Goal: Task Accomplishment & Management: Manage account settings

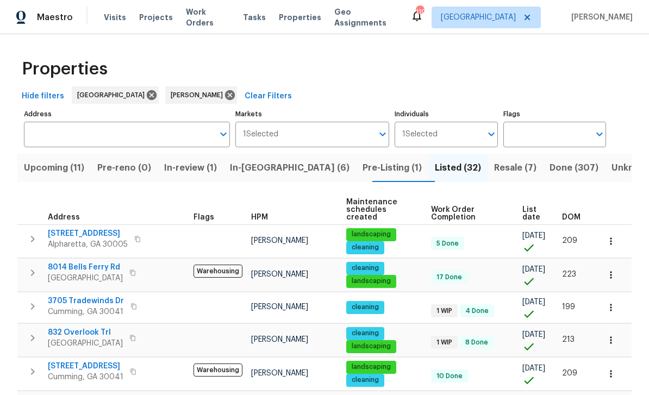
click at [59, 173] on span "Upcoming (11)" at bounding box center [54, 167] width 60 height 15
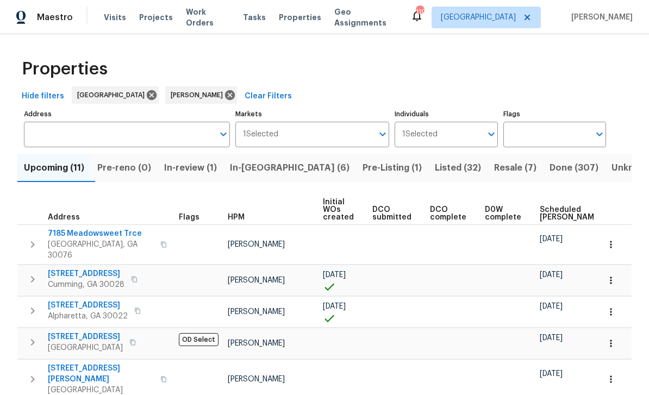
click at [540, 211] on span "Scheduled COE" at bounding box center [570, 213] width 61 height 15
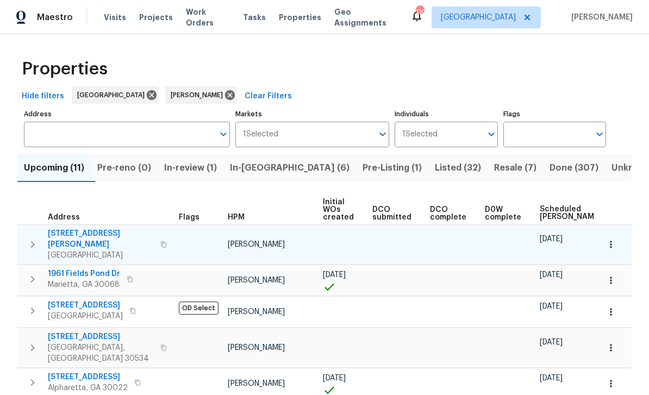
click at [78, 236] on span "5049 Holly Hock Dr" at bounding box center [101, 239] width 106 height 22
click at [93, 239] on span "5049 Holly Hock Dr" at bounding box center [101, 239] width 106 height 22
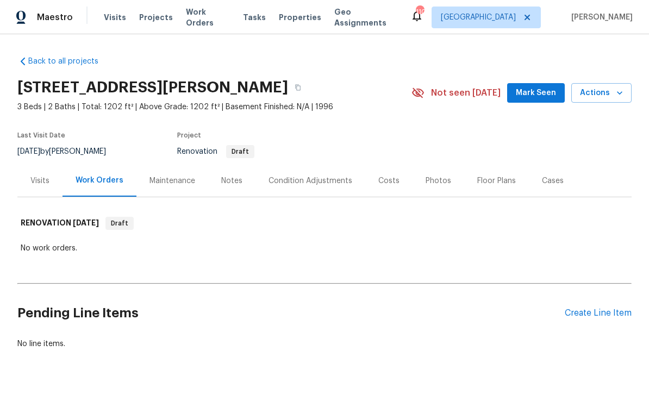
click at [527, 98] on span "Mark Seen" at bounding box center [536, 93] width 40 height 14
click at [236, 176] on div "Notes" at bounding box center [231, 181] width 21 height 11
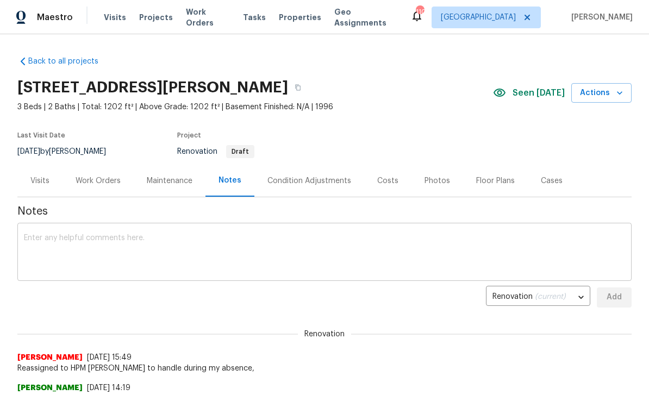
click at [71, 236] on textarea at bounding box center [324, 253] width 601 height 38
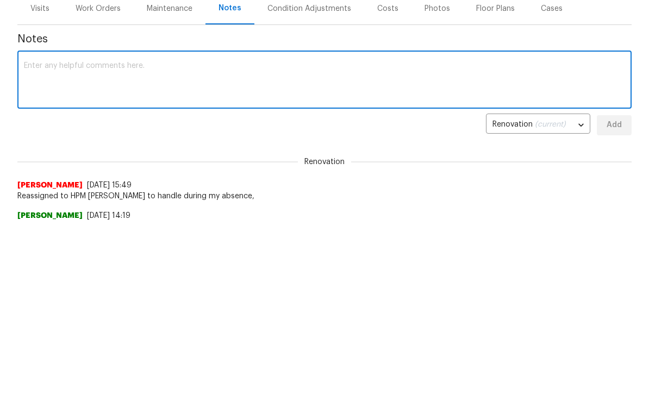
scroll to position [172, 0]
type textarea "Cash Plus house"
click at [307, 10] on div "Condition Adjustments" at bounding box center [309, 9] width 84 height 11
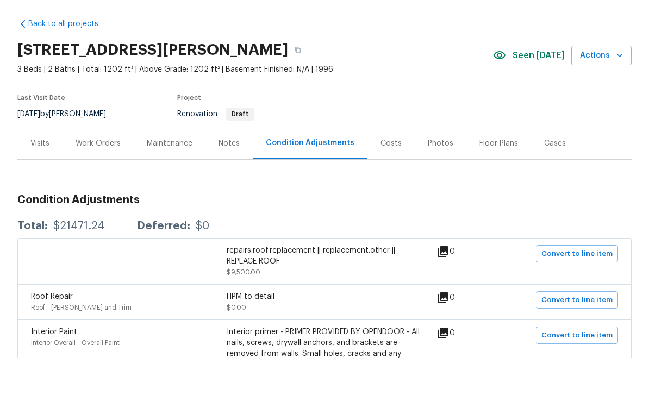
scroll to position [35, 0]
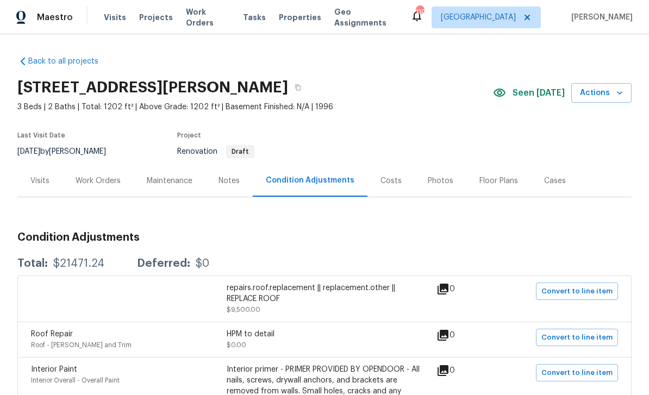
click at [99, 176] on div "Work Orders" at bounding box center [98, 181] width 45 height 11
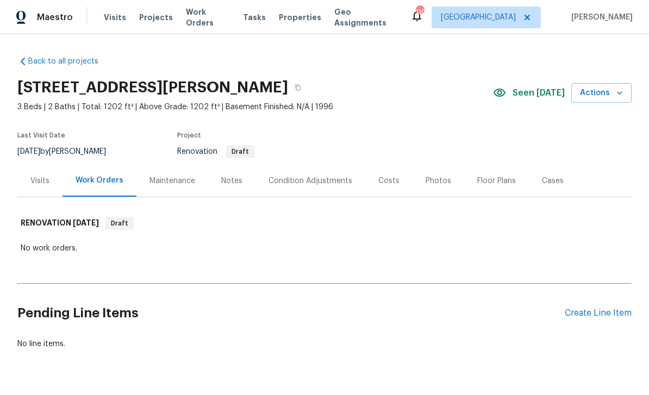
click at [238, 176] on div "Notes" at bounding box center [231, 181] width 21 height 11
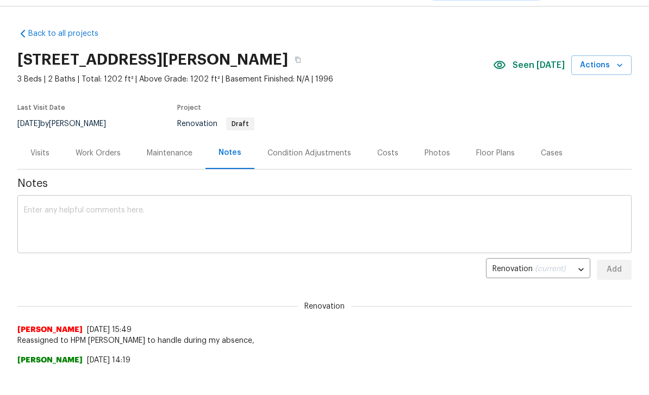
click at [48, 202] on div "x ​" at bounding box center [324, 225] width 614 height 55
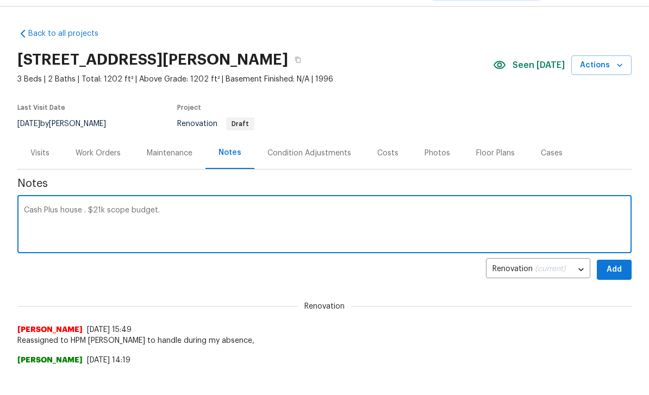
type textarea "Cash Plus house . $21k scope budget."
click at [616, 274] on span "Add" at bounding box center [614, 270] width 17 height 14
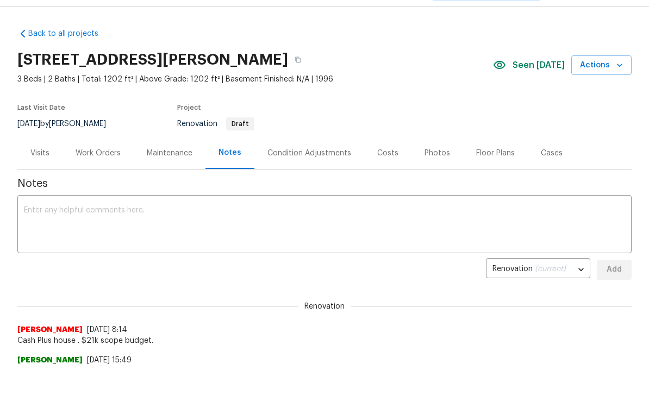
click at [97, 153] on div "Work Orders" at bounding box center [98, 153] width 45 height 11
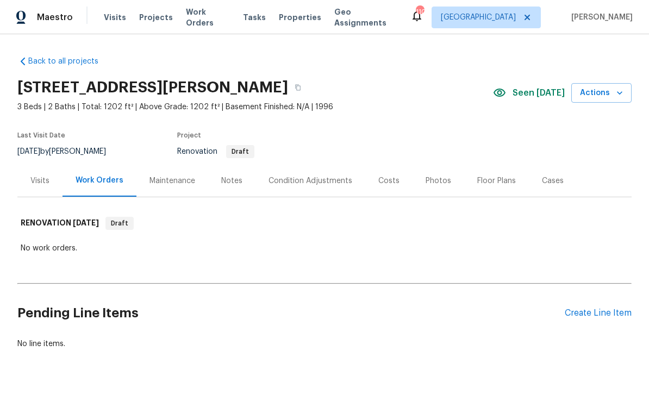
click at [300, 176] on div "Condition Adjustments" at bounding box center [311, 181] width 84 height 11
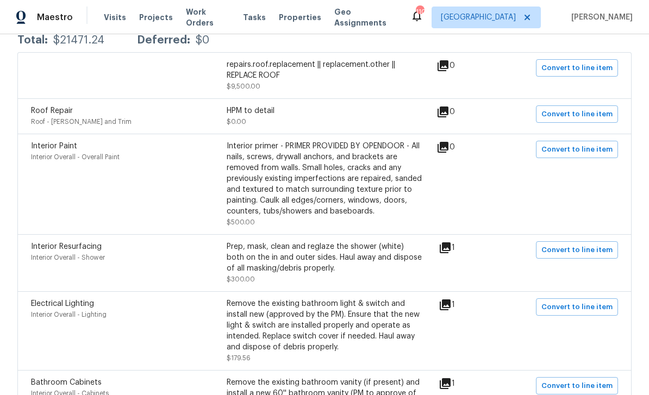
scroll to position [233, 0]
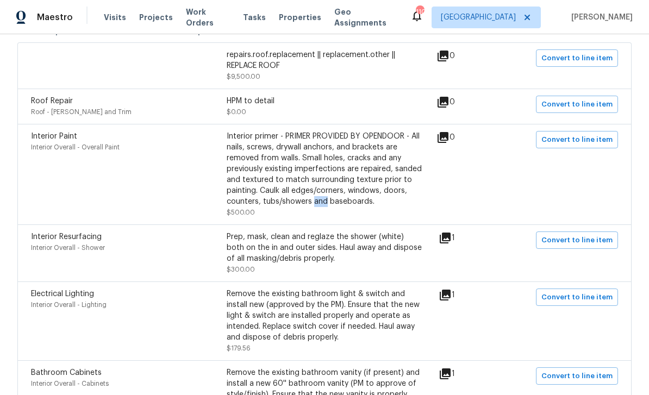
click at [186, 191] on div "Interior Paint Interior Overall - Overall Paint" at bounding box center [129, 174] width 196 height 87
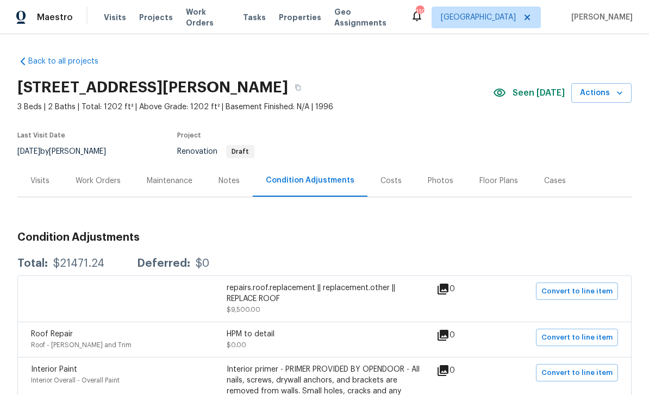
scroll to position [0, 0]
click at [102, 176] on div "Work Orders" at bounding box center [98, 181] width 45 height 11
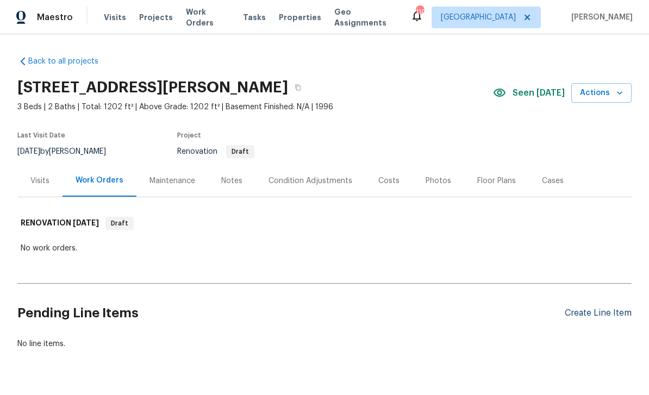
click at [589, 308] on div "Create Line Item" at bounding box center [598, 313] width 67 height 10
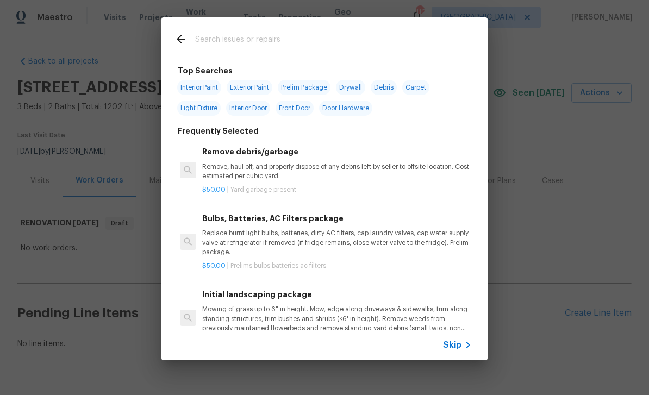
click at [205, 45] on input "text" at bounding box center [310, 41] width 230 height 16
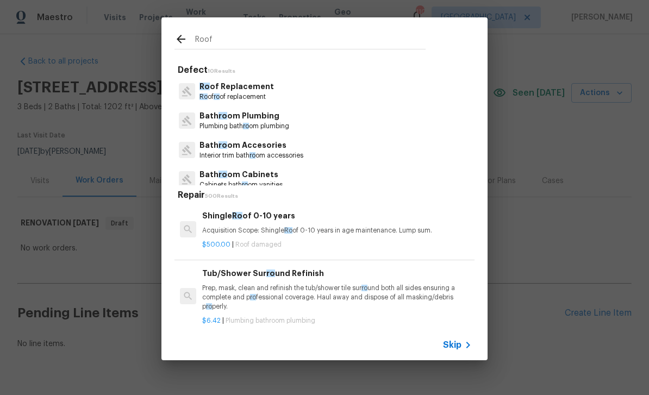
type input "Roof"
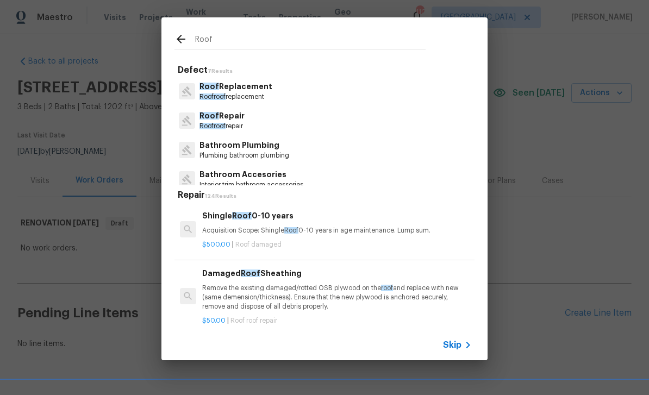
click at [242, 93] on p "Roof roof replacement" at bounding box center [235, 96] width 73 height 9
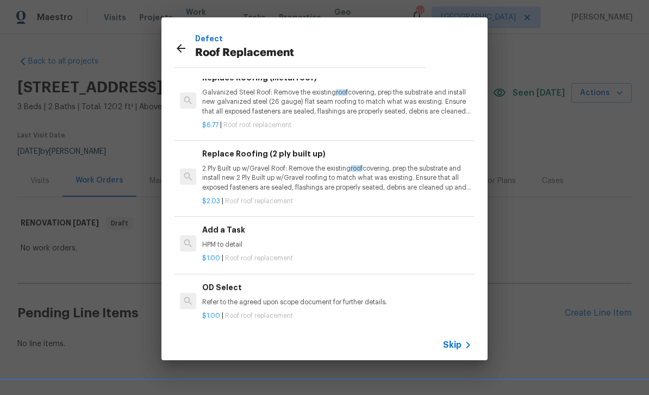
scroll to position [45, 0]
click at [185, 49] on icon at bounding box center [180, 48] width 13 height 13
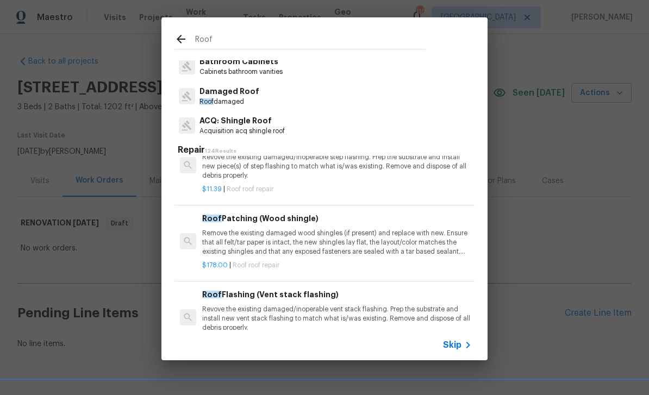
scroll to position [97, 0]
click at [226, 93] on p "Damaged Roof" at bounding box center [229, 91] width 60 height 11
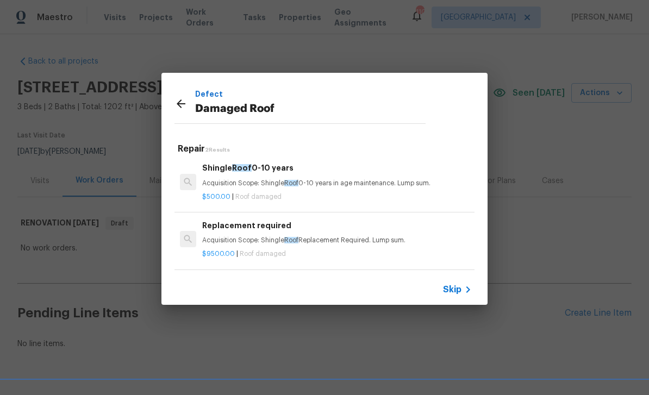
click at [183, 104] on icon at bounding box center [181, 103] width 9 height 9
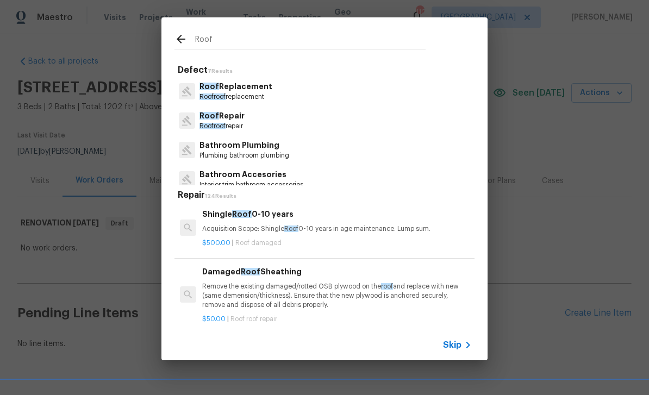
click at [259, 96] on p "Roof roof replacement" at bounding box center [235, 96] width 73 height 9
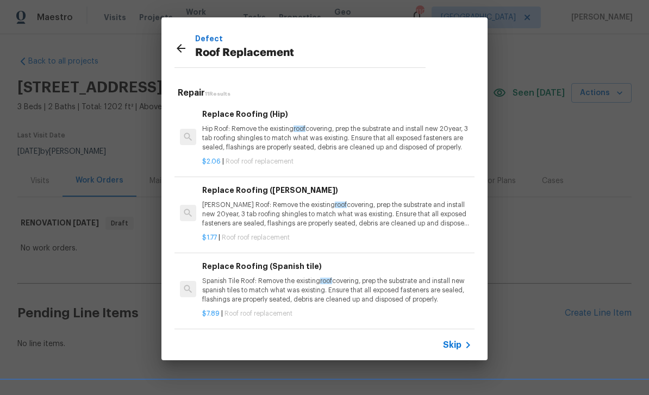
scroll to position [0, 0]
click at [179, 50] on icon at bounding box center [181, 48] width 9 height 9
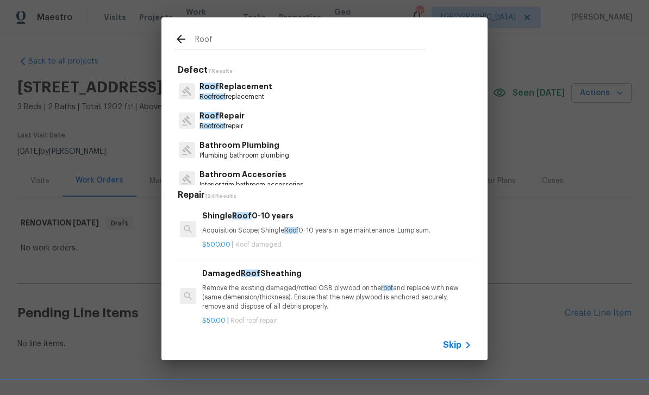
click at [179, 41] on icon at bounding box center [181, 39] width 9 height 9
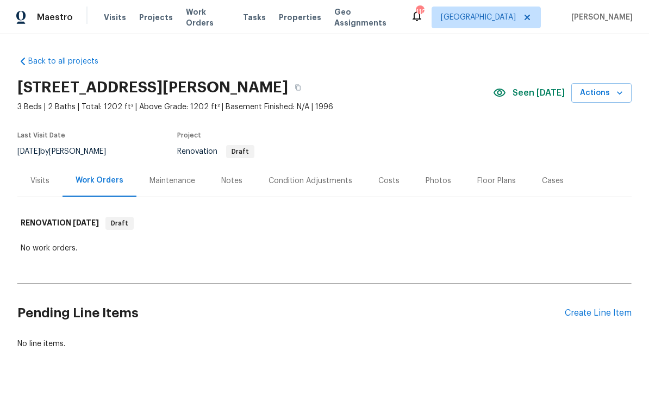
click at [302, 176] on div "Condition Adjustments" at bounding box center [311, 181] width 84 height 11
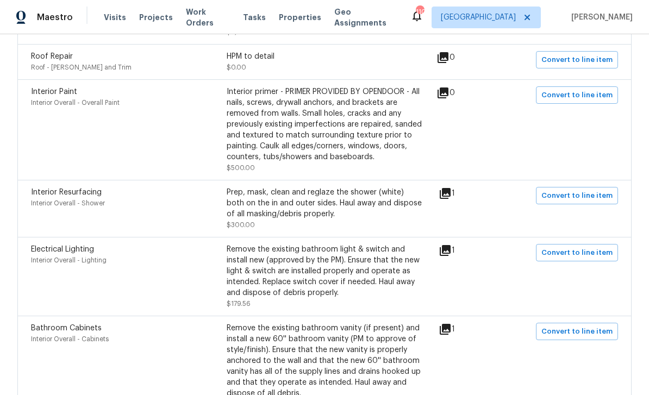
scroll to position [279, 0]
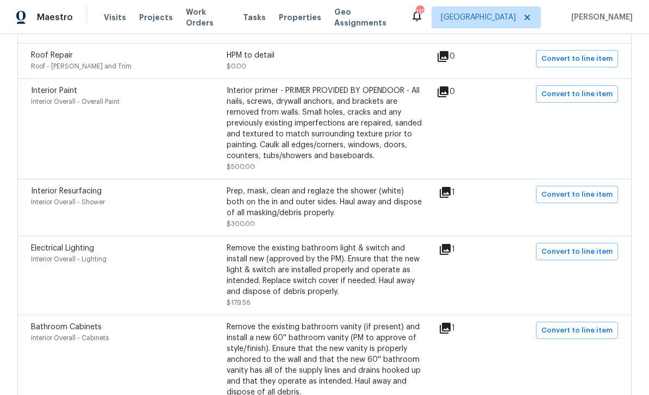
click at [451, 187] on icon at bounding box center [445, 192] width 11 height 11
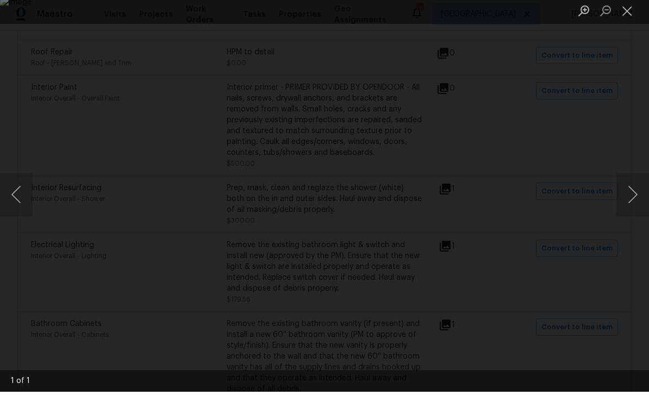
scroll to position [35, 0]
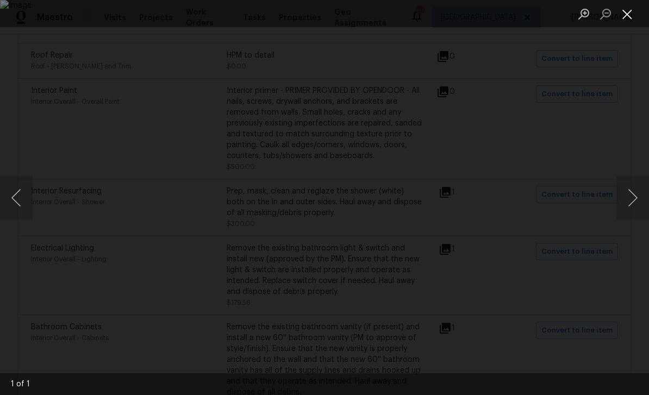
click at [634, 17] on button "Close lightbox" at bounding box center [627, 13] width 22 height 19
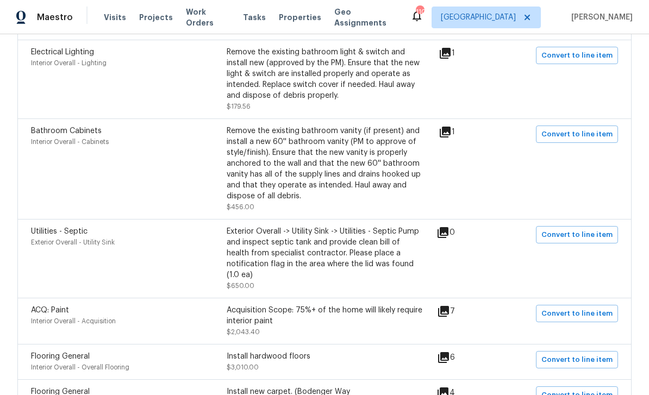
scroll to position [476, 0]
click at [451, 126] on icon at bounding box center [445, 131] width 11 height 11
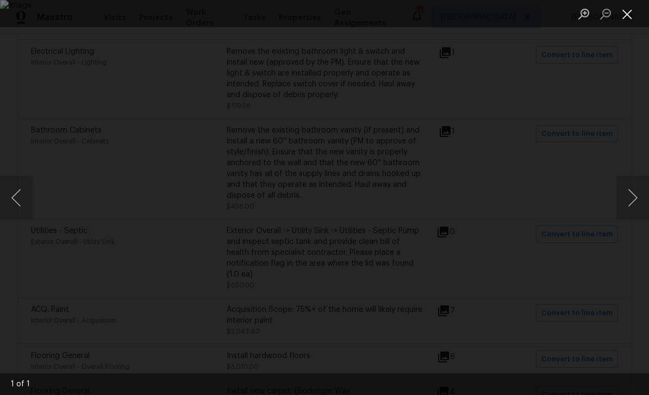
click at [630, 21] on button "Close lightbox" at bounding box center [627, 13] width 22 height 19
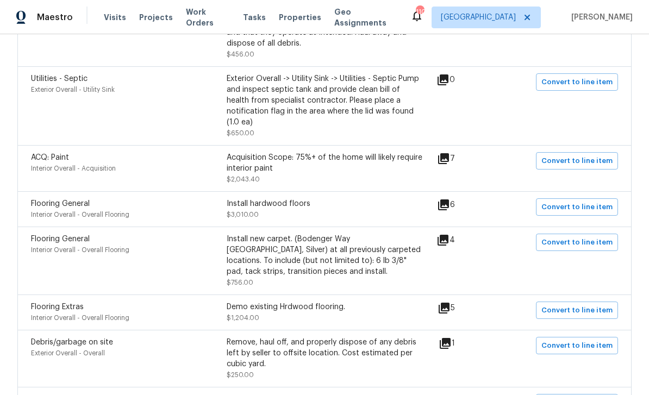
scroll to position [632, 0]
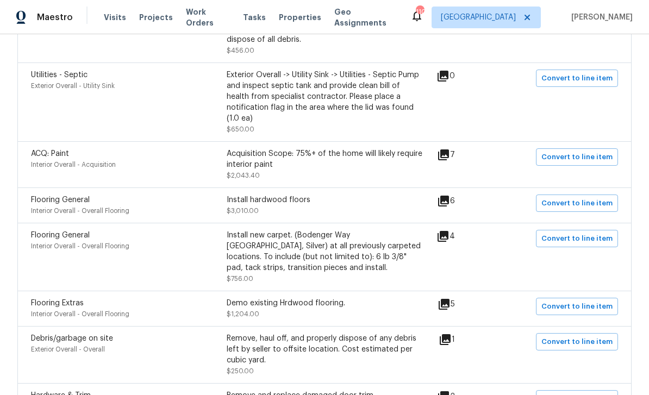
click at [449, 196] on icon at bounding box center [443, 201] width 11 height 11
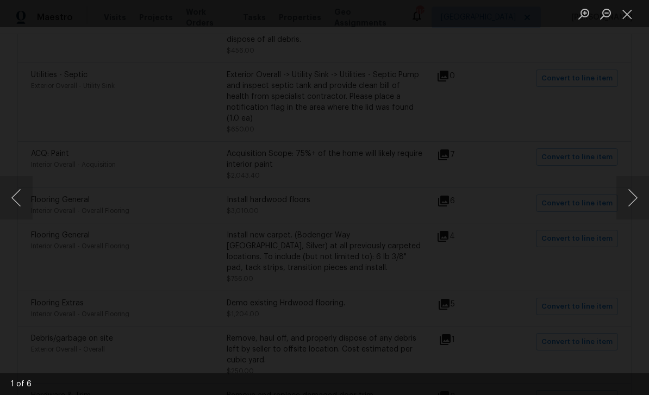
scroll to position [35, 0]
click at [632, 18] on button "Close lightbox" at bounding box center [627, 13] width 22 height 19
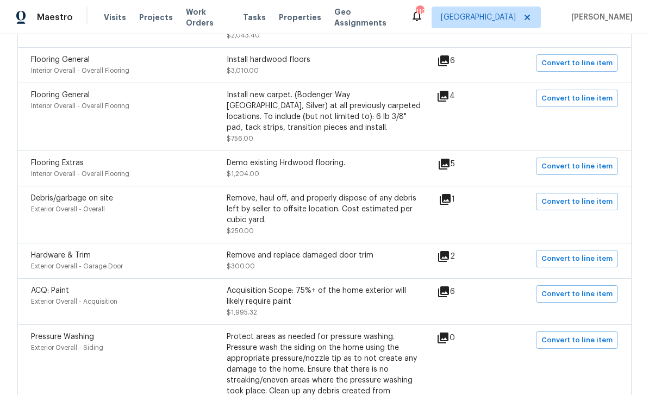
scroll to position [782, 0]
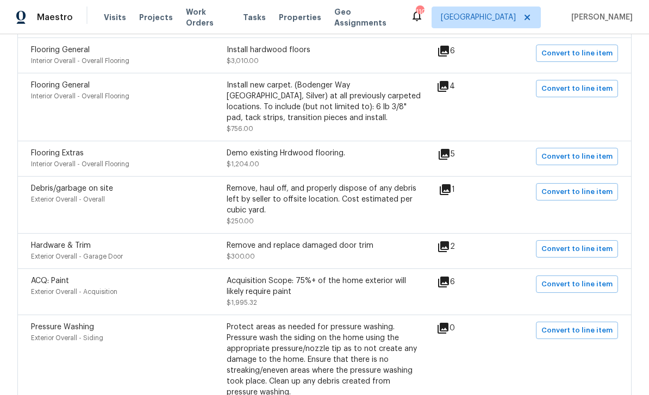
click at [452, 183] on icon at bounding box center [445, 189] width 13 height 13
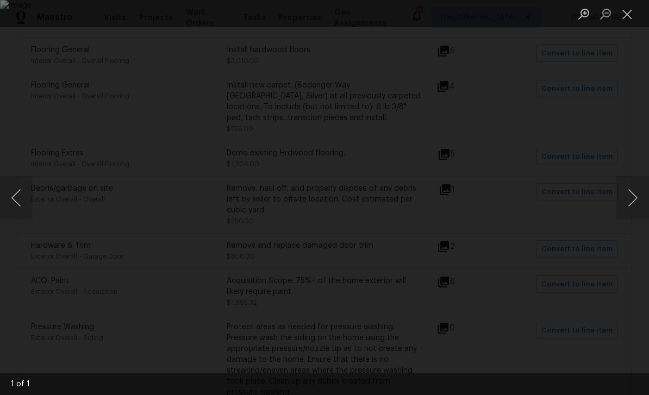
click at [436, 194] on img "Lightbox" at bounding box center [324, 197] width 649 height 395
click at [628, 18] on button "Close lightbox" at bounding box center [627, 13] width 22 height 19
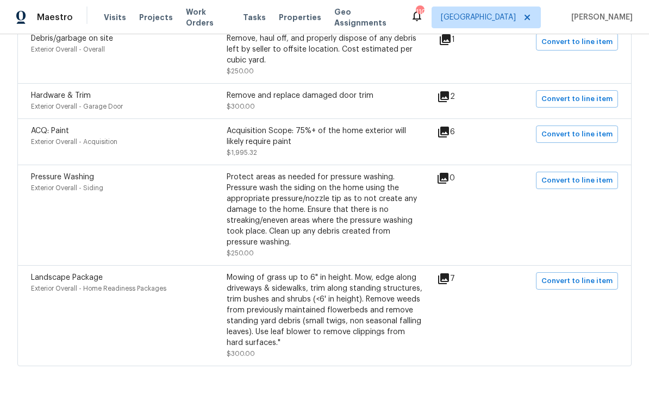
scroll to position [931, 0]
click at [449, 127] on icon at bounding box center [443, 132] width 11 height 11
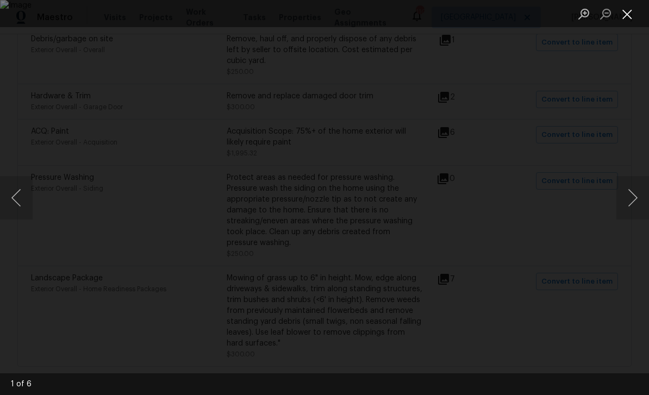
click at [632, 19] on button "Close lightbox" at bounding box center [627, 13] width 22 height 19
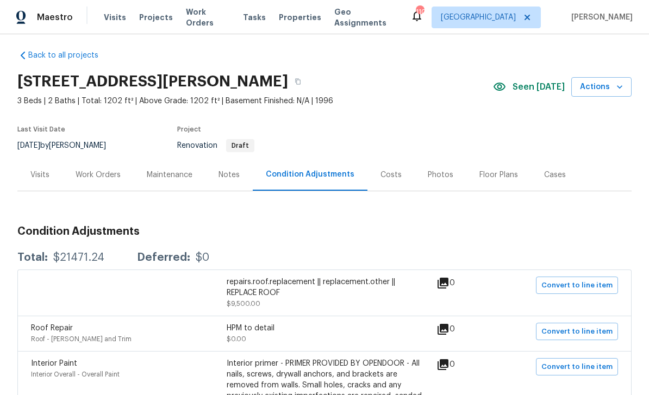
scroll to position [0, 0]
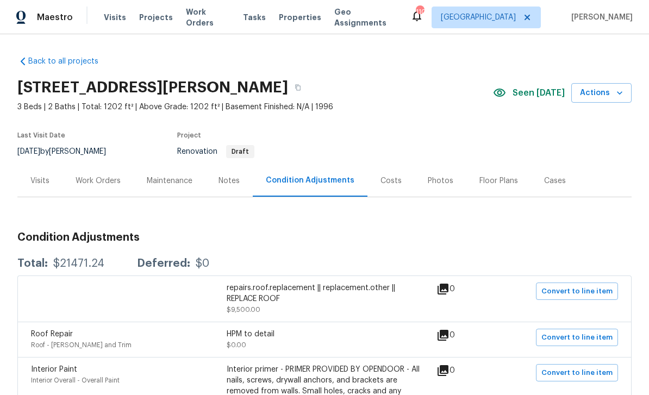
click at [112, 176] on div "Work Orders" at bounding box center [98, 181] width 45 height 11
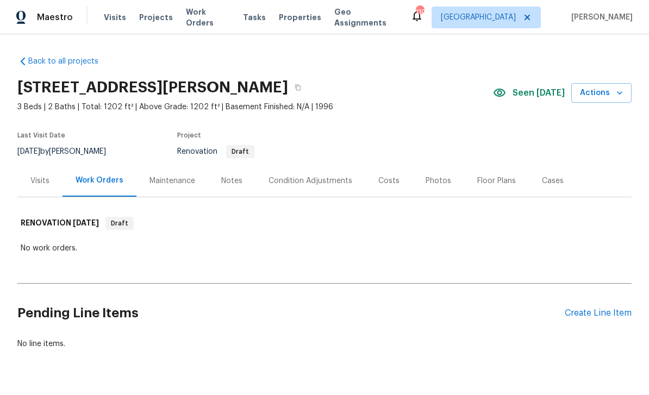
scroll to position [28, 0]
click at [592, 308] on div "Create Line Item" at bounding box center [598, 313] width 67 height 10
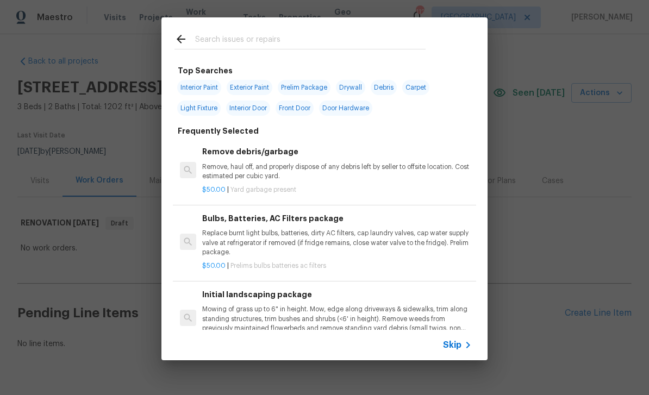
click at [227, 42] on input "text" at bounding box center [310, 41] width 230 height 16
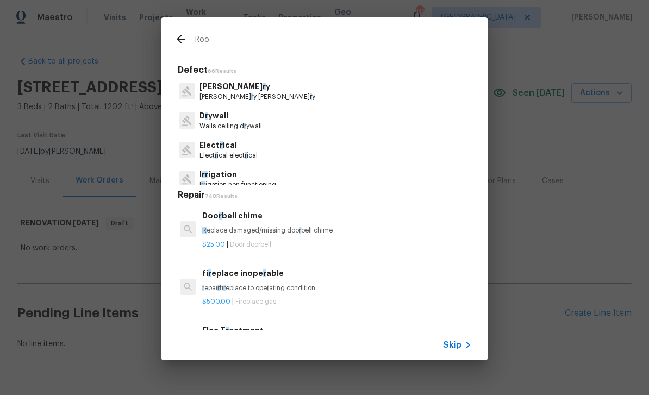
type input "Roof"
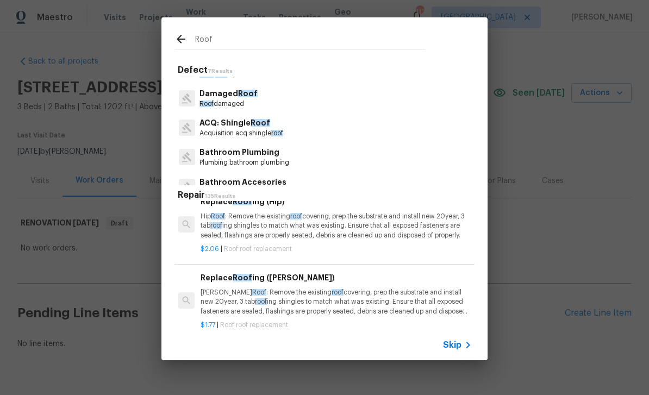
scroll to position [149, 2]
click at [233, 273] on span "Roof" at bounding box center [243, 277] width 20 height 8
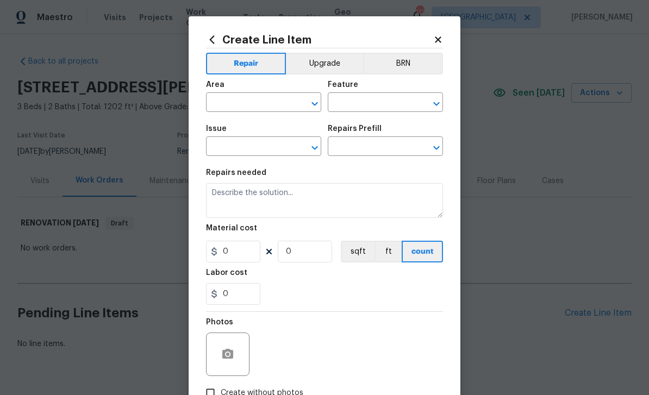
type input "Eaves and Trim"
type input "Roof Replacement"
type textarea "Gable Roof: Remove the existing roof covering, prep the substrate and install n…"
type input "1"
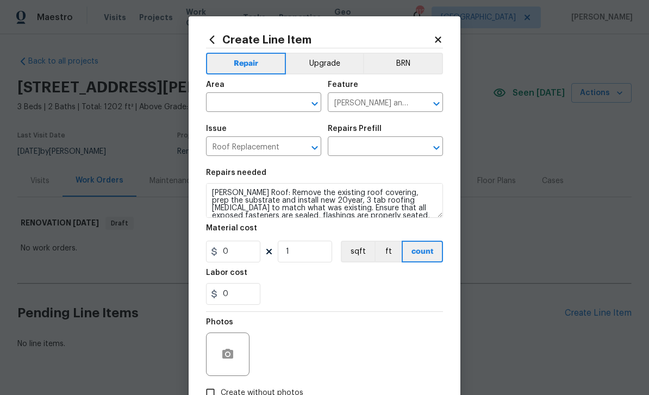
type input "Replace Roofing (Gable) $1.77"
type input "1.77"
click at [243, 103] on input "text" at bounding box center [248, 103] width 85 height 17
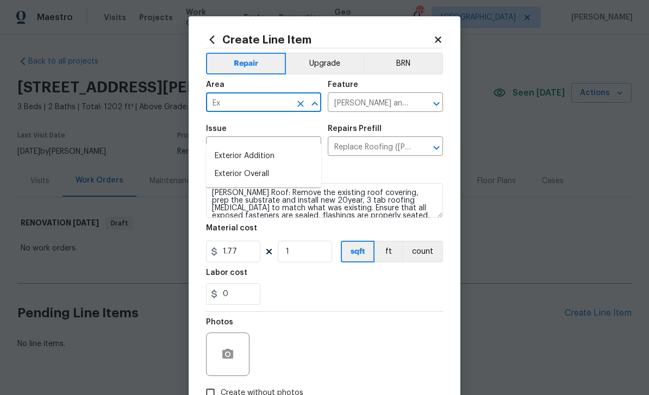
type input "E"
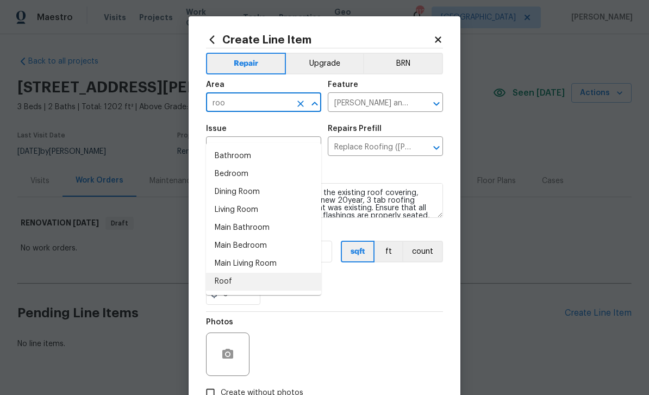
click at [222, 273] on li "Roof" at bounding box center [263, 282] width 115 height 18
type input "Roof"
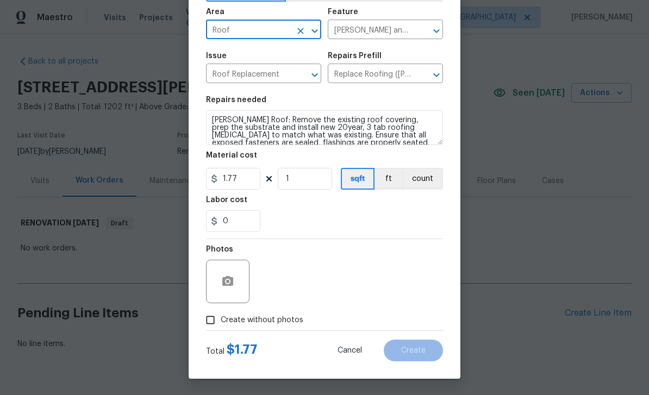
scroll to position [75, 0]
click at [217, 288] on button "button" at bounding box center [228, 282] width 26 height 26
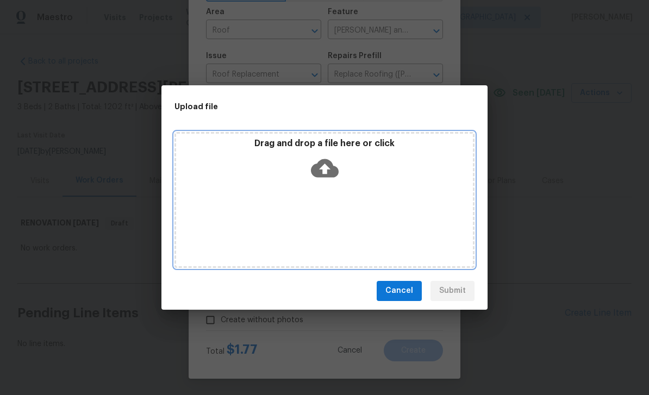
click at [351, 213] on div "Drag and drop a file here or click" at bounding box center [324, 200] width 300 height 136
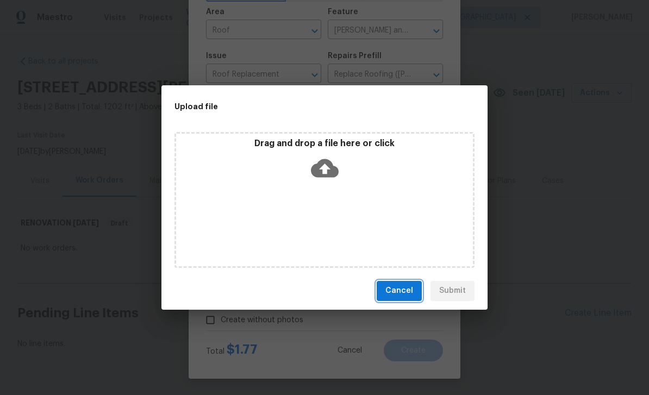
click at [387, 293] on button "Cancel" at bounding box center [399, 291] width 45 height 20
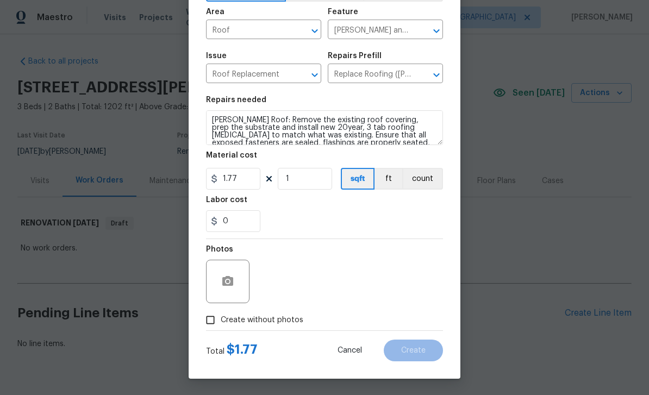
click at [210, 322] on input "Create without photos" at bounding box center [210, 320] width 21 height 21
checkbox input "true"
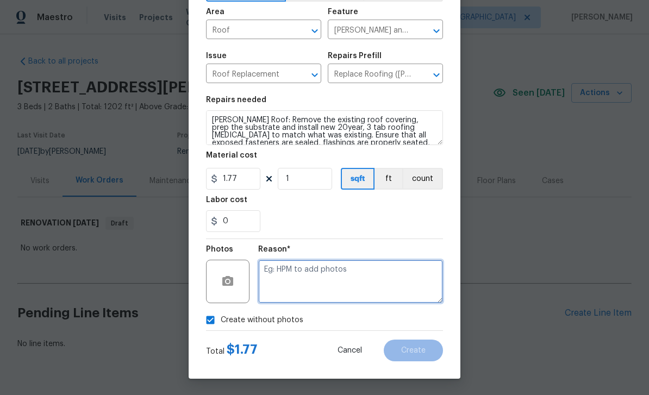
click at [294, 267] on textarea at bounding box center [350, 281] width 185 height 43
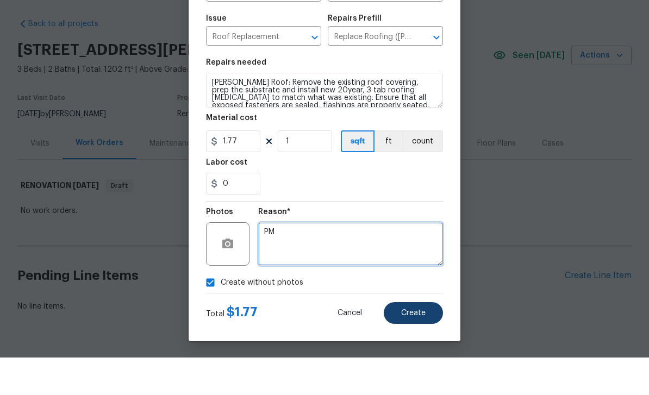
type textarea "PM"
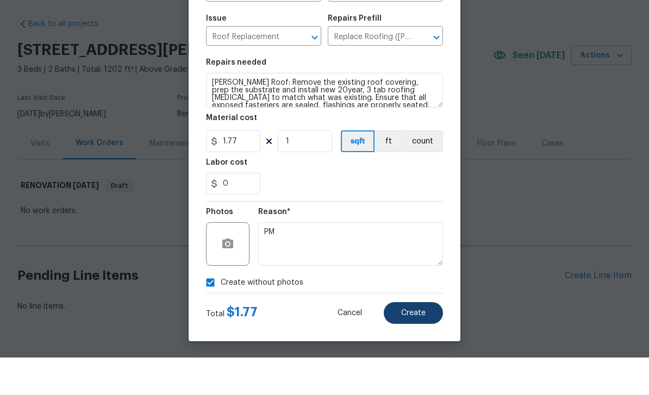
click at [401, 347] on span "Create" at bounding box center [413, 351] width 24 height 8
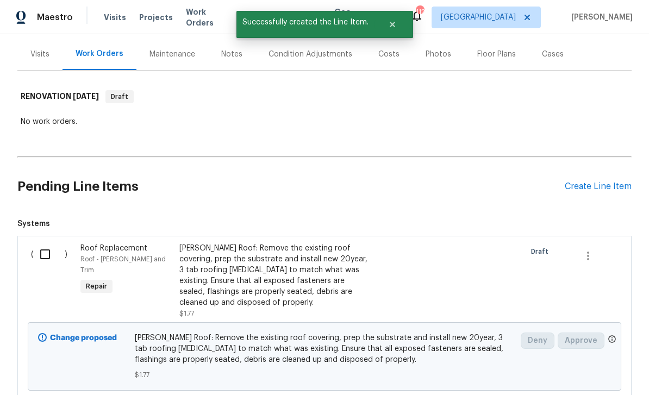
scroll to position [128, 0]
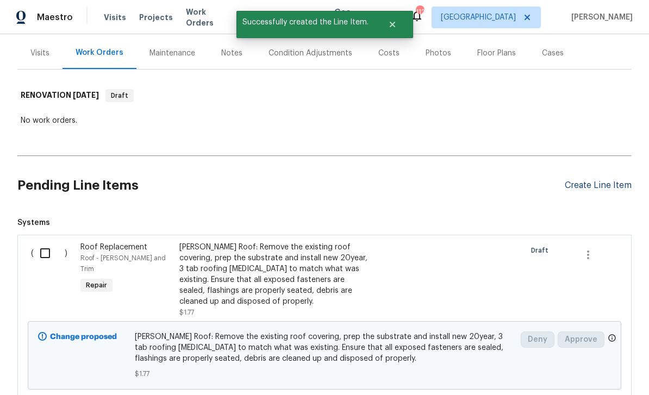
click at [577, 180] on div "Create Line Item" at bounding box center [598, 185] width 67 height 10
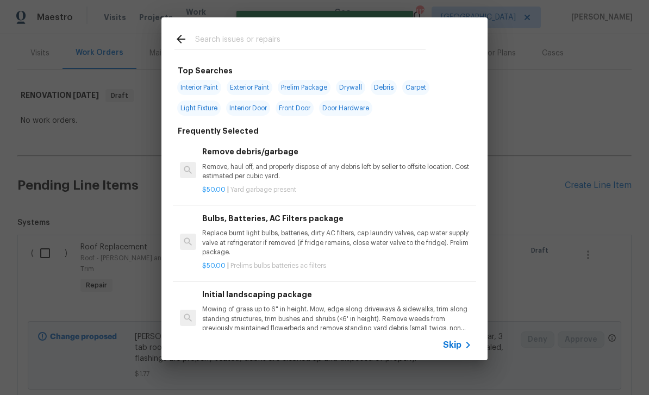
click at [203, 84] on span "Interior Paint" at bounding box center [199, 87] width 44 height 15
type input "Interior Paint"
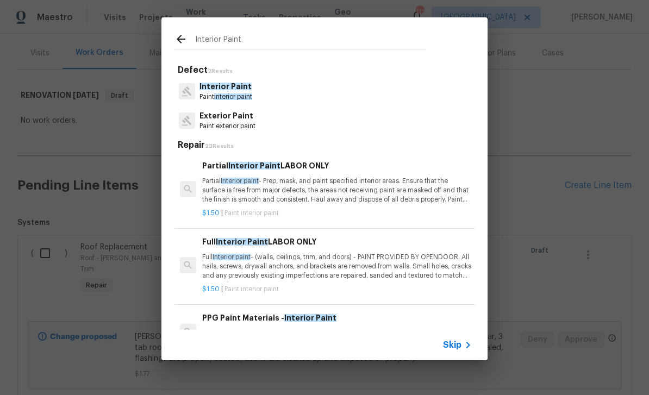
click at [288, 262] on p "Full Interior paint - (walls, ceilings, trim, and doors) - PAINT PROVIDED BY OP…" at bounding box center [337, 267] width 270 height 28
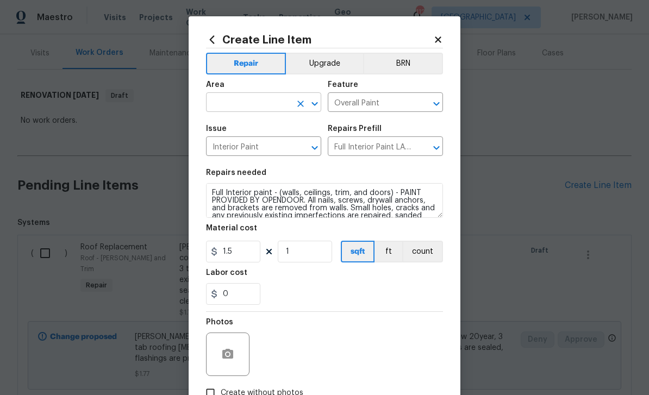
click at [262, 110] on input "text" at bounding box center [248, 103] width 85 height 17
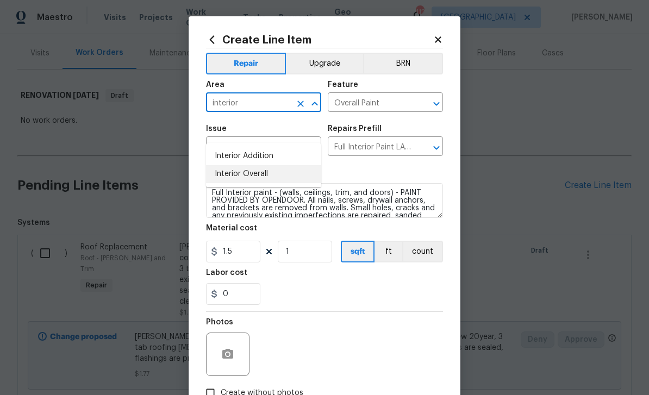
click at [257, 165] on li "Interior Overall" at bounding box center [263, 174] width 115 height 18
type input "Interior Overall"
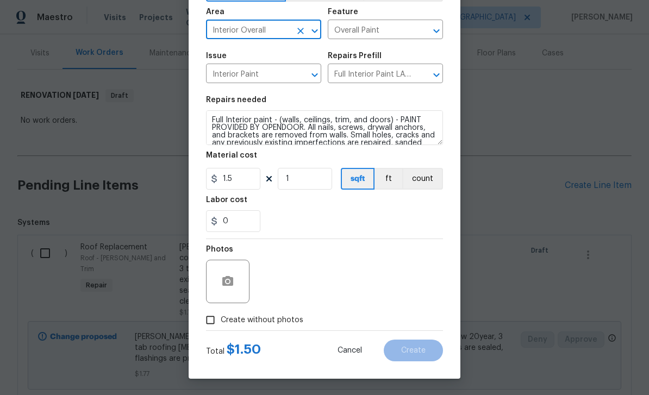
scroll to position [75, 0]
click at [212, 322] on input "Create without photos" at bounding box center [210, 320] width 21 height 21
checkbox input "true"
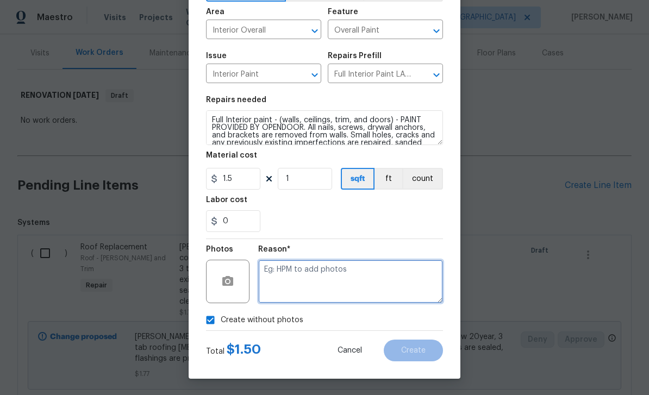
click at [301, 291] on textarea at bounding box center [350, 281] width 185 height 43
click at [301, 291] on textarea "Pm" at bounding box center [350, 281] width 185 height 43
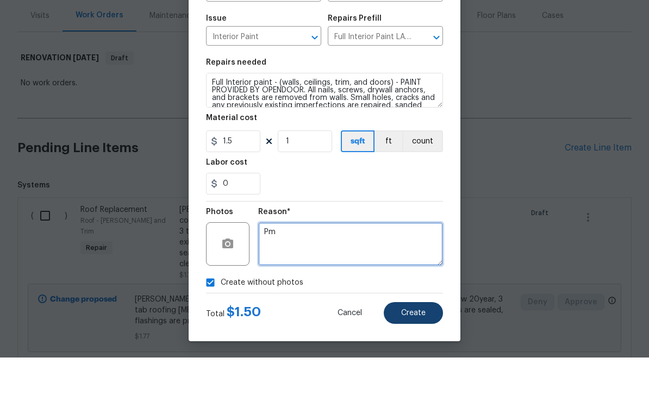
type textarea "Pm"
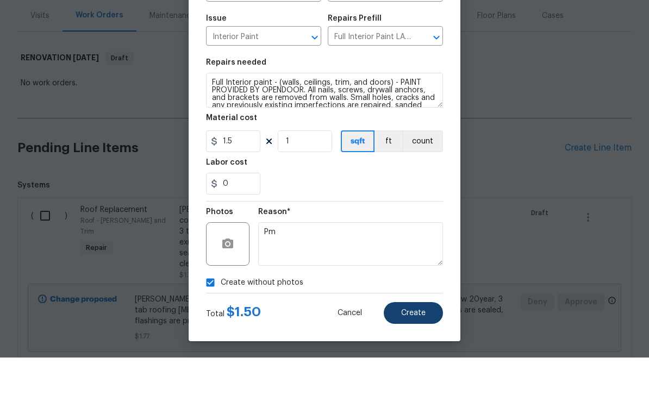
click at [409, 347] on span "Create" at bounding box center [413, 351] width 24 height 8
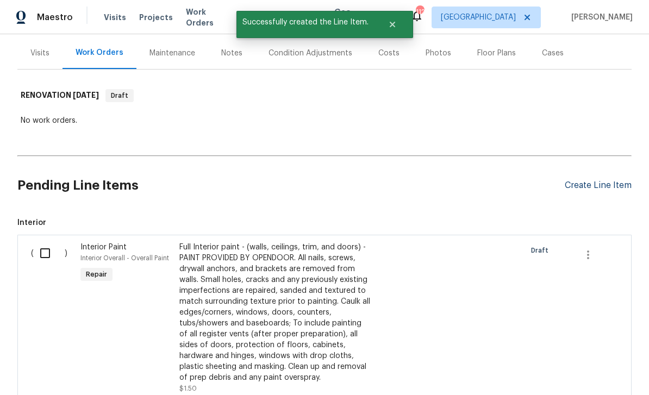
click at [592, 180] on div "Create Line Item" at bounding box center [598, 185] width 67 height 10
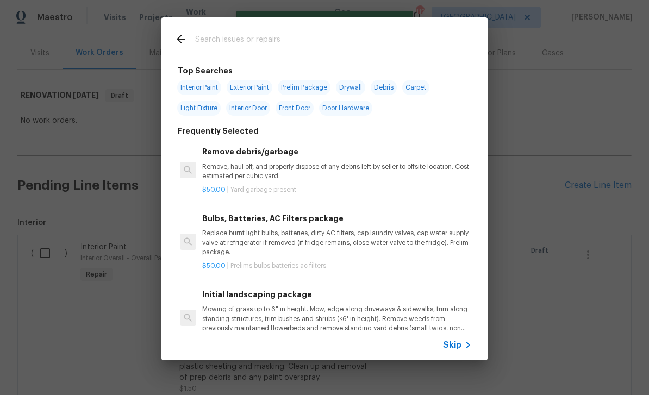
click at [208, 41] on input "text" at bounding box center [310, 41] width 230 height 16
type input "Pressure"
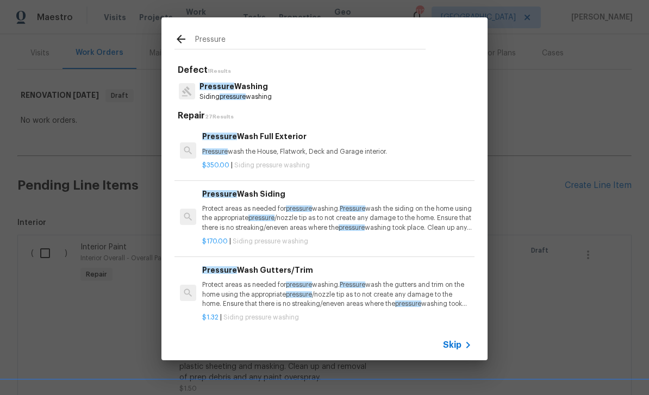
click at [254, 91] on p "Pressure Washing" at bounding box center [235, 86] width 72 height 11
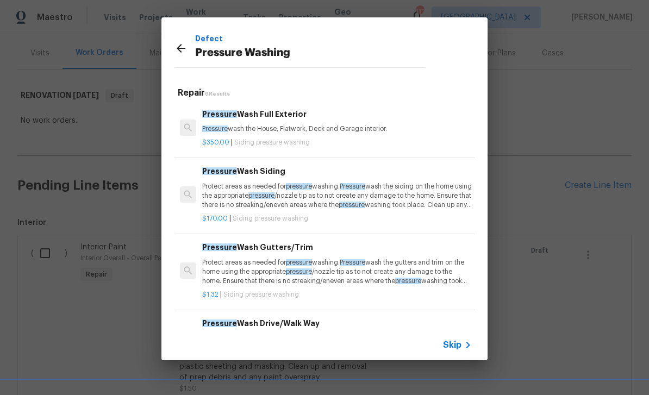
click at [259, 129] on p "Pressure wash the House, Flatwork, Deck and Garage interior." at bounding box center [337, 128] width 270 height 9
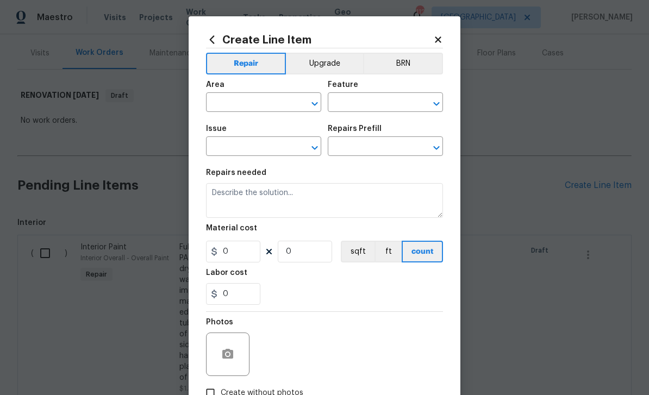
type input "Siding"
type input "Pressure Washing"
type textarea "Pressure wash the House, Flatwork, Deck and Garage interior."
type input "1"
type input "Pressure Wash Full Exterior $350.00"
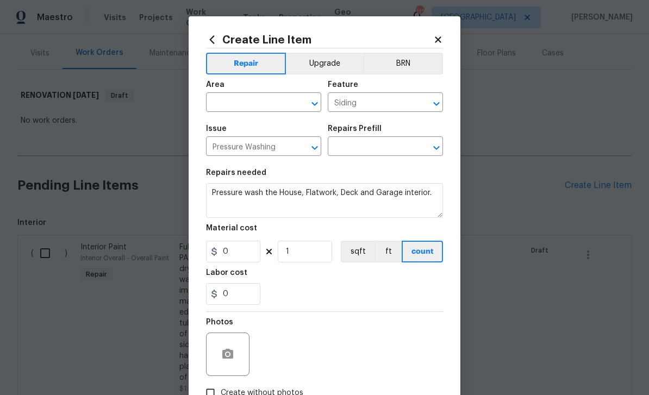
type input "350"
click at [242, 104] on input "text" at bounding box center [248, 103] width 85 height 17
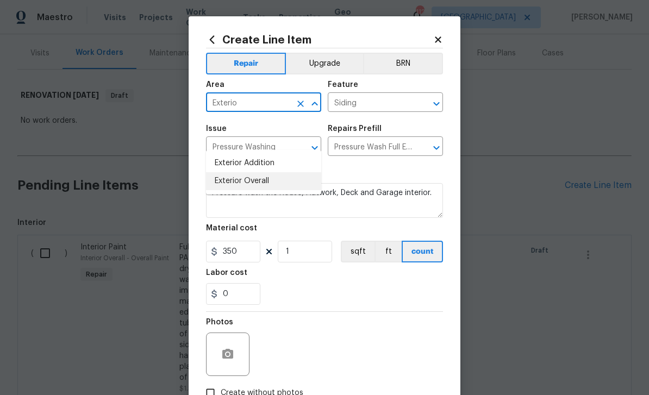
click at [254, 172] on li "Exterior Overall" at bounding box center [263, 181] width 115 height 18
type input "Exterior Overall"
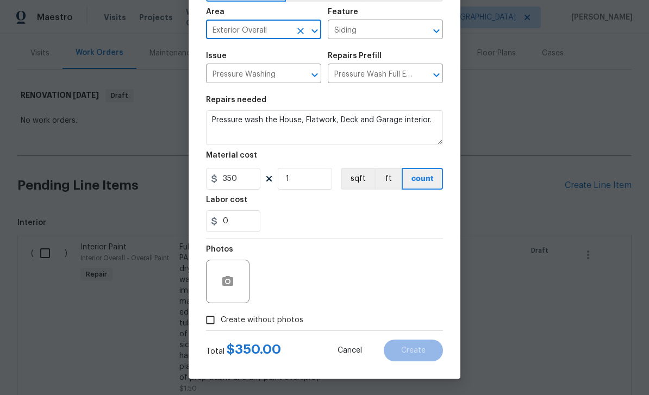
scroll to position [75, 0]
click at [216, 322] on input "Create without photos" at bounding box center [210, 320] width 21 height 21
checkbox input "true"
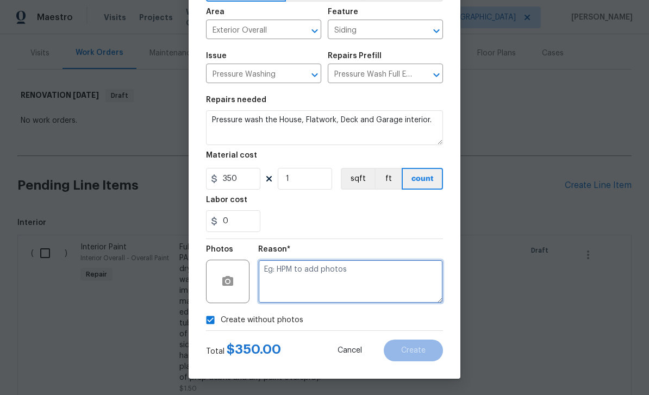
click at [287, 286] on textarea at bounding box center [350, 281] width 185 height 43
type textarea "Pm"
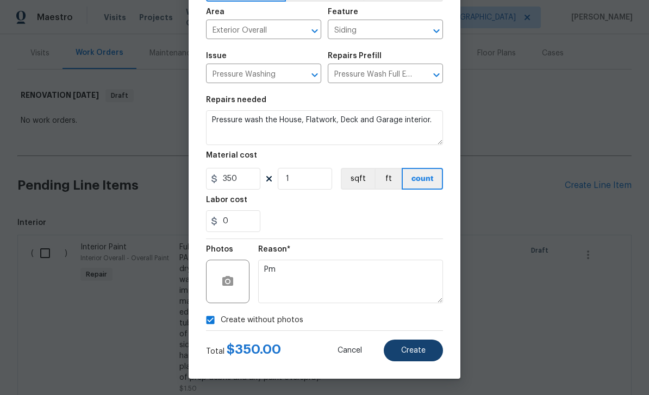
click at [402, 350] on span "Create" at bounding box center [413, 351] width 24 height 8
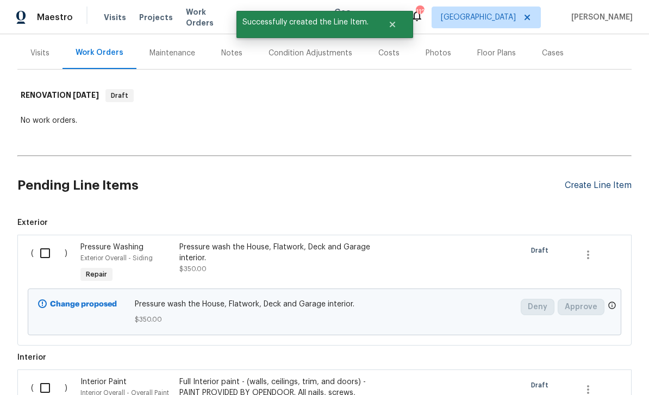
click at [582, 180] on div "Create Line Item" at bounding box center [598, 185] width 67 height 10
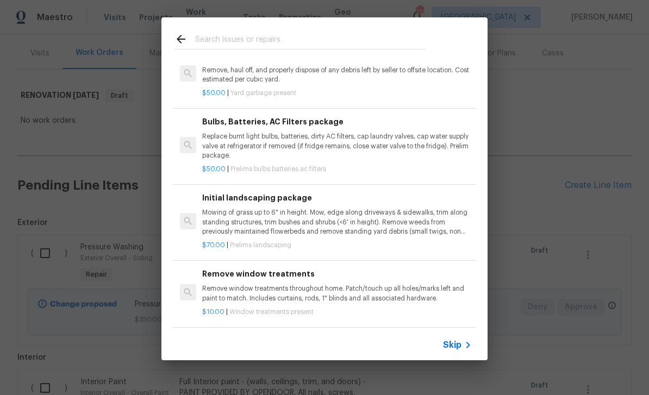
scroll to position [174, 0]
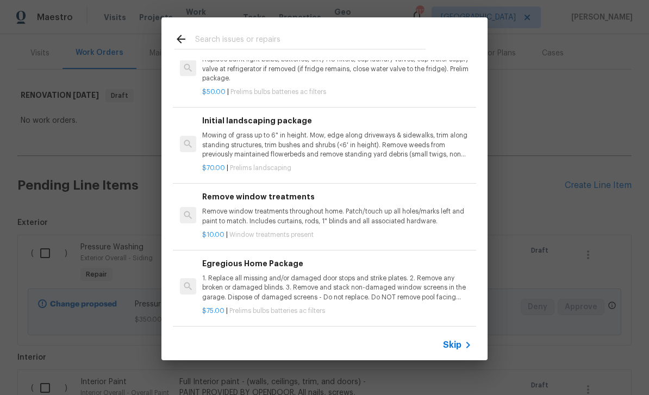
click at [261, 135] on p "Mowing of grass up to 6" in height. Mow, edge along driveways & sidewalks, trim…" at bounding box center [337, 145] width 270 height 28
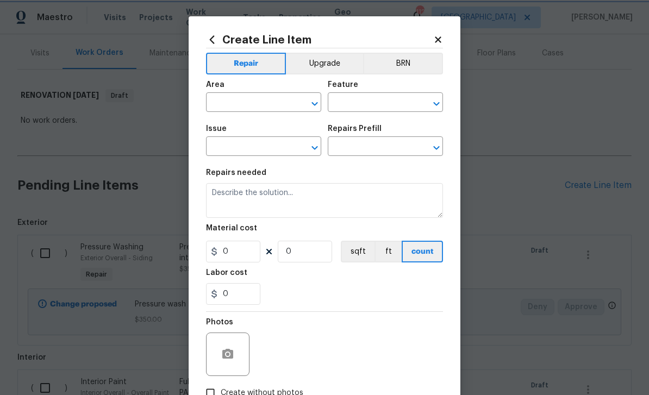
type input "Home Readiness Packages"
type input "Landscape Package"
type textarea "Mowing of grass up to 6" in height. Mow, edge along driveways & sidewalks, trim…"
type input "1"
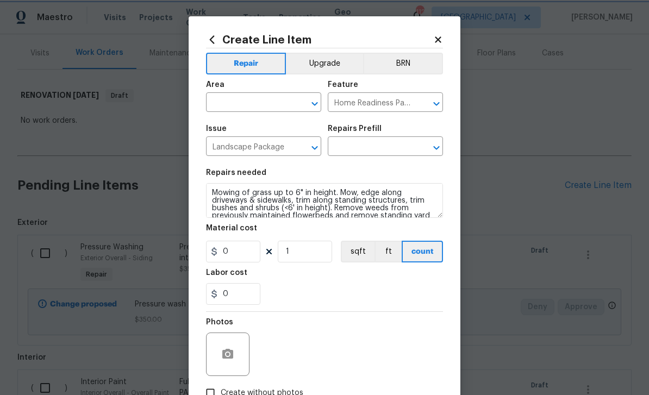
type input "Initial landscaping package $70.00"
type input "70"
click at [248, 101] on input "text" at bounding box center [248, 103] width 85 height 17
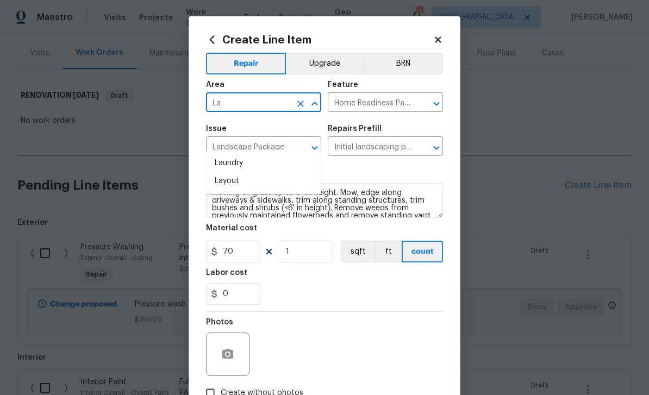
type input "L"
click at [276, 172] on li "Exterior Overall" at bounding box center [263, 181] width 115 height 18
type input "Exterior Overall"
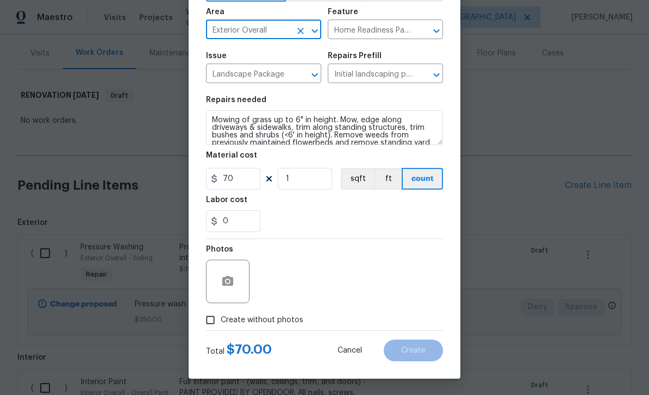
scroll to position [75, 0]
click at [211, 323] on input "Create without photos" at bounding box center [210, 320] width 21 height 21
checkbox input "true"
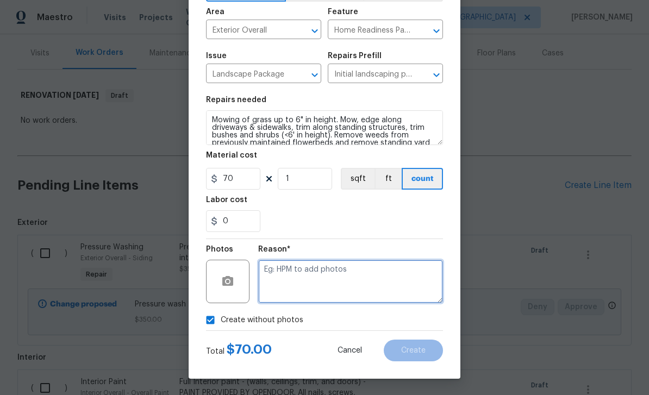
click at [361, 292] on textarea at bounding box center [350, 281] width 185 height 43
type textarea "Pm"
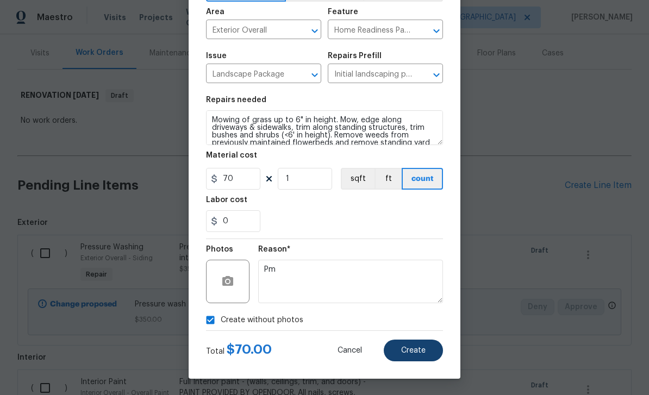
click at [412, 350] on span "Create" at bounding box center [413, 351] width 24 height 8
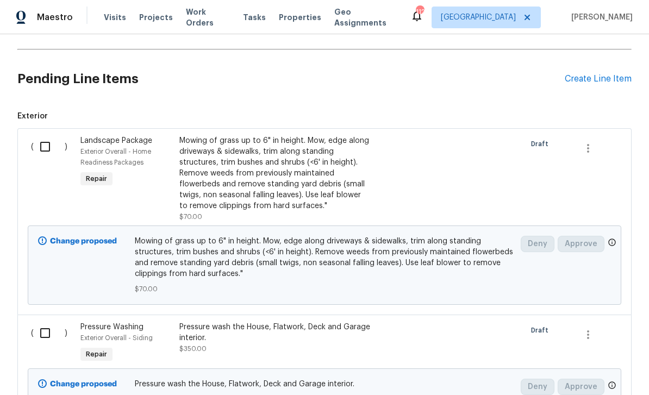
scroll to position [176, 0]
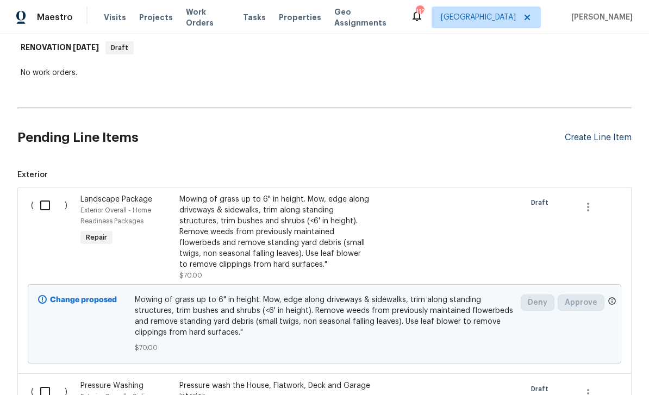
click at [575, 133] on div "Create Line Item" at bounding box center [598, 138] width 67 height 10
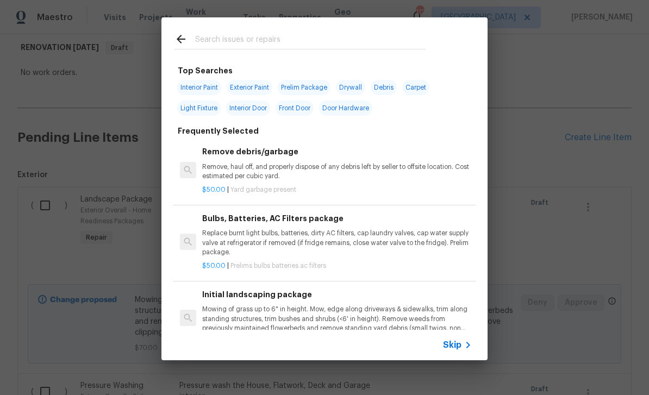
click at [250, 43] on input "text" at bounding box center [310, 41] width 230 height 16
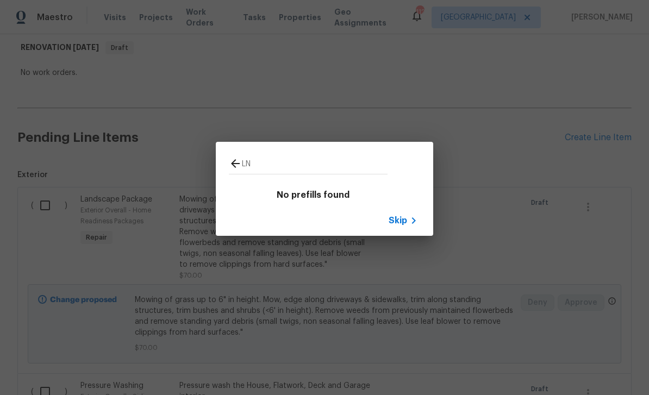
type input "L"
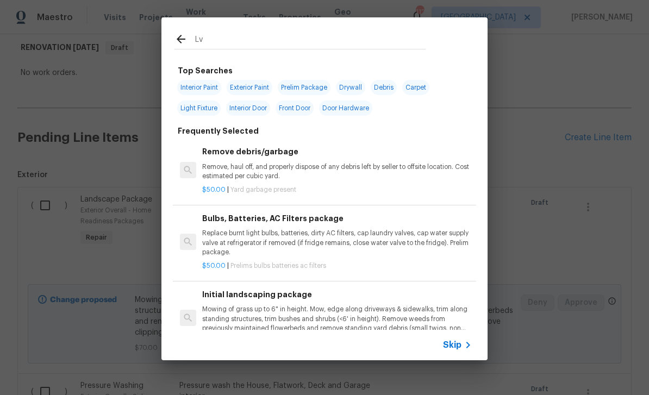
type input "Lvp"
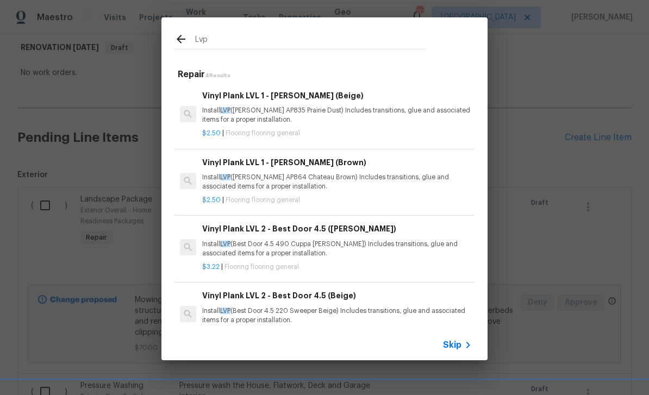
click at [263, 169] on div "Vinyl Plank LVL 1 - Knighton (Brown) Install LVP (Knighton AP864 Chateau Brown)…" at bounding box center [337, 174] width 270 height 35
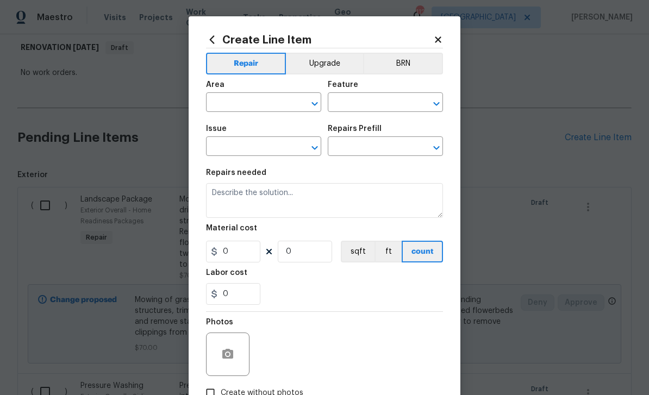
type input "Overall Flooring"
type input "Flooring General"
type textarea "Install LVP (Knighton AP864 Chateau Brown) Includes transitions, glue and assoc…"
type input "1"
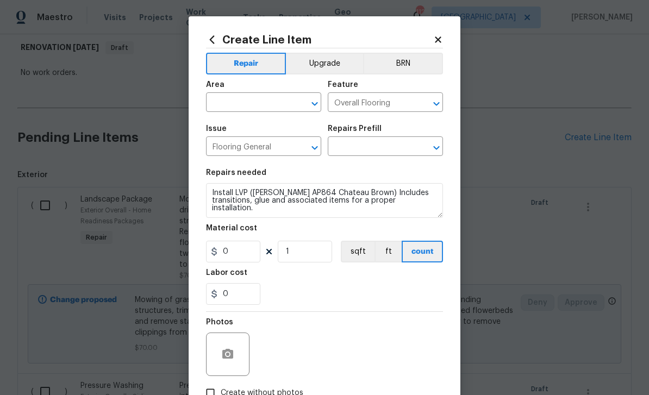
type input "Vinyl Plank LVL 1 - Knighton (Brown) $2.50"
type input "2.5"
click at [253, 108] on input "text" at bounding box center [248, 103] width 85 height 17
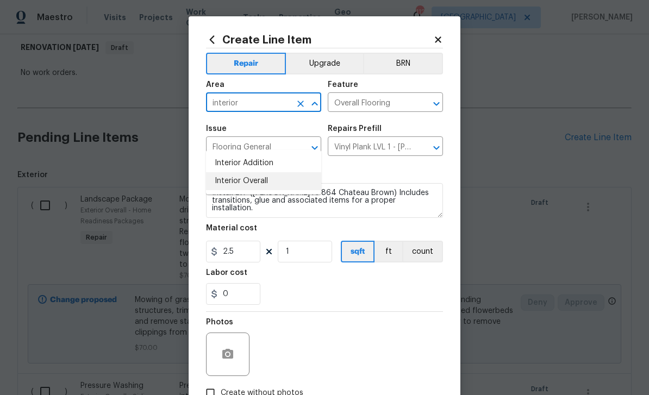
click at [255, 172] on li "Interior Overall" at bounding box center [263, 181] width 115 height 18
type input "Interior Overall"
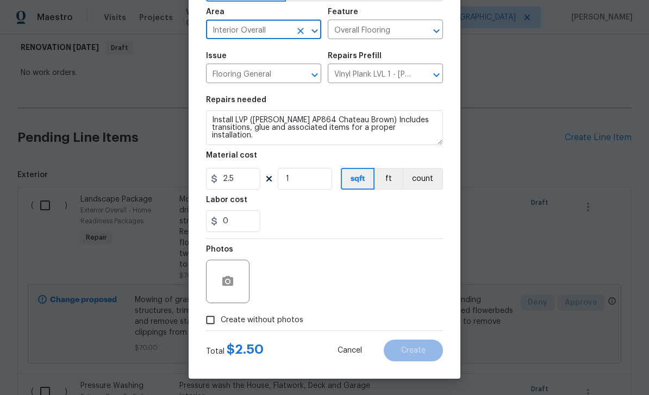
scroll to position [75, 0]
click at [213, 322] on input "Create without photos" at bounding box center [210, 320] width 21 height 21
checkbox input "true"
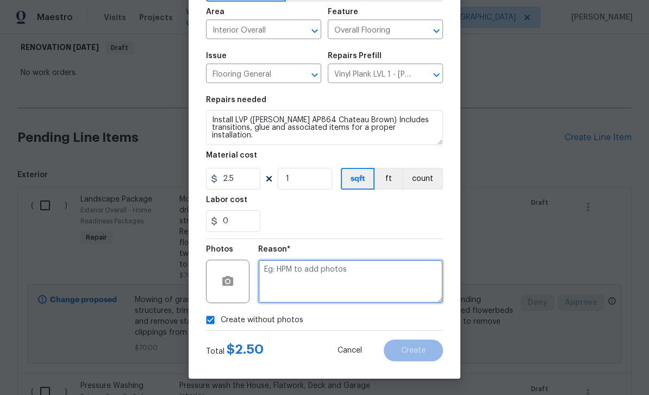
click at [279, 282] on textarea at bounding box center [350, 281] width 185 height 43
type textarea "Pm"
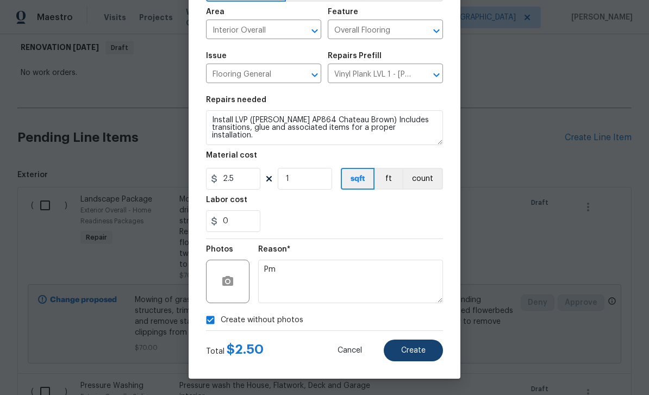
click at [398, 352] on button "Create" at bounding box center [413, 351] width 59 height 22
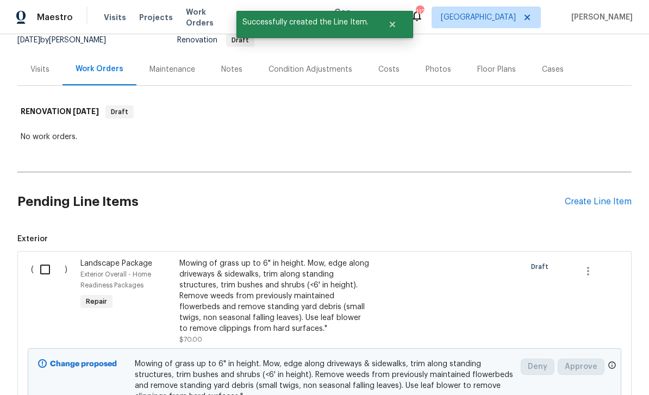
scroll to position [111, 0]
click at [579, 197] on div "Create Line Item" at bounding box center [598, 202] width 67 height 10
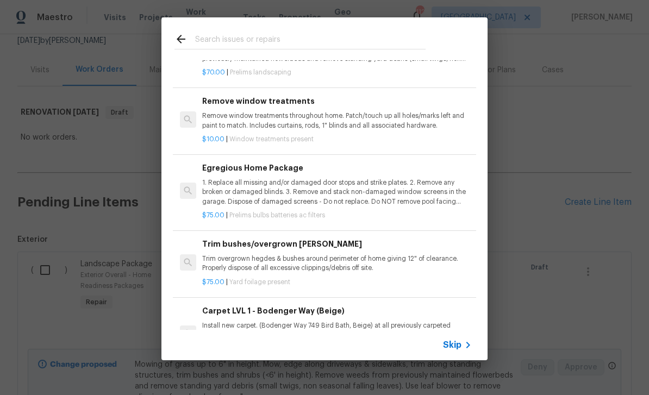
scroll to position [296, 0]
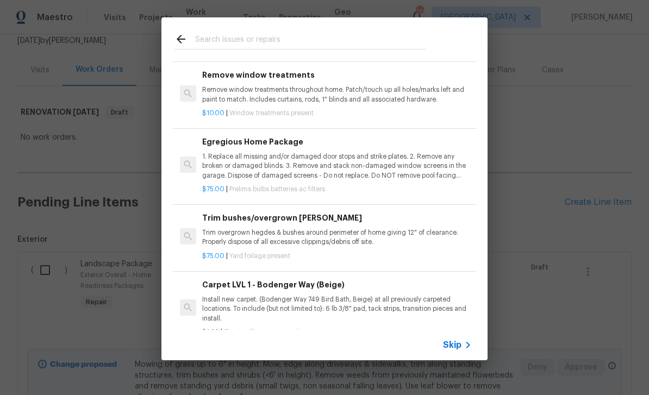
click at [309, 225] on div "Trim bushes/overgrown hedges Trim overgrown hegdes & bushes around perimeter of…" at bounding box center [337, 229] width 270 height 35
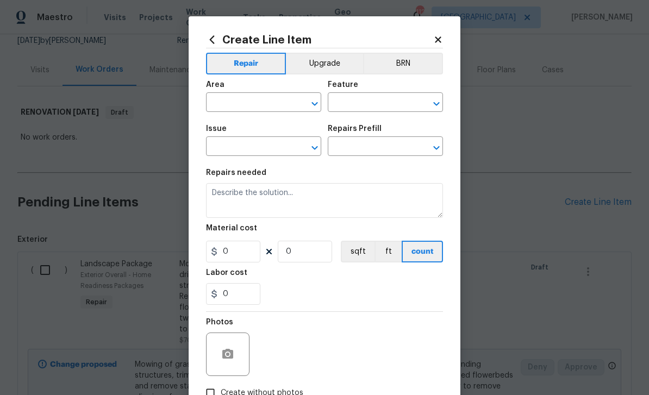
type input "Dead/overgrown tree or foliage"
type input "Trim bushes/overgrown hedges $75.00"
type textarea "Trim overgrown hegdes & bushes around perimeter of home giving 12" of clearance…"
type input "75"
type input "1"
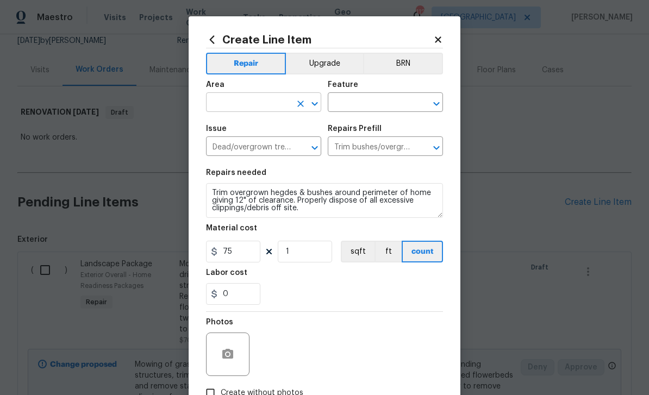
click at [253, 108] on input "text" at bounding box center [248, 103] width 85 height 17
type input "l"
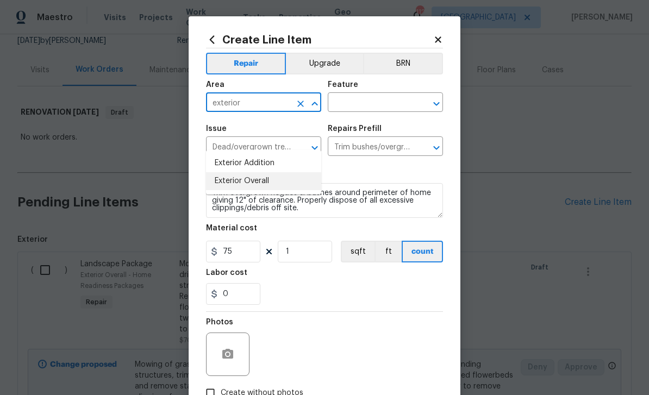
click at [250, 172] on li "Exterior Overall" at bounding box center [263, 181] width 115 height 18
type input "Exterior Overall"
click at [373, 111] on input "text" at bounding box center [370, 103] width 85 height 17
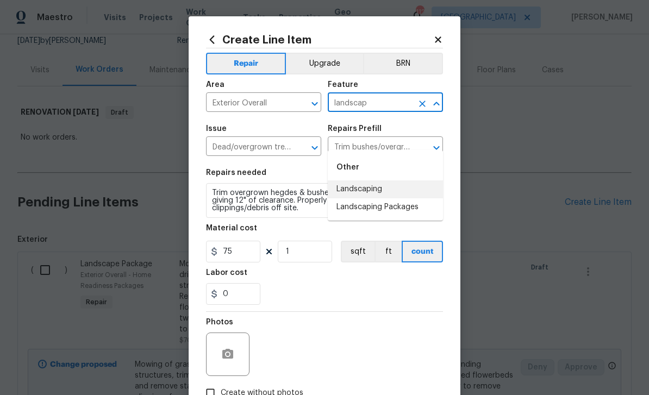
click at [362, 180] on li "Landscaping" at bounding box center [385, 189] width 115 height 18
type input "Landscaping"
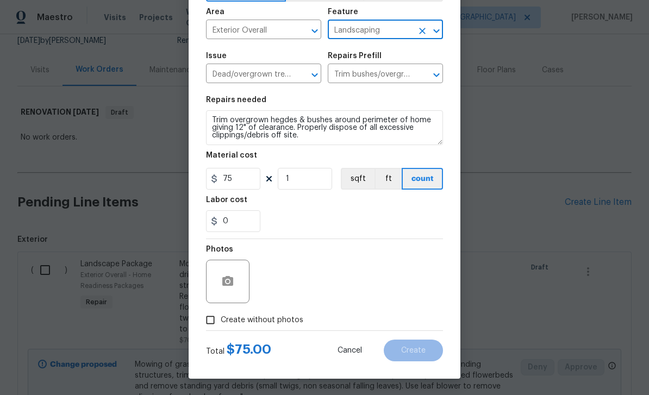
scroll to position [75, 0]
click at [211, 322] on input "Create without photos" at bounding box center [210, 320] width 21 height 21
checkbox input "true"
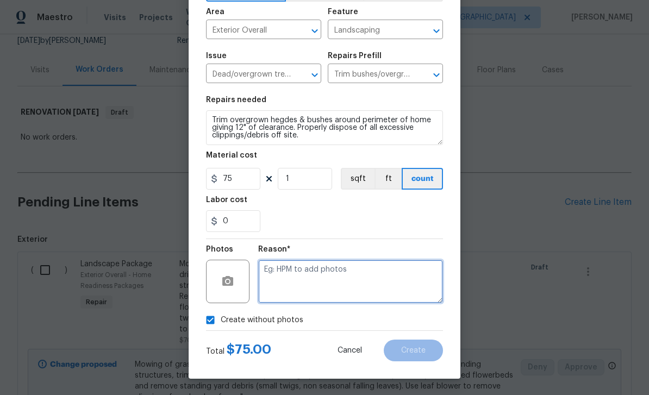
click at [265, 292] on textarea at bounding box center [350, 281] width 185 height 43
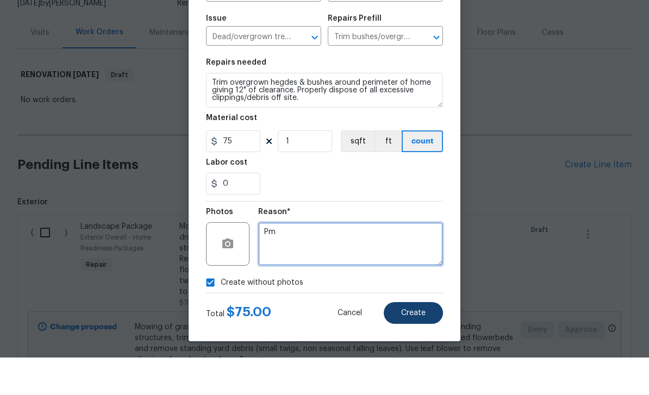
type textarea "Pm"
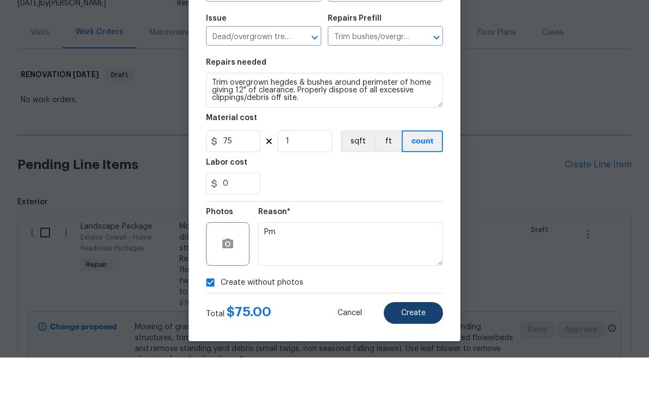
click at [403, 347] on span "Create" at bounding box center [413, 351] width 24 height 8
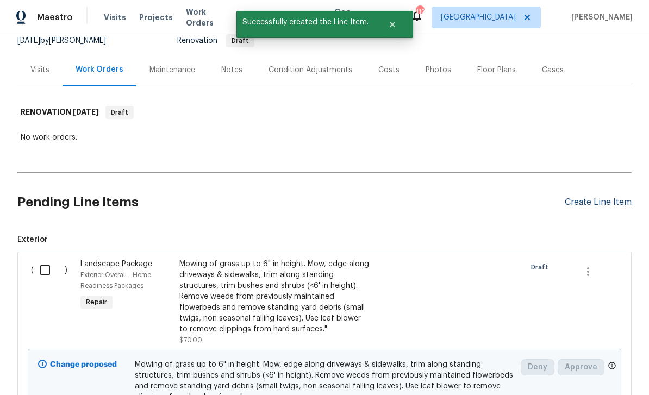
click at [575, 197] on div "Create Line Item" at bounding box center [598, 202] width 67 height 10
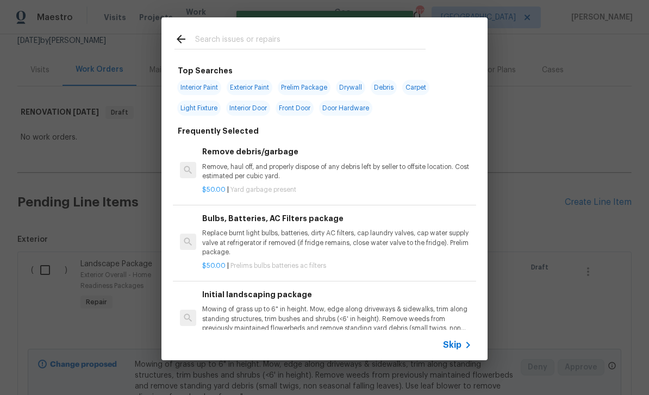
click at [230, 36] on input "text" at bounding box center [310, 41] width 230 height 16
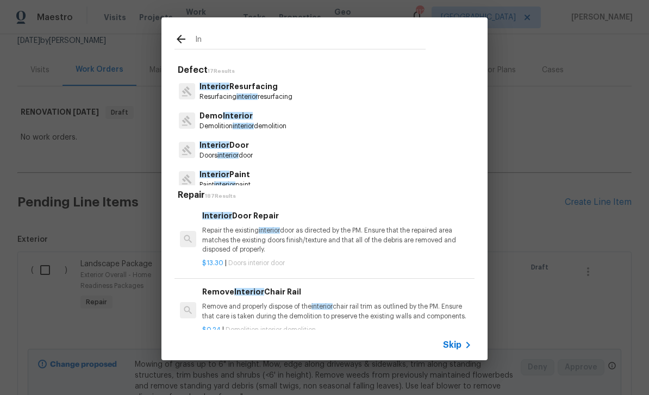
type input "I"
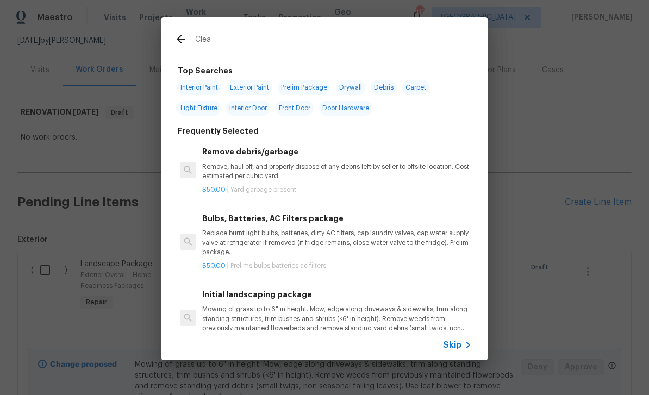
type input "Clean"
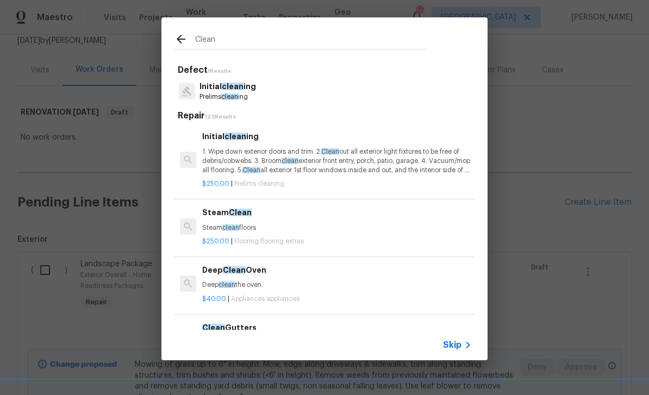
click at [222, 88] on span "clean" at bounding box center [233, 87] width 22 height 8
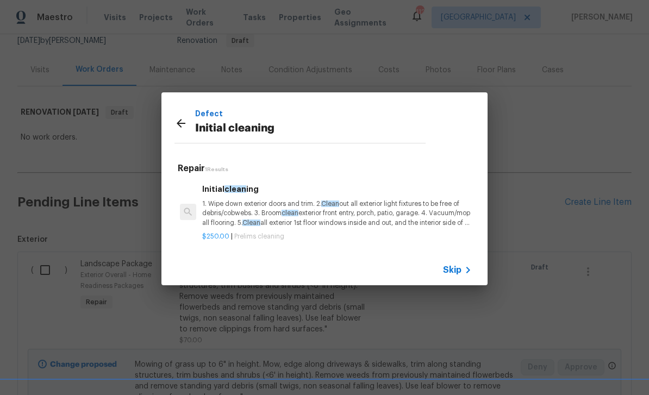
click at [373, 215] on p "1. Wipe down exterior doors and trim. 2. Clean out all exterior light fixtures …" at bounding box center [337, 213] width 270 height 28
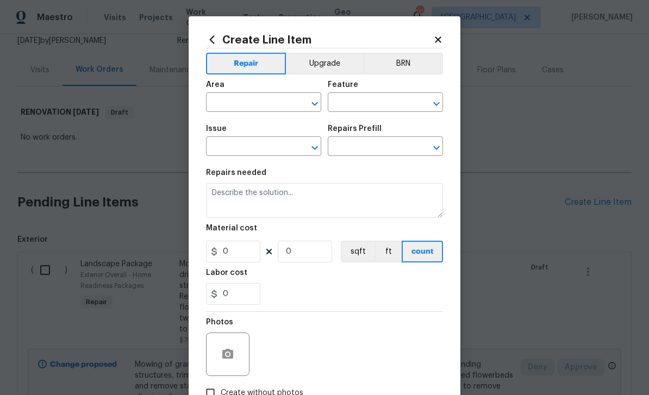
type input "Home Readiness Packages"
type input "Initial cleaning"
type textarea "1. Wipe down exterior doors and trim. 2. Clean out all exterior light fixtures …"
type input "1"
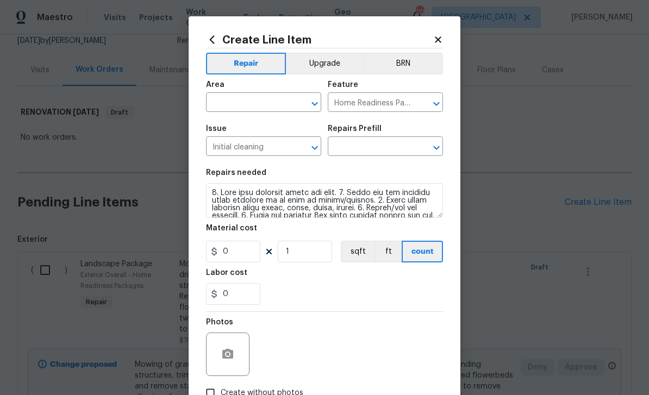
type input "Initial cleaning $250.00"
type input "250"
click at [281, 104] on input "text" at bounding box center [248, 103] width 85 height 17
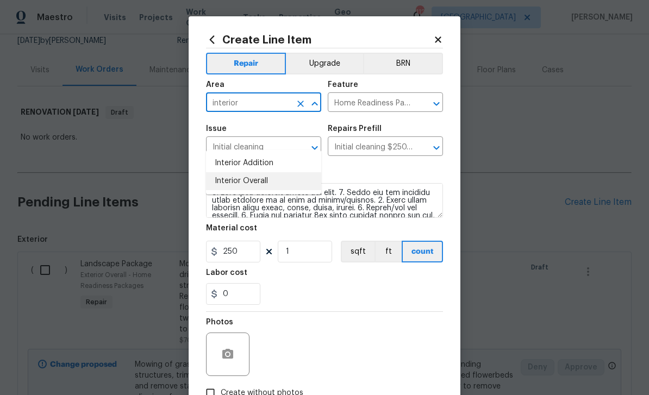
click at [259, 172] on li "Interior Overall" at bounding box center [263, 181] width 115 height 18
type input "Interior Overall"
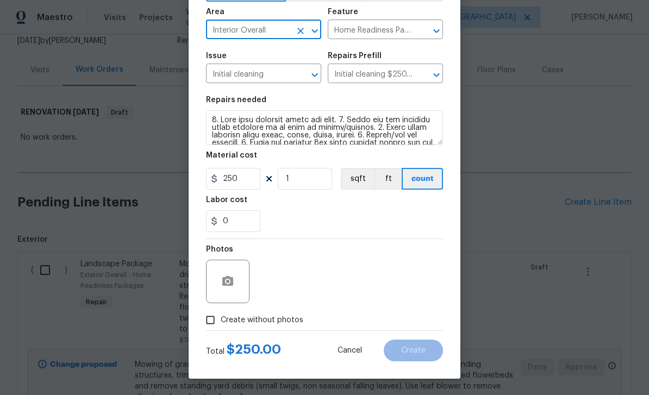
click at [213, 322] on input "Create without photos" at bounding box center [210, 320] width 21 height 21
checkbox input "true"
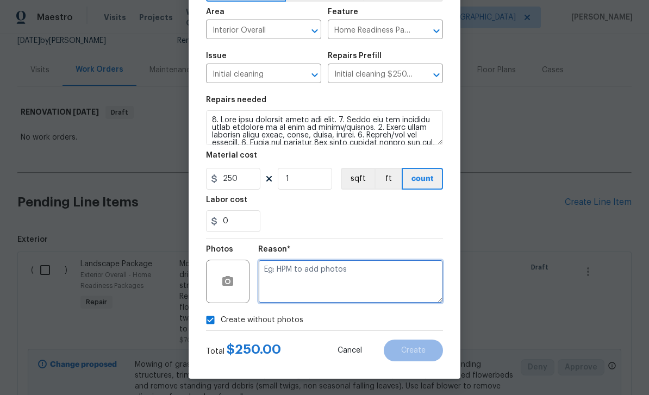
click at [300, 287] on textarea at bounding box center [350, 281] width 185 height 43
type textarea "Pm"
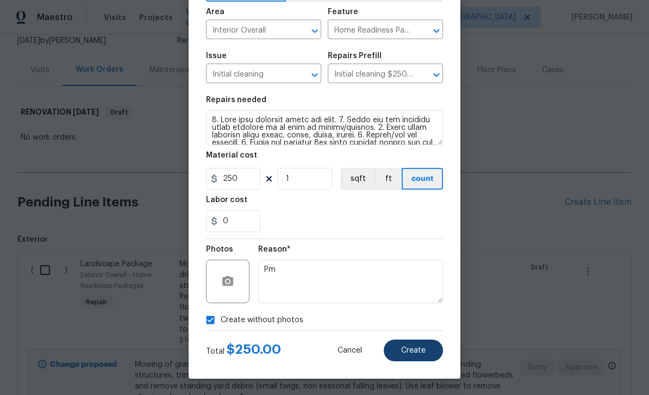
click at [415, 351] on span "Create" at bounding box center [413, 351] width 24 height 8
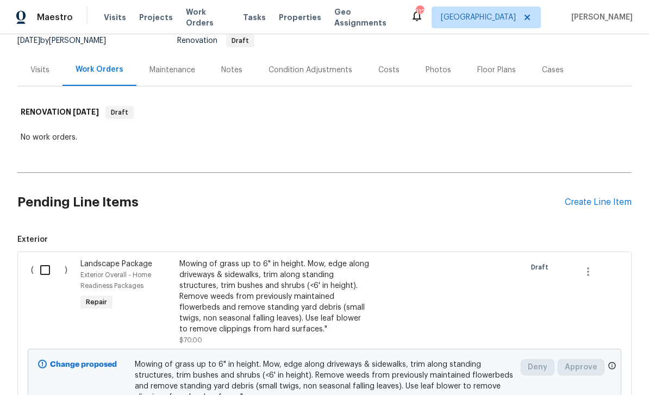
click at [437, 182] on h2 "Pending Line Items" at bounding box center [290, 202] width 547 height 51
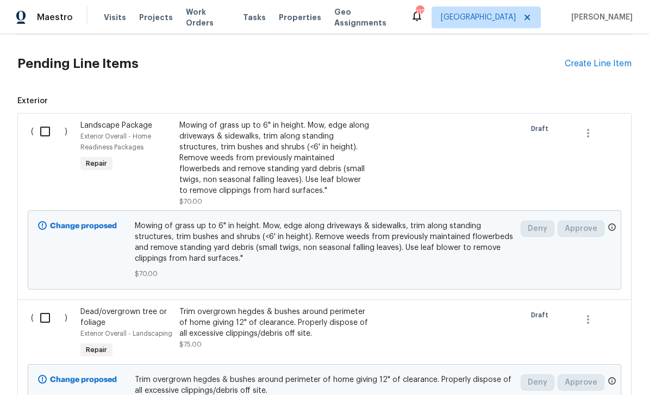
scroll to position [251, 0]
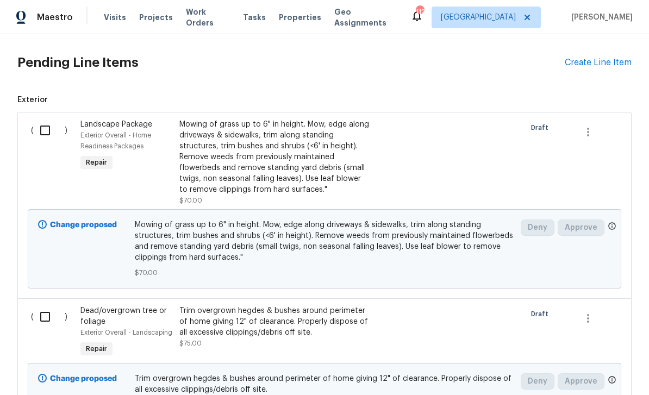
click at [49, 119] on input "checkbox" at bounding box center [49, 130] width 31 height 23
checkbox input "true"
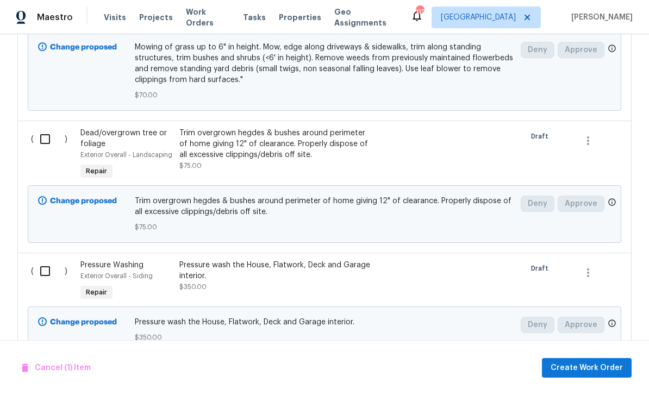
scroll to position [441, 0]
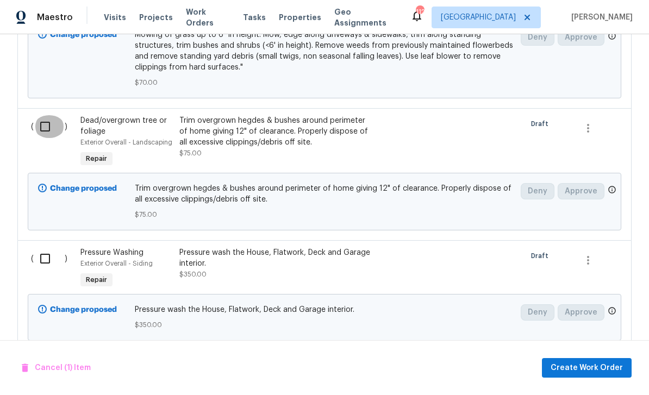
click at [43, 115] on input "checkbox" at bounding box center [49, 126] width 31 height 23
checkbox input "true"
click at [575, 369] on span "Create Work Order" at bounding box center [587, 368] width 72 height 14
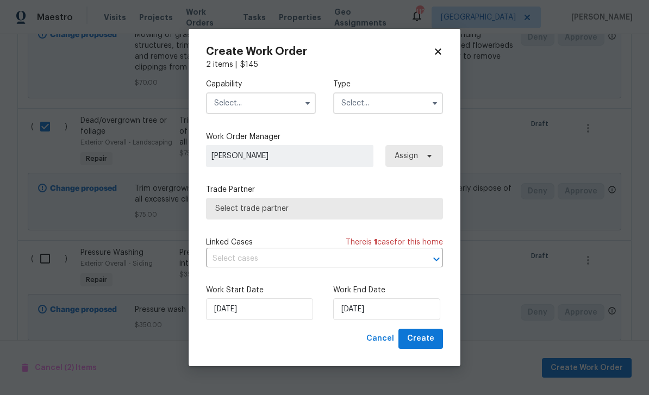
click at [240, 108] on input "text" at bounding box center [261, 103] width 110 height 22
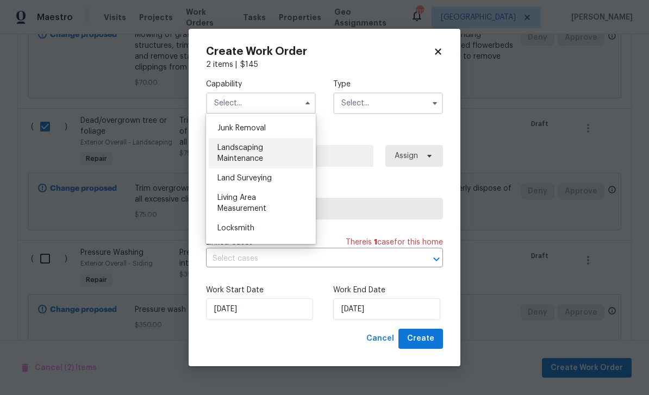
scroll to position [694, 0]
click at [268, 155] on div "Landscaping Maintenance" at bounding box center [261, 153] width 104 height 30
type input "Landscaping Maintenance"
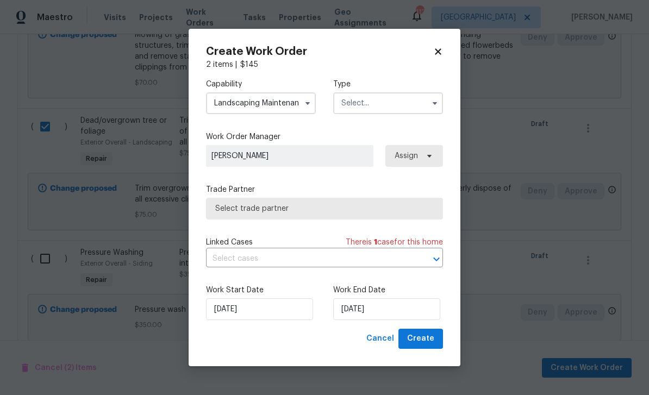
click at [381, 103] on input "text" at bounding box center [388, 103] width 110 height 22
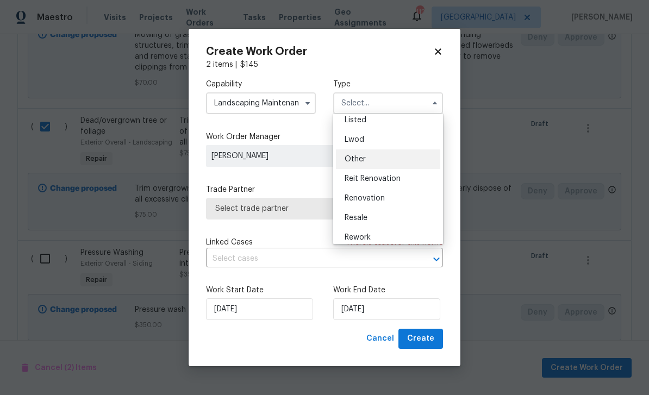
scroll to position [128, 0]
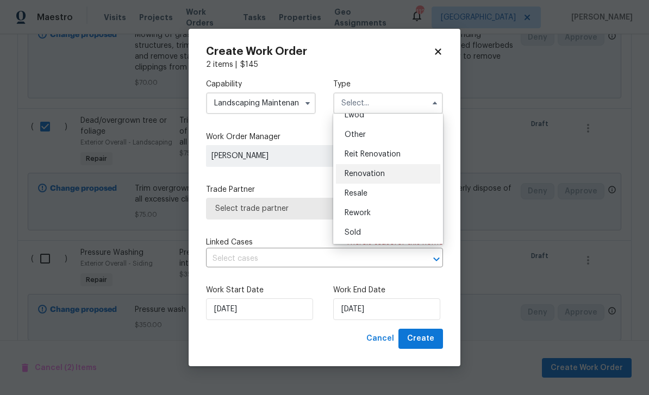
click at [378, 174] on span "Renovation" at bounding box center [365, 174] width 40 height 8
type input "Renovation"
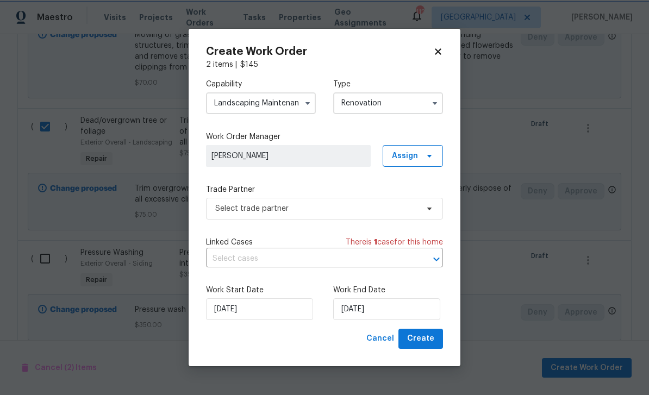
scroll to position [0, 0]
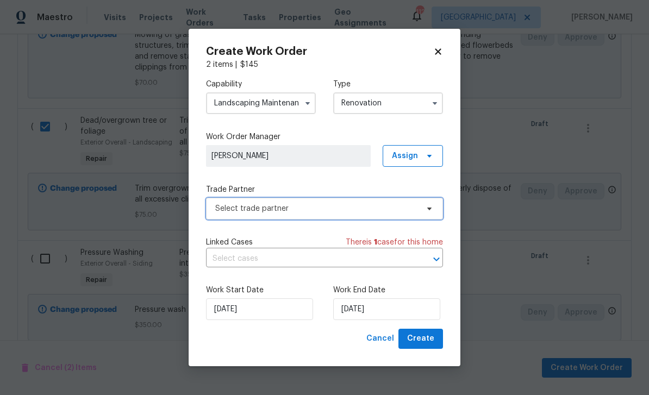
click at [356, 210] on span "Select trade partner" at bounding box center [316, 208] width 203 height 11
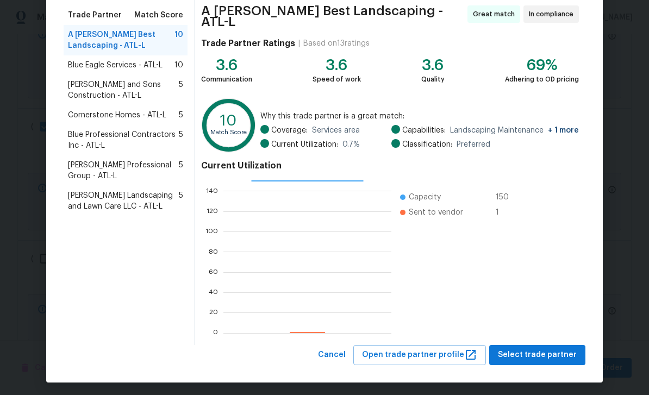
scroll to position [84, 0]
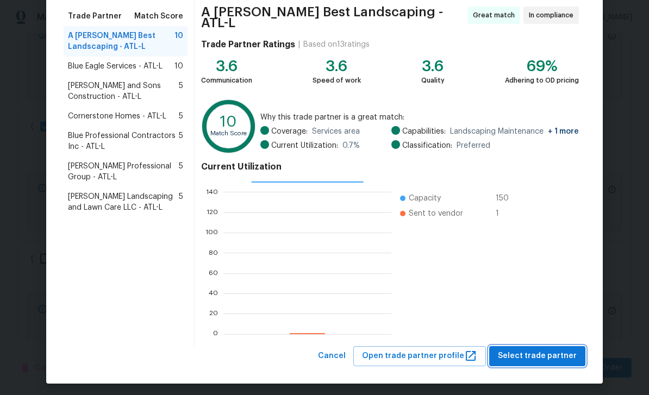
click at [527, 353] on span "Select trade partner" at bounding box center [537, 357] width 79 height 14
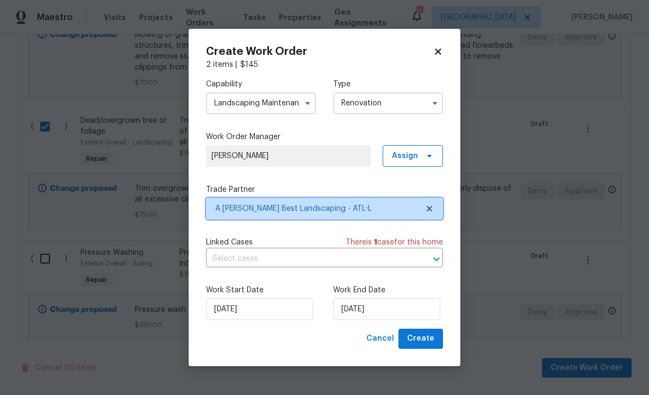
scroll to position [0, 0]
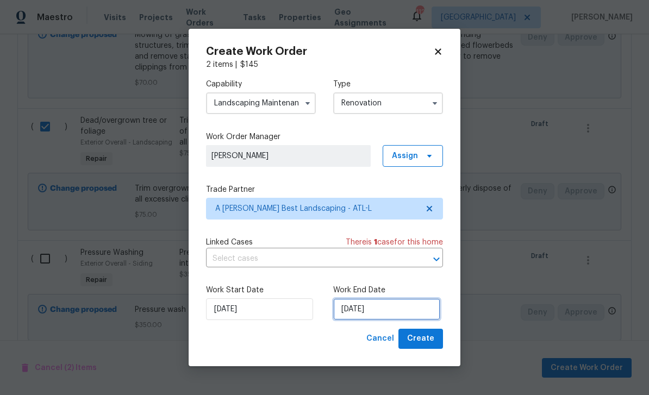
click at [391, 310] on input "10/10/2025" at bounding box center [386, 309] width 107 height 22
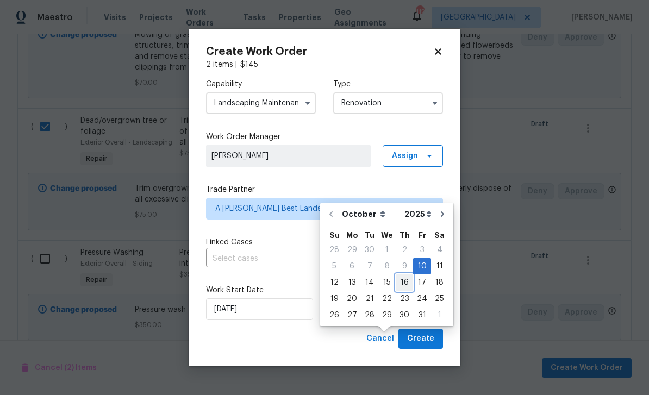
click at [400, 275] on div "16" at bounding box center [404, 282] width 17 height 15
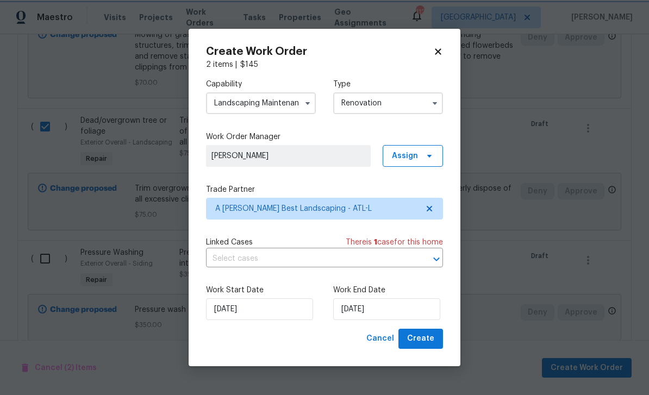
type input "10/16/2025"
click at [422, 342] on span "Create" at bounding box center [420, 339] width 27 height 14
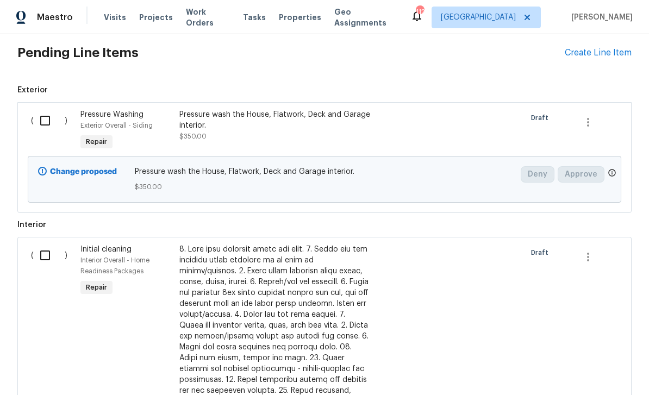
scroll to position [285, 0]
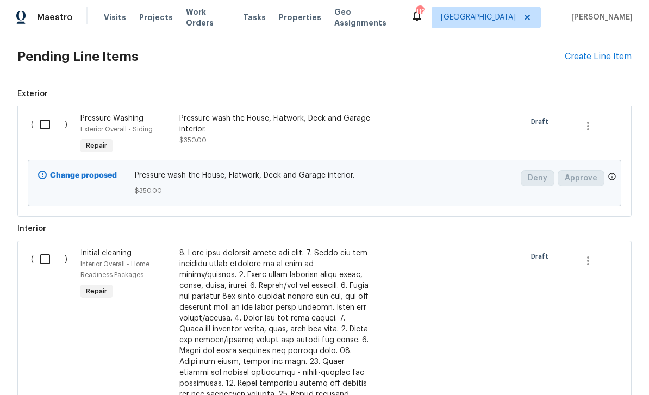
click at [45, 113] on input "checkbox" at bounding box center [49, 124] width 31 height 23
checkbox input "true"
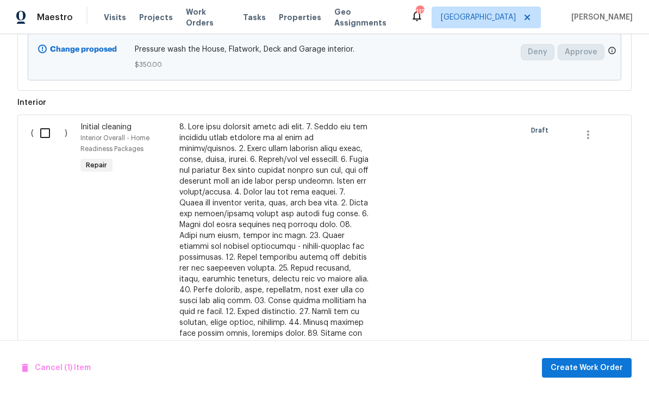
scroll to position [424, 0]
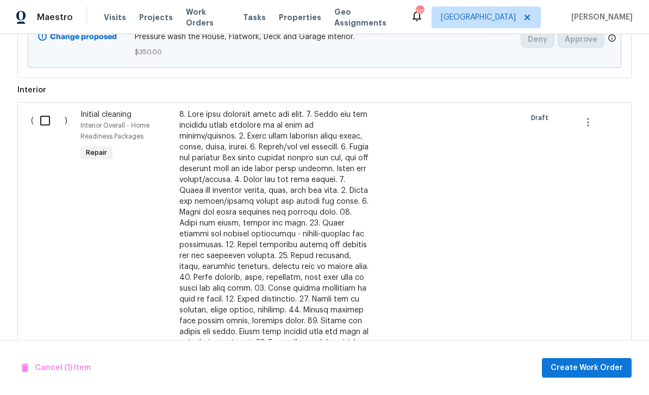
click at [47, 109] on input "checkbox" at bounding box center [49, 120] width 31 height 23
checkbox input "true"
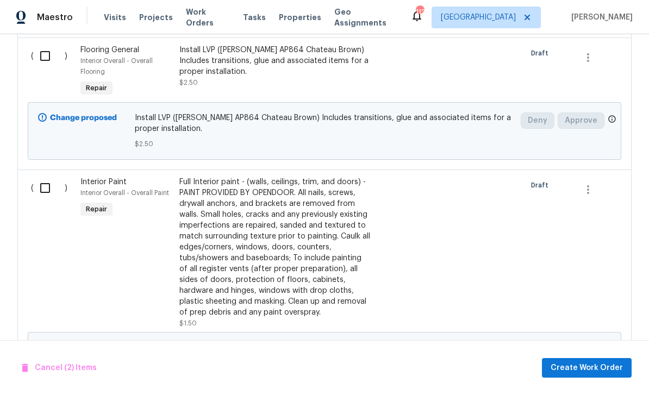
scroll to position [1028, 0]
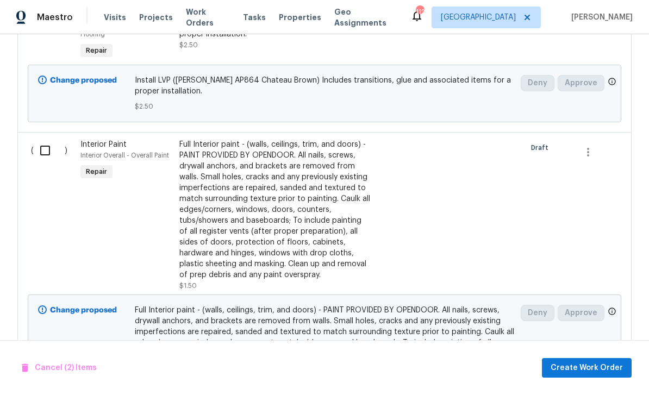
click at [48, 139] on input "checkbox" at bounding box center [49, 150] width 31 height 23
checkbox input "true"
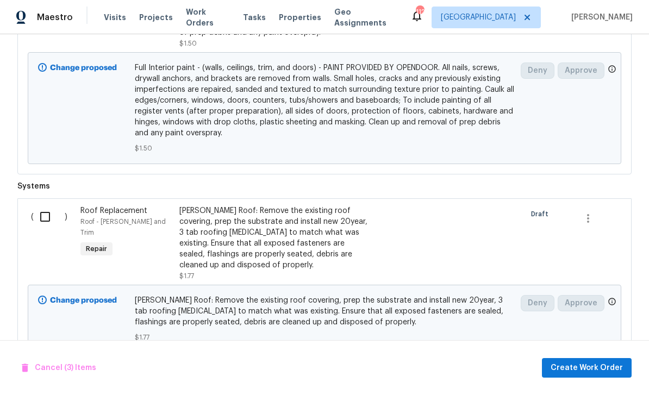
scroll to position [1270, 0]
click at [578, 373] on span "Create Work Order" at bounding box center [587, 368] width 72 height 14
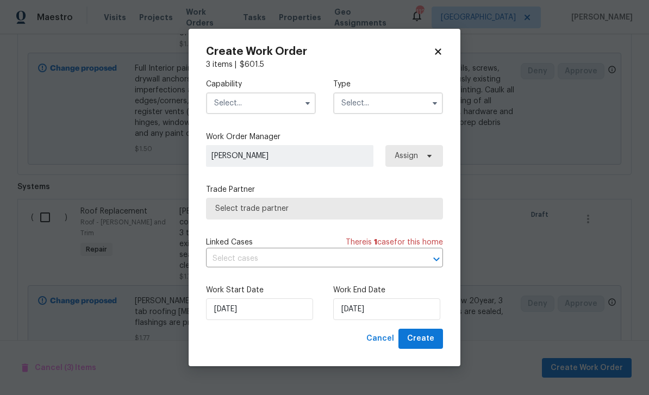
click at [265, 103] on input "text" at bounding box center [261, 103] width 110 height 22
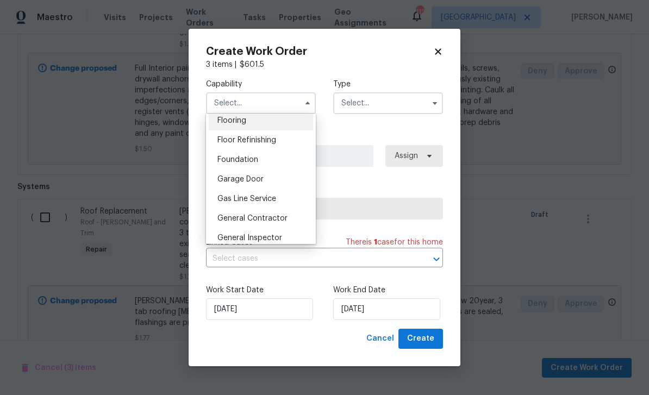
scroll to position [430, 0]
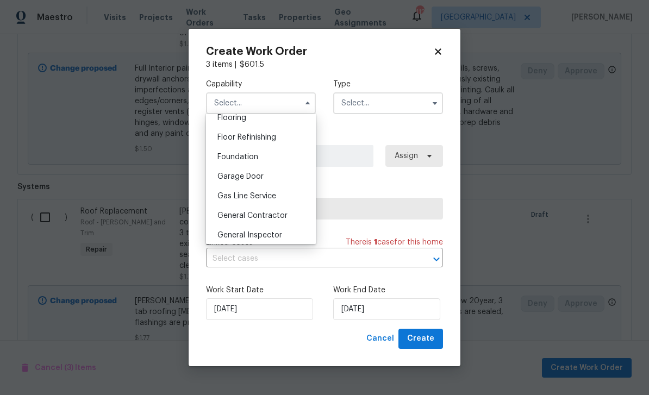
click at [279, 214] on span "General Contractor" at bounding box center [252, 216] width 70 height 8
type input "General Contractor"
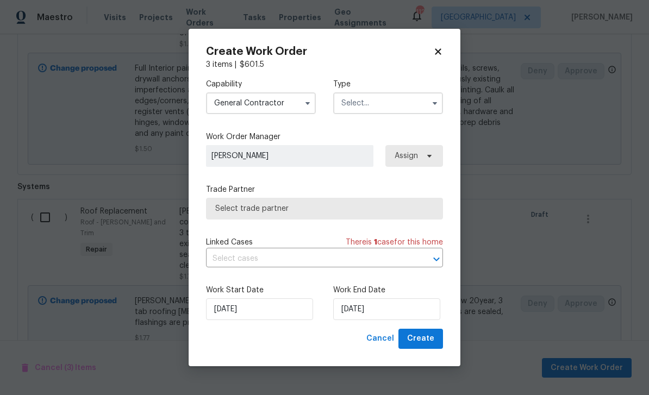
click at [382, 107] on input "text" at bounding box center [388, 103] width 110 height 22
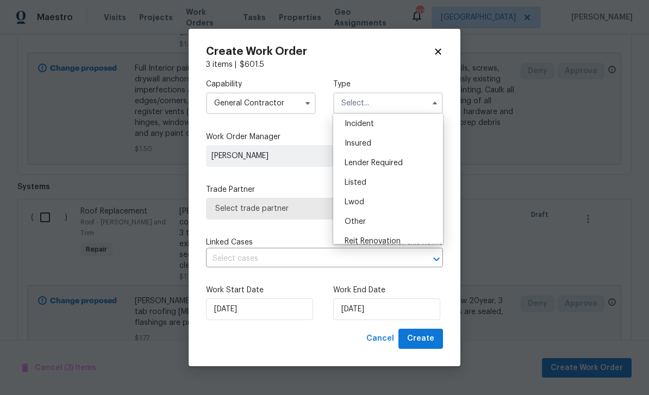
scroll to position [92, 0]
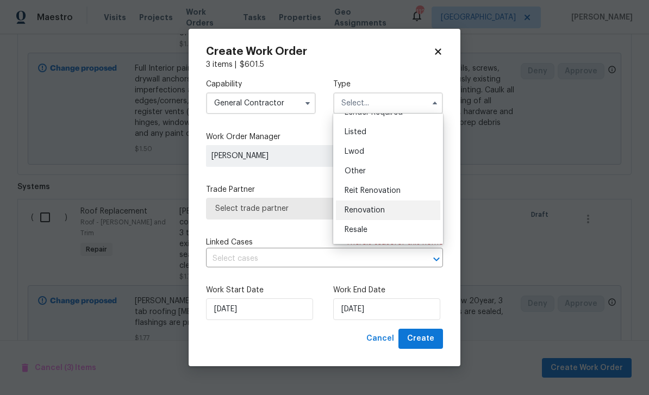
click at [389, 213] on div "Renovation" at bounding box center [388, 211] width 104 height 20
type input "Renovation"
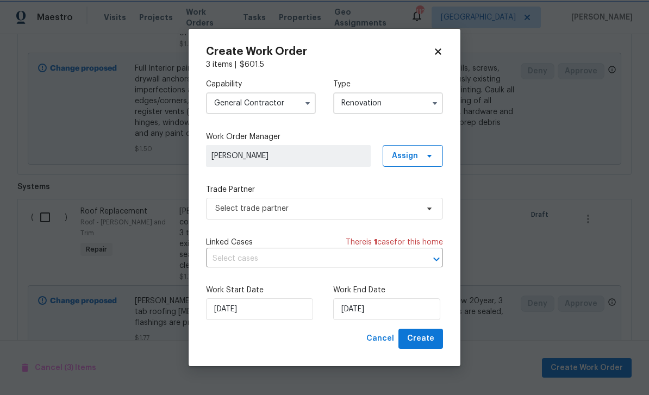
scroll to position [0, 0]
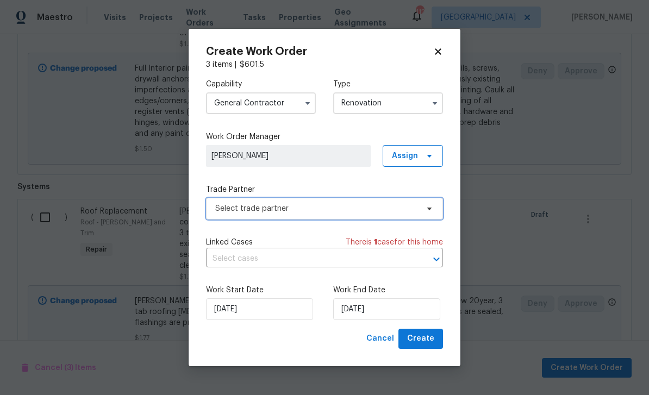
click at [357, 206] on span "Select trade partner" at bounding box center [316, 208] width 203 height 11
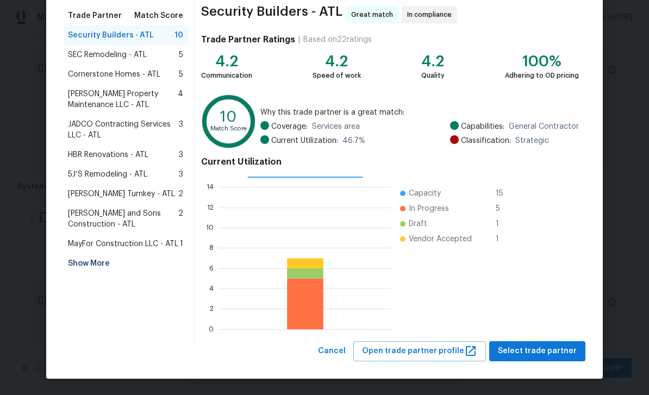
scroll to position [84, 0]
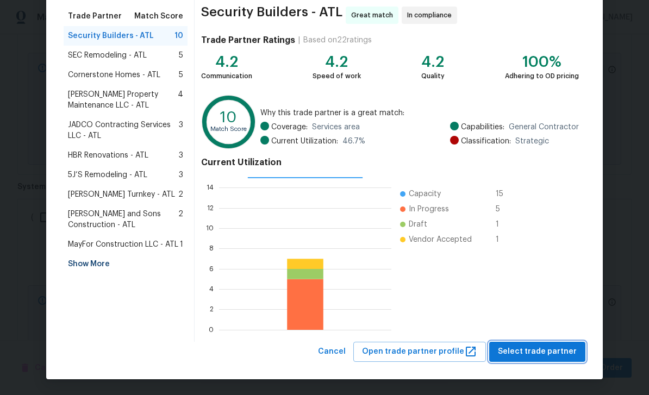
click at [528, 355] on span "Select trade partner" at bounding box center [537, 352] width 79 height 14
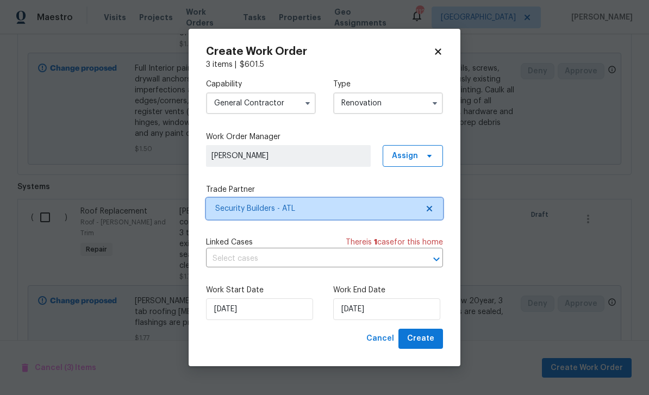
scroll to position [0, 0]
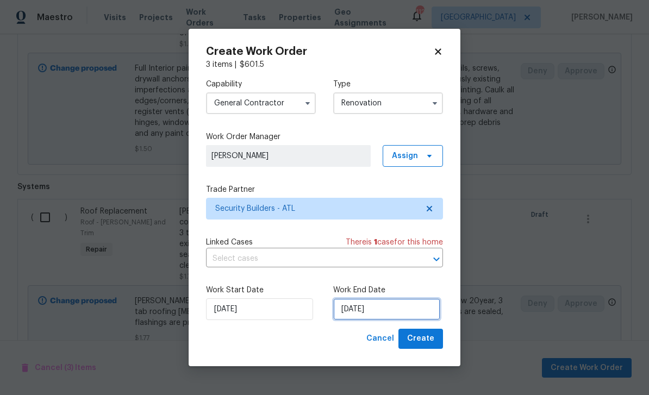
click at [398, 315] on input "10/10/2025" at bounding box center [386, 309] width 107 height 22
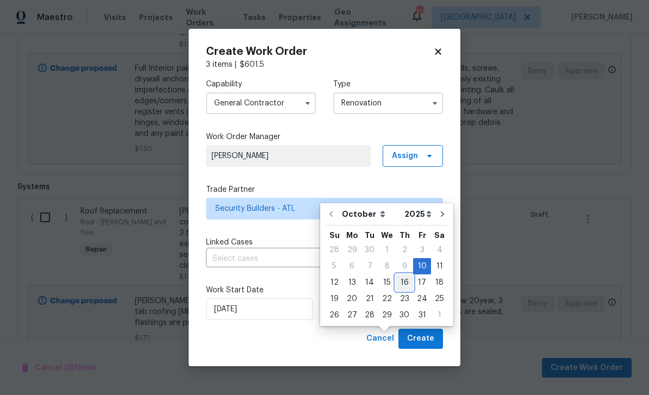
click at [407, 275] on div "16" at bounding box center [404, 282] width 17 height 15
type input "10/16/2025"
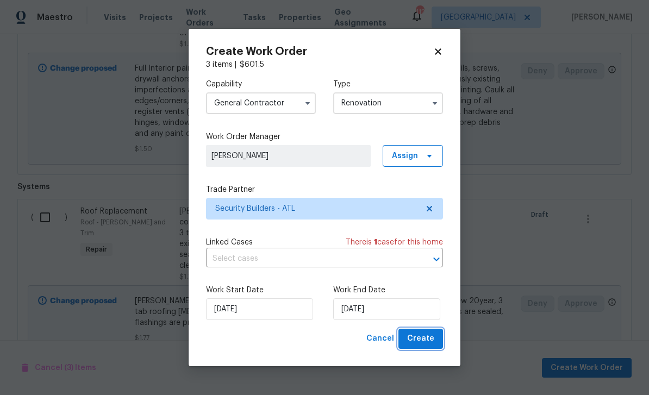
click at [424, 341] on span "Create" at bounding box center [420, 339] width 27 height 14
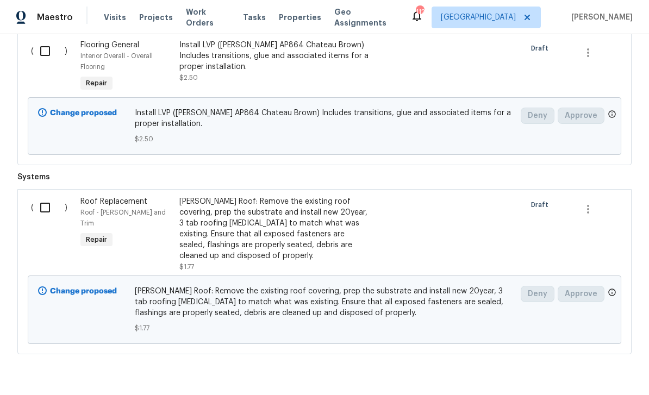
scroll to position [398, 0]
click at [43, 197] on input "checkbox" at bounding box center [49, 208] width 31 height 23
checkbox input "true"
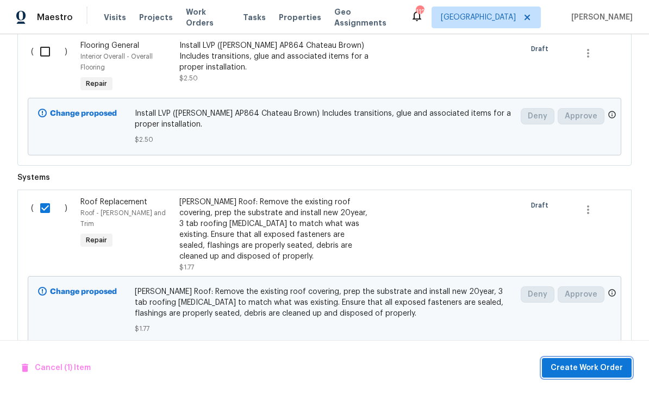
click at [561, 369] on span "Create Work Order" at bounding box center [587, 368] width 72 height 14
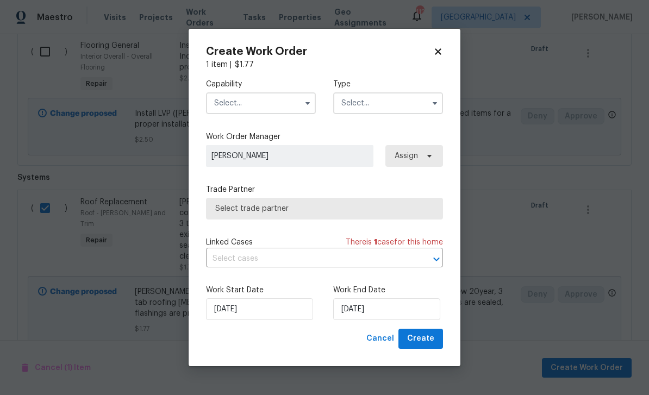
click at [275, 108] on input "text" at bounding box center [261, 103] width 110 height 22
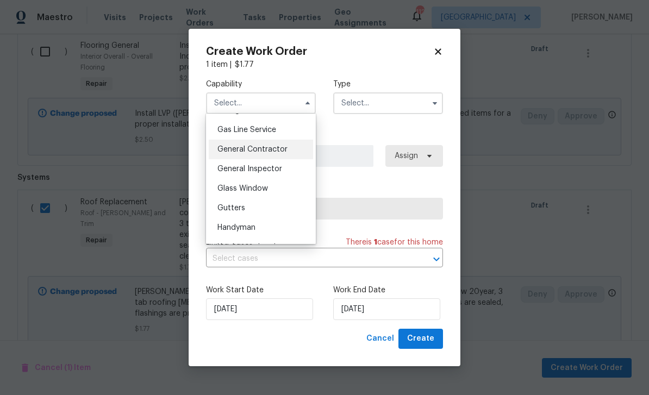
scroll to position [495, 0]
click at [256, 153] on span "General Contractor" at bounding box center [252, 151] width 70 height 8
type input "General Contractor"
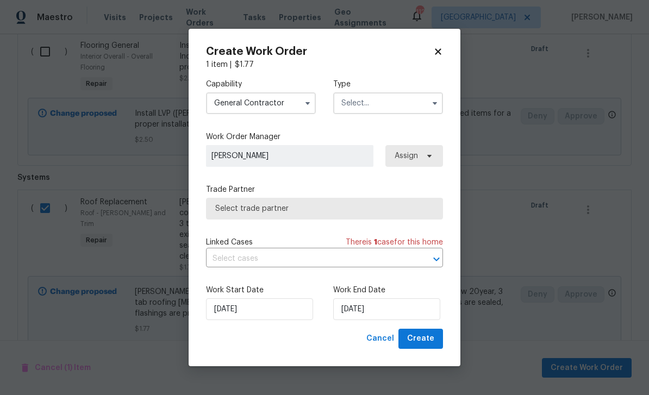
click at [375, 105] on input "text" at bounding box center [388, 103] width 110 height 22
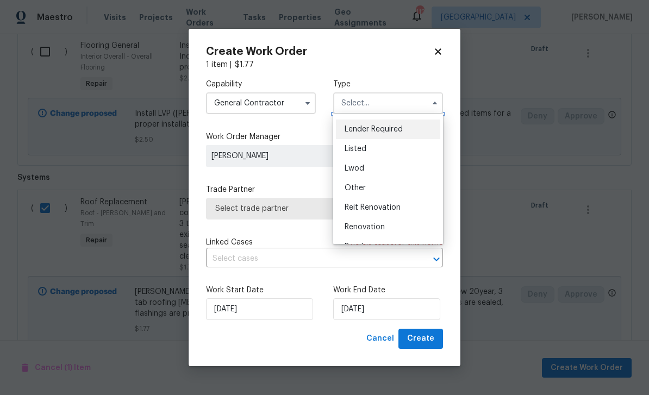
scroll to position [88, 0]
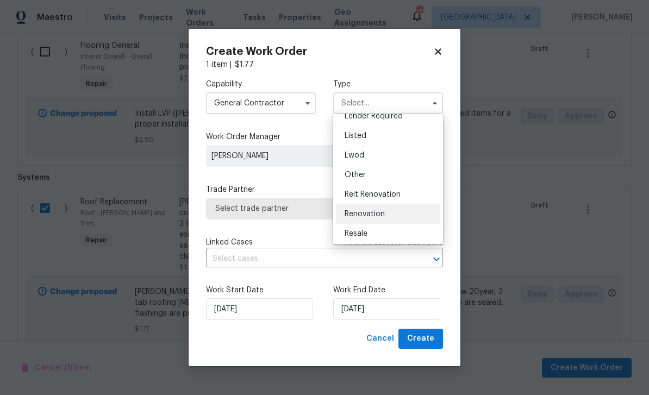
click at [382, 218] on div "Renovation" at bounding box center [388, 214] width 104 height 20
type input "Renovation"
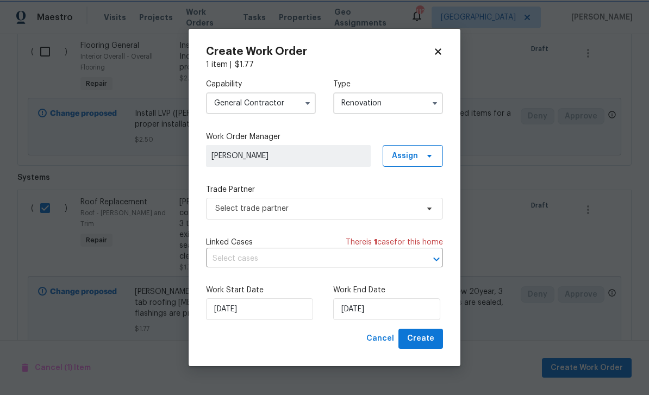
scroll to position [0, 0]
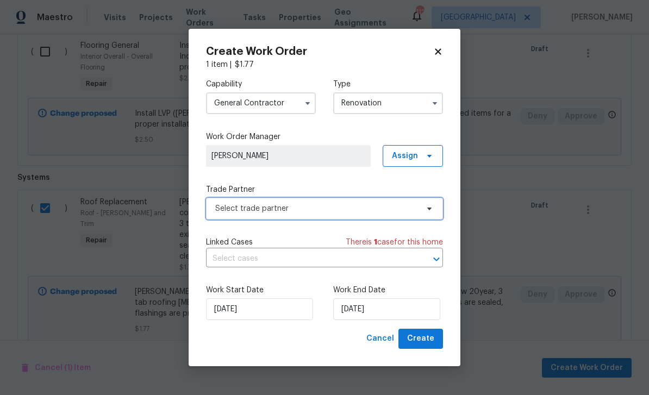
click at [417, 212] on span "Select trade partner" at bounding box center [316, 208] width 203 height 11
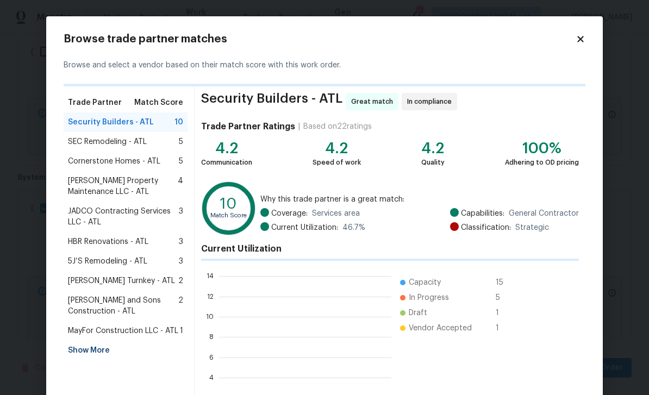
scroll to position [152, 172]
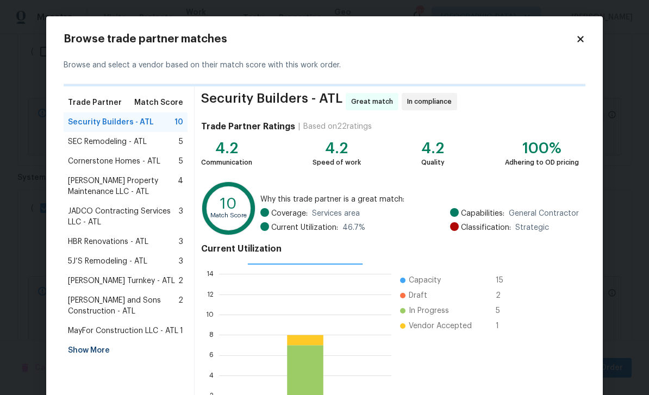
click at [90, 353] on div "Show More" at bounding box center [126, 351] width 124 height 20
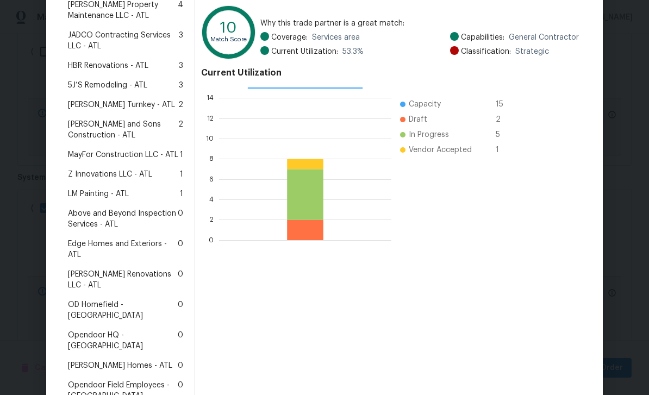
scroll to position [178, 0]
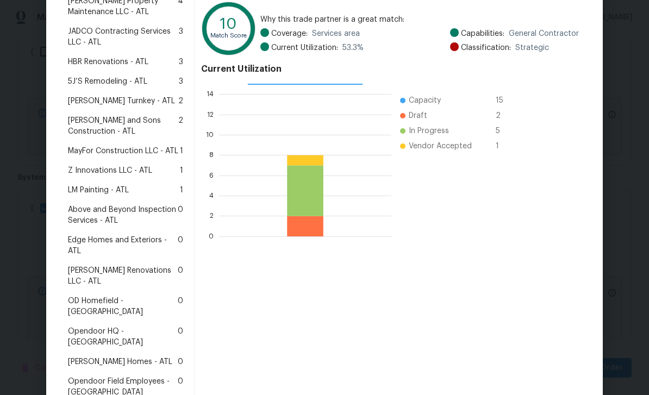
click at [127, 242] on span "Edge Homes and Exteriors - ATL" at bounding box center [123, 246] width 110 height 22
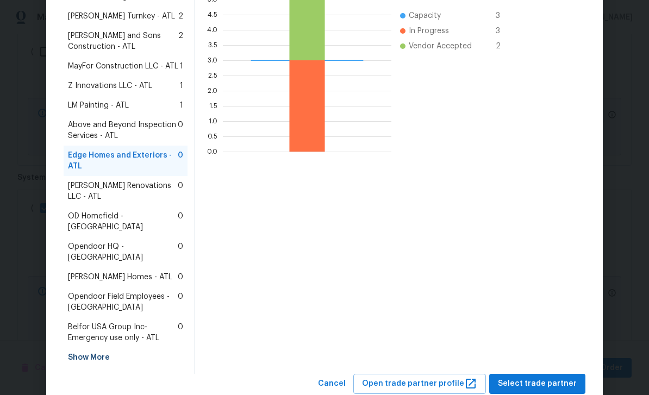
scroll to position [262, 0]
click at [528, 378] on span "Select trade partner" at bounding box center [537, 385] width 79 height 14
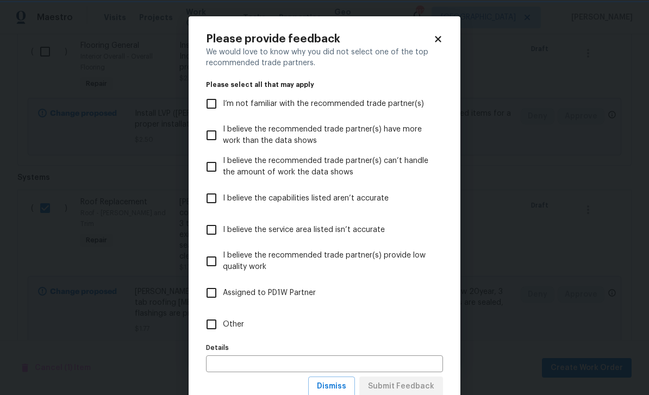
scroll to position [0, 0]
click at [213, 326] on input "Other" at bounding box center [211, 324] width 23 height 23
checkbox input "true"
click at [423, 391] on span "Submit Feedback" at bounding box center [401, 387] width 66 height 14
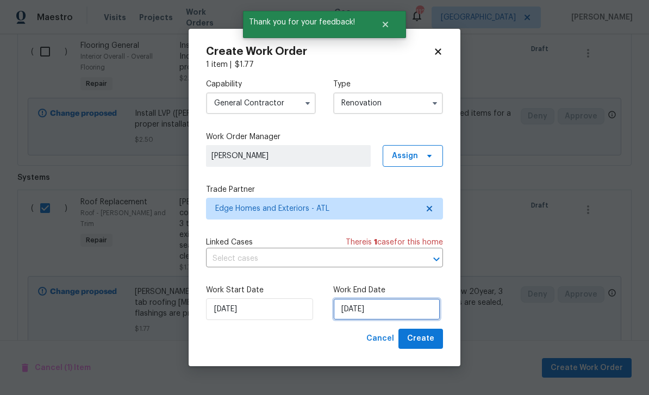
click at [402, 317] on input "10/10/2025" at bounding box center [386, 309] width 107 height 22
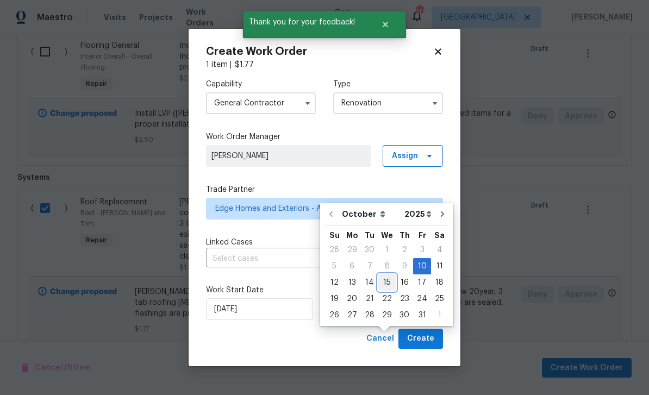
click at [384, 275] on div "15" at bounding box center [386, 282] width 17 height 15
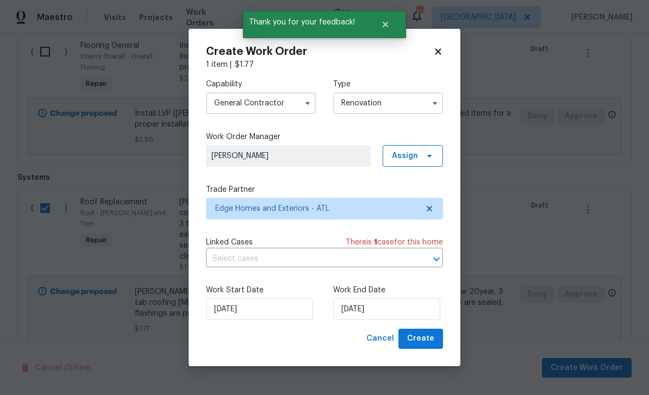
type input "10/15/2025"
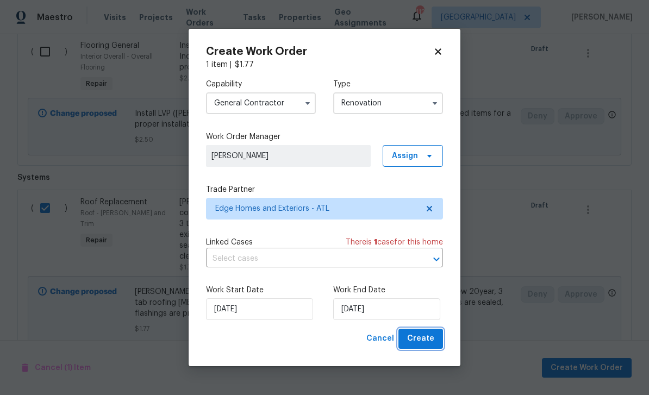
click at [420, 343] on span "Create" at bounding box center [420, 339] width 27 height 14
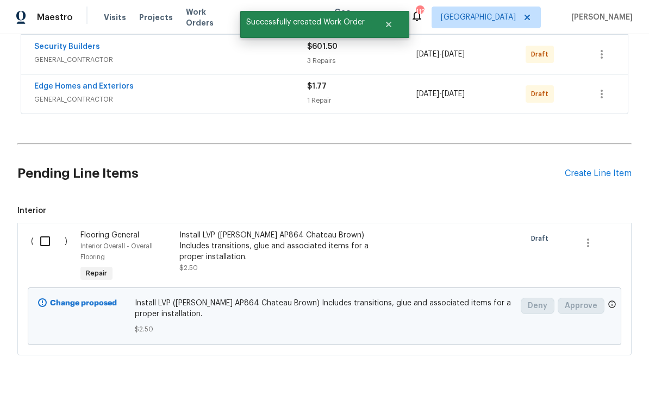
click at [41, 230] on input "checkbox" at bounding box center [49, 241] width 31 height 23
checkbox input "true"
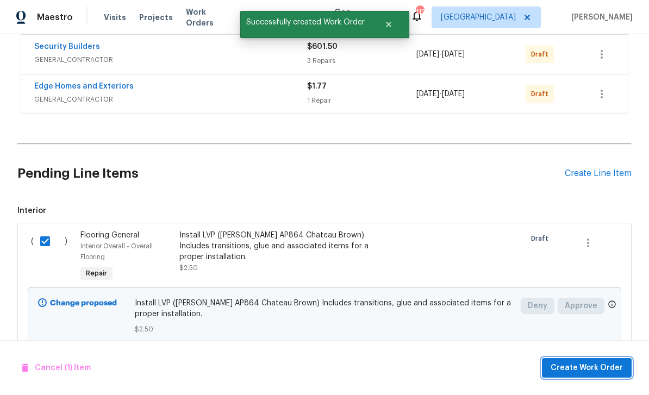
click at [565, 365] on span "Create Work Order" at bounding box center [587, 368] width 72 height 14
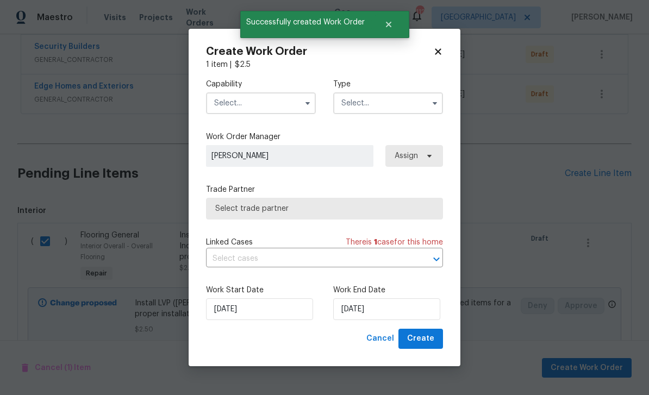
click at [265, 105] on input "text" at bounding box center [261, 103] width 110 height 22
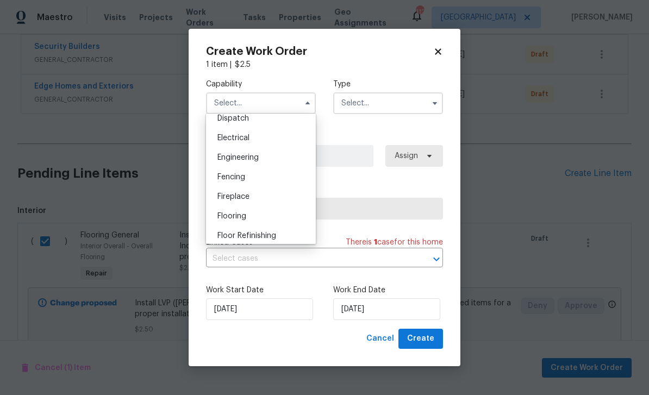
scroll to position [325, 0]
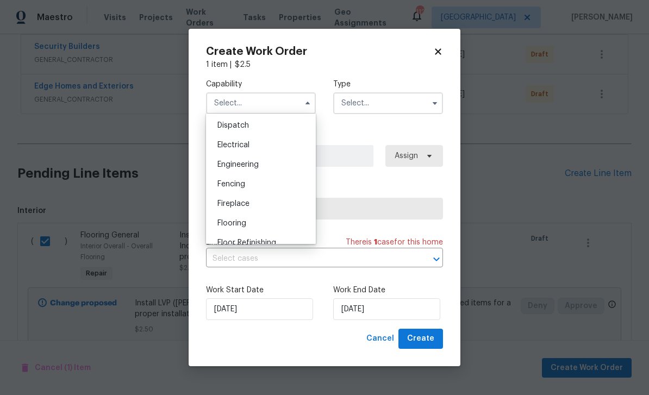
click at [257, 223] on div "Flooring" at bounding box center [261, 224] width 104 height 20
type input "Flooring"
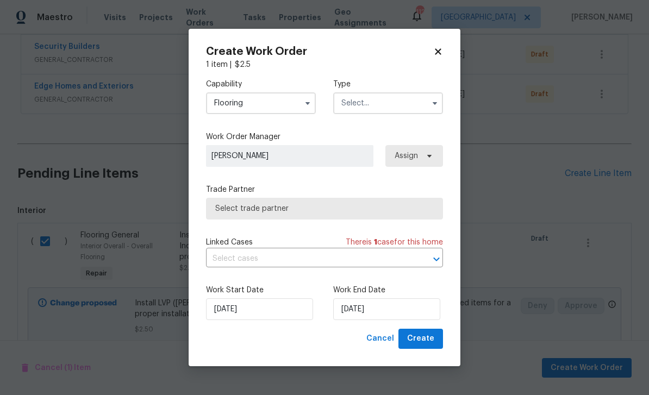
click at [378, 95] on input "text" at bounding box center [388, 103] width 110 height 22
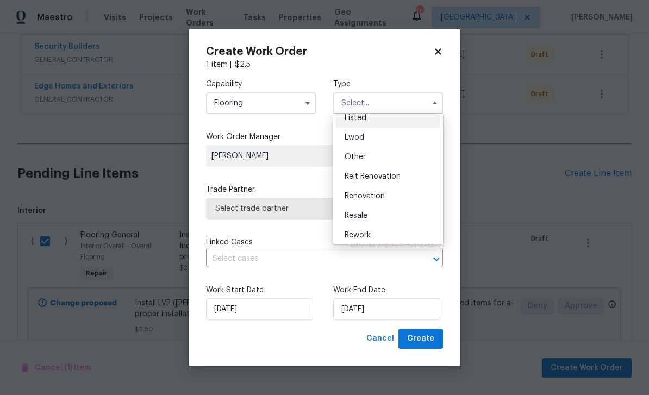
scroll to position [107, 0]
click at [382, 195] on span "Renovation" at bounding box center [365, 195] width 40 height 8
type input "Renovation"
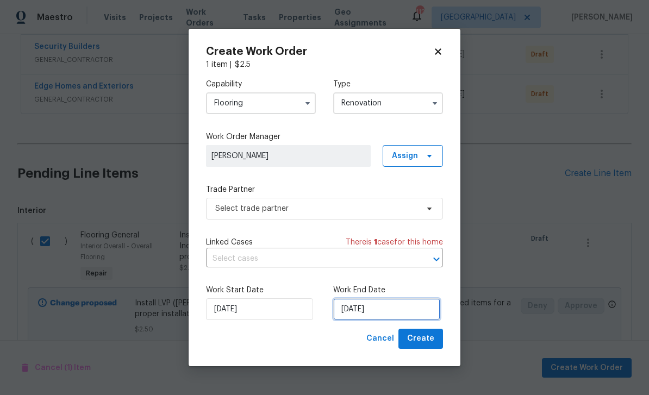
click at [408, 315] on input "10/10/2025" at bounding box center [386, 309] width 107 height 22
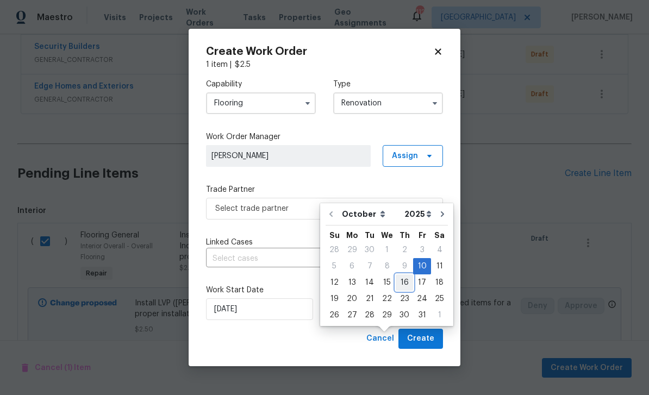
click at [403, 275] on div "16" at bounding box center [404, 282] width 17 height 15
type input "10/16/2025"
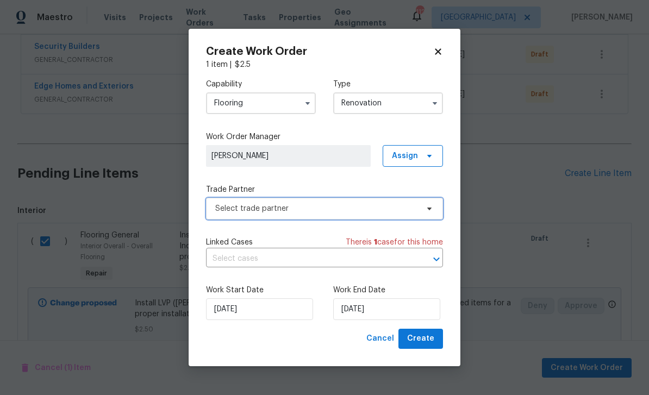
click at [399, 210] on span "Select trade partner" at bounding box center [316, 208] width 203 height 11
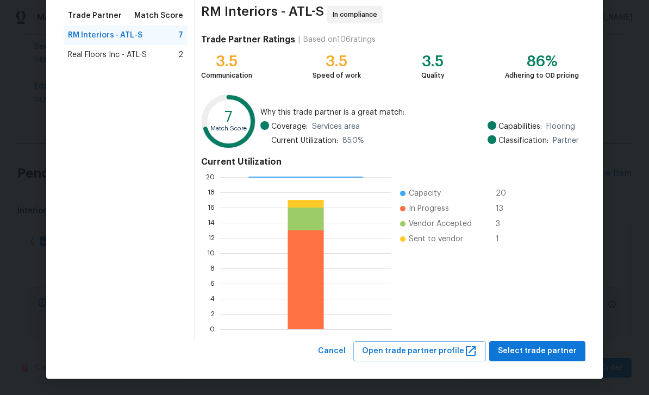
scroll to position [84, 0]
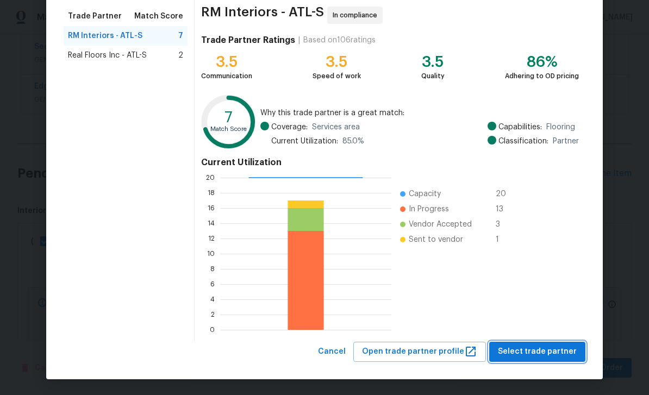
click at [537, 352] on span "Select trade partner" at bounding box center [537, 352] width 79 height 14
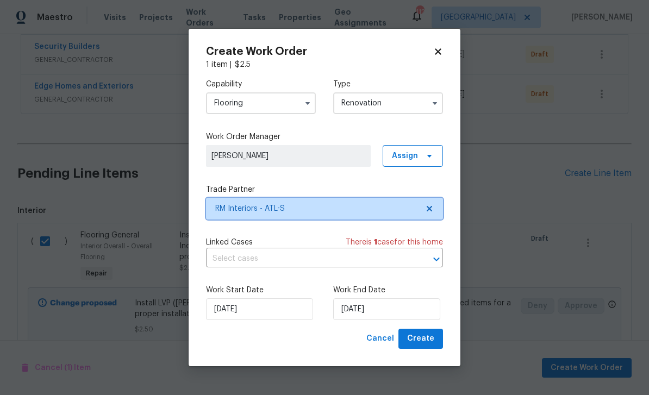
scroll to position [0, 0]
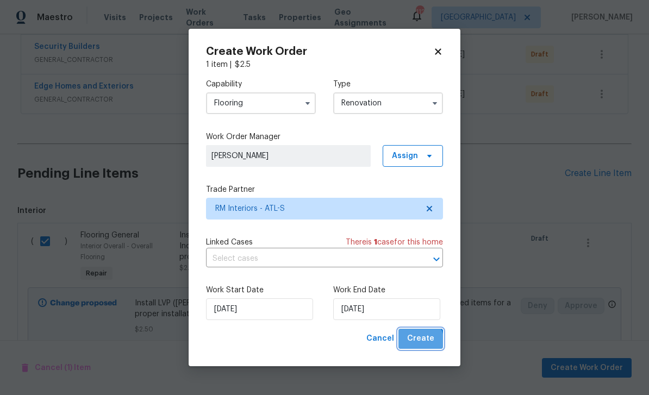
click at [419, 343] on span "Create" at bounding box center [420, 339] width 27 height 14
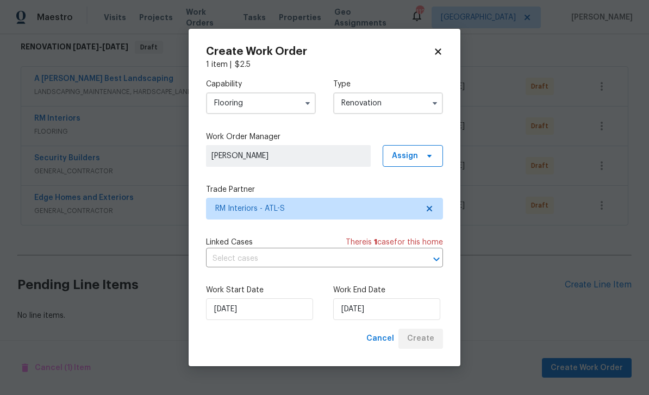
scroll to position [141, 0]
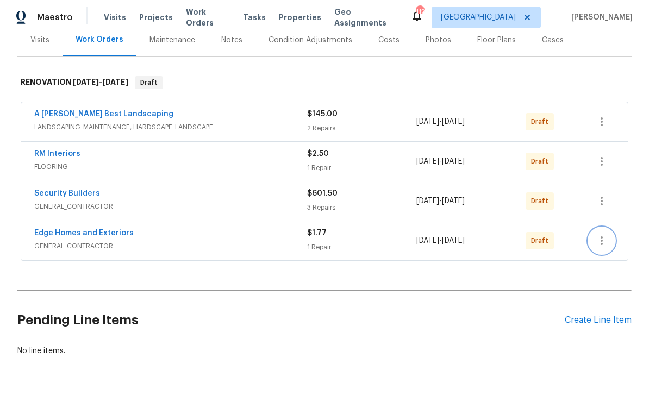
click at [603, 234] on icon "button" at bounding box center [601, 240] width 13 height 13
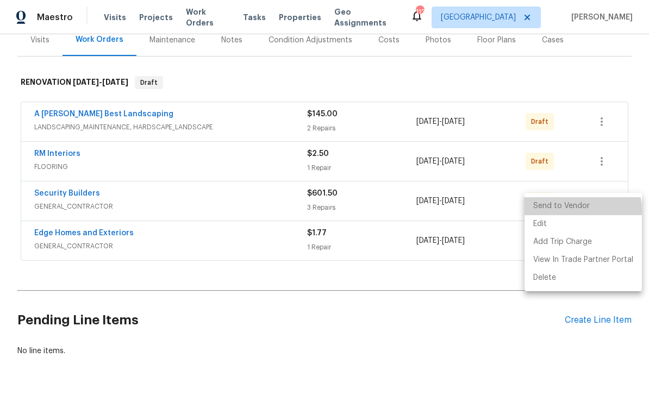
click at [577, 210] on li "Send to Vendor" at bounding box center [583, 206] width 117 height 18
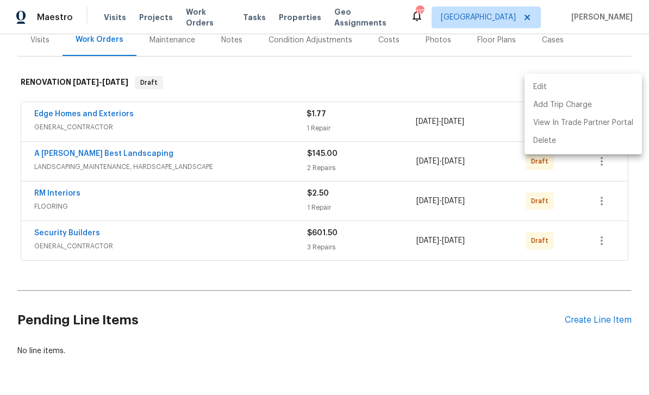
click at [604, 210] on div at bounding box center [324, 197] width 649 height 395
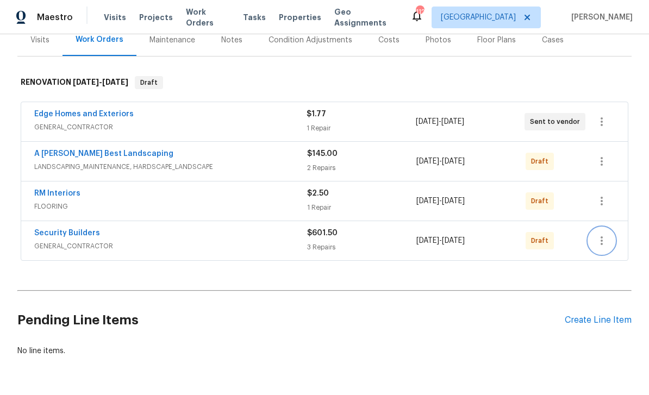
click at [602, 236] on icon "button" at bounding box center [602, 240] width 2 height 9
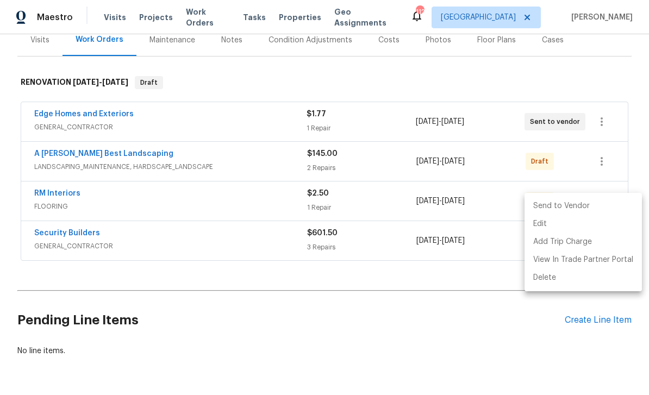
click at [590, 210] on li "Send to Vendor" at bounding box center [583, 206] width 117 height 18
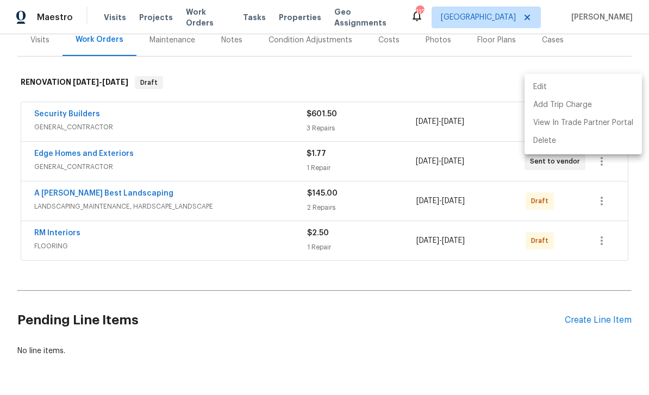
click at [497, 51] on div at bounding box center [324, 197] width 649 height 395
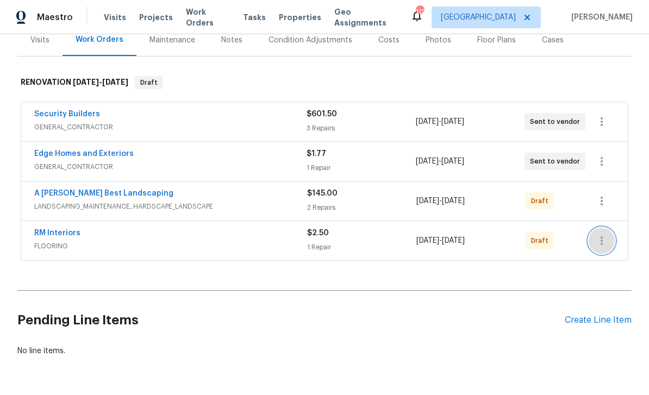
click at [604, 234] on icon "button" at bounding box center [601, 240] width 13 height 13
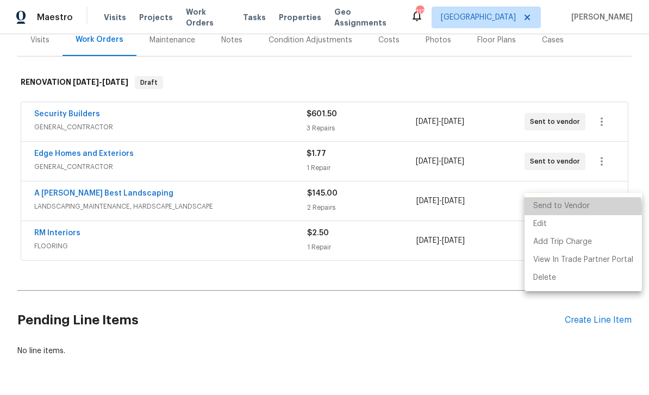
click at [575, 209] on li "Send to Vendor" at bounding box center [583, 206] width 117 height 18
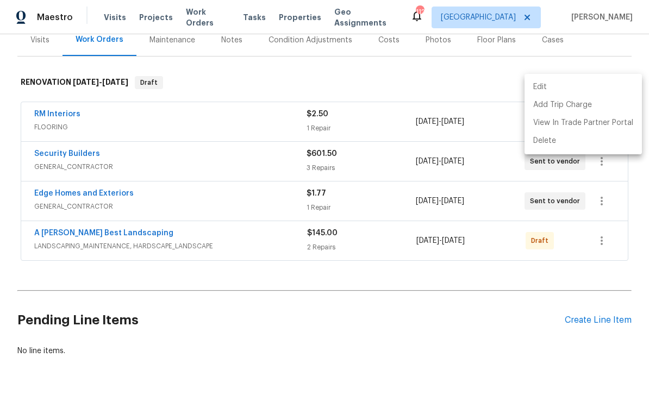
click at [602, 203] on div at bounding box center [324, 197] width 649 height 395
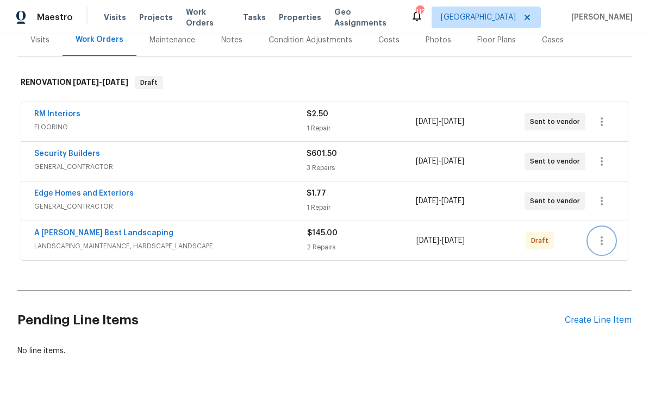
click at [601, 236] on icon "button" at bounding box center [602, 240] width 2 height 9
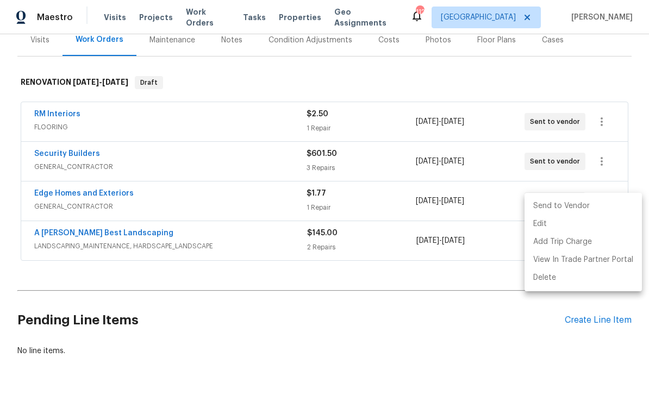
click at [581, 211] on li "Send to Vendor" at bounding box center [583, 206] width 117 height 18
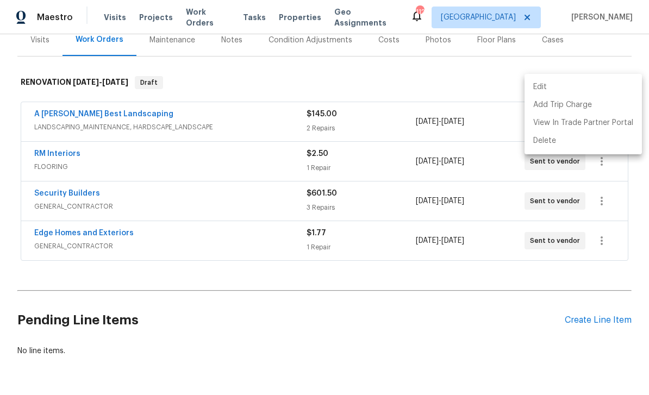
click at [173, 273] on div at bounding box center [324, 197] width 649 height 395
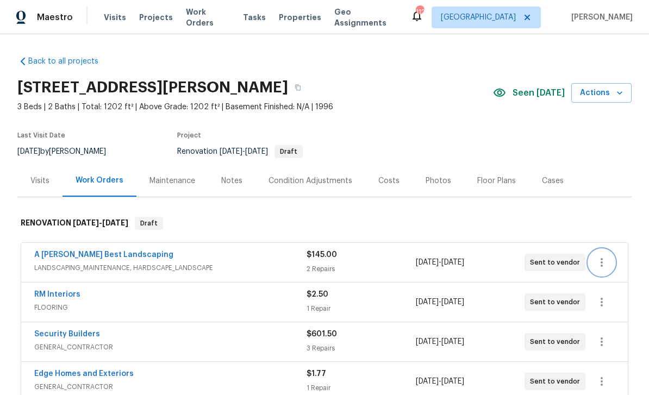
scroll to position [0, 0]
click at [227, 176] on div "Notes" at bounding box center [231, 181] width 21 height 11
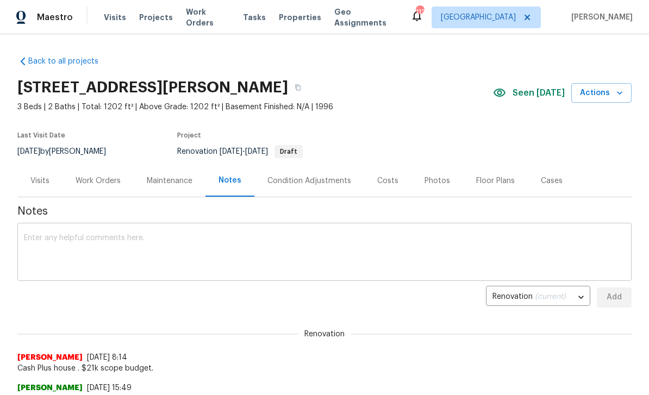
click at [87, 231] on div "x ​" at bounding box center [324, 253] width 614 height 55
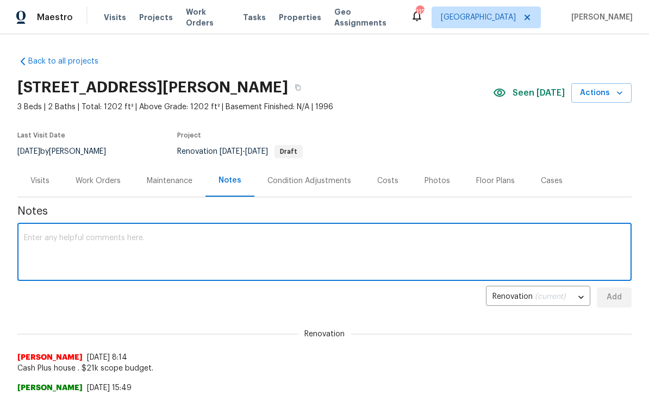
type textarea "R"
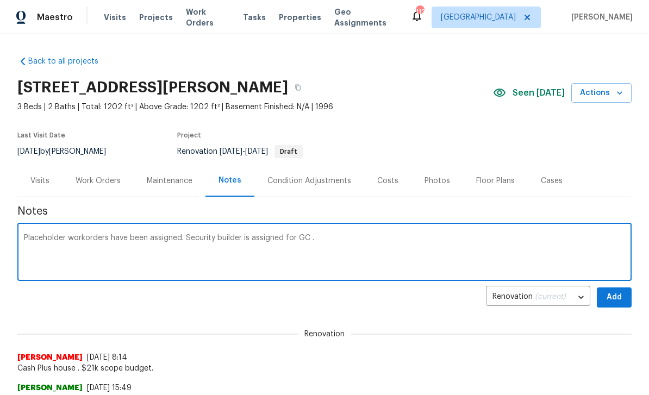
type textarea "Placeholder workorders have been assigned. Security builder is assigned for GC ."
click at [610, 299] on span "Add" at bounding box center [614, 298] width 17 height 14
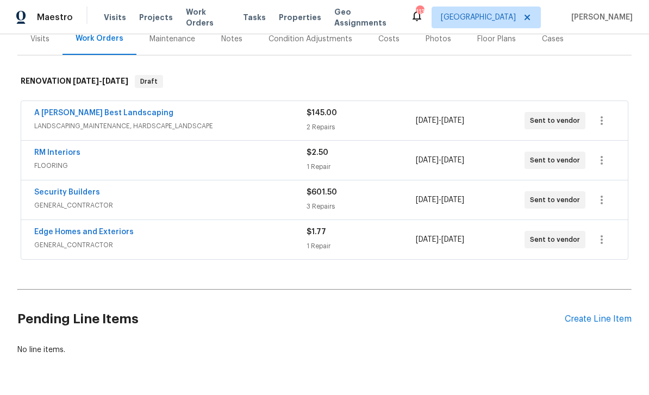
scroll to position [141, 0]
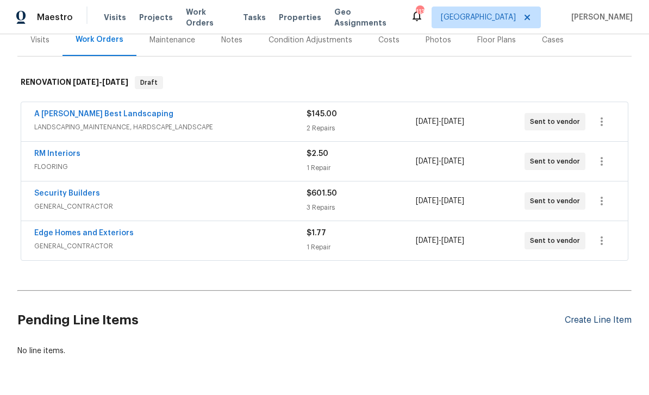
click at [580, 325] on div "Create Line Item" at bounding box center [598, 320] width 67 height 10
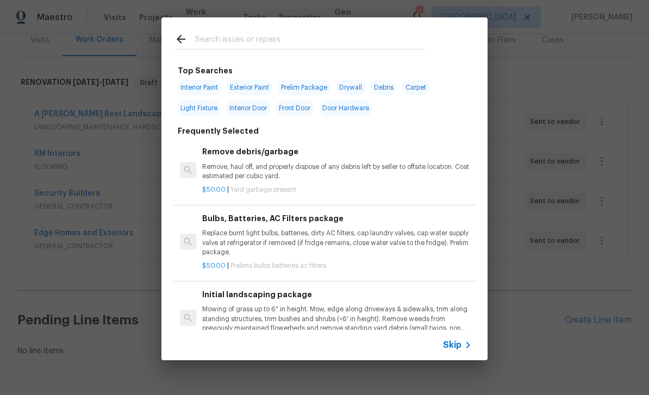
click at [221, 42] on input "text" at bounding box center [310, 41] width 230 height 16
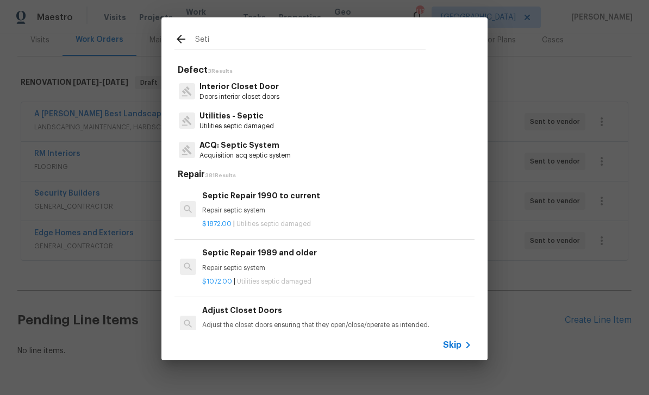
type input "Setic"
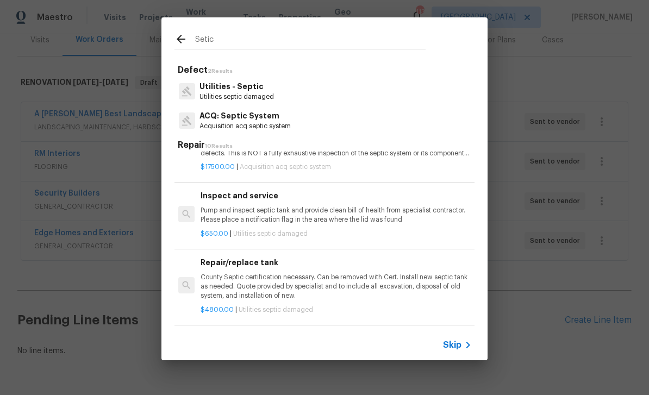
scroll to position [239, 2]
click at [333, 211] on p "Pump and inspect septic tank and provide clean bill of health from specialist c…" at bounding box center [336, 213] width 270 height 18
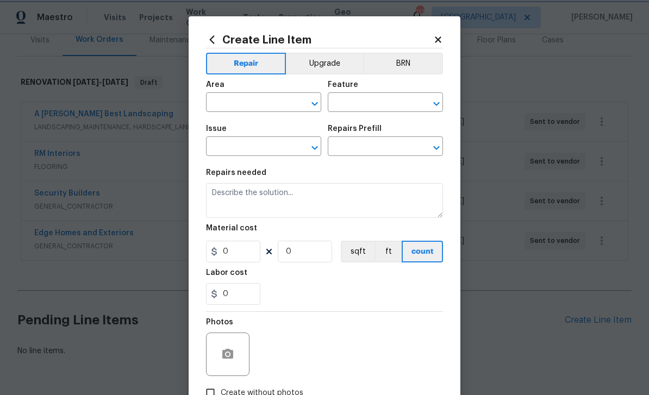
type input "Utilities - Septic"
type input "Inspect and service $650.00"
type textarea "Pump and inspect septic tank and provide clean bill of health from specialist c…"
type input "650"
type input "1"
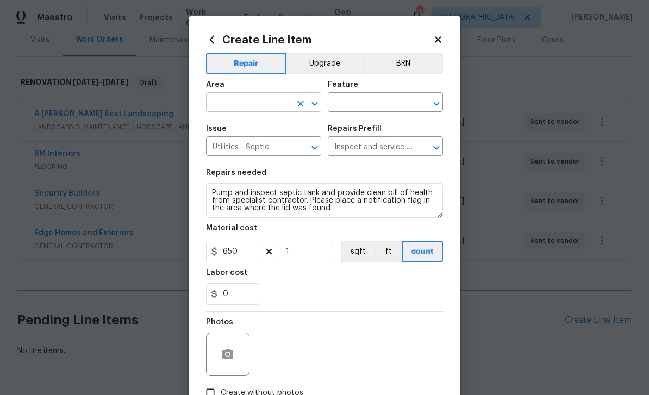
click at [273, 108] on input "text" at bounding box center [248, 103] width 85 height 17
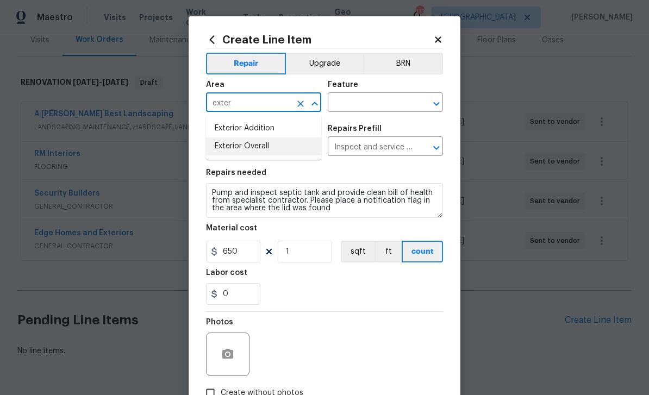
click at [251, 149] on li "Exterior Overall" at bounding box center [263, 147] width 115 height 18
type input "Exterior Overall"
click at [392, 111] on input "text" at bounding box center [370, 103] width 85 height 17
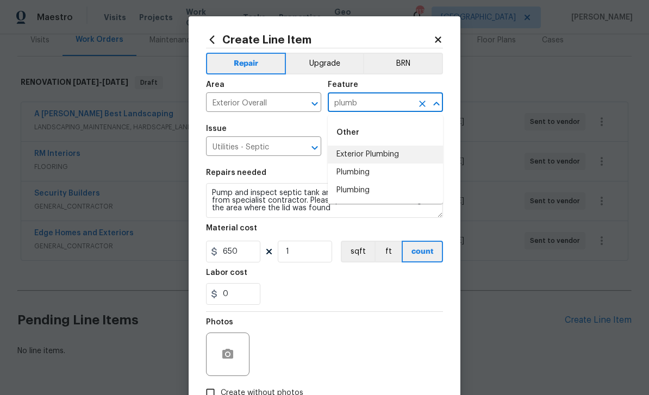
click at [360, 159] on li "Exterior Plumbing" at bounding box center [385, 155] width 115 height 18
type input "Exterior Plumbing"
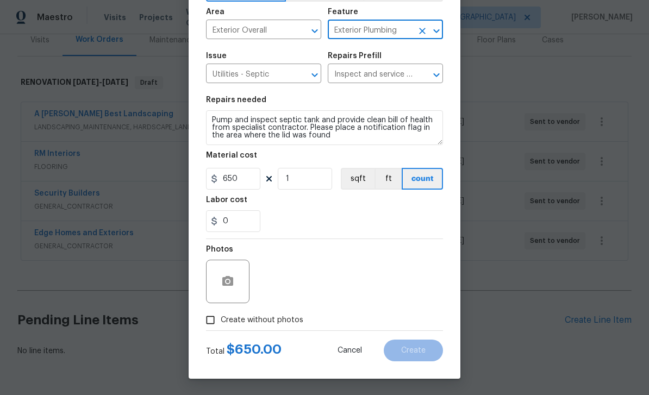
scroll to position [75, 0]
click at [213, 321] on input "Create without photos" at bounding box center [210, 320] width 21 height 21
checkbox input "true"
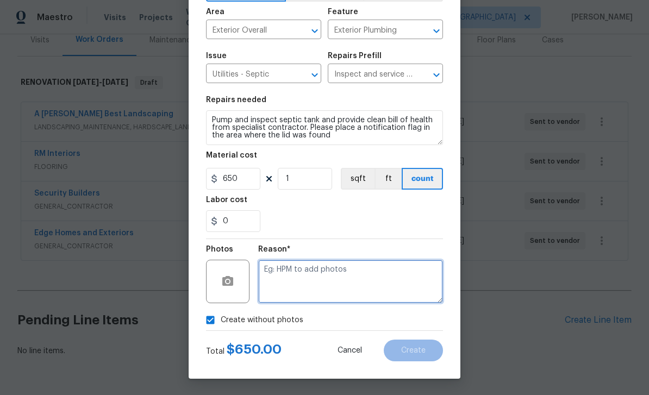
click at [296, 294] on textarea at bounding box center [350, 281] width 185 height 43
type textarea "Pm"
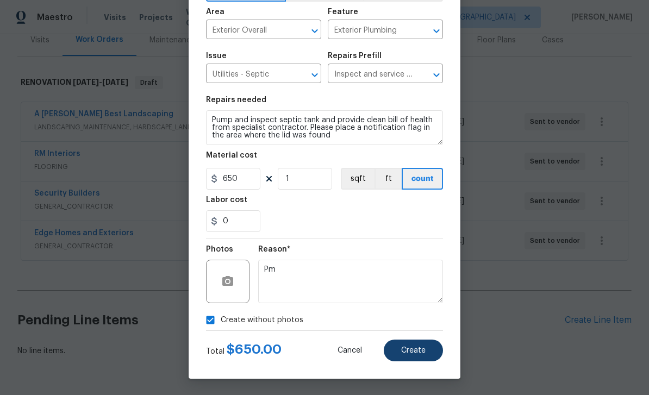
click at [406, 352] on span "Create" at bounding box center [413, 351] width 24 height 8
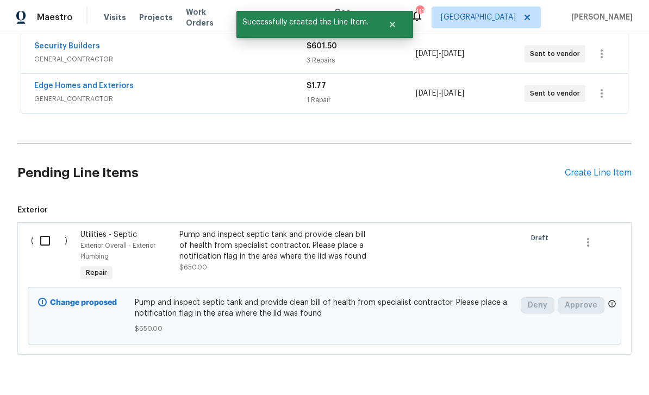
scroll to position [288, 0]
click at [47, 241] on input "checkbox" at bounding box center [49, 241] width 31 height 23
checkbox input "true"
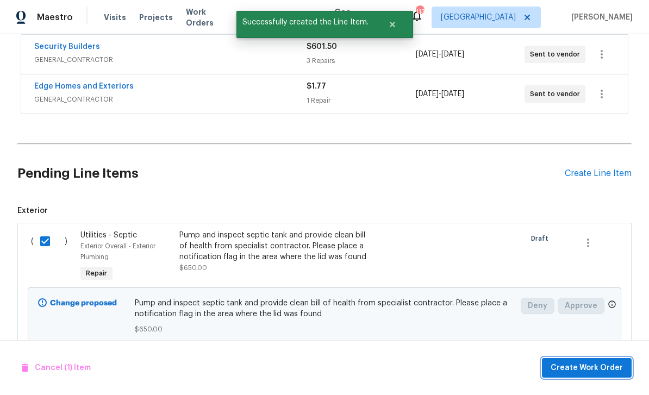
click at [599, 369] on span "Create Work Order" at bounding box center [587, 368] width 72 height 14
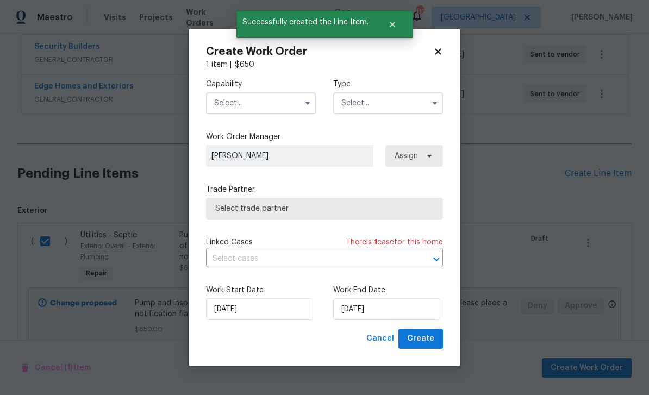
click at [277, 105] on input "text" at bounding box center [261, 103] width 110 height 22
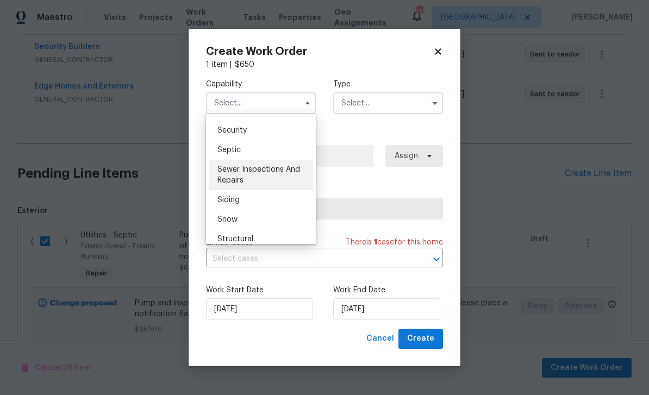
scroll to position [1134, 0]
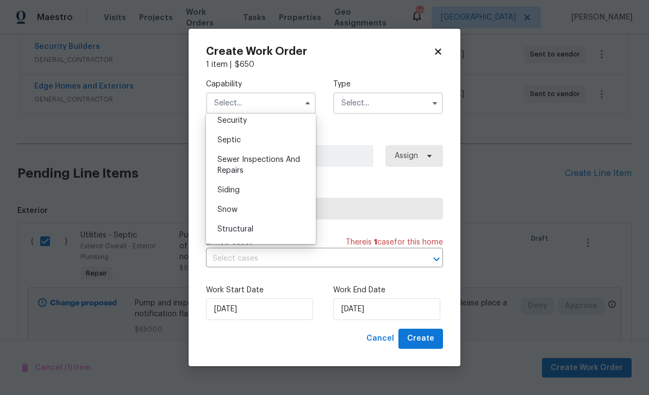
click at [241, 140] on div "Septic" at bounding box center [261, 140] width 104 height 20
type input "Septic"
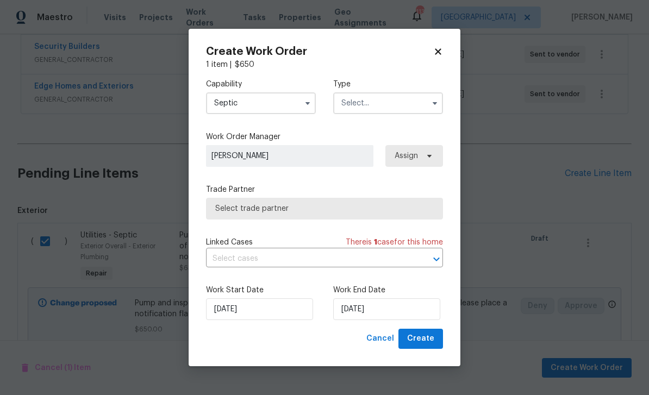
click at [397, 102] on input "text" at bounding box center [388, 103] width 110 height 22
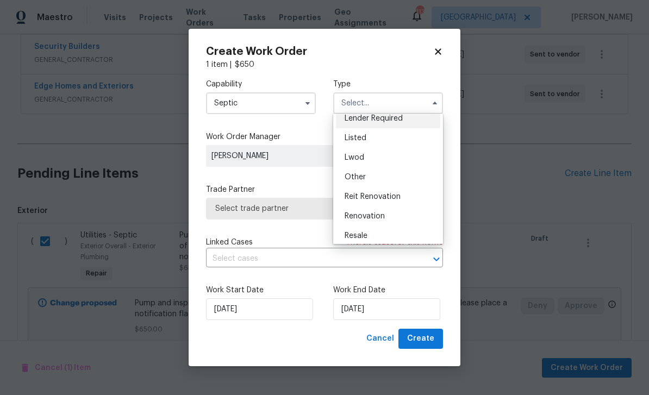
scroll to position [92, 0]
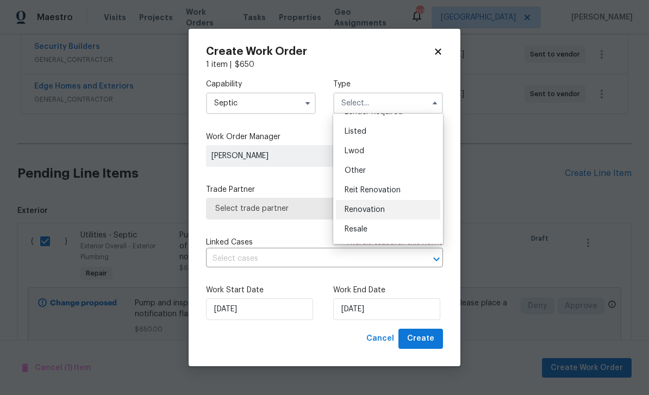
click at [385, 208] on div "Renovation" at bounding box center [388, 210] width 104 height 20
type input "Renovation"
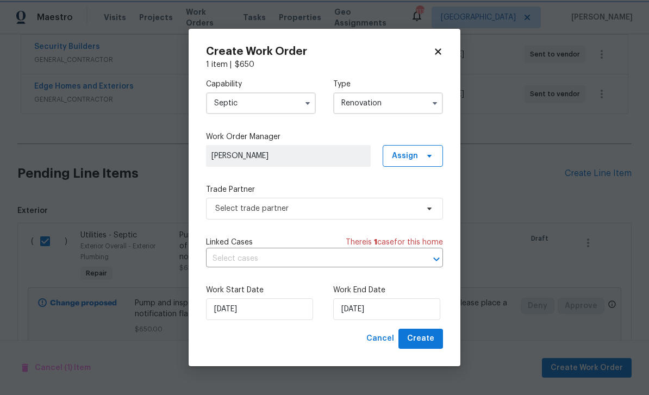
scroll to position [0, 0]
click at [405, 309] on input "[DATE]" at bounding box center [386, 309] width 107 height 22
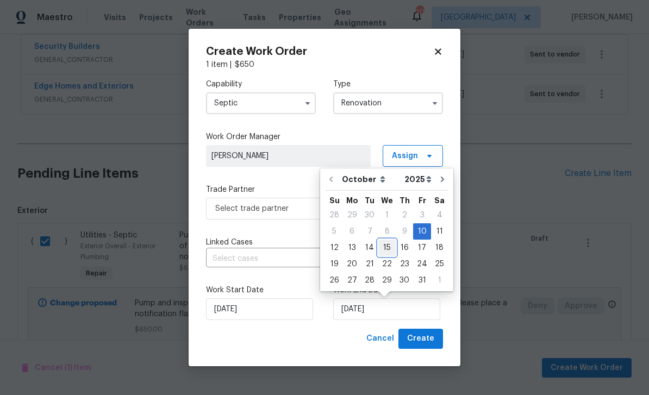
click at [386, 247] on div "15" at bounding box center [386, 247] width 17 height 15
type input "[DATE]"
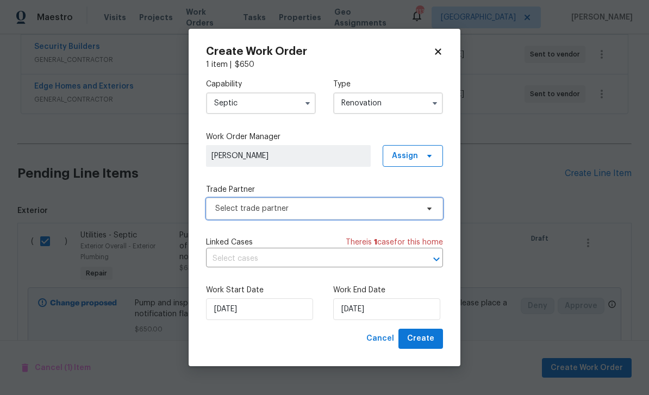
click at [336, 208] on span "Select trade partner" at bounding box center [316, 208] width 203 height 11
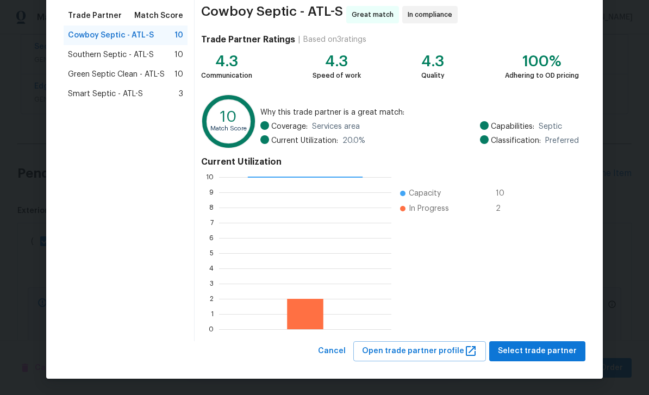
scroll to position [84, 0]
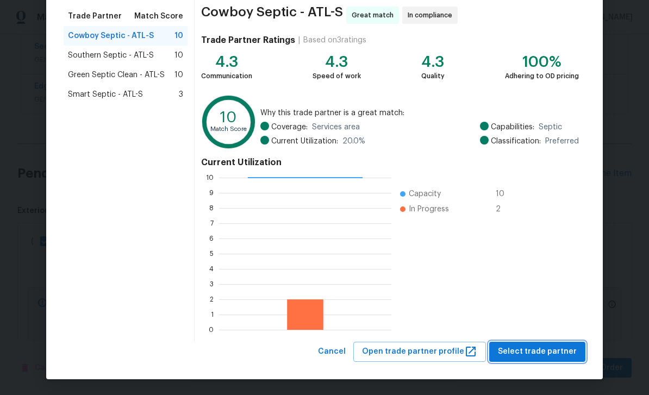
click at [528, 353] on span "Select trade partner" at bounding box center [537, 352] width 79 height 14
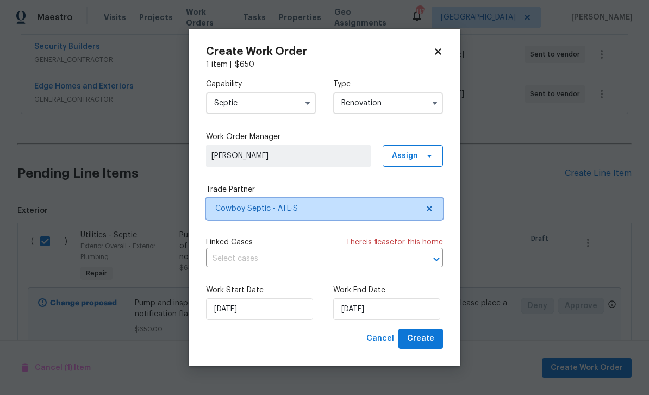
scroll to position [0, 0]
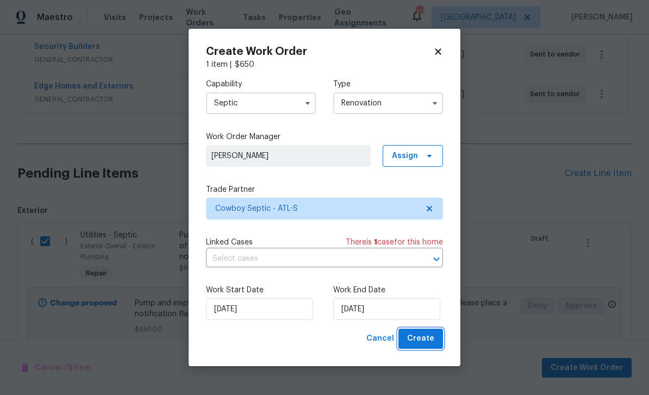
click at [420, 342] on span "Create" at bounding box center [420, 339] width 27 height 14
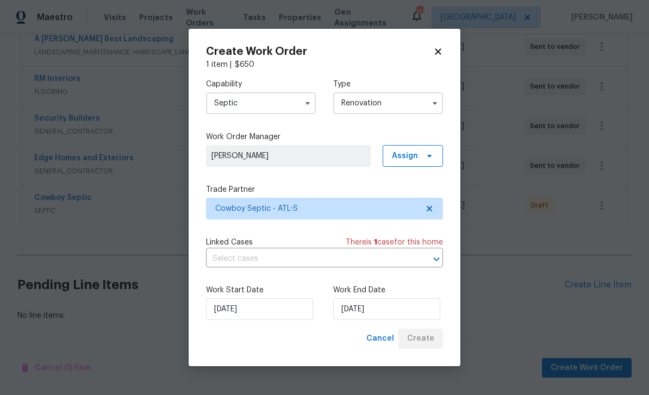
scroll to position [180, 0]
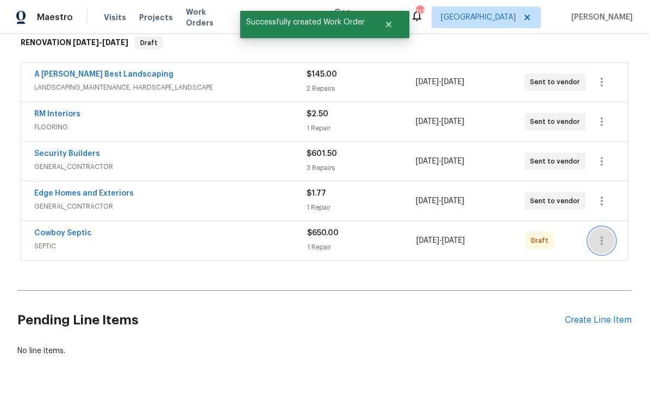
click at [605, 243] on icon "button" at bounding box center [601, 240] width 13 height 13
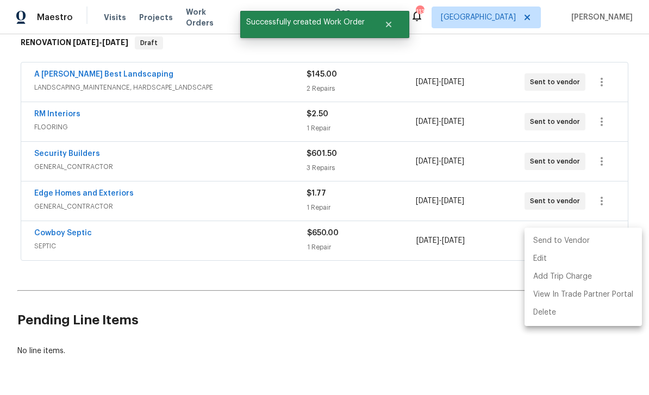
click at [582, 244] on li "Send to Vendor" at bounding box center [583, 241] width 117 height 18
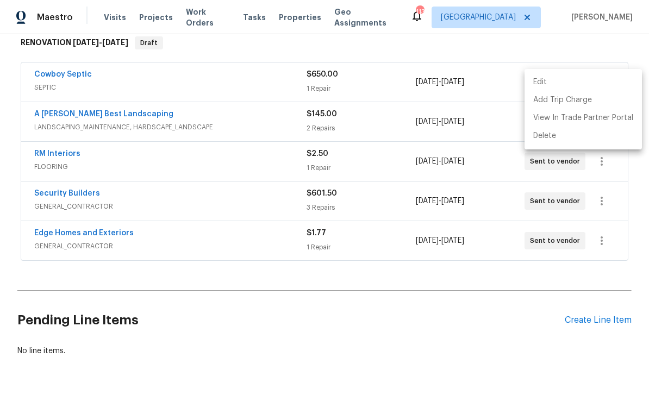
click at [252, 284] on div at bounding box center [324, 197] width 649 height 395
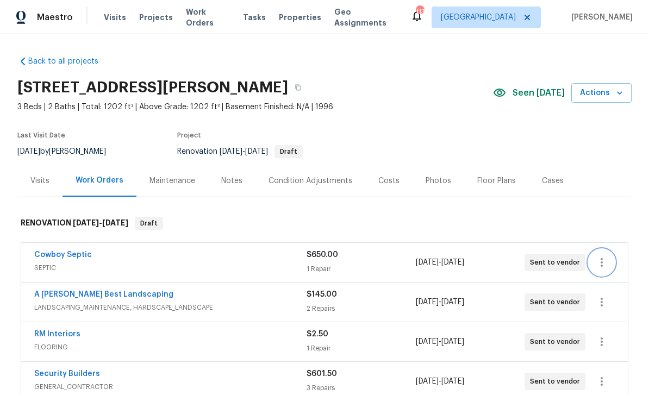
scroll to position [0, 0]
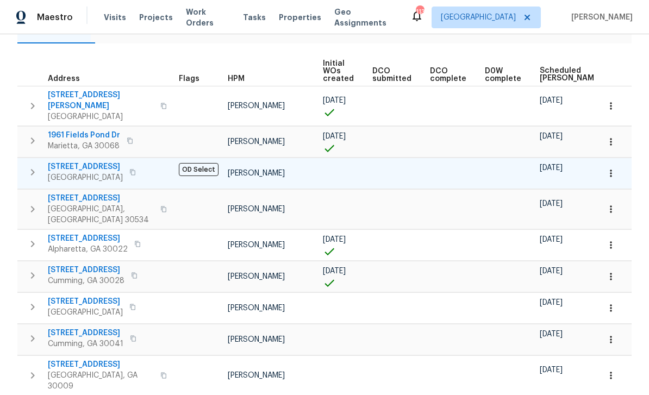
scroll to position [144, 0]
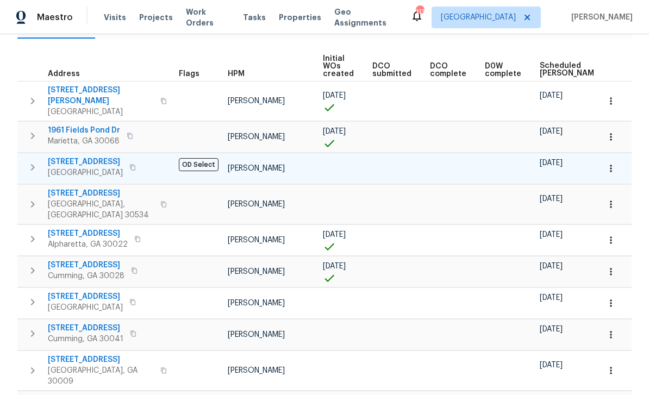
click at [86, 157] on span "[STREET_ADDRESS]" at bounding box center [85, 162] width 75 height 11
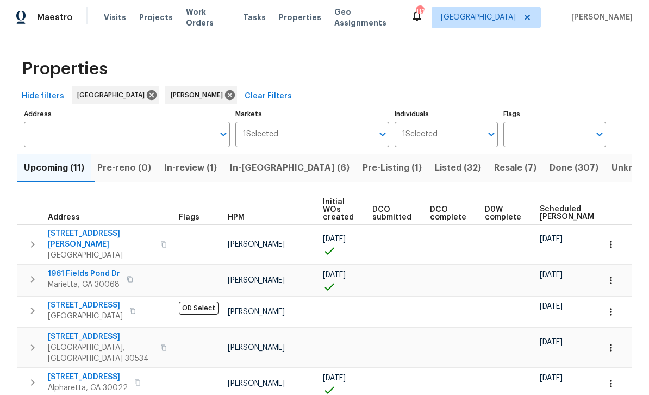
scroll to position [0, 0]
click at [435, 173] on span "Listed (32)" at bounding box center [458, 167] width 46 height 15
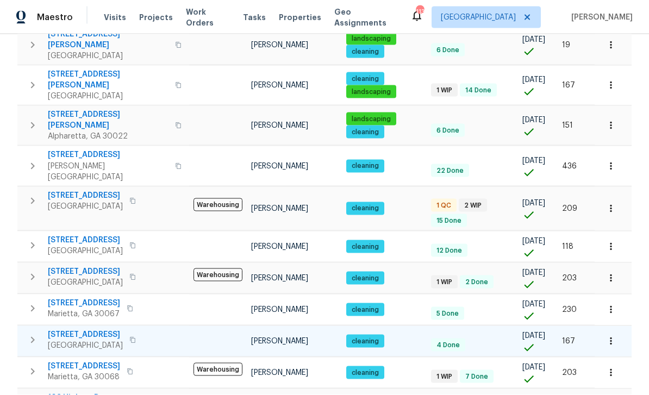
scroll to position [35, 0]
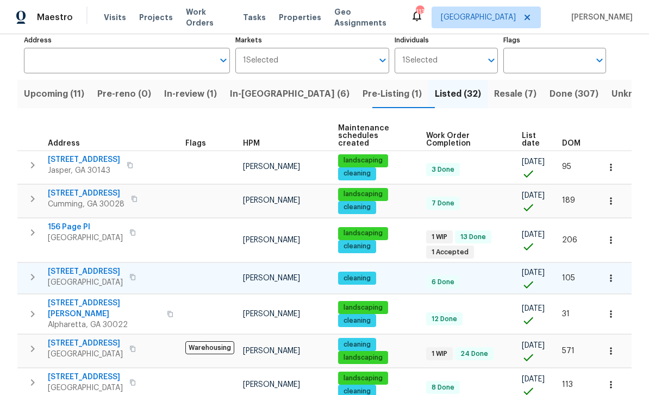
scroll to position [35, 0]
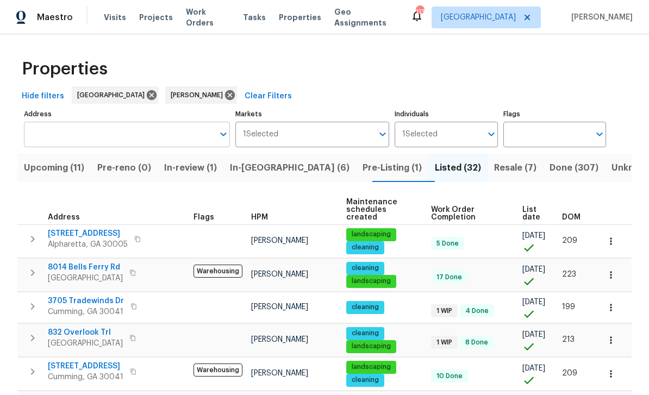
click at [109, 138] on input "Address" at bounding box center [119, 135] width 190 height 26
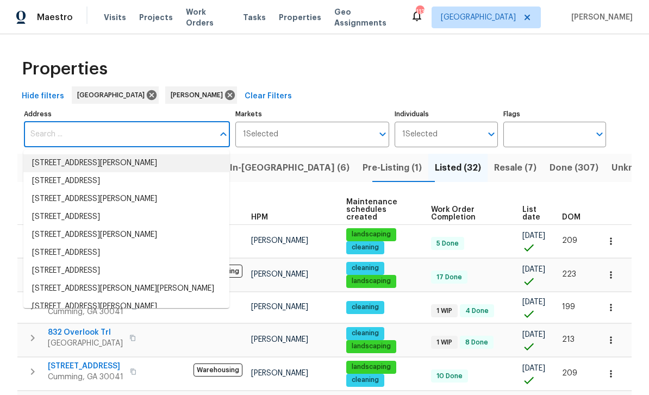
click at [90, 140] on input "Address" at bounding box center [119, 135] width 190 height 26
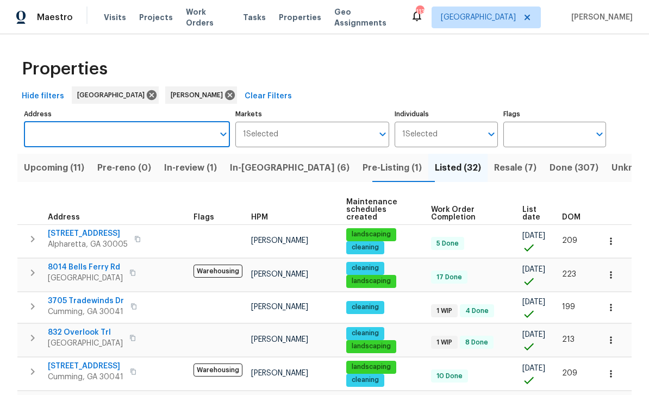
click at [73, 138] on input "Address" at bounding box center [119, 135] width 190 height 26
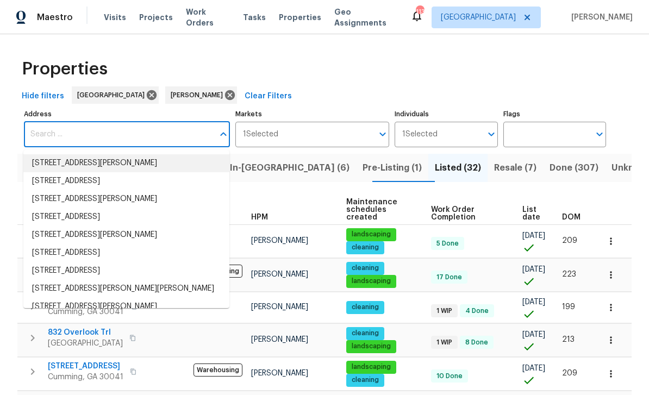
click at [70, 136] on input "Address" at bounding box center [119, 135] width 190 height 26
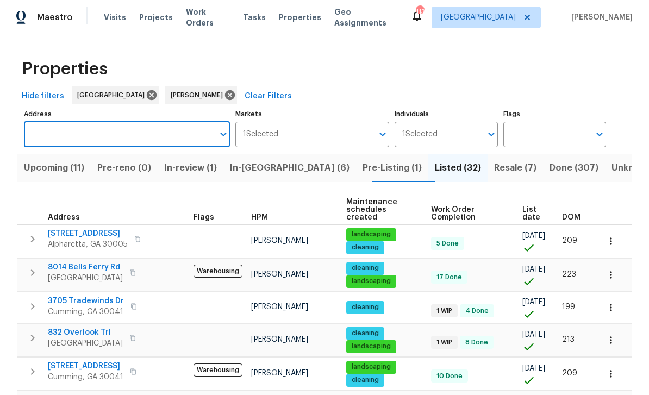
paste input "3905 Delfaire Trce, Cumming, GA 30040"
type input "3905 Delfaire Trce, Cumming, GA 30040"
click at [82, 166] on li "3905 Delfaire Trce Cumming GA 30040" at bounding box center [126, 163] width 206 height 18
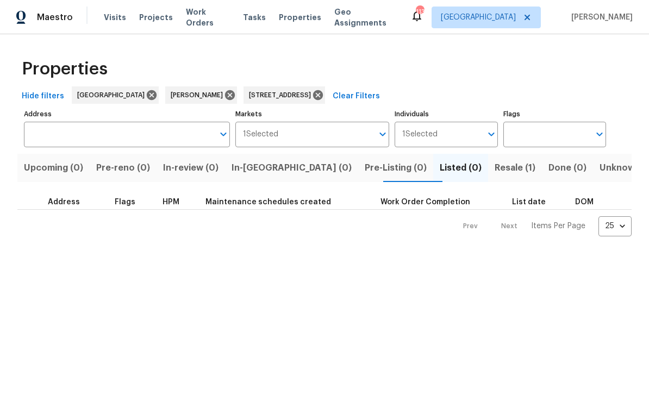
type input "3905 Delfaire Trce Cumming GA 30040"
click at [495, 172] on span "Resale (1)" at bounding box center [515, 167] width 41 height 15
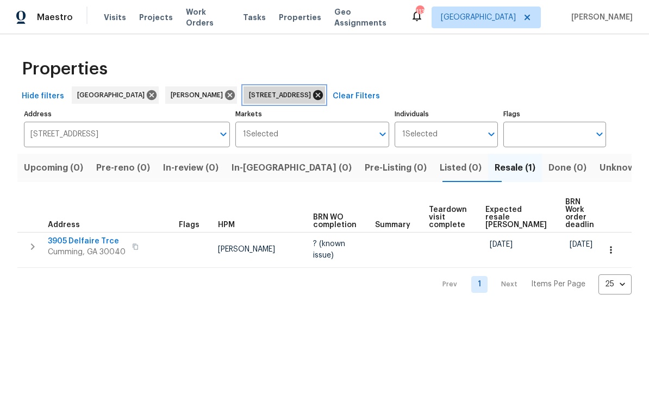
click at [314, 97] on icon at bounding box center [318, 95] width 12 height 12
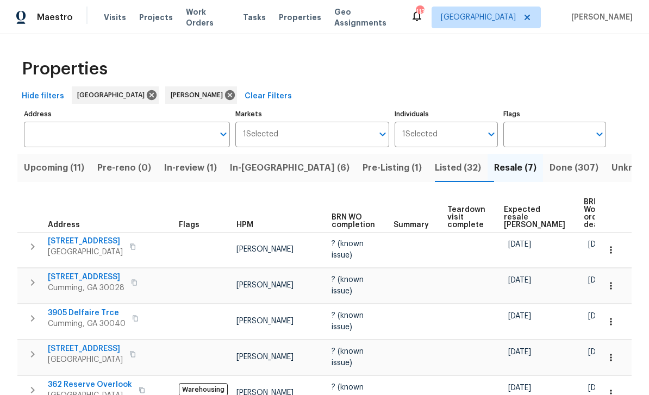
click at [435, 168] on span "Listed (32)" at bounding box center [458, 167] width 46 height 15
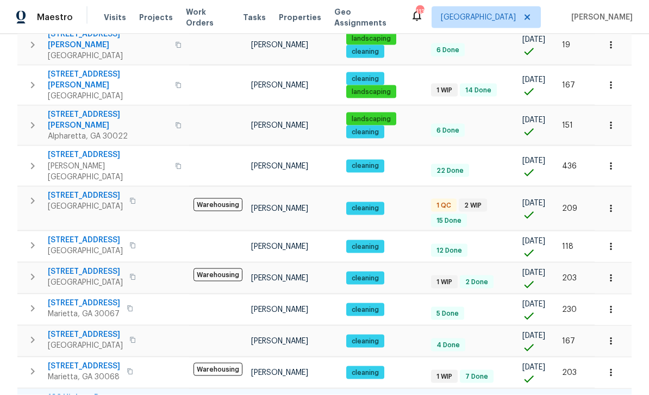
scroll to position [35, 0]
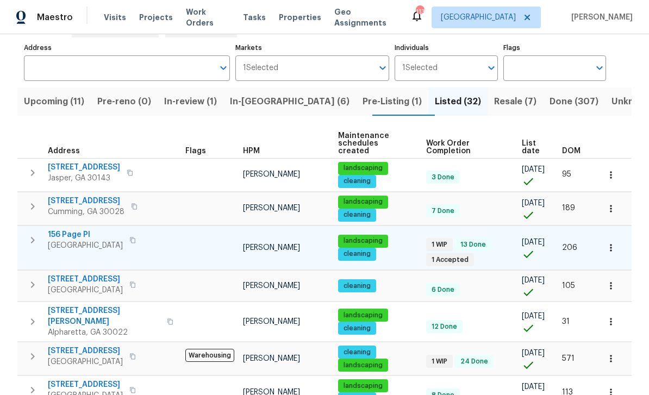
scroll to position [71, 0]
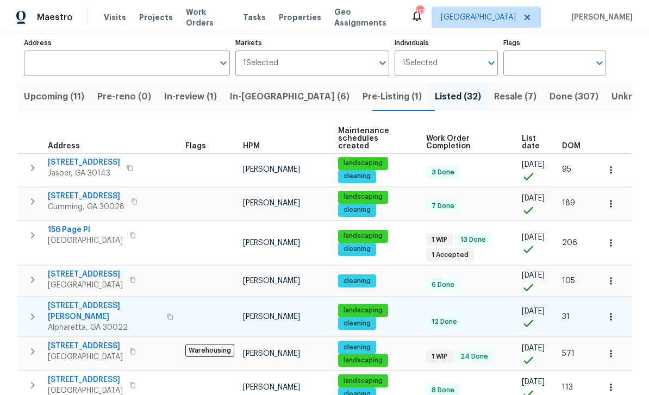
click at [613, 311] on icon "button" at bounding box center [611, 316] width 11 height 11
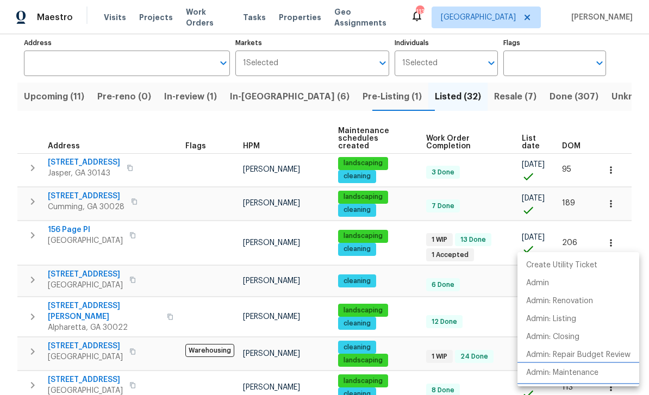
click at [568, 376] on p "Admin: Maintenance" at bounding box center [562, 372] width 72 height 11
click at [153, 126] on div at bounding box center [324, 197] width 649 height 395
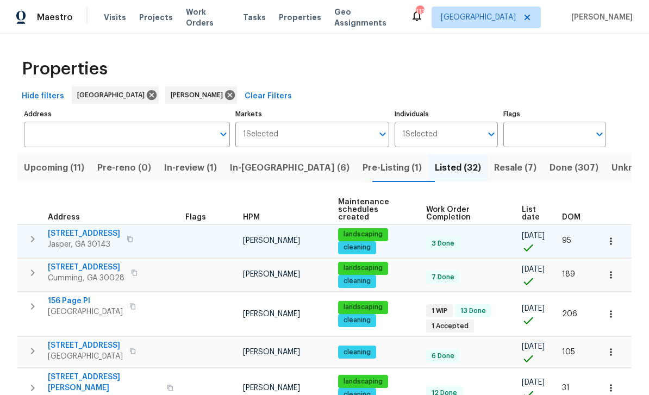
scroll to position [0, 0]
click at [612, 239] on icon "button" at bounding box center [611, 241] width 11 height 11
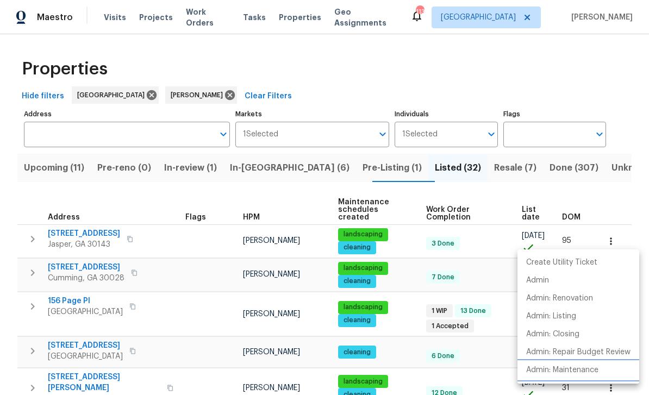
click at [575, 372] on p "Admin: Maintenance" at bounding box center [562, 370] width 72 height 11
click at [623, 199] on div at bounding box center [324, 197] width 649 height 395
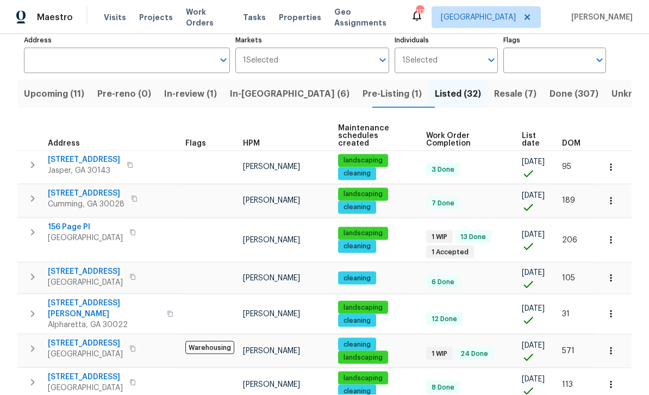
scroll to position [35, 0]
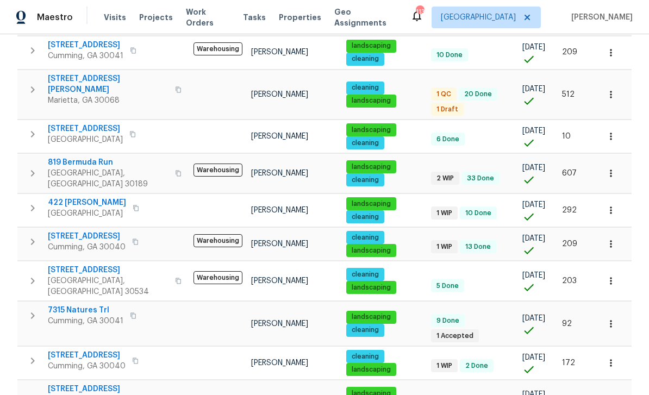
scroll to position [325, 0]
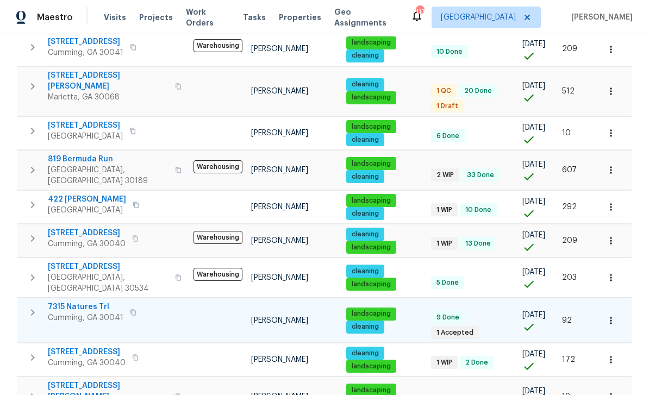
click at [615, 315] on icon "button" at bounding box center [611, 320] width 11 height 11
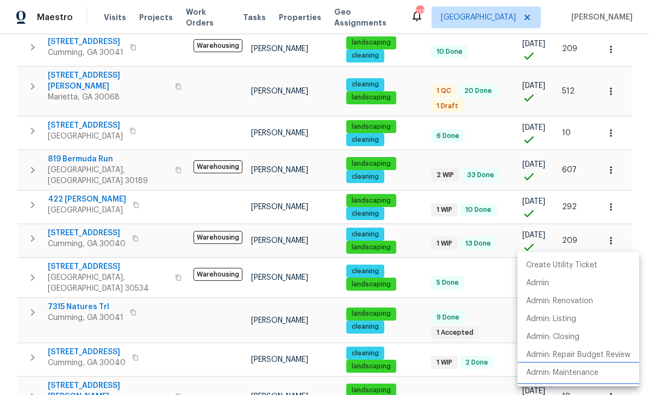
click at [584, 372] on p "Admin: Maintenance" at bounding box center [562, 372] width 72 height 11
click at [412, 315] on div at bounding box center [324, 197] width 649 height 395
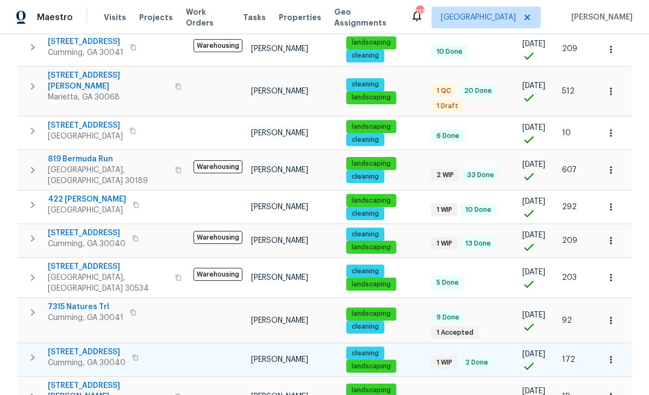
click at [614, 354] on icon "button" at bounding box center [611, 359] width 11 height 11
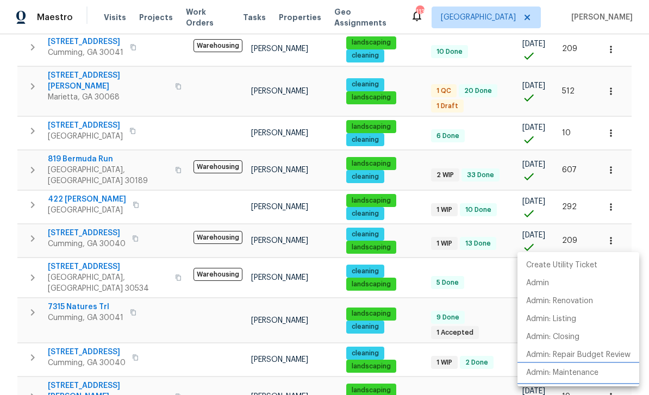
click at [585, 374] on p "Admin: Maintenance" at bounding box center [562, 372] width 72 height 11
click at [18, 170] on div at bounding box center [324, 197] width 649 height 395
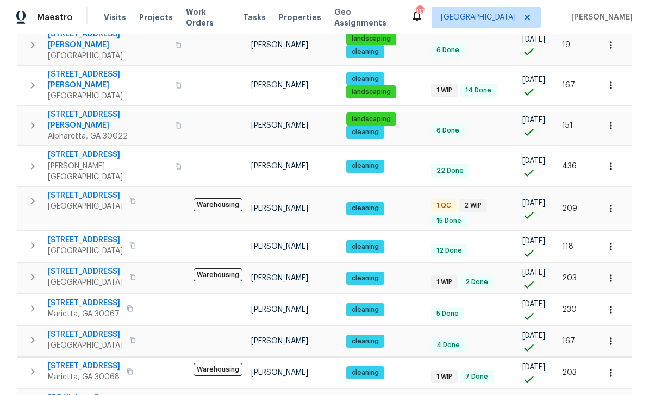
scroll to position [35, 0]
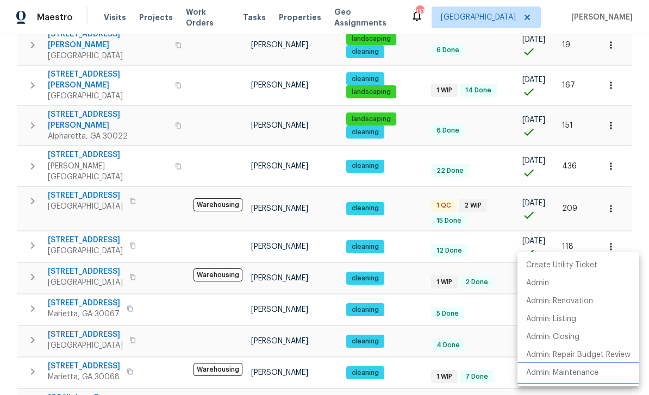
click at [581, 372] on p "Admin: Maintenance" at bounding box center [562, 372] width 72 height 11
click at [8, 125] on div at bounding box center [324, 197] width 649 height 395
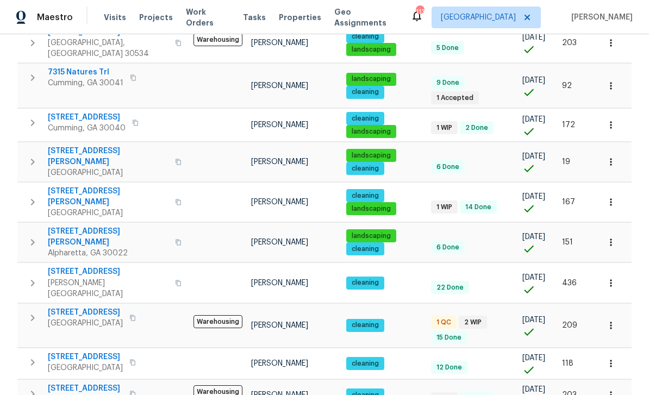
scroll to position [0, 0]
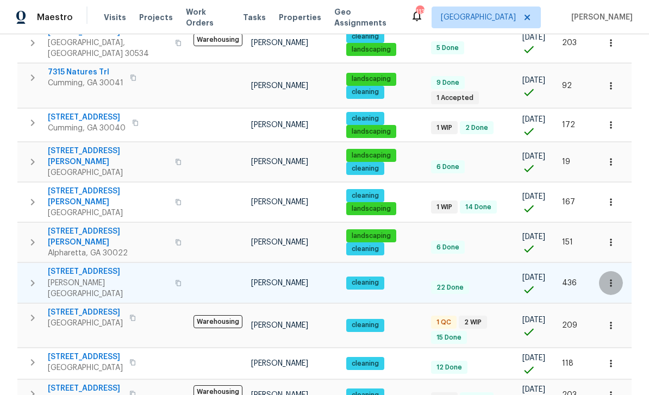
click at [613, 278] on icon "button" at bounding box center [611, 283] width 11 height 11
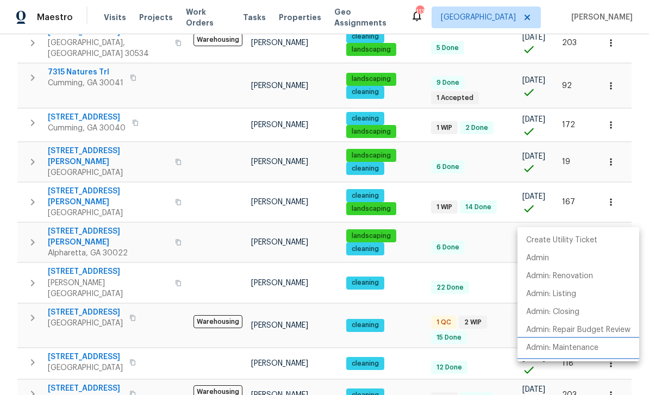
click at [587, 349] on p "Admin: Maintenance" at bounding box center [562, 347] width 72 height 11
click at [12, 147] on div at bounding box center [324, 197] width 649 height 395
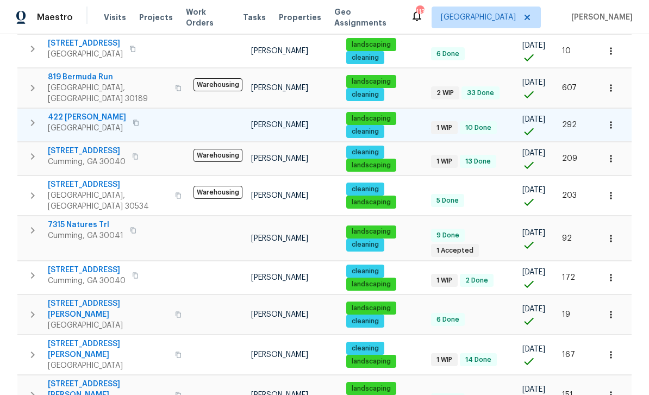
scroll to position [408, 0]
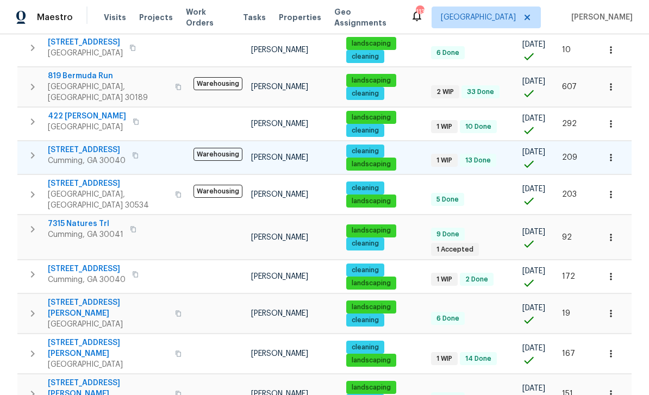
click at [90, 145] on span "2985 Whittier Way" at bounding box center [87, 150] width 78 height 11
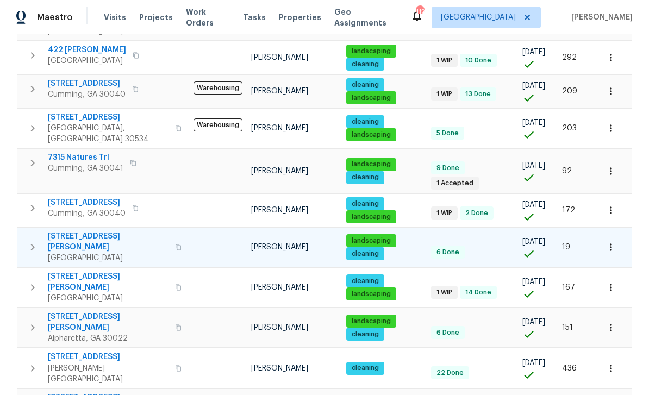
scroll to position [474, 0]
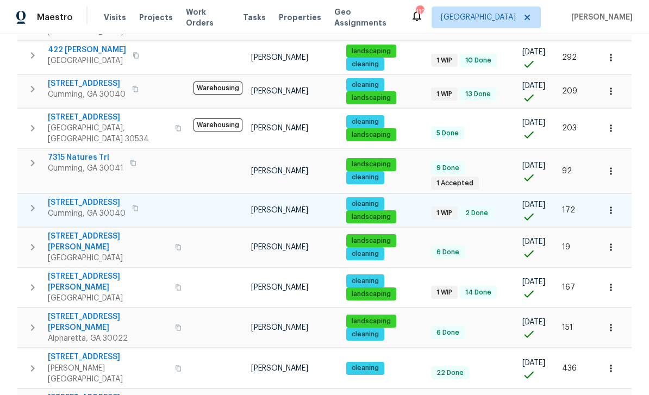
click at [104, 197] on span "2470 Bridle Bridge Trl" at bounding box center [87, 202] width 78 height 11
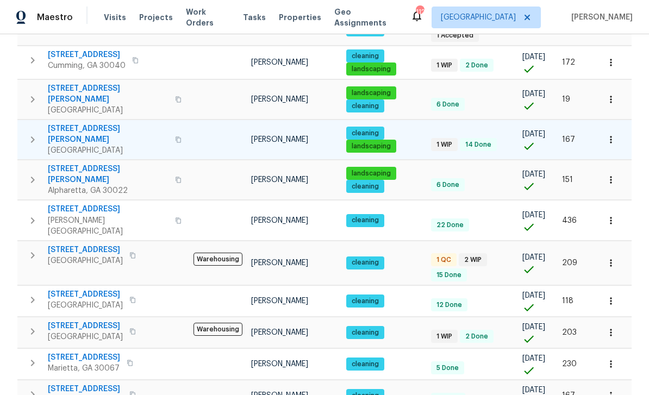
scroll to position [627, 0]
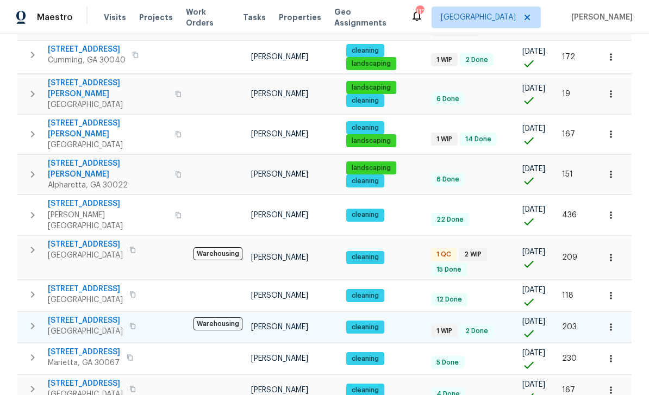
click at [93, 315] on span "165 N River Dr Unit G" at bounding box center [85, 320] width 75 height 11
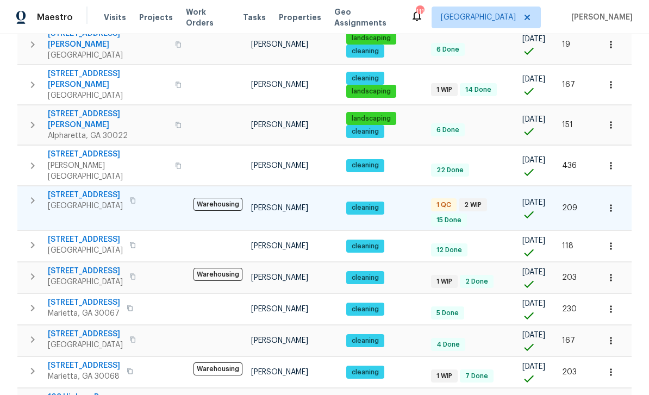
scroll to position [676, 0]
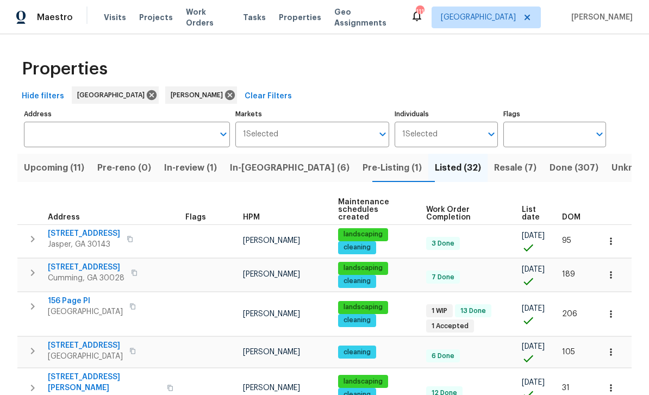
click at [271, 171] on span "In-reno (6)" at bounding box center [290, 167] width 120 height 15
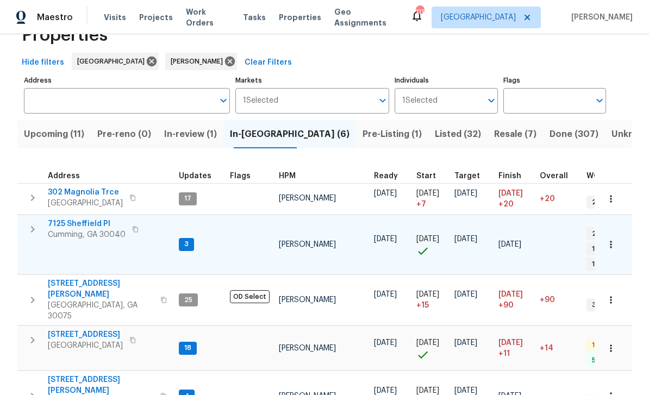
scroll to position [33, 0]
click at [85, 219] on span "7125 Sheffield Pl" at bounding box center [87, 224] width 78 height 11
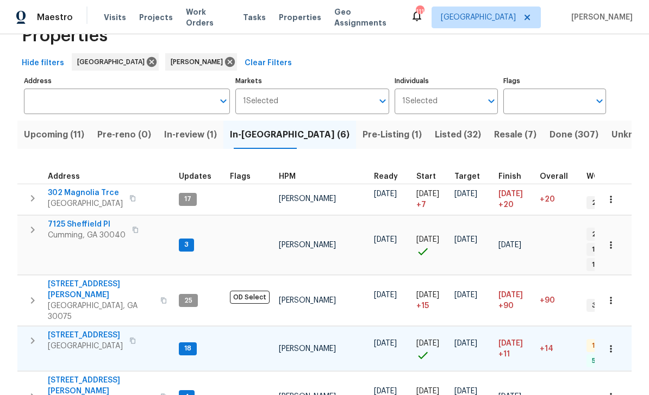
click at [86, 330] on span "144 Oak Haven Dr" at bounding box center [85, 335] width 75 height 11
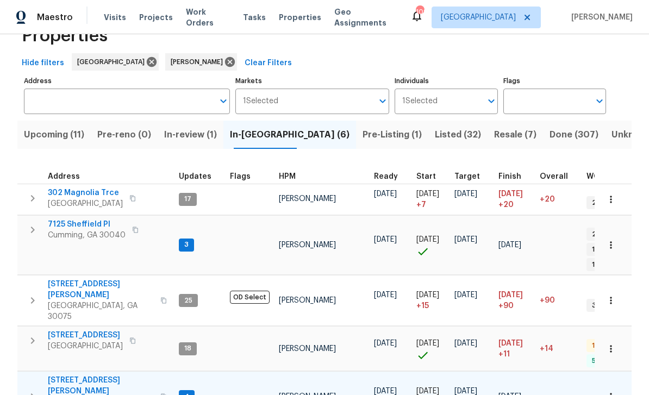
click at [85, 375] on span "[STREET_ADDRESS][PERSON_NAME]" at bounding box center [101, 386] width 106 height 22
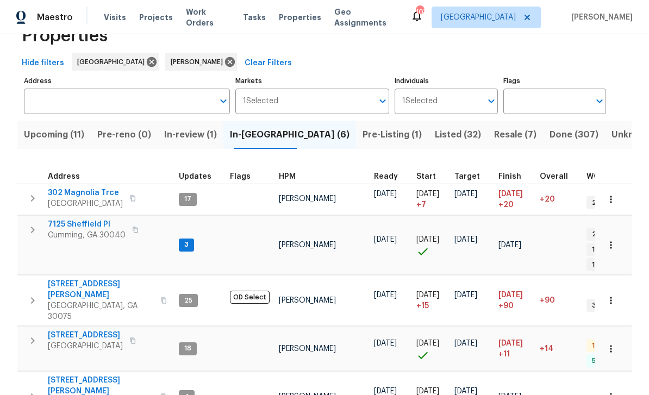
click at [435, 136] on span "Listed (32)" at bounding box center [458, 134] width 46 height 15
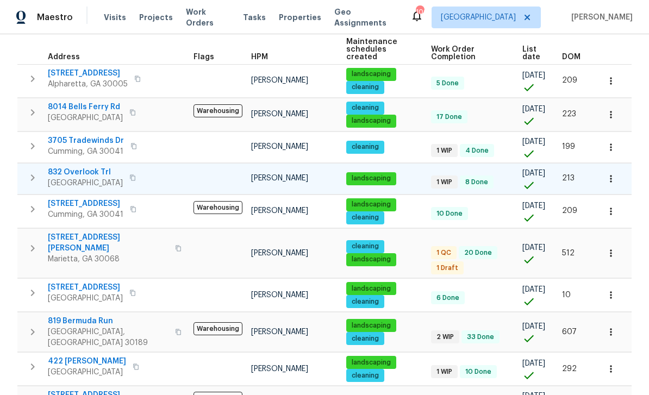
scroll to position [183, 0]
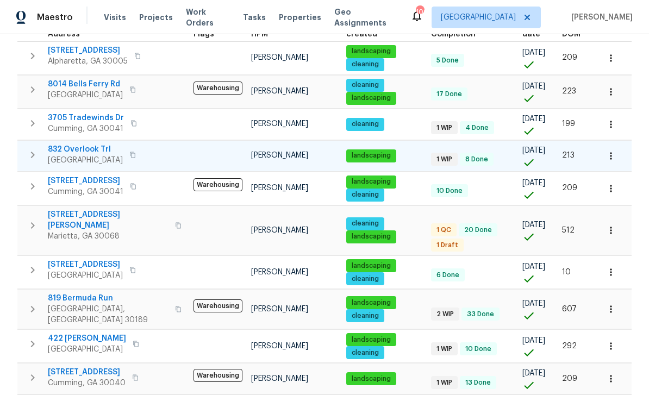
click at [76, 144] on span "832 Overlook Trl" at bounding box center [85, 149] width 75 height 11
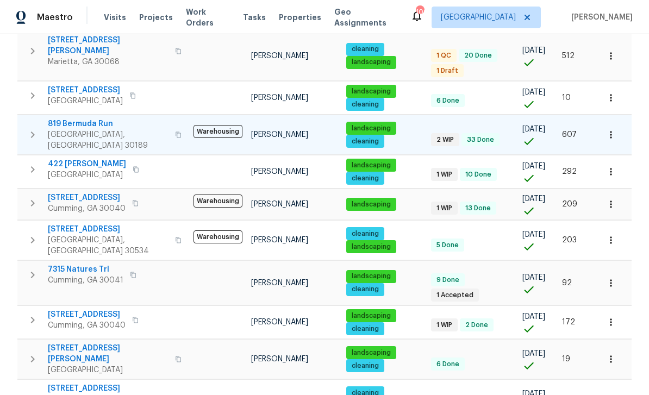
scroll to position [386, 0]
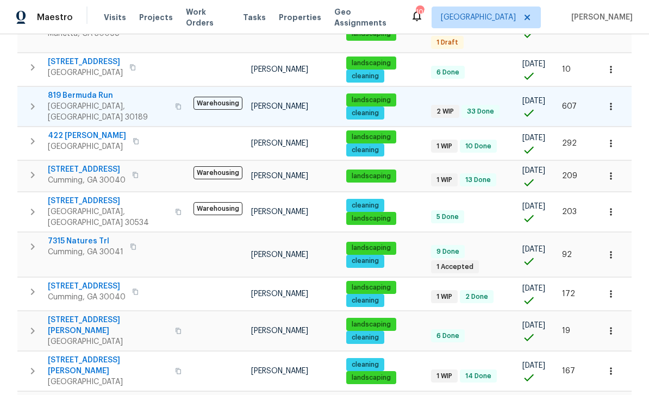
click at [79, 90] on span "819 Bermuda Run" at bounding box center [108, 95] width 121 height 11
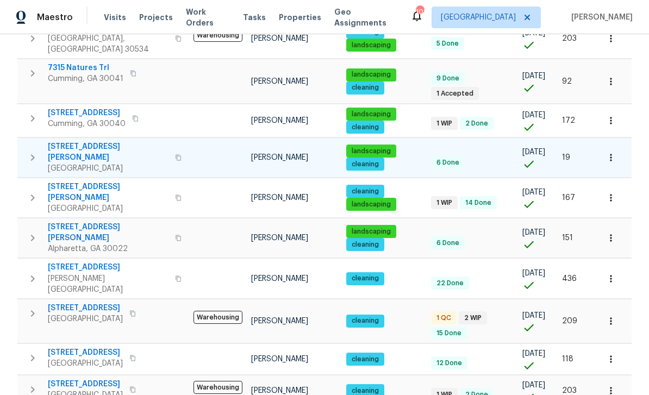
scroll to position [562, 0]
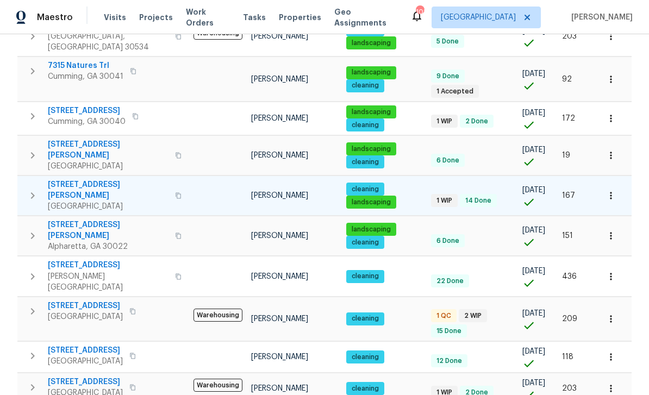
click at [89, 179] on span "294 Farm Ridge Dr NE" at bounding box center [108, 190] width 121 height 22
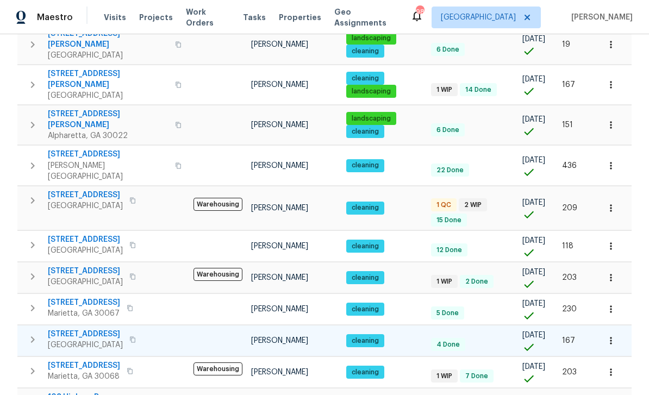
scroll to position [672, 0]
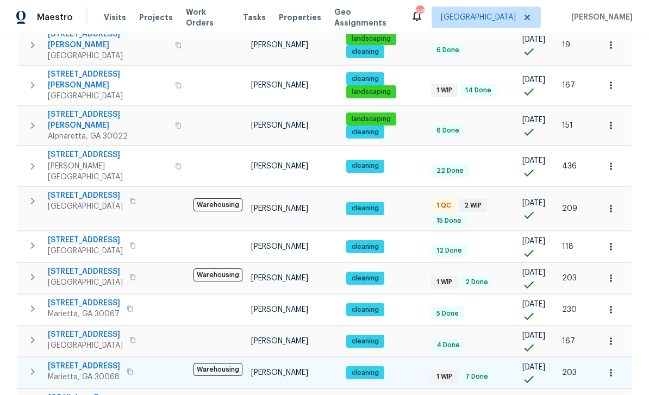
click at [79, 361] on span "4958 Meadow Ln" at bounding box center [84, 366] width 72 height 11
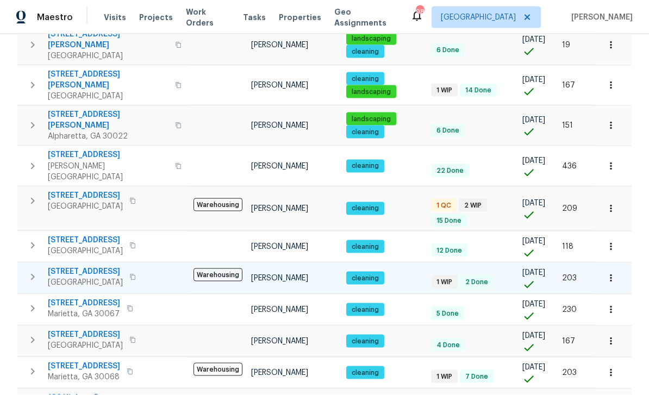
scroll to position [35, 0]
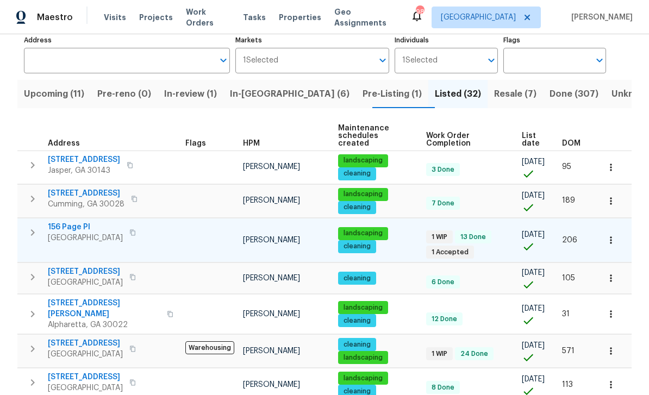
scroll to position [35, 0]
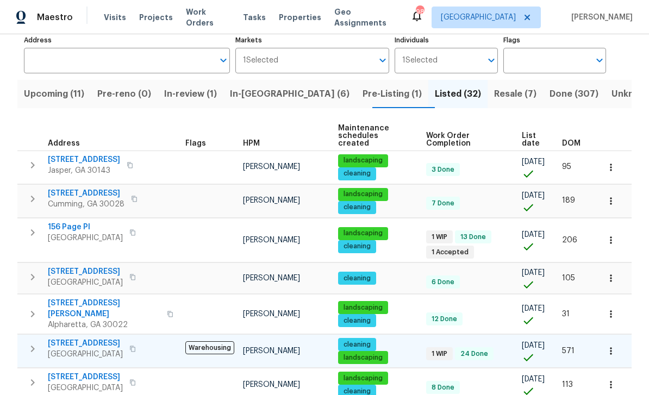
click at [83, 338] on span "5055 Hickory Hills Dr" at bounding box center [85, 343] width 75 height 11
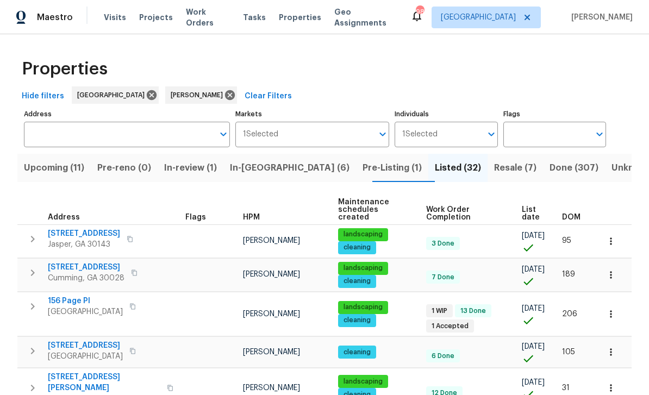
scroll to position [0, 0]
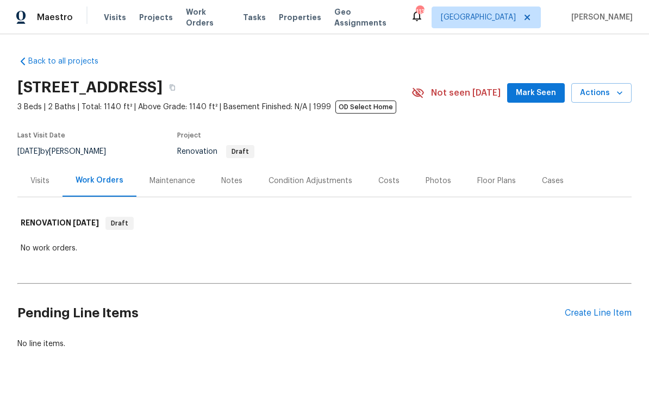
click at [232, 184] on div "Notes" at bounding box center [231, 181] width 21 height 11
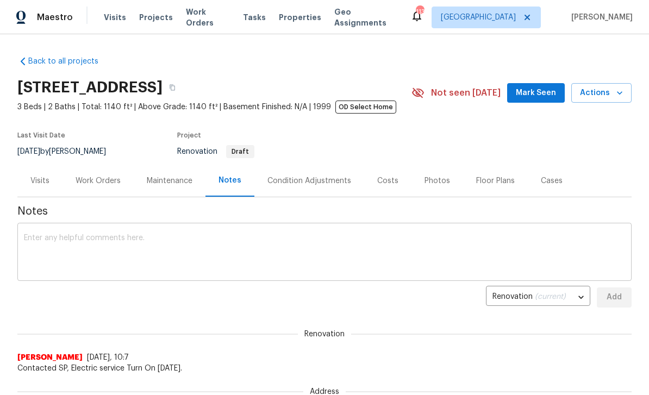
click at [83, 241] on textarea at bounding box center [324, 253] width 601 height 38
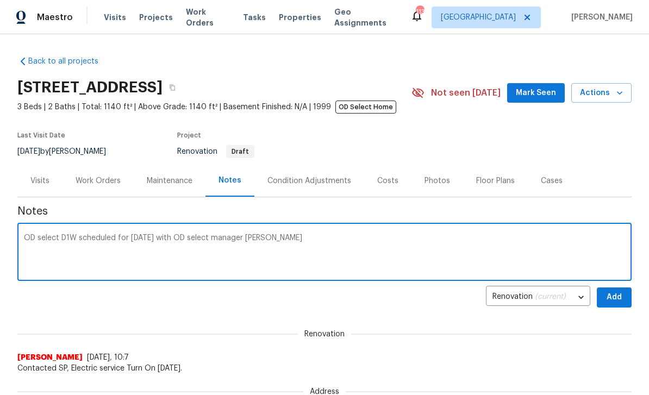
type textarea "OD select D1W scheduled for Friday 10/10 with OD select manager Ryan S."
click at [606, 298] on span "Add" at bounding box center [614, 298] width 17 height 14
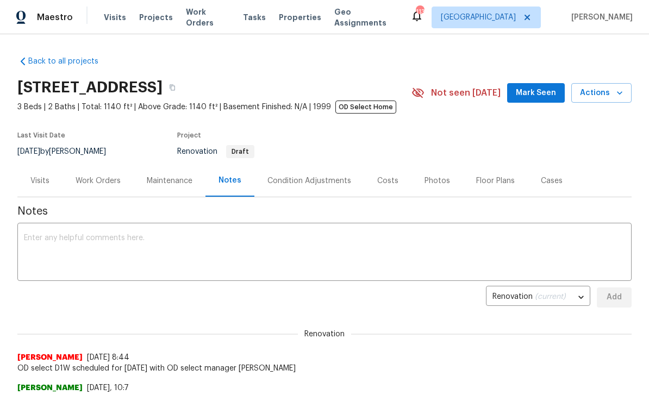
click at [526, 95] on span "Mark Seen" at bounding box center [536, 93] width 40 height 14
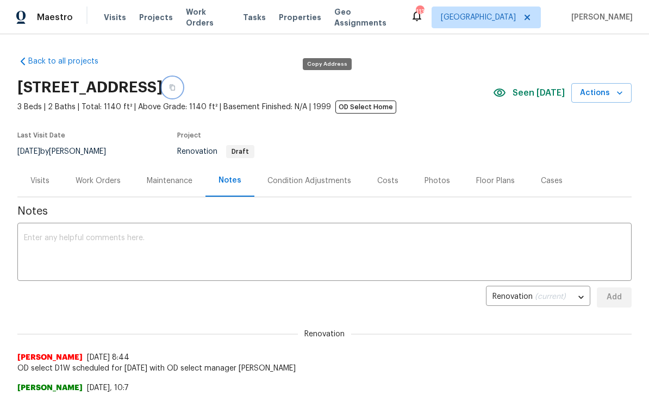
click at [176, 89] on icon "button" at bounding box center [172, 87] width 7 height 7
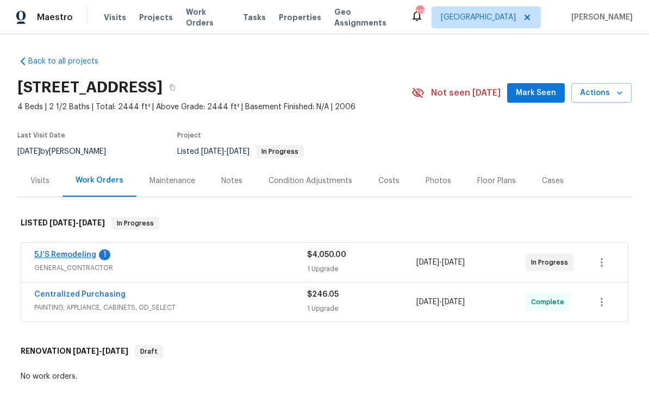
click at [51, 255] on link "5J’S Remodeling" at bounding box center [65, 255] width 62 height 8
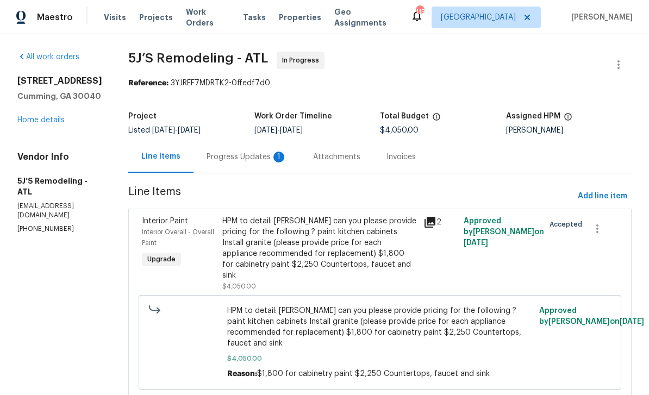
click at [235, 161] on div "Progress Updates 1" at bounding box center [247, 157] width 80 height 11
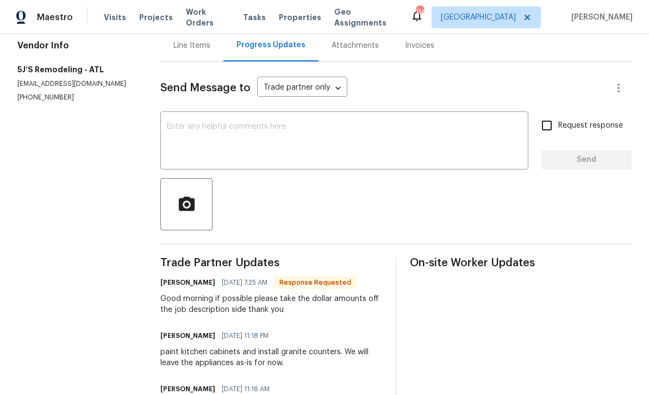
scroll to position [99, 0]
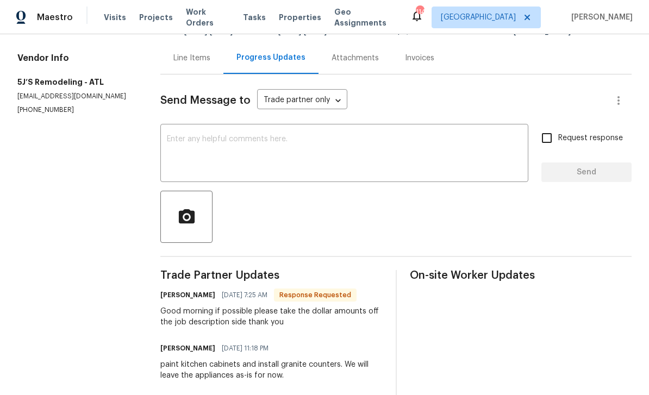
click at [195, 53] on div "Line Items" at bounding box center [191, 58] width 37 height 11
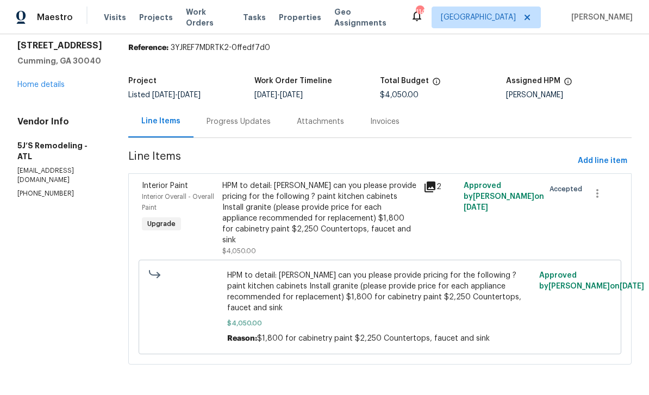
scroll to position [15, 0]
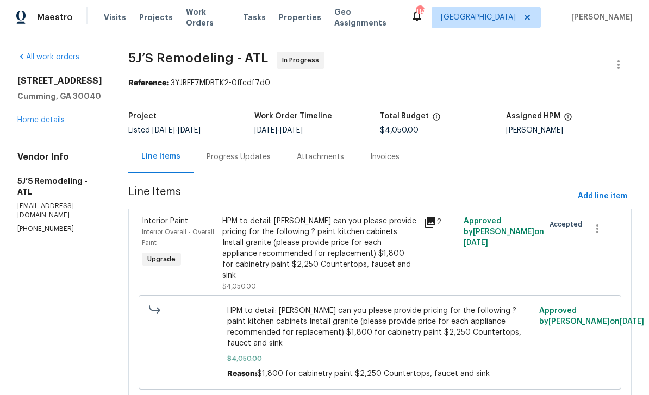
click at [177, 227] on div "Interior Overall - Overall Paint" at bounding box center [179, 238] width 74 height 22
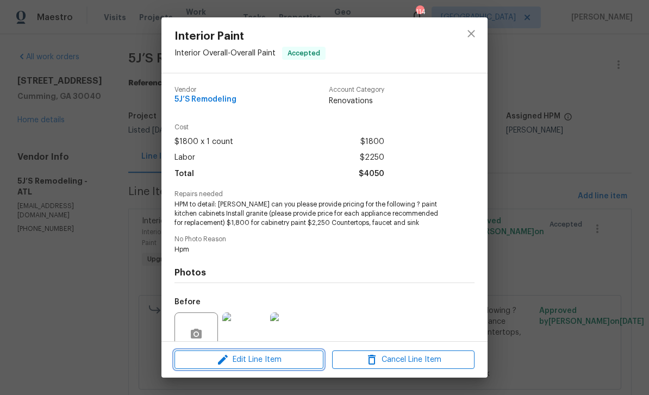
click at [242, 364] on span "Edit Line Item" at bounding box center [249, 360] width 142 height 14
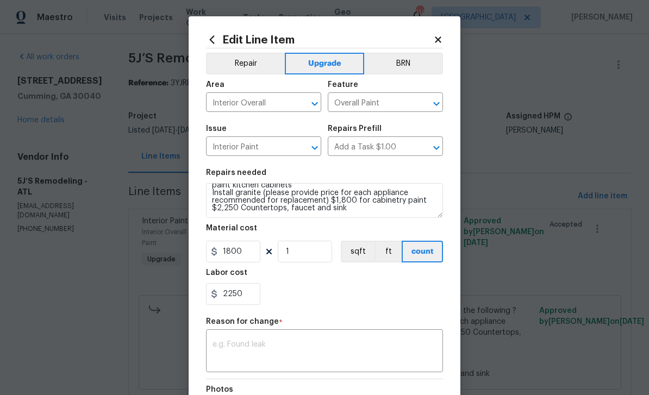
scroll to position [23, 0]
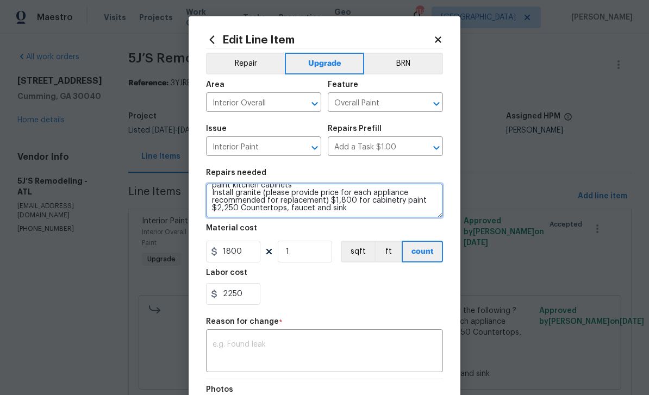
click at [237, 209] on textarea "HPM to detail: Ray can you please provide pricing for the following ? paint kit…" at bounding box center [324, 200] width 237 height 35
click at [353, 203] on textarea "HPM to detail: Ray can you please provide pricing for the following ? paint kit…" at bounding box center [324, 200] width 237 height 35
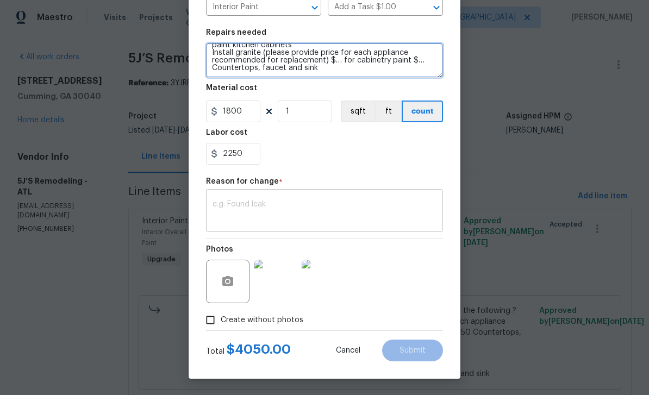
scroll to position [142, 0]
type textarea "HPM to detail: Ray can you please provide pricing for the following ? paint kit…"
click at [272, 203] on textarea at bounding box center [325, 212] width 224 height 23
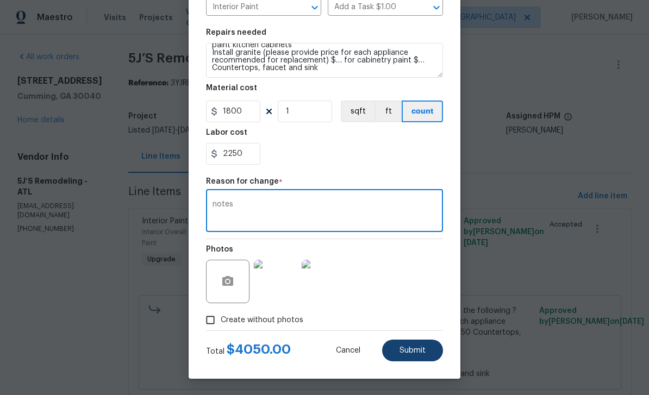
type textarea "notes"
click at [417, 350] on span "Submit" at bounding box center [413, 351] width 26 height 8
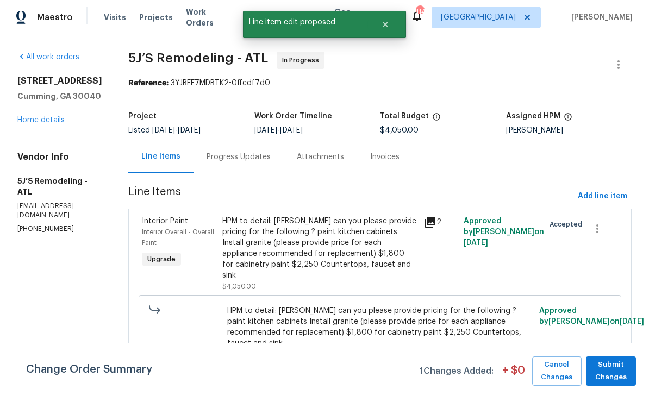
scroll to position [0, 0]
click at [608, 371] on span "Submit Changes" at bounding box center [610, 371] width 39 height 25
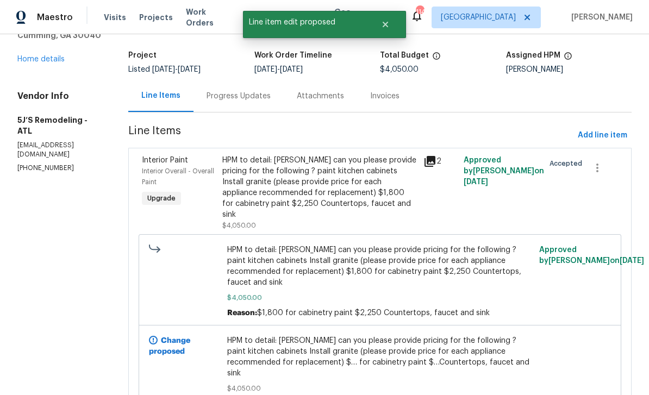
scroll to position [60, 0]
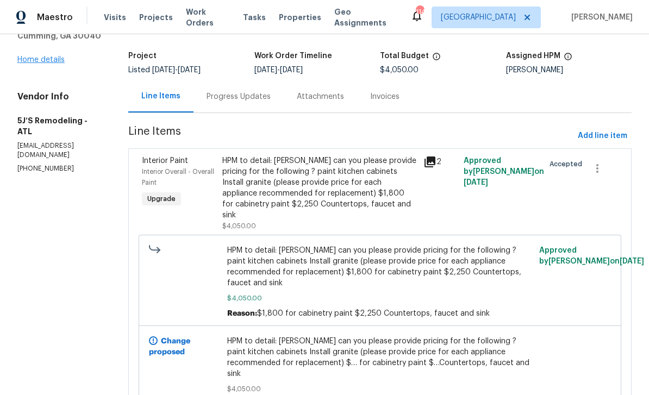
click at [57, 56] on link "Home details" at bounding box center [40, 60] width 47 height 8
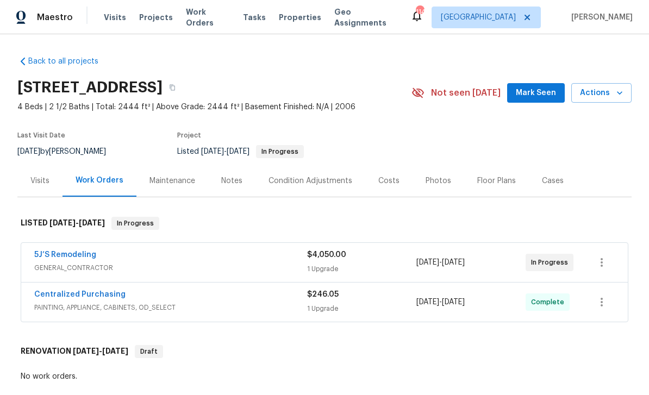
click at [224, 176] on div "Notes" at bounding box center [231, 181] width 21 height 11
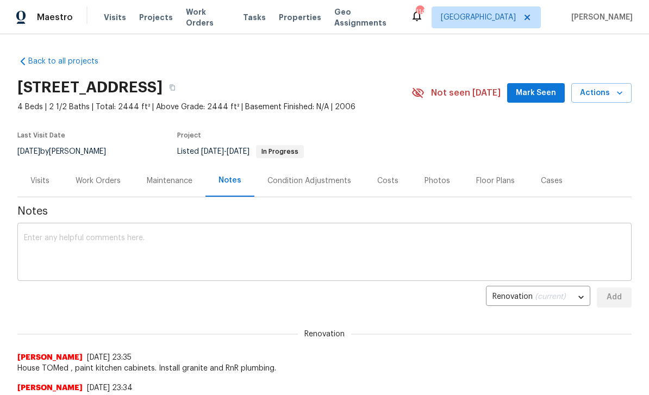
click at [105, 257] on textarea at bounding box center [324, 253] width 601 height 38
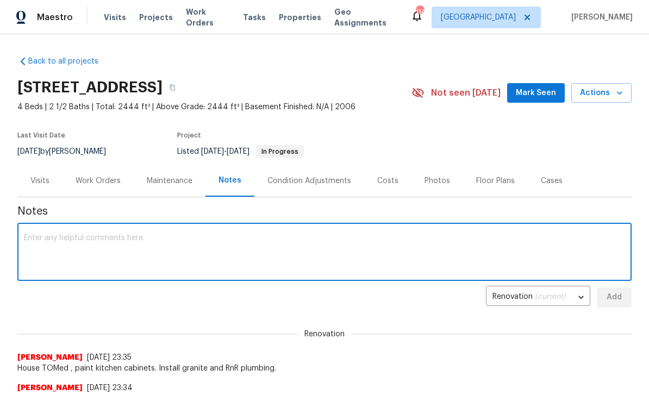
click at [528, 92] on span "Mark Seen" at bounding box center [536, 93] width 40 height 14
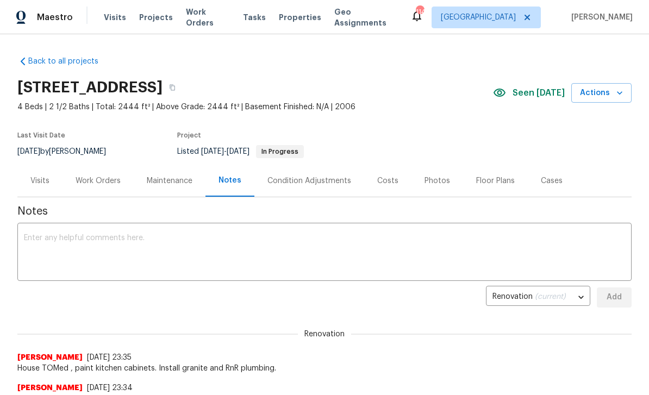
click at [86, 183] on div "Work Orders" at bounding box center [98, 181] width 45 height 11
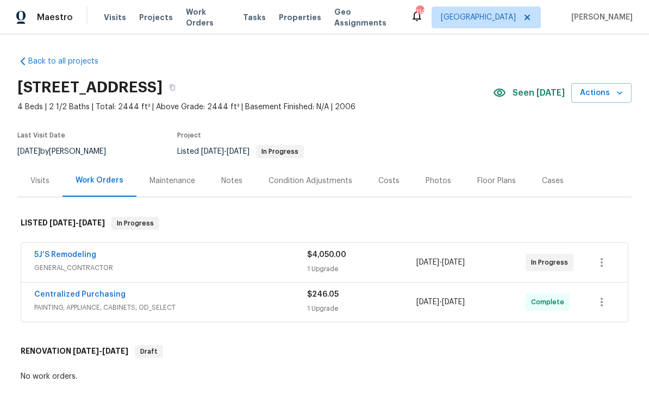
click at [230, 184] on div "Notes" at bounding box center [231, 181] width 21 height 11
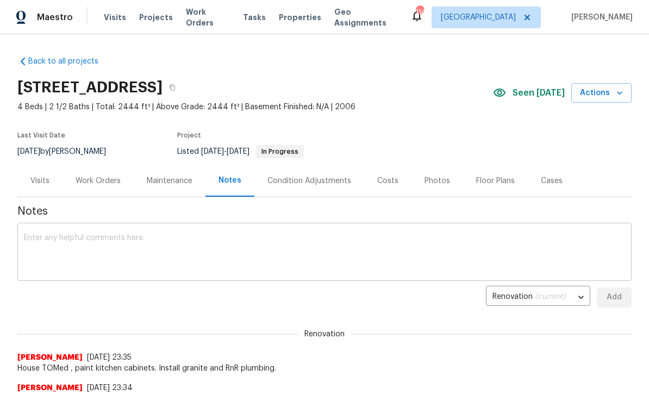
click at [78, 247] on textarea at bounding box center [324, 253] width 601 height 38
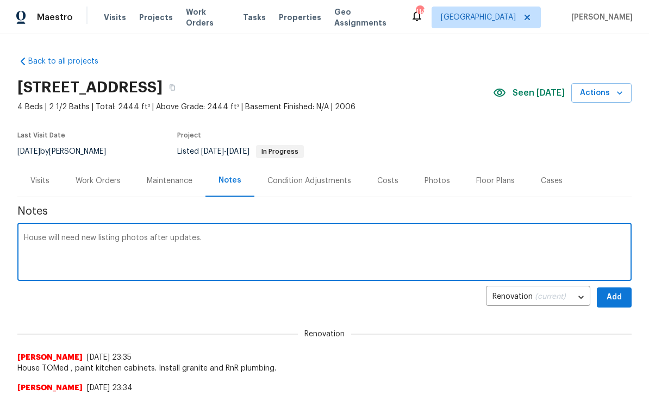
type textarea "House will need new listing photos after updates."
click at [613, 300] on span "Add" at bounding box center [614, 298] width 17 height 14
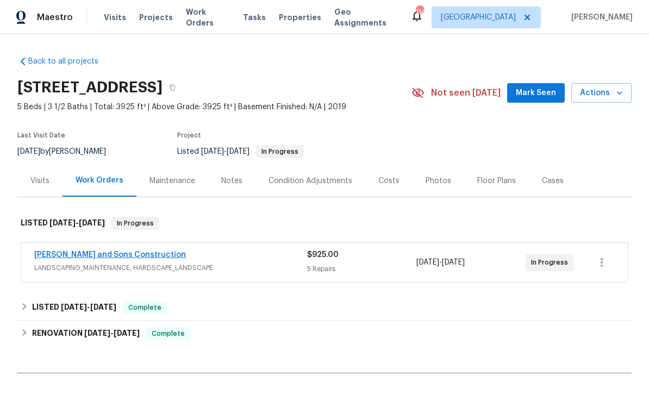
click at [88, 255] on link "[PERSON_NAME] and Sons Construction" at bounding box center [110, 255] width 152 height 8
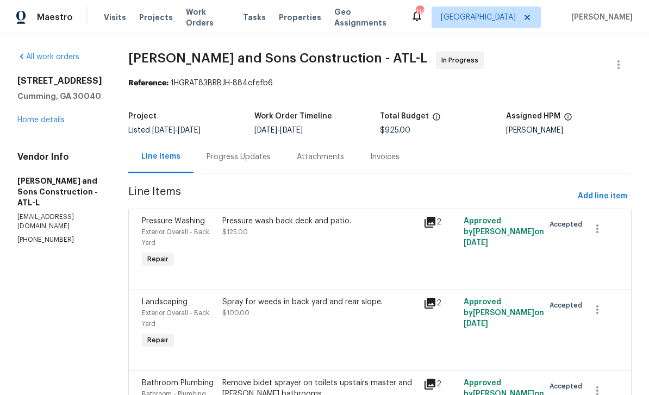
click at [210, 158] on div "Progress Updates" at bounding box center [239, 157] width 64 height 11
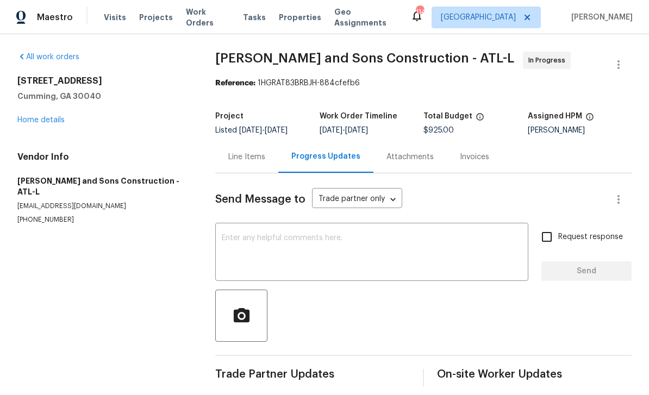
scroll to position [9, 0]
click at [253, 241] on textarea at bounding box center [372, 253] width 300 height 38
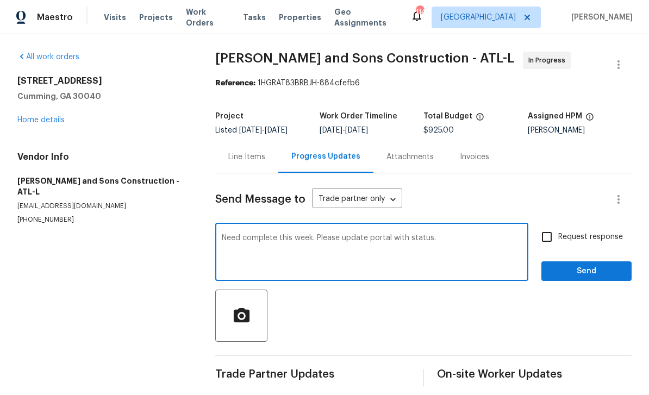
type textarea "Need complete this week. Please update portal with status."
click at [547, 232] on input "Request response" at bounding box center [546, 237] width 23 height 23
checkbox input "true"
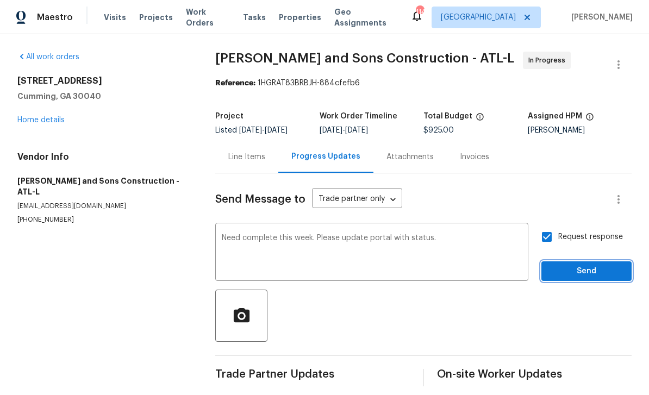
click at [579, 265] on span "Send" at bounding box center [586, 272] width 73 height 14
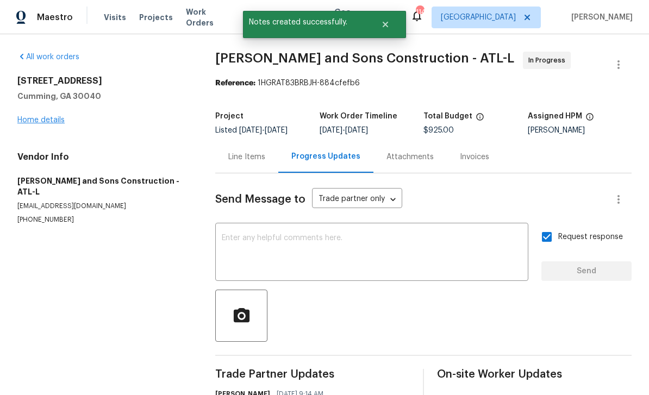
click at [51, 116] on link "Home details" at bounding box center [40, 120] width 47 height 8
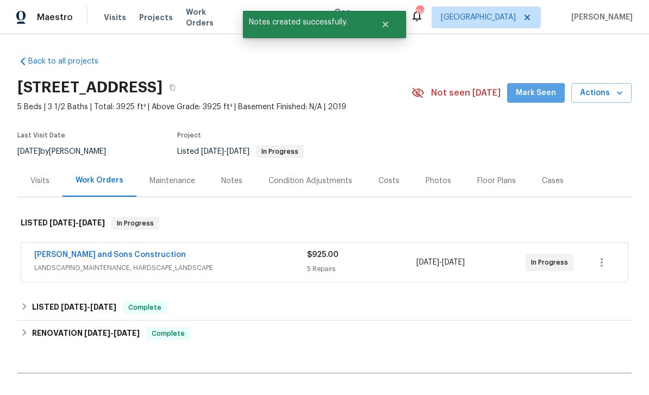
click at [523, 98] on span "Mark Seen" at bounding box center [536, 93] width 40 height 14
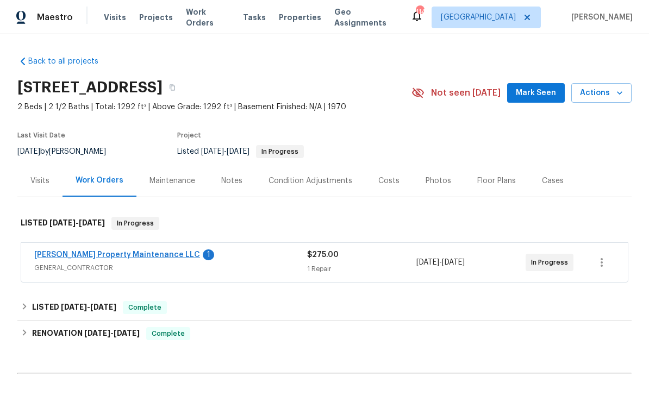
click at [116, 258] on link "[PERSON_NAME] Property Maintenance LLC" at bounding box center [117, 255] width 166 height 8
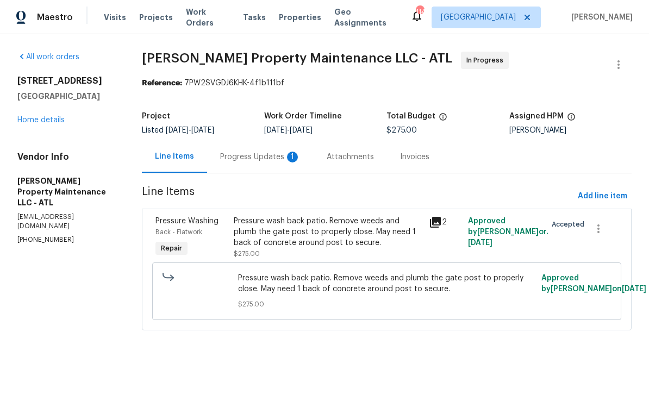
click at [251, 160] on div "Progress Updates 1" at bounding box center [260, 157] width 80 height 11
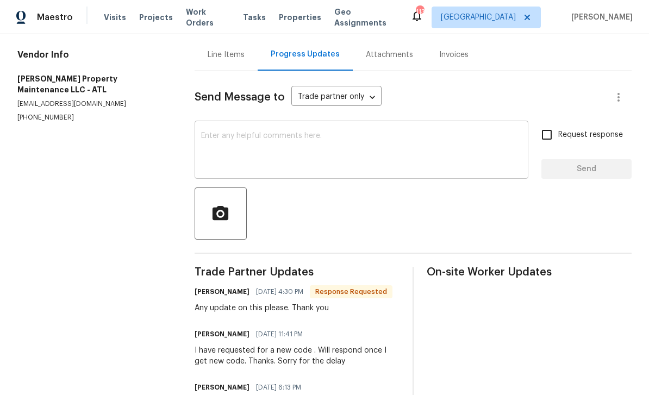
scroll to position [104, 0]
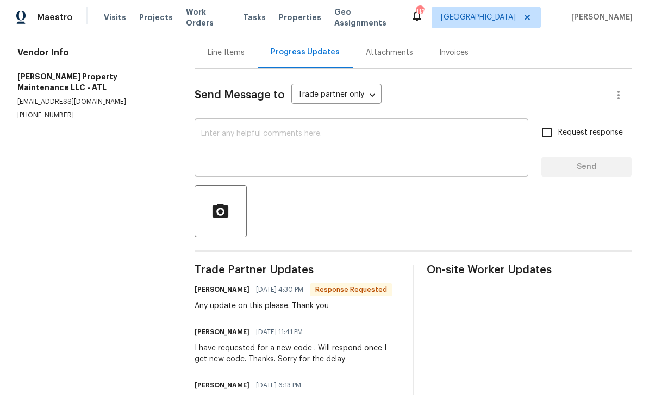
click at [230, 140] on textarea at bounding box center [361, 149] width 321 height 38
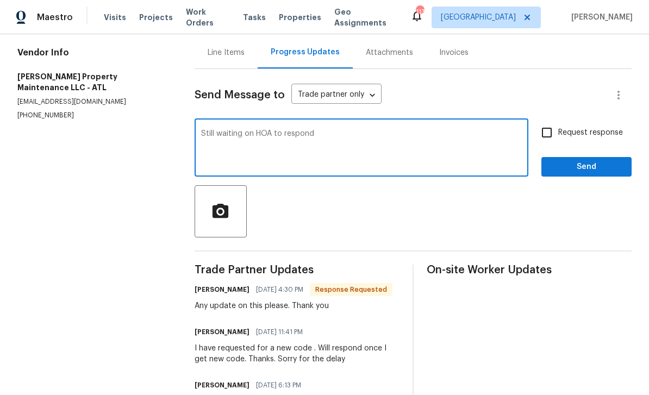
type textarea "Still waiting on HOA to respond"
click at [550, 133] on input "Request response" at bounding box center [546, 132] width 23 height 23
checkbox input "true"
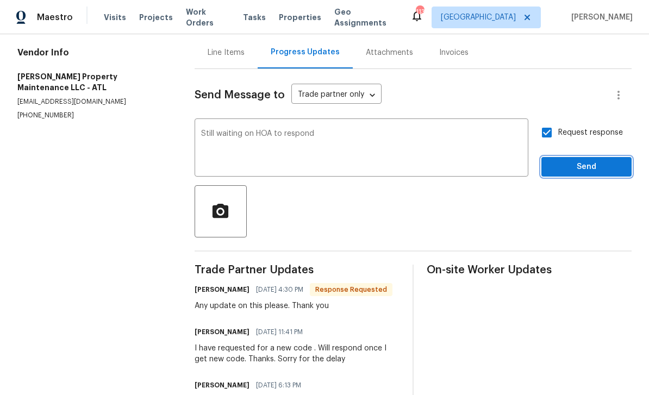
click at [564, 170] on span "Send" at bounding box center [586, 167] width 73 height 14
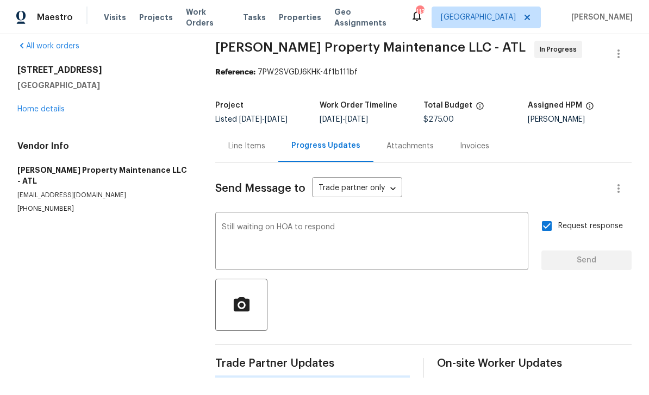
scroll to position [0, 0]
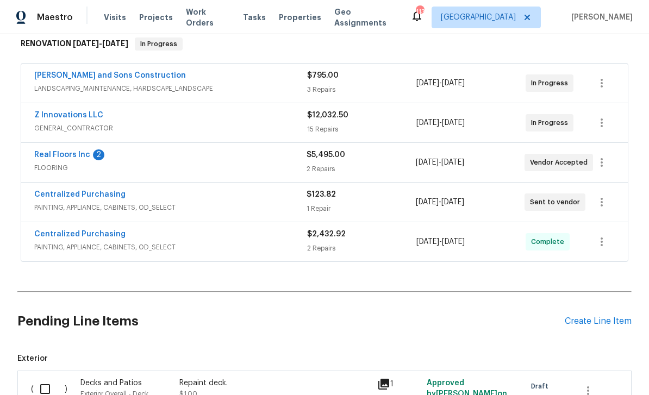
scroll to position [192, 0]
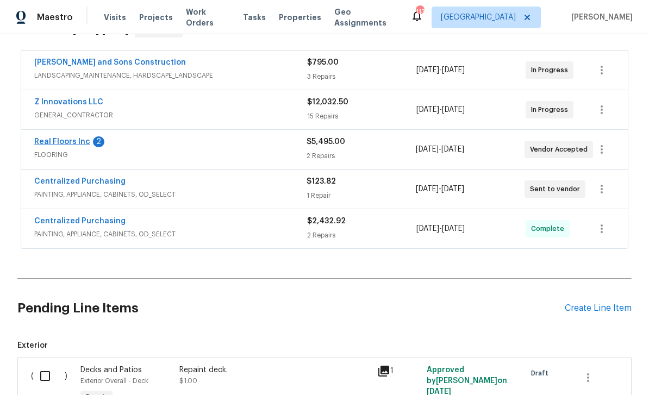
click at [66, 141] on link "Real Floors Inc" at bounding box center [62, 142] width 56 height 8
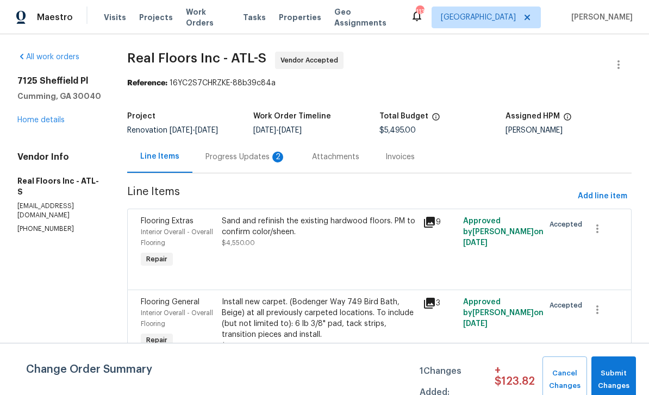
scroll to position [9, 0]
click at [35, 116] on link "Home details" at bounding box center [40, 120] width 47 height 8
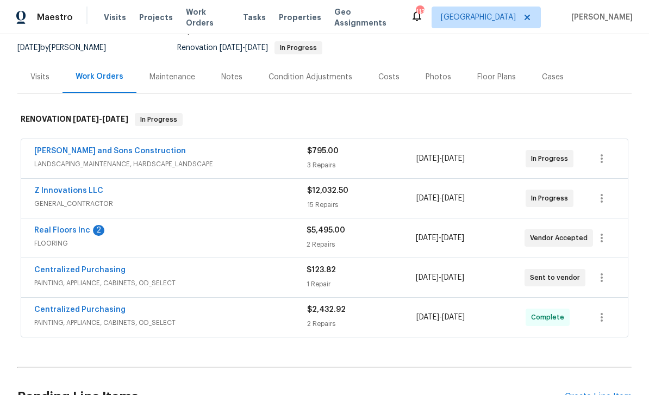
scroll to position [11, 0]
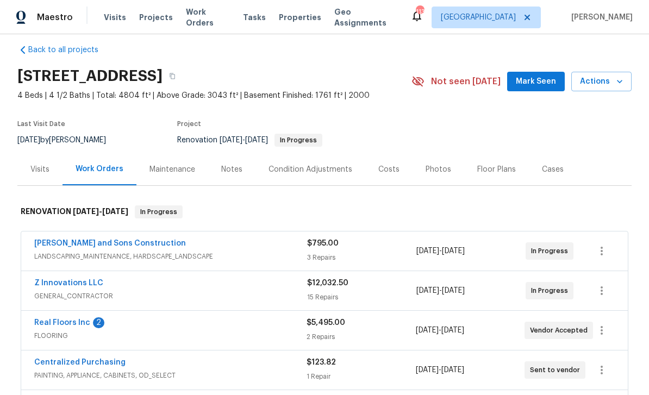
click at [535, 80] on button "Mark Seen" at bounding box center [536, 82] width 58 height 20
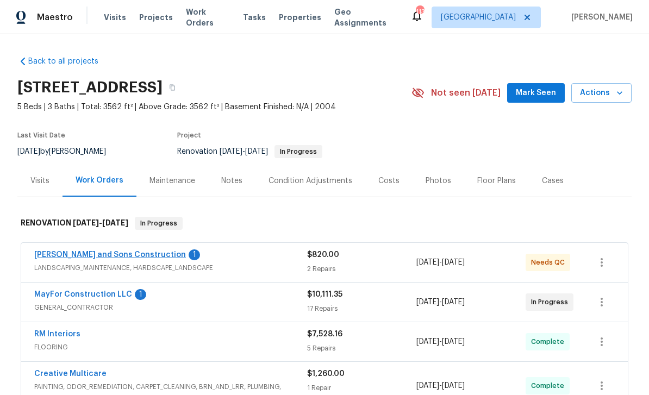
click at [70, 255] on link "Reyes and Sons Construction" at bounding box center [110, 255] width 152 height 8
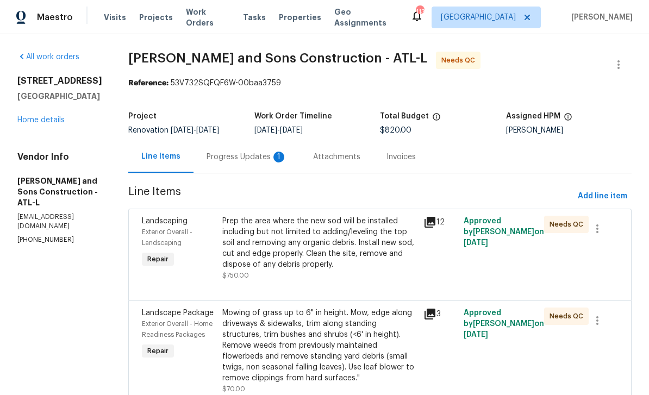
click at [221, 157] on div "Progress Updates 1" at bounding box center [247, 157] width 80 height 11
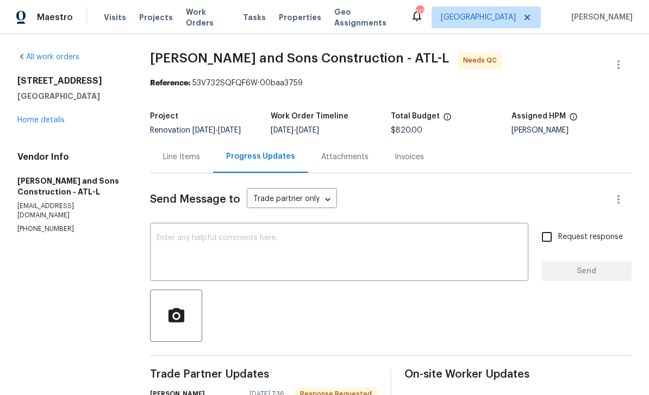
click at [175, 159] on div "Line Items" at bounding box center [181, 157] width 37 height 11
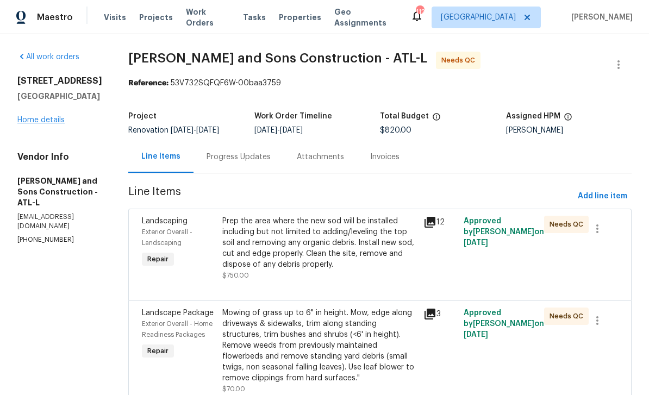
click at [37, 124] on link "Home details" at bounding box center [40, 120] width 47 height 8
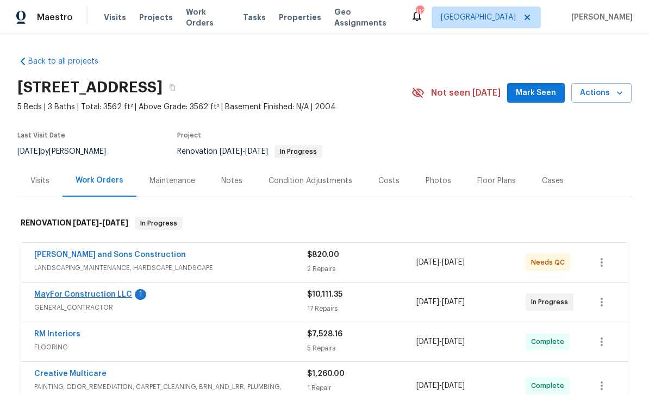
click at [73, 295] on link "MayFor Construction LLC" at bounding box center [83, 295] width 98 height 8
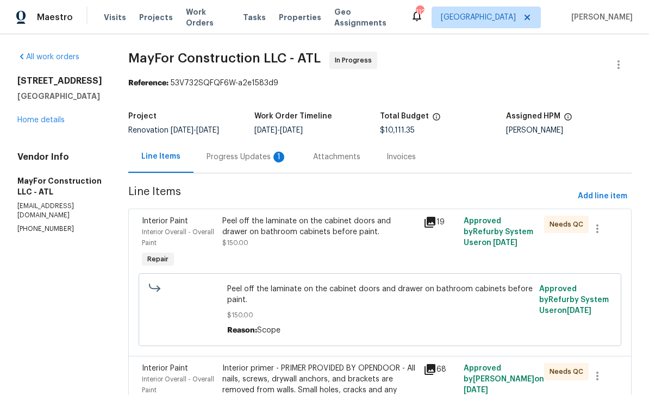
click at [252, 158] on div "Progress Updates 1" at bounding box center [247, 157] width 80 height 11
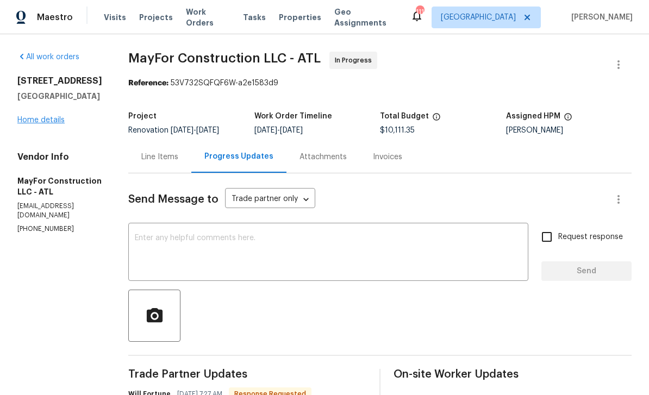
click at [38, 122] on link "Home details" at bounding box center [40, 120] width 47 height 8
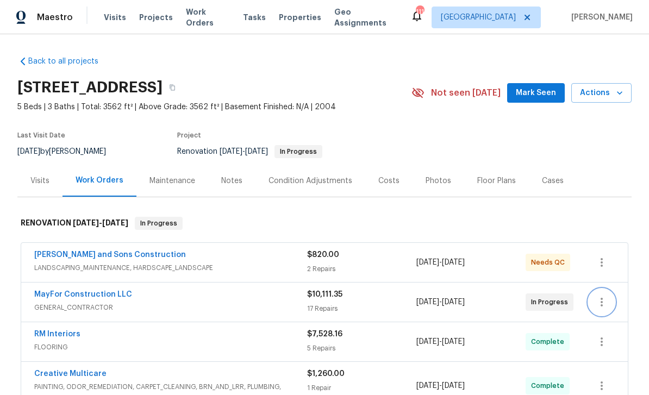
click at [599, 303] on icon "button" at bounding box center [601, 302] width 13 height 13
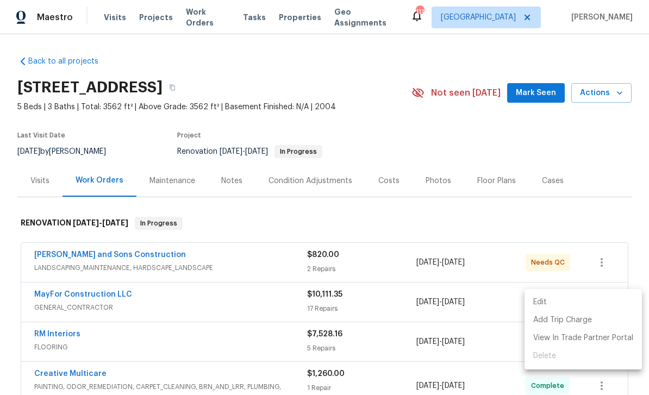
click at [565, 308] on li "Edit" at bounding box center [583, 303] width 117 height 18
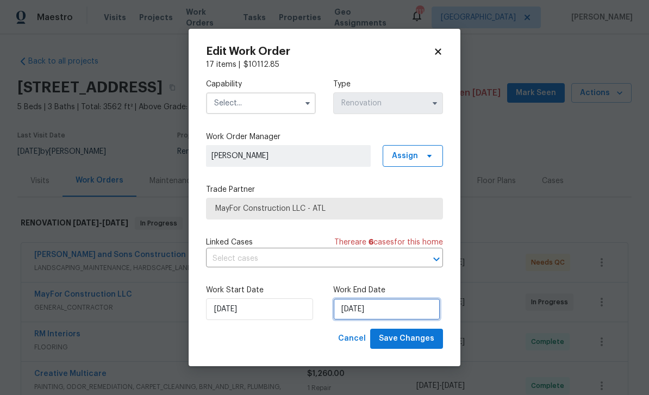
click at [394, 311] on input "10/3/2025" at bounding box center [386, 309] width 107 height 22
select select "9"
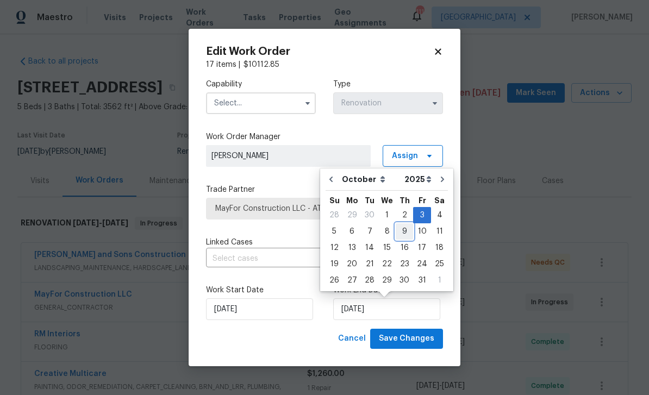
click at [404, 234] on div "9" at bounding box center [404, 231] width 17 height 15
type input "10/9/2025"
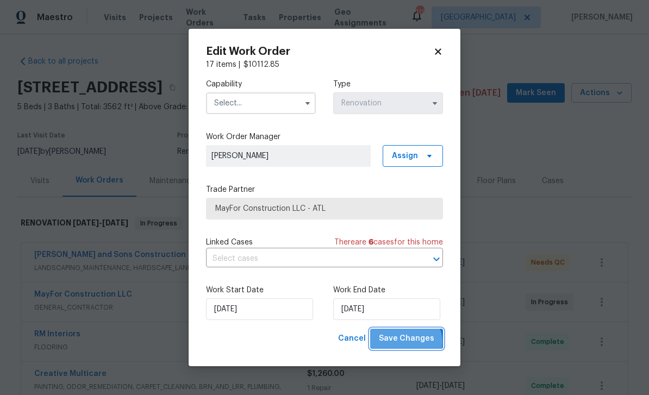
click at [407, 344] on span "Save Changes" at bounding box center [406, 339] width 55 height 14
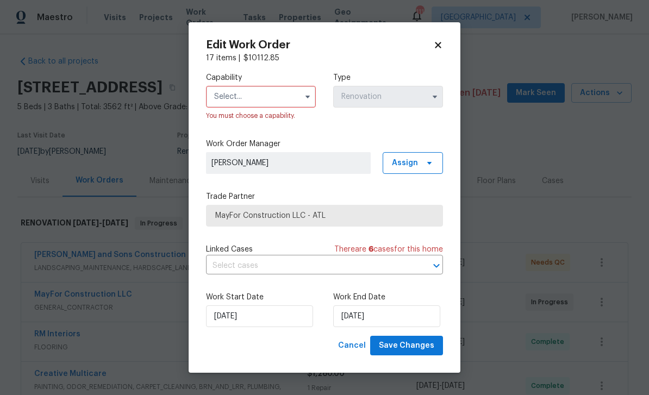
click at [272, 100] on input "text" at bounding box center [261, 97] width 110 height 22
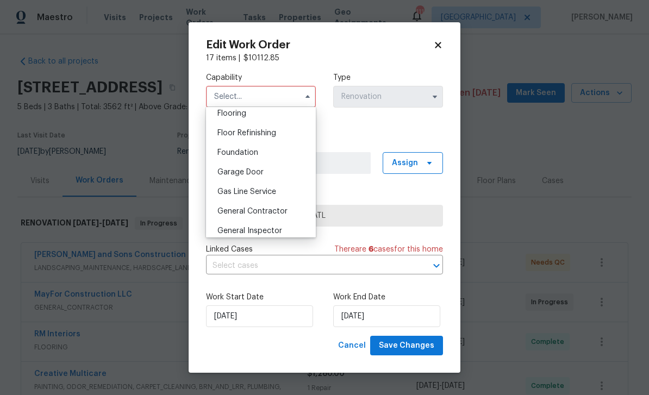
scroll to position [431, 0]
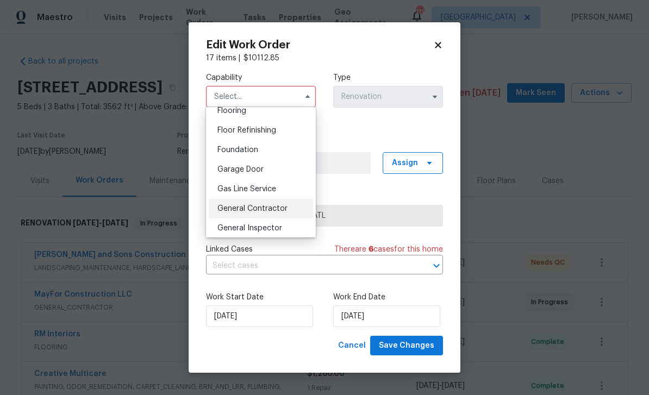
click at [253, 211] on span "General Contractor" at bounding box center [252, 209] width 70 height 8
type input "General Contractor"
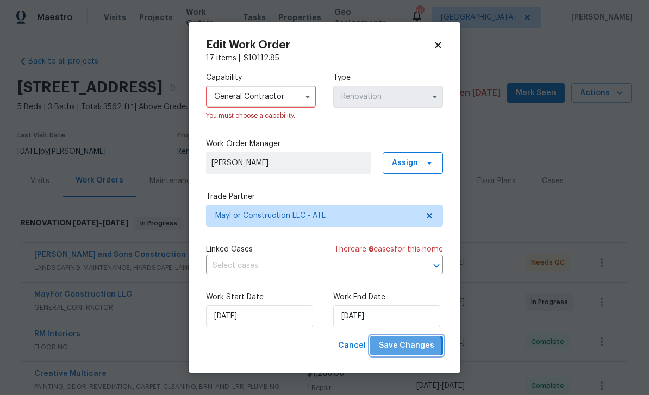
click at [399, 348] on span "Save Changes" at bounding box center [406, 346] width 55 height 14
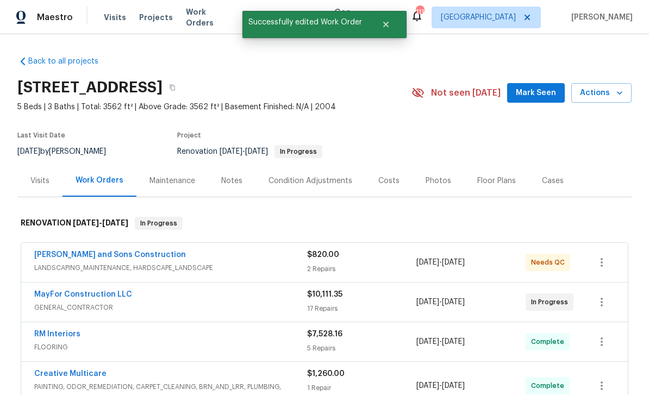
click at [549, 101] on button "Mark Seen" at bounding box center [536, 93] width 58 height 20
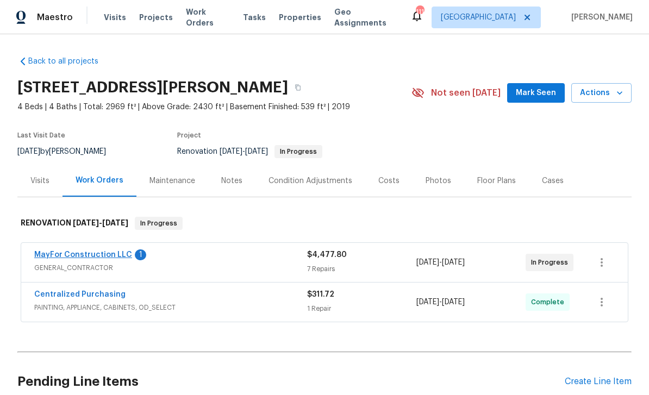
click at [71, 255] on link "MayFor Construction LLC" at bounding box center [83, 255] width 98 height 8
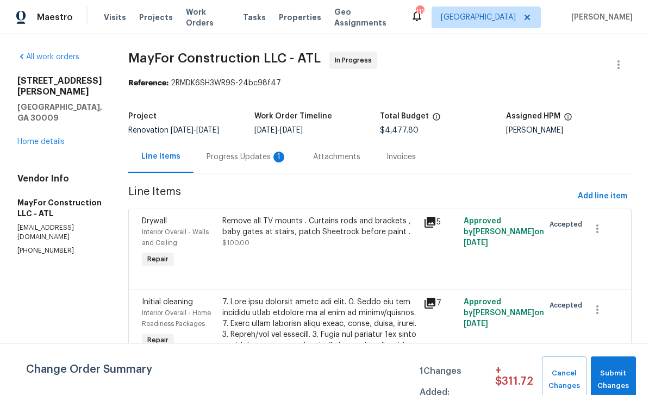
click at [259, 161] on div "Progress Updates 1" at bounding box center [247, 157] width 80 height 11
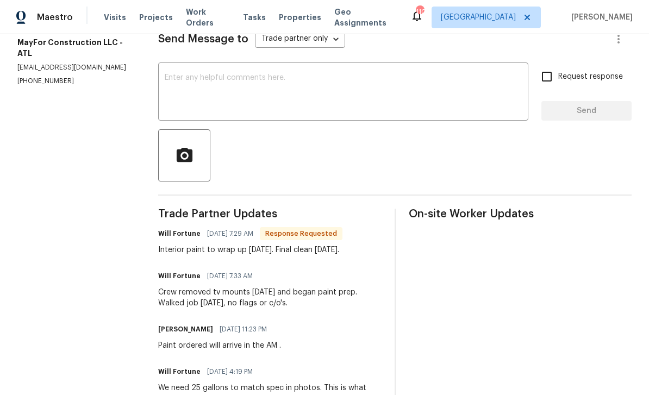
scroll to position [163, 0]
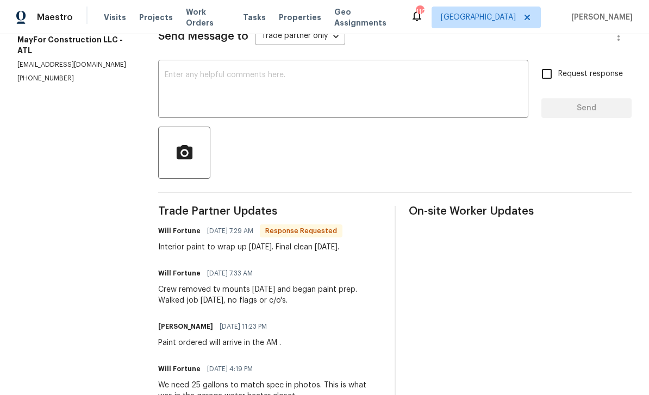
click at [342, 253] on div "Interior paint to wrap up [DATE]. Final clean [DATE]." at bounding box center [250, 247] width 184 height 11
copy div "Will Fortune [DATE] 7:29 AM Response Requested Interior paint to wrap up [DATE]…"
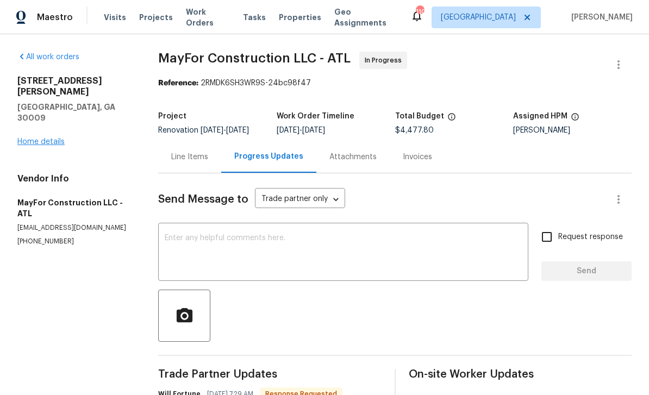
scroll to position [0, 0]
click at [42, 138] on link "Home details" at bounding box center [40, 142] width 47 height 8
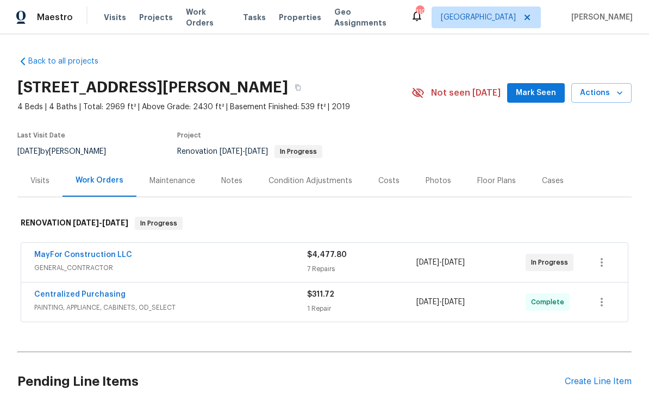
click at [241, 180] on div "Notes" at bounding box center [231, 181] width 47 height 32
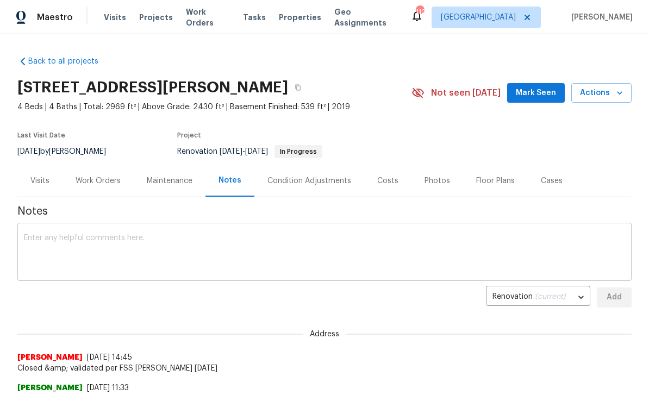
click at [151, 235] on textarea at bounding box center [324, 253] width 601 height 38
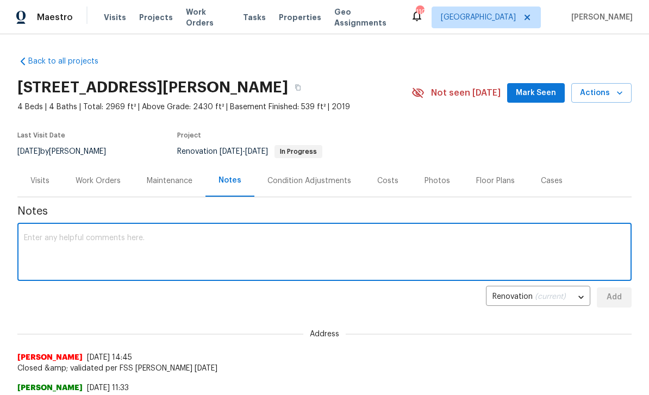
click at [132, 242] on textarea at bounding box center [324, 253] width 601 height 38
paste textarea "Will Fortune [DATE] 7:29 AM Response Requested Interior paint to wrap up [DATE]…"
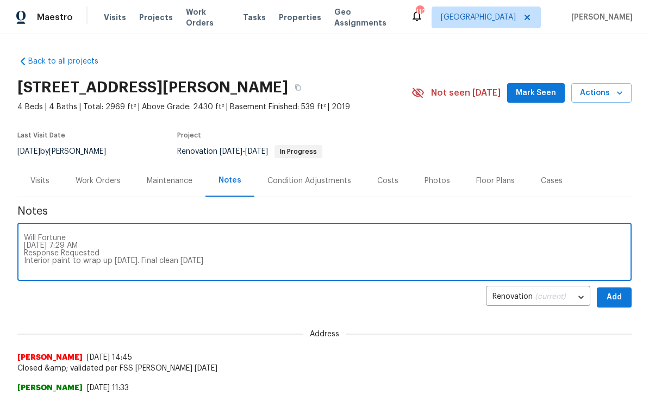
type textarea "Will Fortune [DATE] 7:29 AM Response Requested Interior paint to wrap up [DATE]…"
click at [609, 299] on span "Add" at bounding box center [614, 298] width 17 height 14
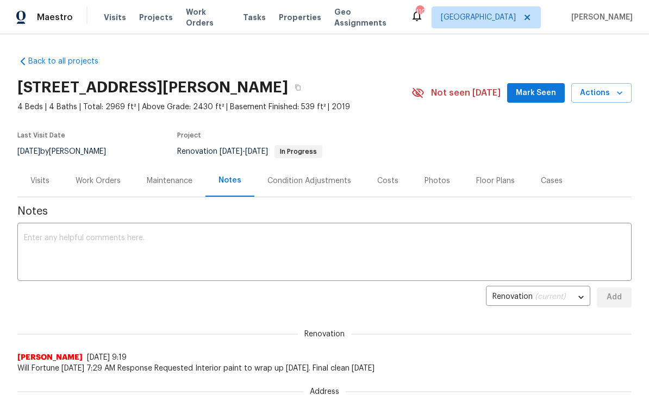
click at [108, 184] on div "Work Orders" at bounding box center [98, 181] width 45 height 11
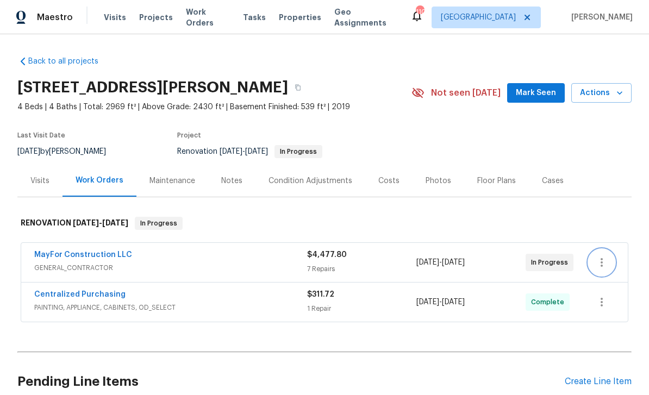
click at [601, 265] on icon "button" at bounding box center [601, 262] width 13 height 13
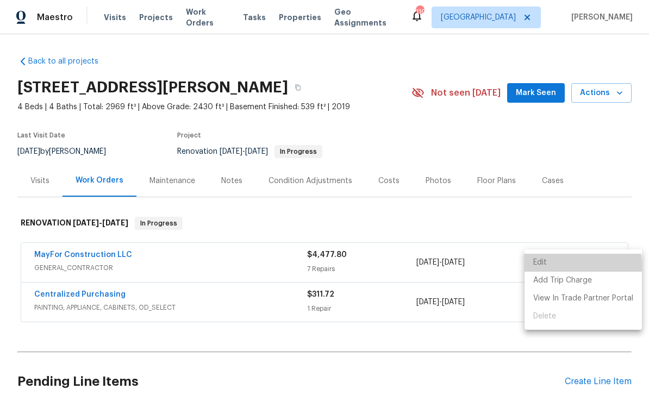
click at [548, 266] on li "Edit" at bounding box center [583, 263] width 117 height 18
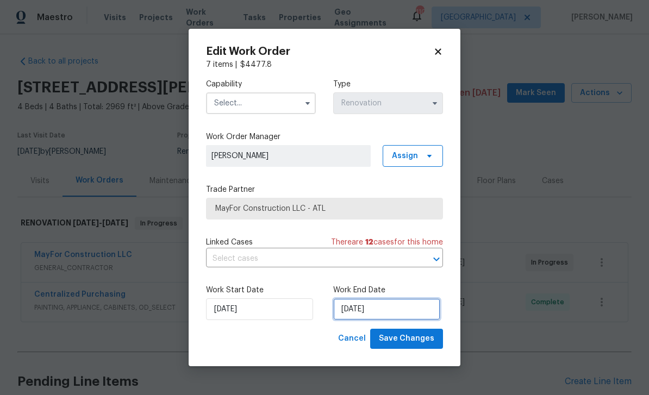
click at [394, 314] on input "[DATE]" at bounding box center [386, 309] width 107 height 22
select select "9"
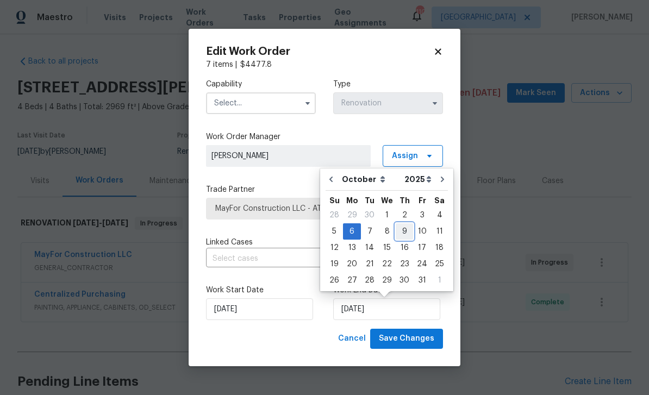
click at [404, 235] on div "9" at bounding box center [404, 231] width 17 height 15
type input "[DATE]"
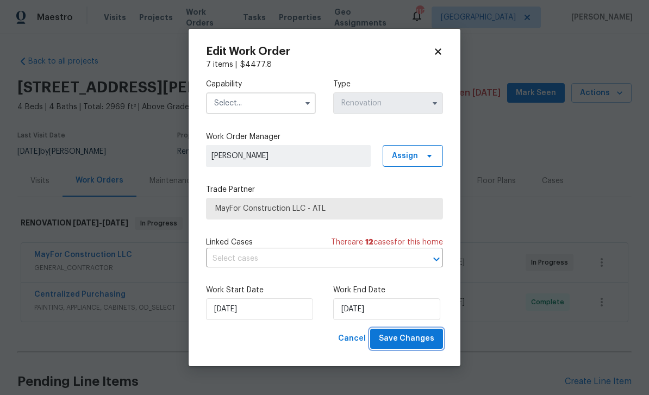
click at [410, 341] on span "Save Changes" at bounding box center [406, 339] width 55 height 14
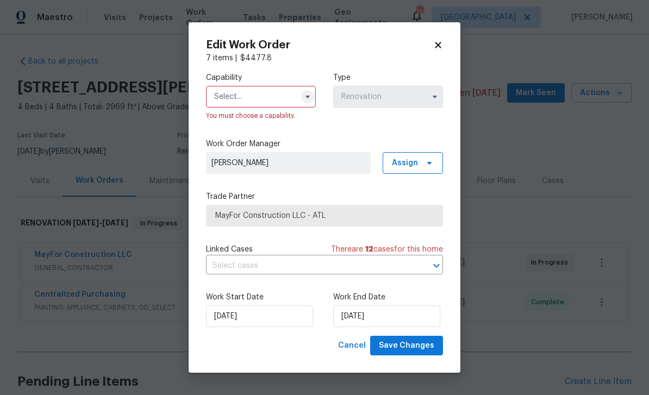
click at [304, 102] on button "button" at bounding box center [307, 96] width 13 height 13
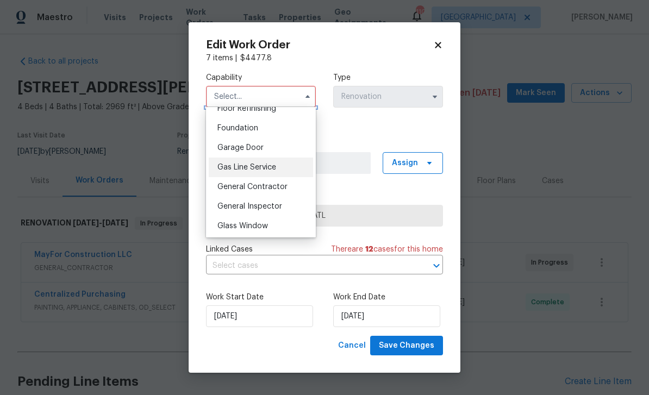
scroll to position [460, 0]
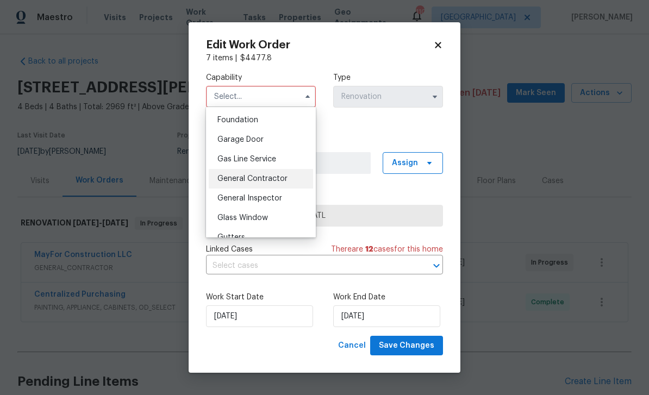
click at [285, 180] on span "General Contractor" at bounding box center [252, 179] width 70 height 8
type input "General Contractor"
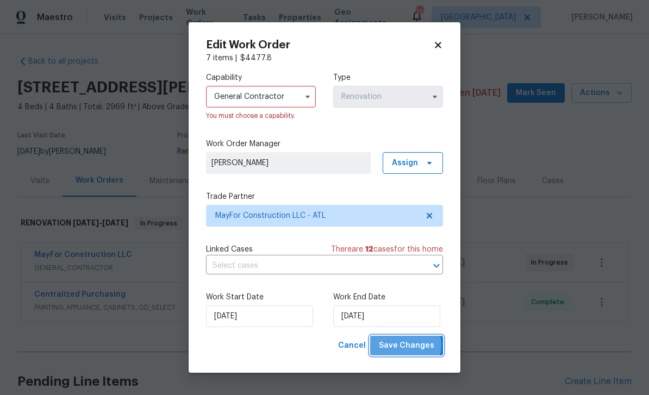
click at [403, 346] on span "Save Changes" at bounding box center [406, 346] width 55 height 14
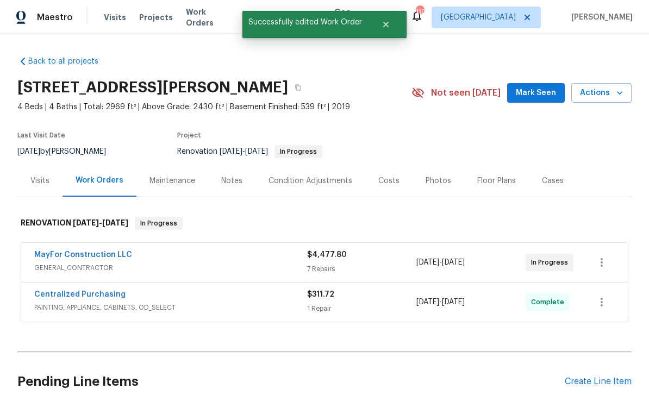
click at [537, 93] on span "Mark Seen" at bounding box center [536, 93] width 40 height 14
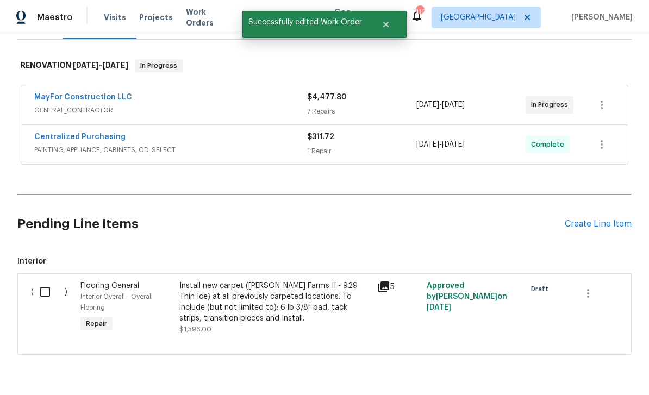
scroll to position [157, 0]
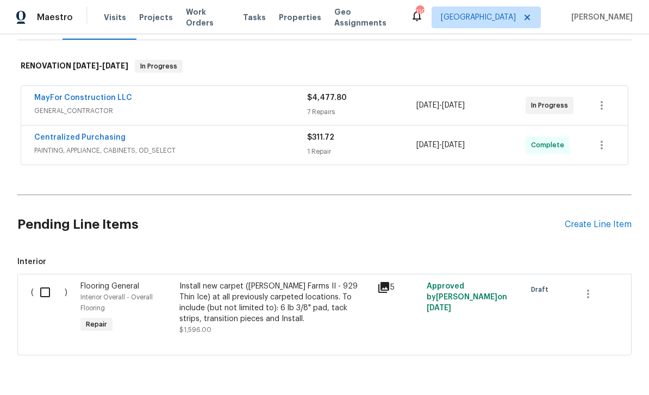
click at [385, 286] on icon at bounding box center [383, 287] width 11 height 11
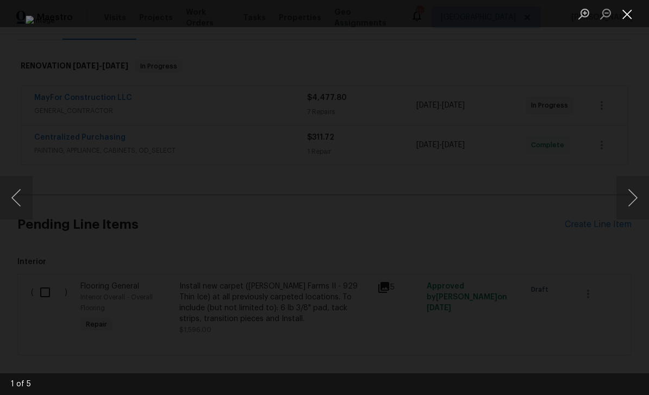
click at [629, 13] on button "Close lightbox" at bounding box center [627, 13] width 22 height 19
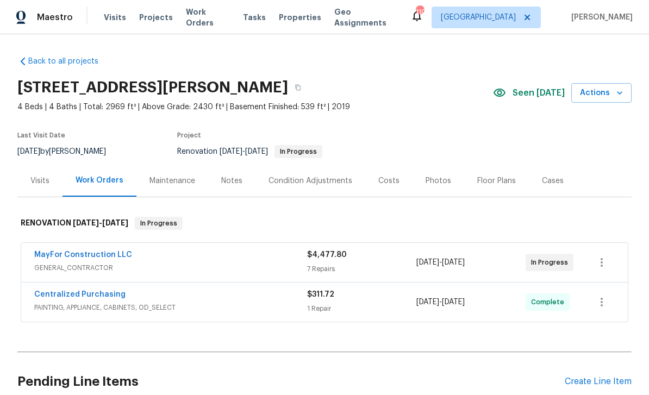
scroll to position [0, 0]
click at [229, 182] on div "Notes" at bounding box center [231, 181] width 21 height 11
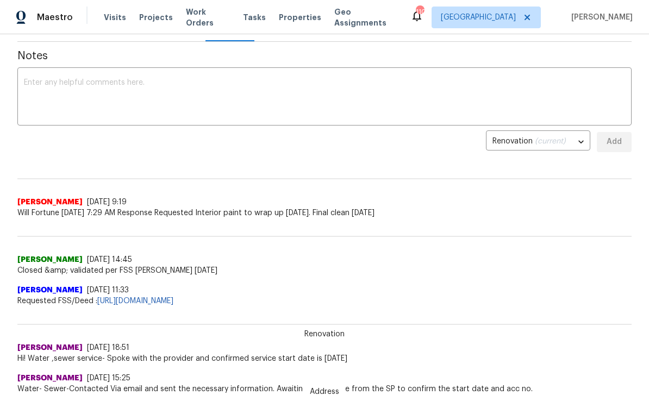
scroll to position [155, 0]
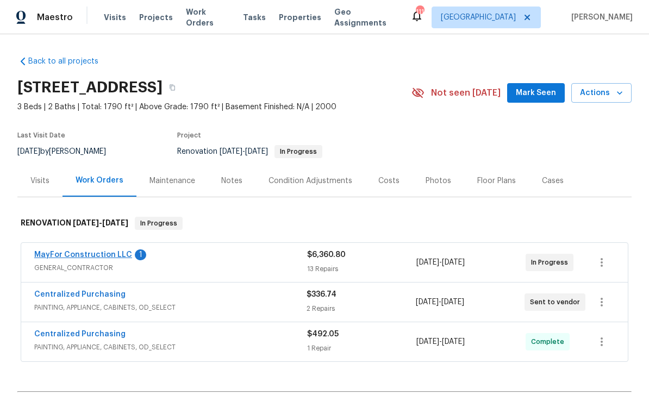
click at [89, 256] on link "MayFor Construction LLC" at bounding box center [83, 255] width 98 height 8
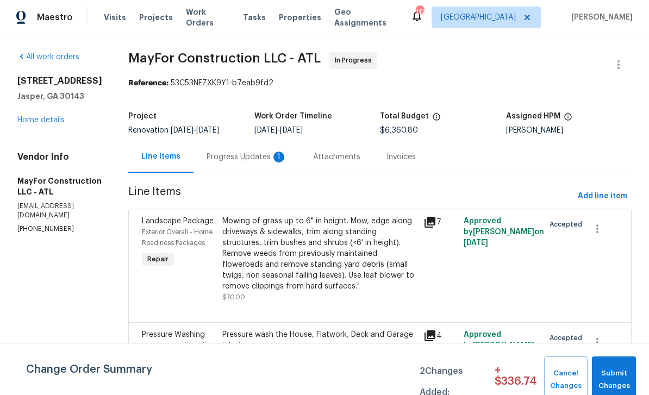
click at [258, 159] on div "Progress Updates 1" at bounding box center [247, 157] width 80 height 11
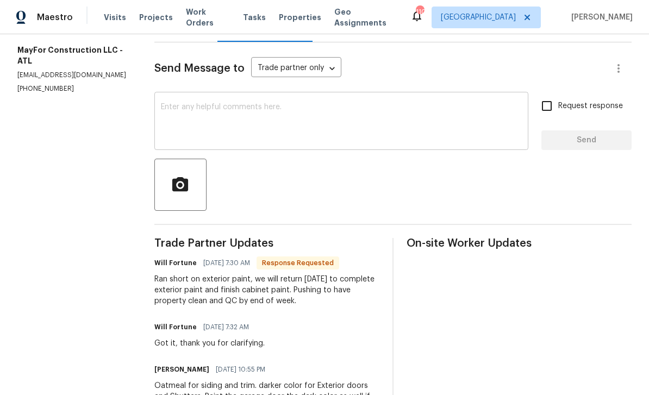
scroll to position [132, 0]
click at [173, 117] on textarea at bounding box center [341, 122] width 361 height 38
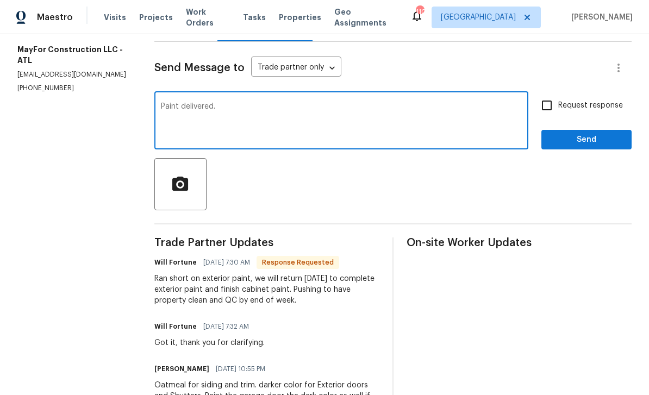
click at [162, 115] on textarea "Paint delivered." at bounding box center [341, 122] width 361 height 38
click at [236, 116] on textarea "Extra Paint delivered." at bounding box center [341, 122] width 361 height 38
type textarea "Extra Paint delivered [DATE]."
click at [547, 115] on input "Request response" at bounding box center [546, 105] width 23 height 23
checkbox input "true"
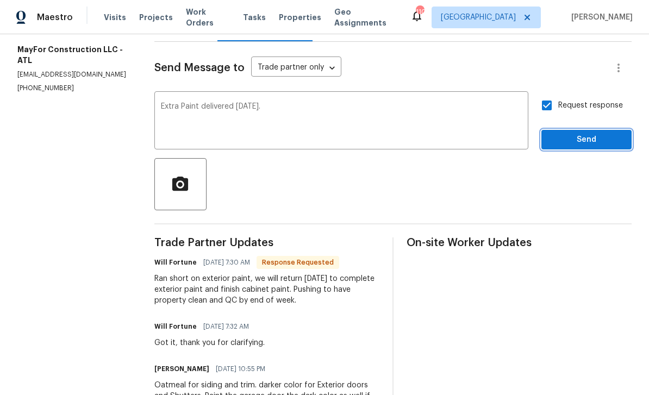
click at [556, 147] on span "Send" at bounding box center [586, 140] width 73 height 14
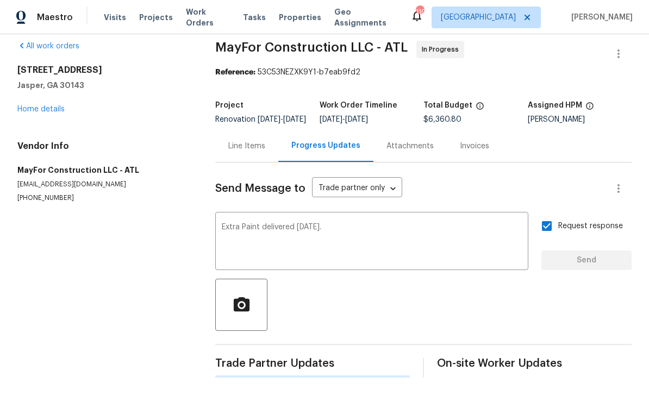
scroll to position [0, 0]
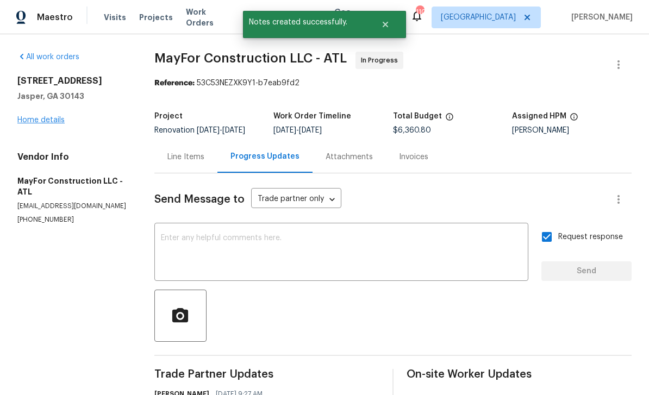
click at [29, 121] on link "Home details" at bounding box center [40, 120] width 47 height 8
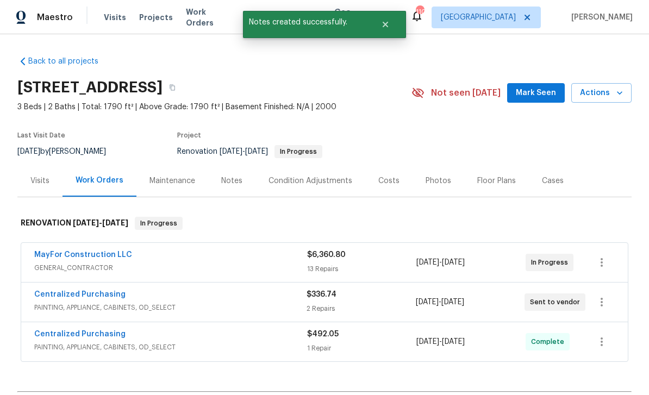
click at [546, 89] on span "Mark Seen" at bounding box center [536, 93] width 40 height 14
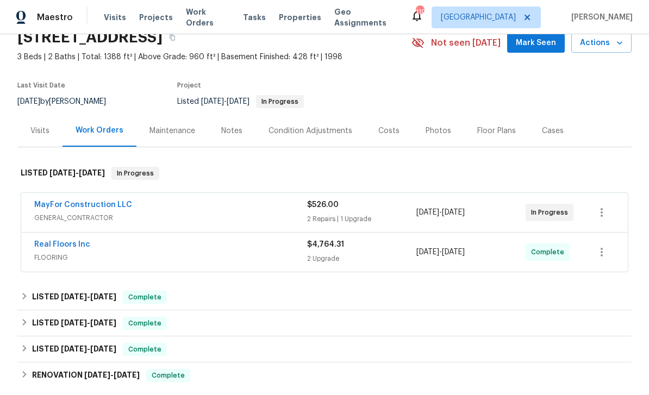
scroll to position [59, 0]
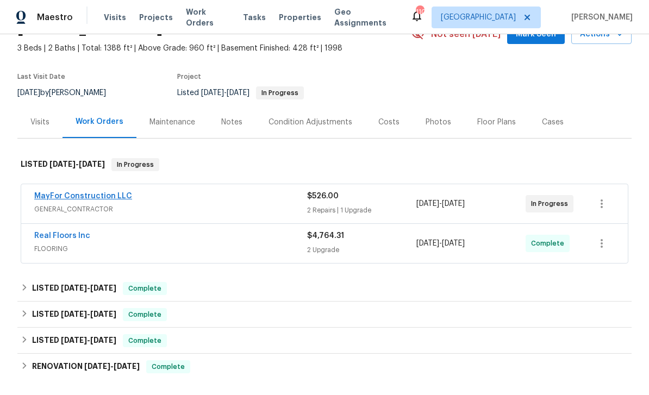
click at [77, 197] on link "MayFor Construction LLC" at bounding box center [83, 196] width 98 height 8
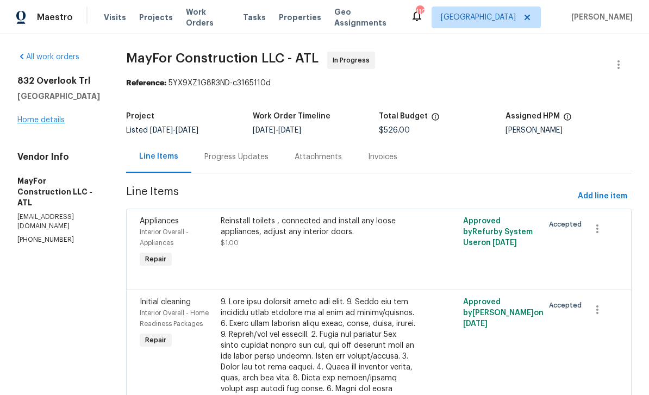
click at [41, 122] on link "Home details" at bounding box center [40, 120] width 47 height 8
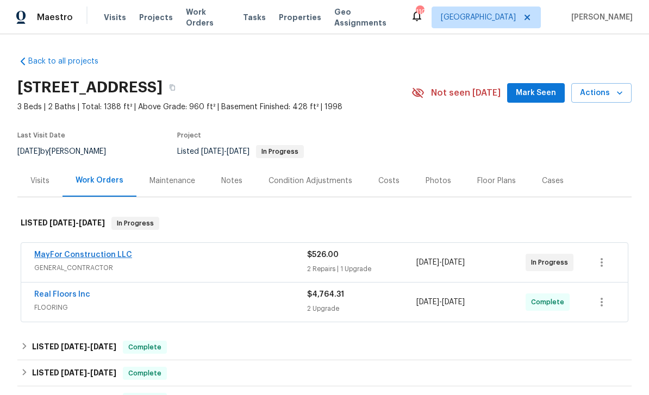
click at [82, 258] on link "MayFor Construction LLC" at bounding box center [83, 255] width 98 height 8
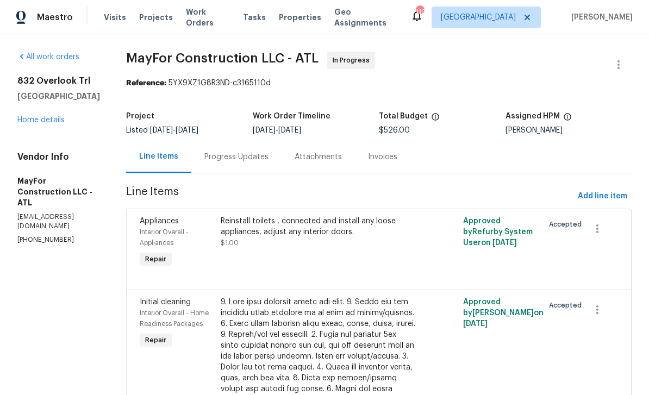
click at [244, 158] on div "Progress Updates" at bounding box center [236, 157] width 64 height 11
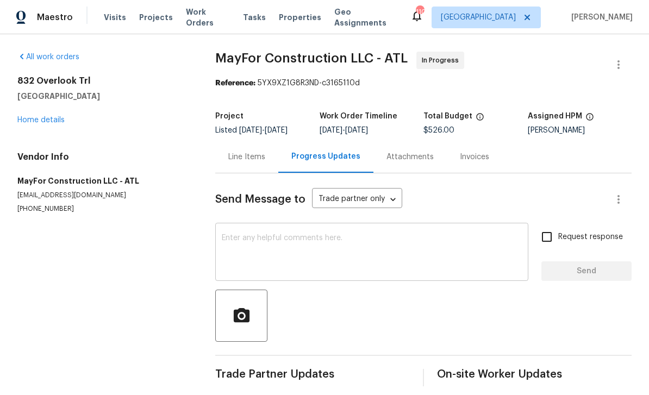
click at [261, 251] on textarea at bounding box center [372, 253] width 300 height 38
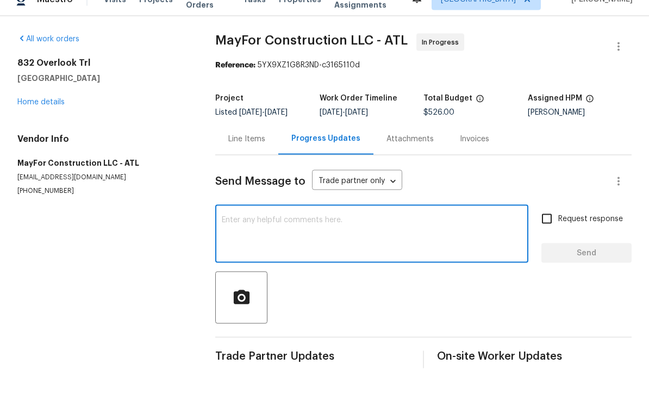
scroll to position [9, 0]
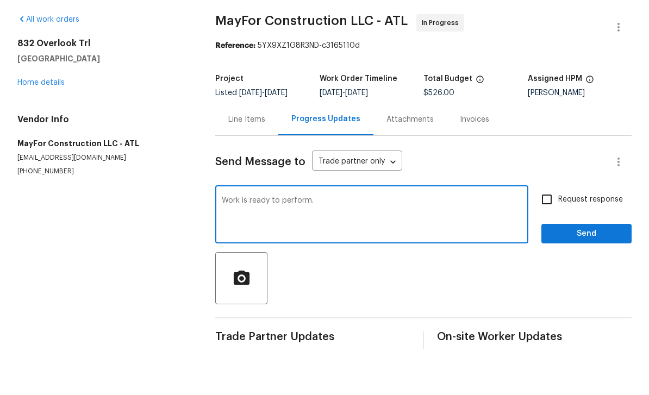
type textarea "Work is ready to perform."
click at [553, 226] on input "Request response" at bounding box center [546, 237] width 23 height 23
checkbox input "true"
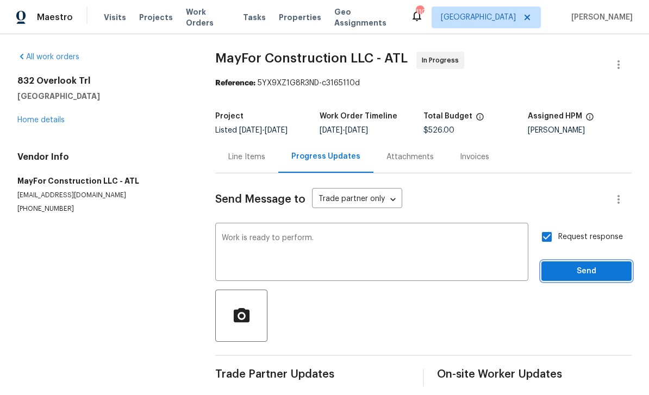
click at [572, 265] on span "Send" at bounding box center [586, 272] width 73 height 14
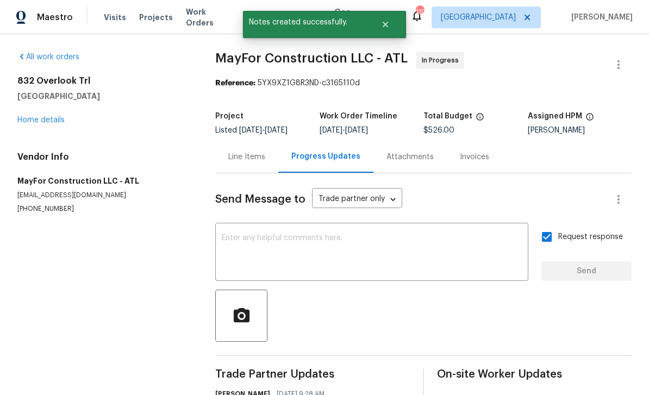
click at [247, 152] on div "Line Items" at bounding box center [246, 157] width 37 height 11
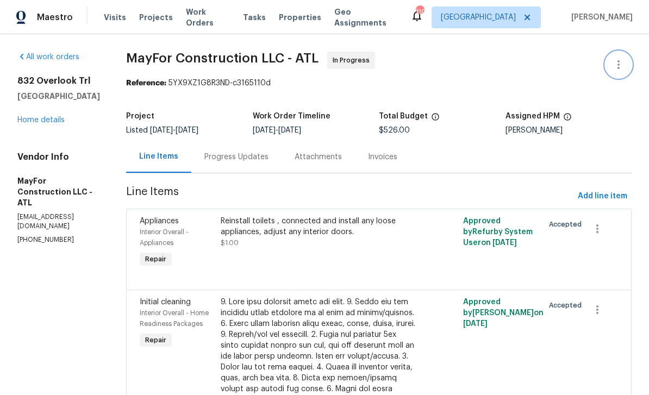
click at [619, 62] on button "button" at bounding box center [619, 65] width 26 height 26
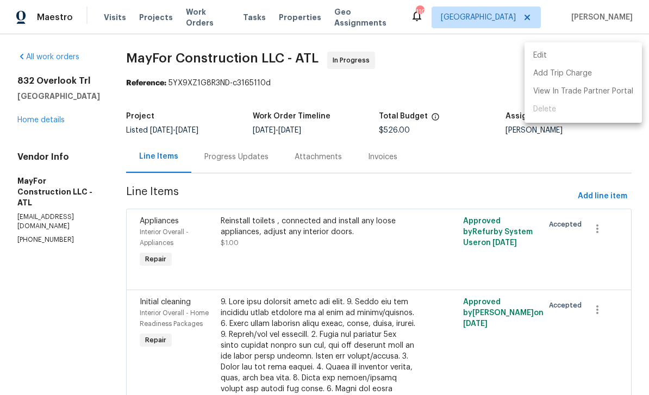
click at [560, 56] on li "Edit" at bounding box center [583, 56] width 117 height 18
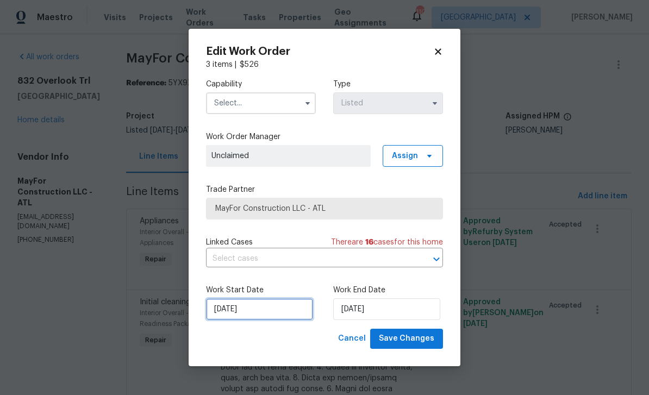
click at [264, 310] on input "[DATE]" at bounding box center [259, 309] width 107 height 22
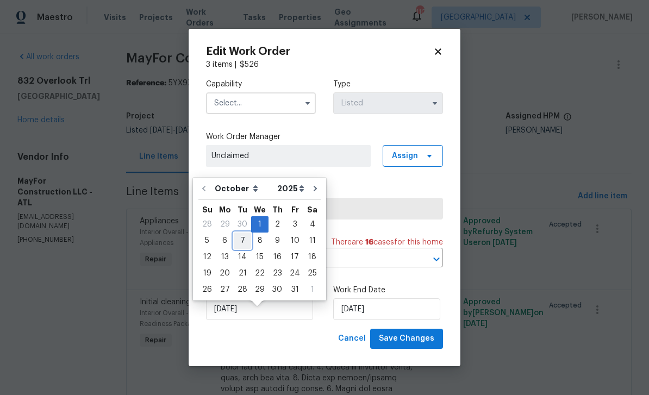
click at [239, 233] on div "7" at bounding box center [242, 240] width 17 height 15
type input "10/7/2025"
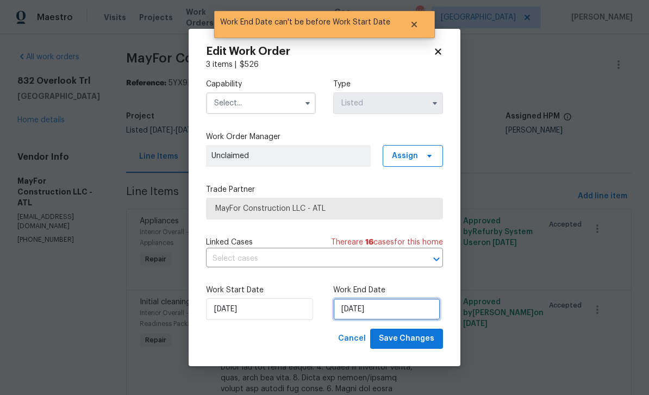
click at [389, 311] on input "10/7/2025" at bounding box center [386, 309] width 107 height 22
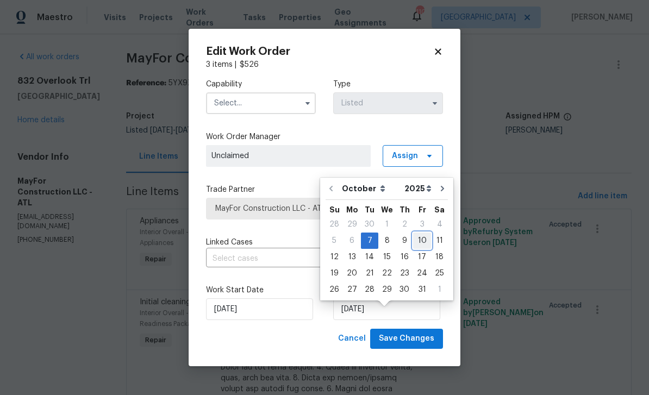
click at [422, 233] on div "10" at bounding box center [422, 240] width 18 height 15
type input "10/10/2025"
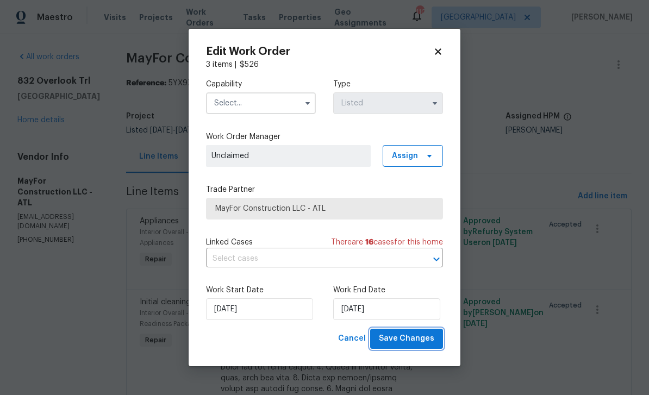
click at [408, 341] on span "Save Changes" at bounding box center [406, 339] width 55 height 14
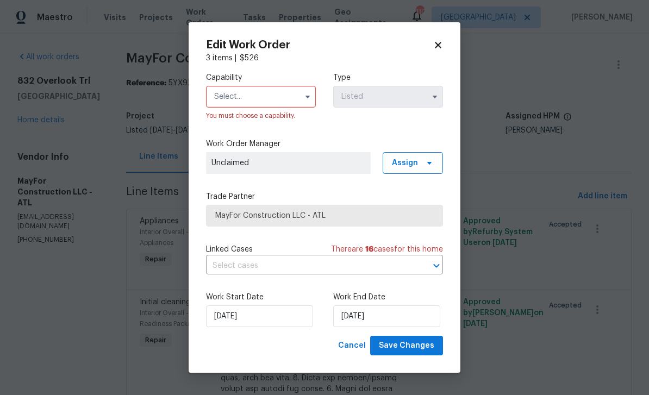
click at [284, 101] on input "text" at bounding box center [261, 97] width 110 height 22
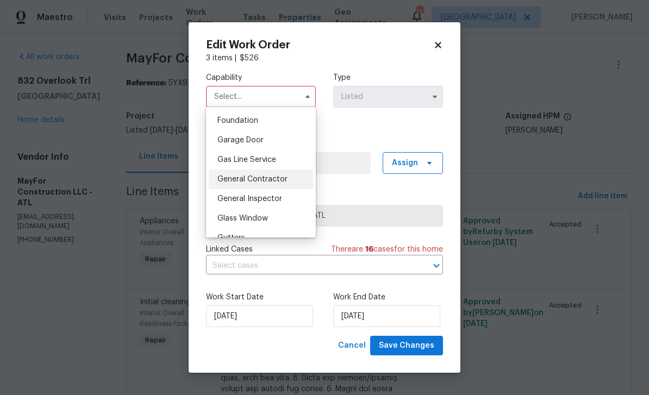
scroll to position [484, 0]
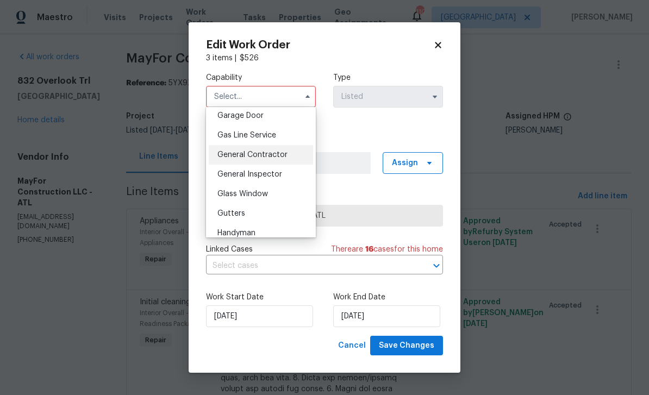
click at [278, 160] on div "General Contractor" at bounding box center [261, 155] width 104 height 20
type input "General Contractor"
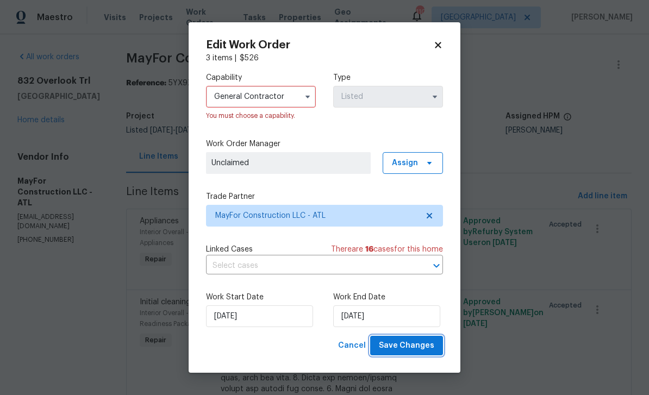
click at [410, 352] on span "Save Changes" at bounding box center [406, 346] width 55 height 14
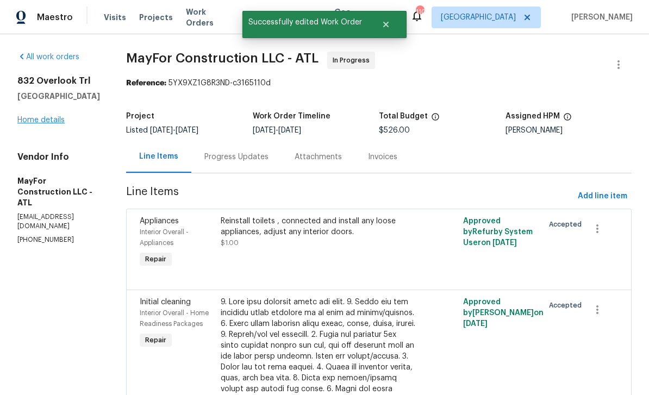
click at [42, 116] on link "Home details" at bounding box center [40, 120] width 47 height 8
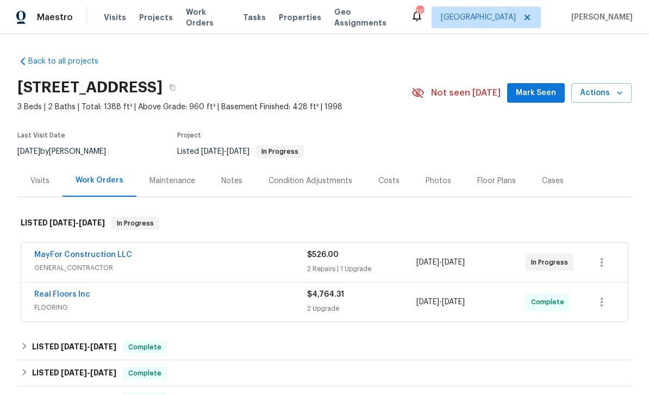
click at [545, 96] on span "Mark Seen" at bounding box center [536, 93] width 40 height 14
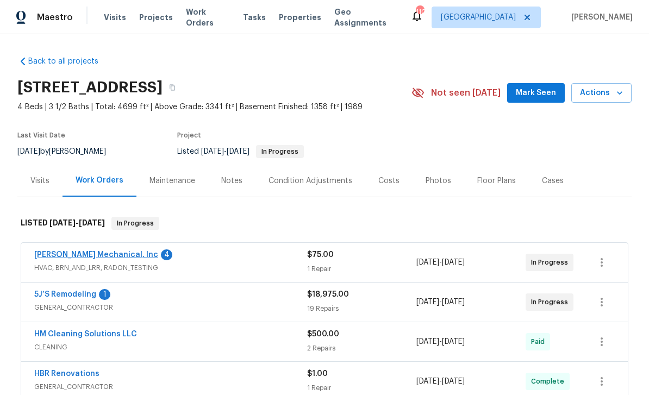
click at [90, 257] on link "[PERSON_NAME] Mechanical, Inc" at bounding box center [96, 255] width 124 height 8
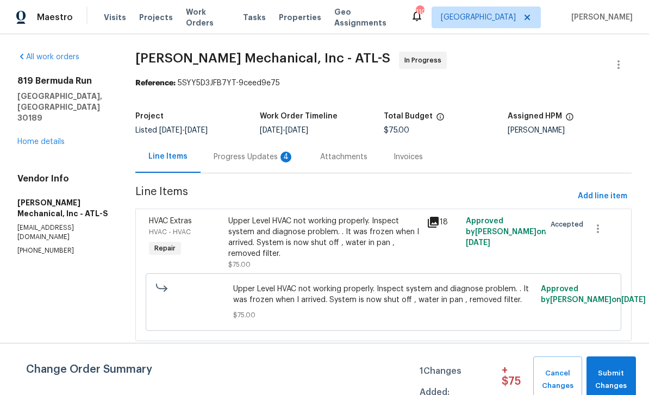
click at [264, 161] on div "Progress Updates 4" at bounding box center [254, 157] width 80 height 11
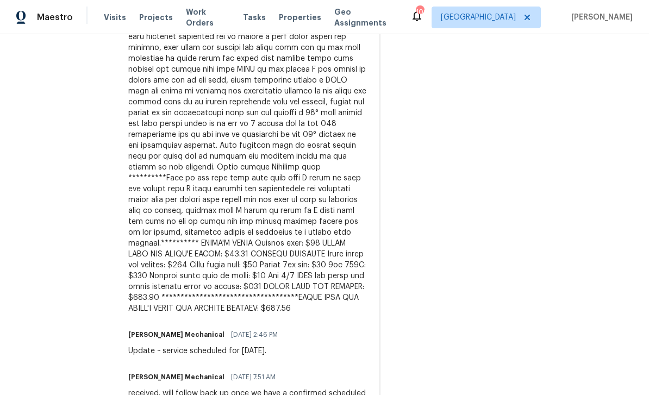
scroll to position [546, 0]
click at [265, 223] on div at bounding box center [247, 118] width 238 height 391
click at [258, 221] on div at bounding box center [247, 118] width 238 height 391
click at [264, 221] on div at bounding box center [247, 118] width 238 height 391
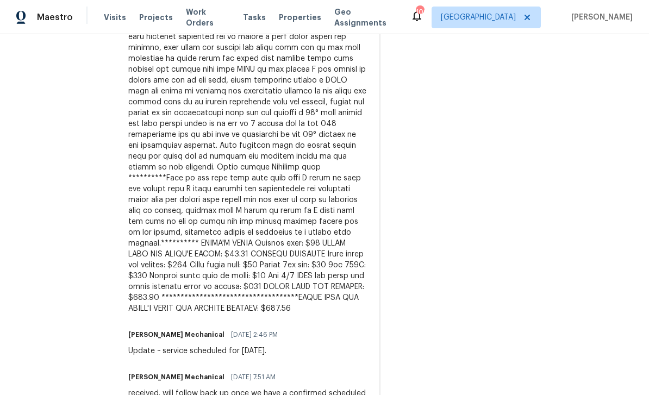
click at [265, 221] on div at bounding box center [247, 118] width 238 height 391
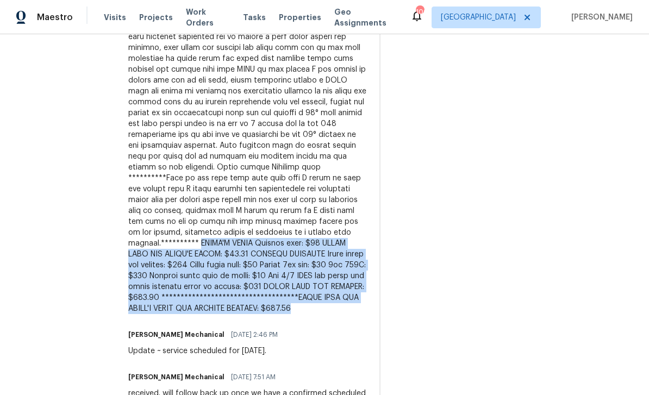
copy div "**********"
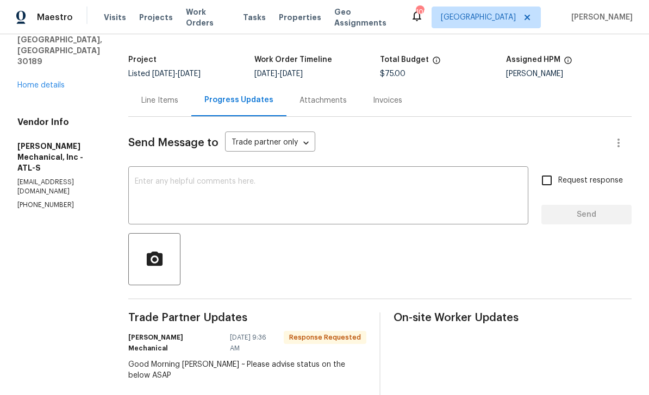
scroll to position [48, 0]
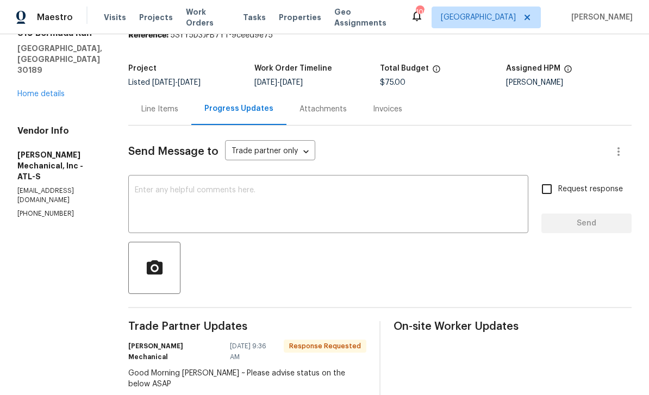
click at [178, 113] on div "Line Items" at bounding box center [159, 109] width 37 height 11
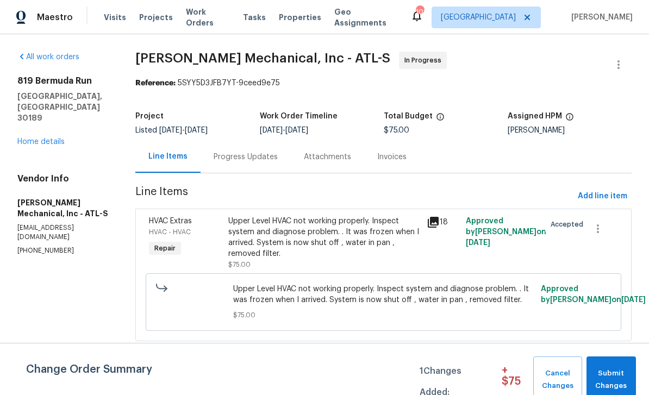
click at [222, 237] on div "HVAC - HVAC" at bounding box center [185, 232] width 73 height 11
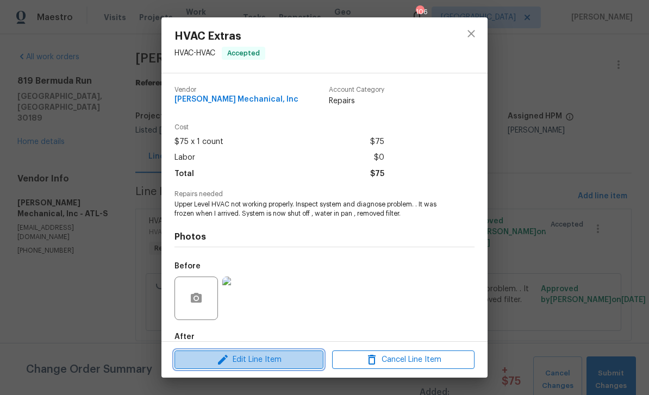
click at [285, 361] on span "Edit Line Item" at bounding box center [249, 360] width 142 height 14
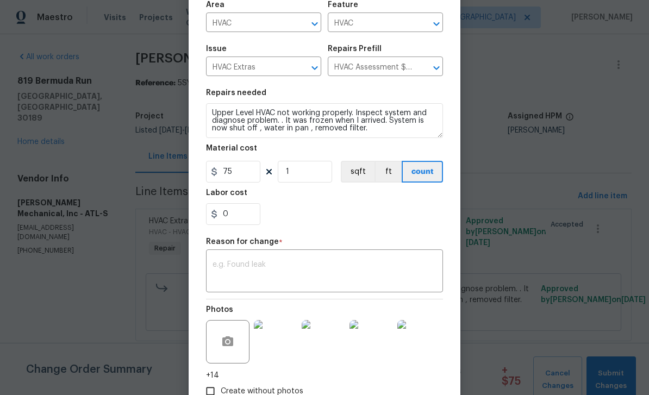
scroll to position [84, 0]
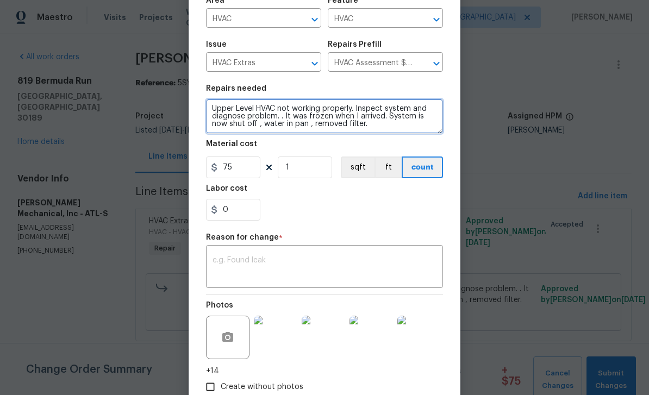
click at [382, 129] on textarea "Upper Level HVAC not working properly. Inspect system and diagnose problem. . I…" at bounding box center [324, 116] width 237 height 35
paste textarea "**********"
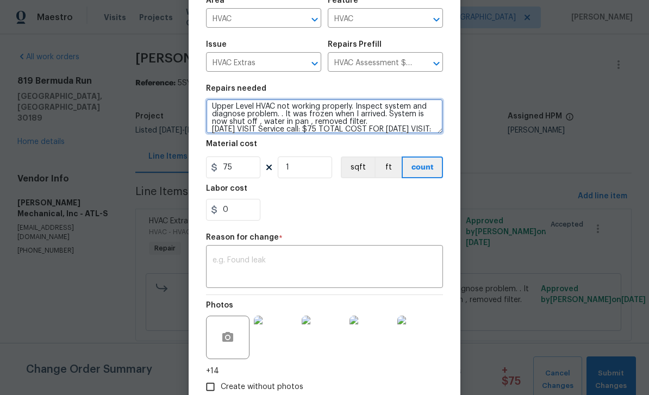
scroll to position [53, 0]
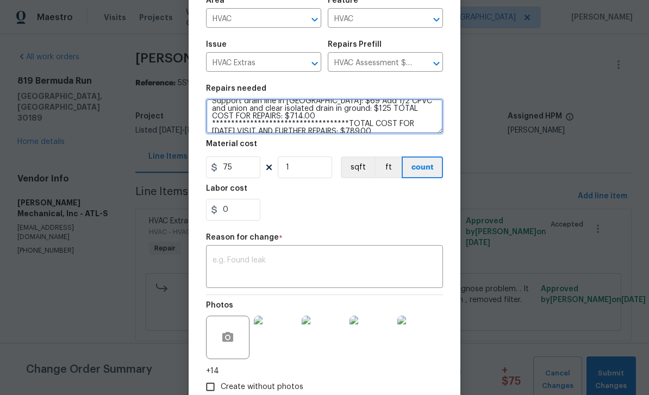
type textarea "**********"
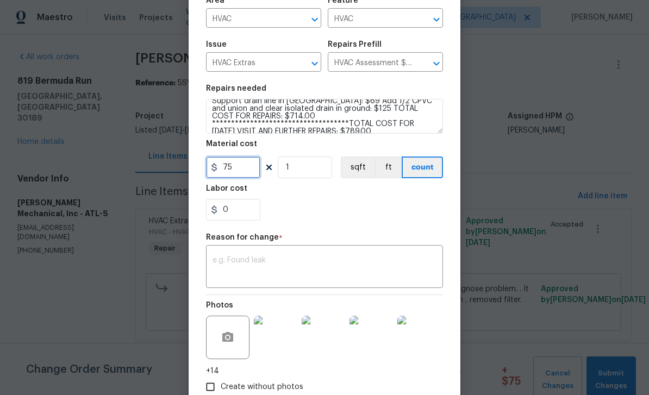
click at [239, 174] on input "75" at bounding box center [233, 168] width 54 height 22
type input "789"
click at [244, 268] on textarea at bounding box center [325, 268] width 224 height 23
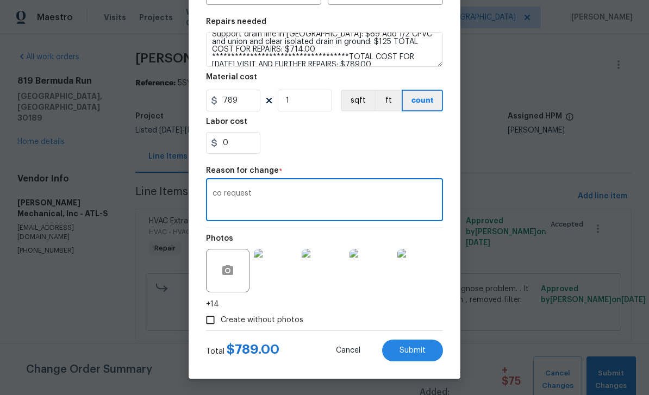
scroll to position [153, 0]
type textarea "co request"
click at [404, 347] on span "Submit" at bounding box center [413, 351] width 26 height 8
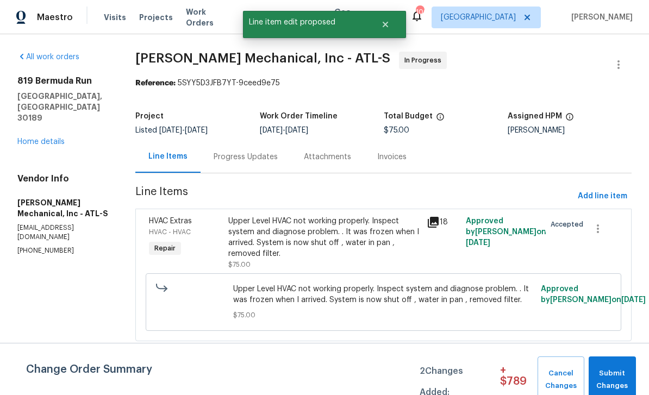
scroll to position [0, 0]
click at [606, 378] on span "Submit Changes" at bounding box center [612, 379] width 36 height 25
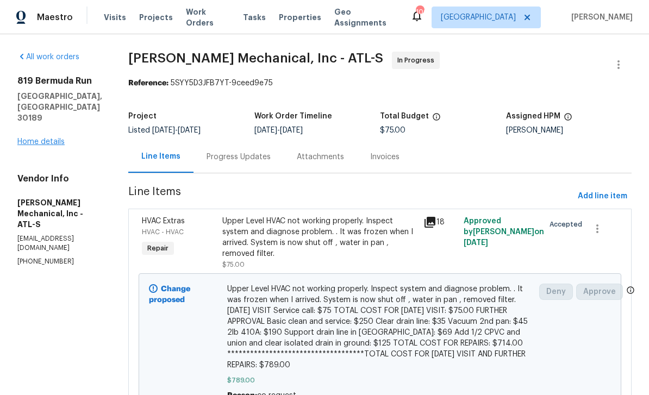
click at [47, 138] on link "Home details" at bounding box center [40, 142] width 47 height 8
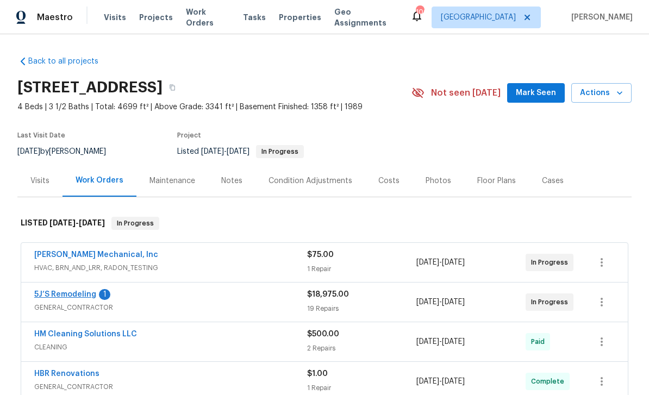
click at [59, 295] on link "5J’S Remodeling" at bounding box center [65, 295] width 62 height 8
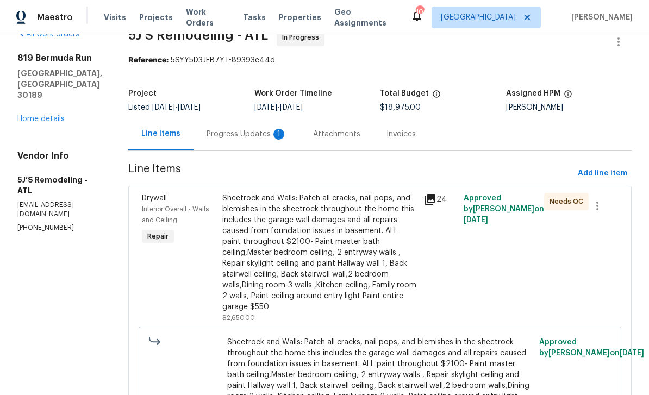
scroll to position [8, 0]
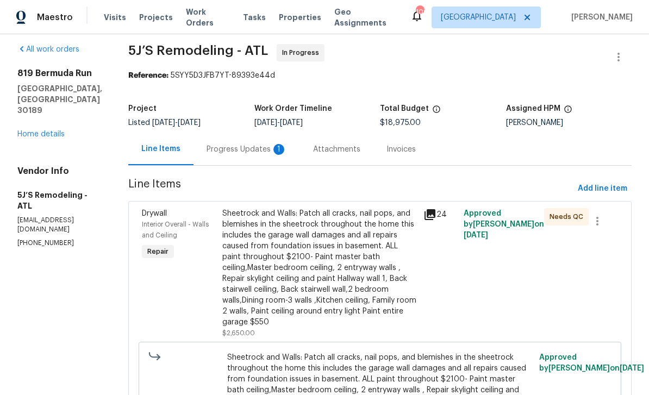
click at [232, 152] on div "Progress Updates 1" at bounding box center [247, 149] width 80 height 11
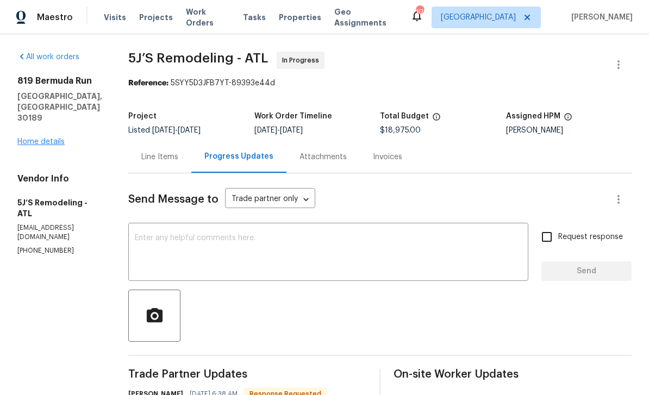
click at [39, 138] on link "Home details" at bounding box center [40, 142] width 47 height 8
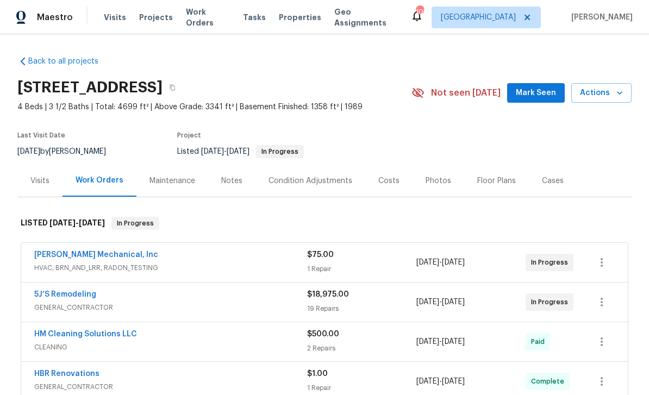
click at [230, 181] on div "Notes" at bounding box center [231, 181] width 21 height 11
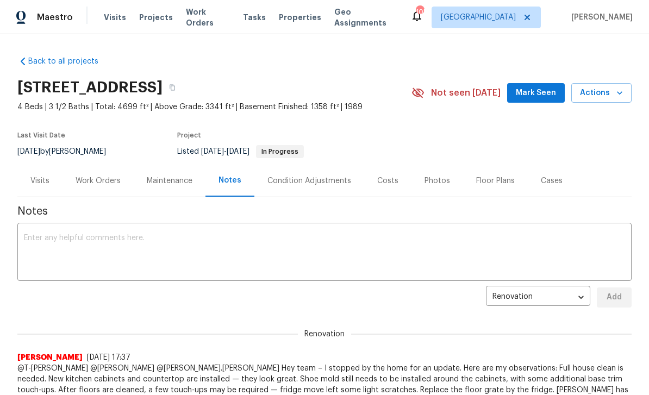
click at [528, 95] on span "Mark Seen" at bounding box center [536, 93] width 40 height 14
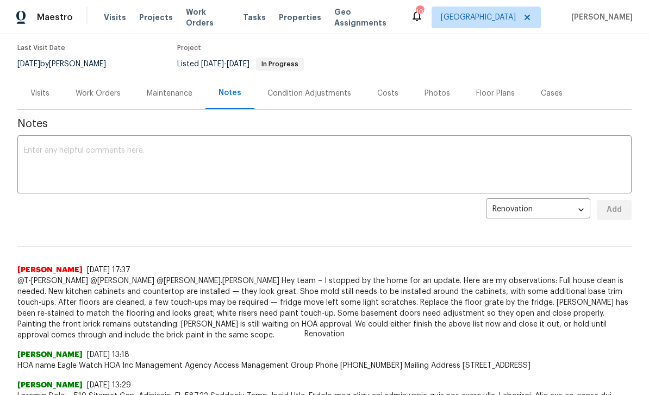
scroll to position [79, 0]
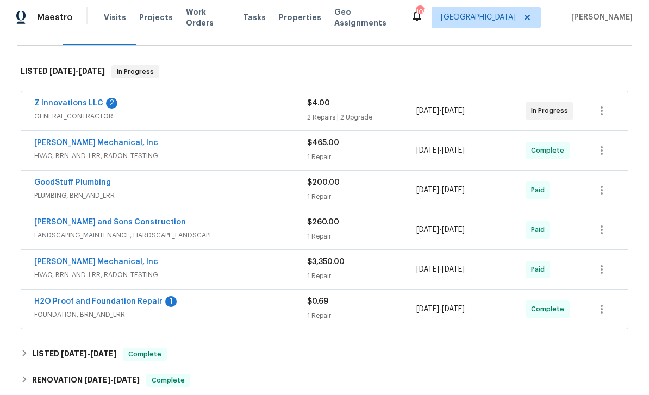
scroll to position [139, 0]
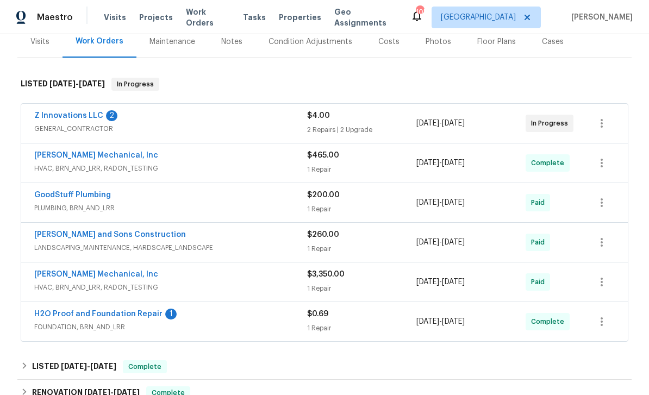
click at [106, 113] on div "2" at bounding box center [111, 115] width 11 height 11
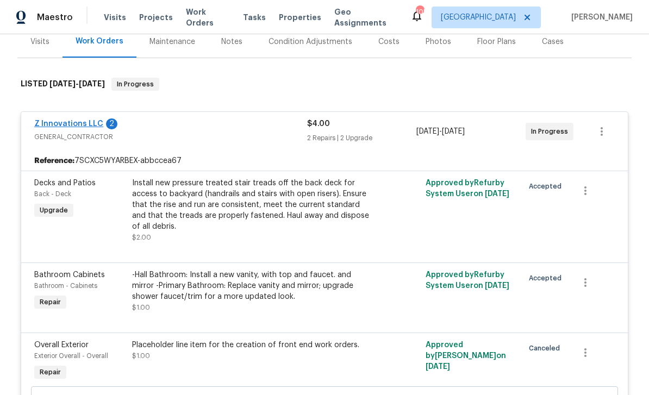
click at [76, 124] on link "Z Innovations LLC" at bounding box center [68, 124] width 69 height 8
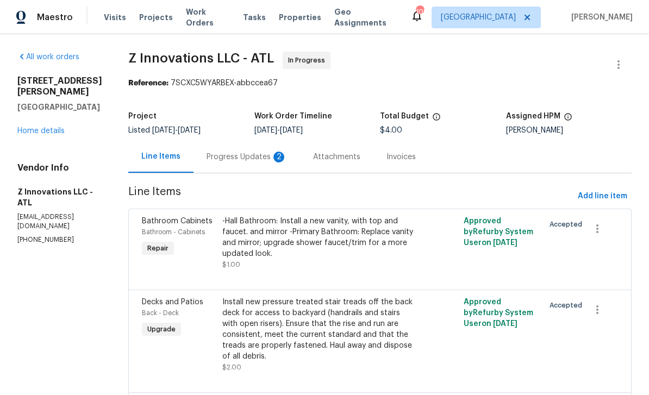
click at [223, 160] on div "Progress Updates 2" at bounding box center [247, 157] width 80 height 11
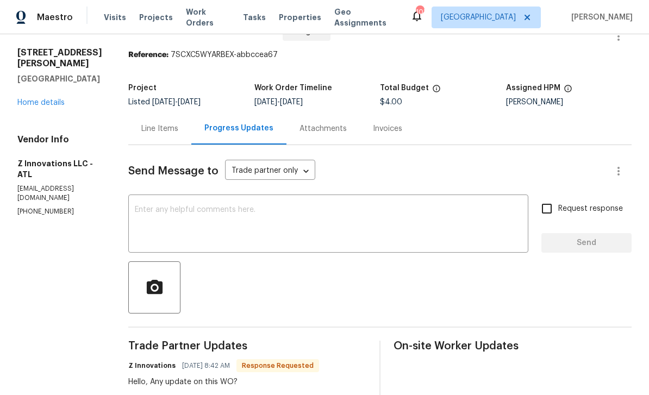
scroll to position [16, 0]
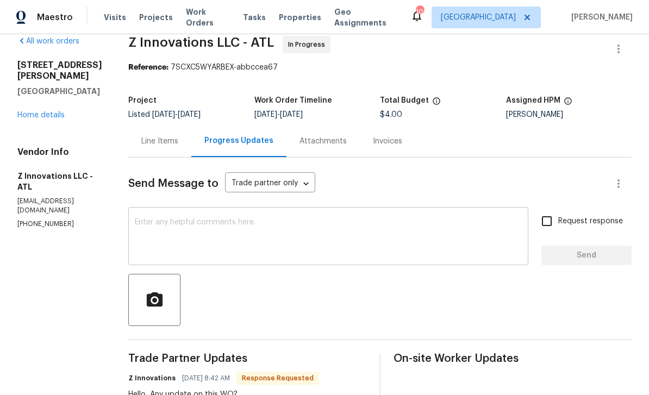
click at [190, 219] on textarea at bounding box center [328, 238] width 387 height 38
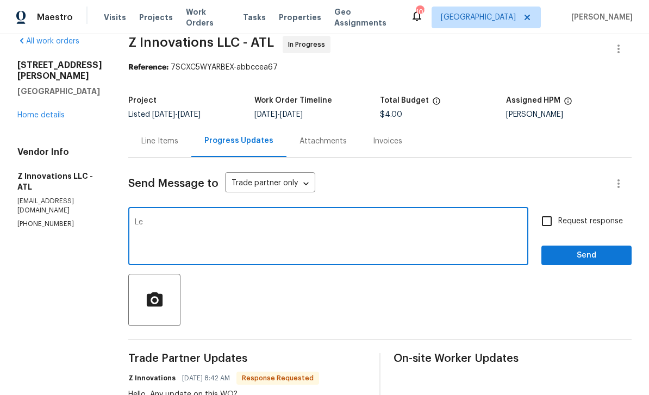
type textarea "L"
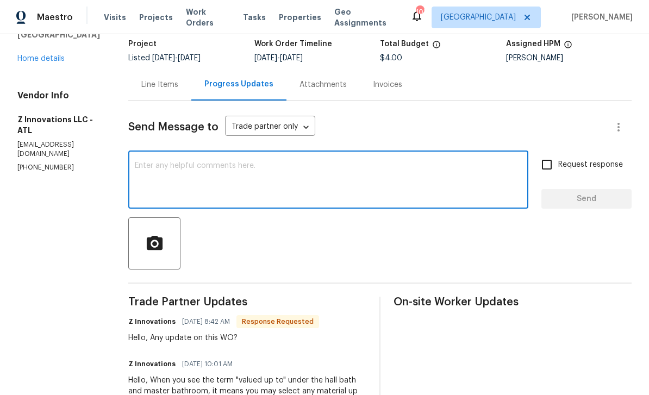
scroll to position [72, 0]
type textarea "Can you"
click at [148, 80] on div "Line Items" at bounding box center [159, 85] width 37 height 11
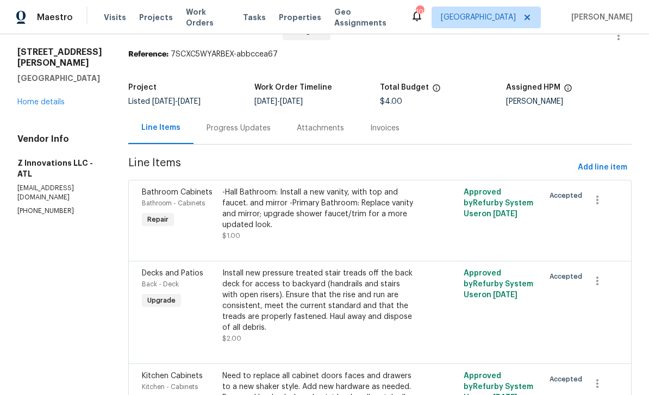
scroll to position [2, 0]
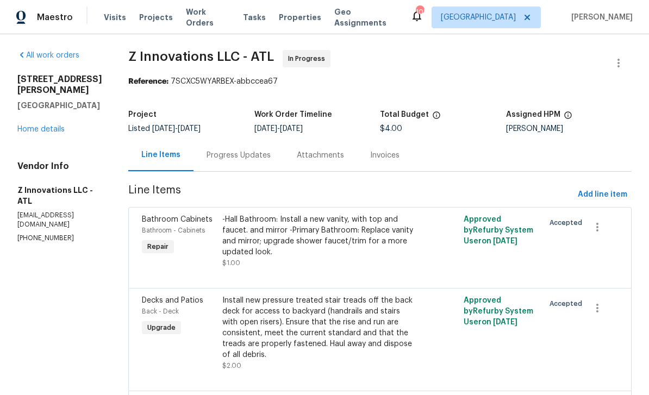
click at [210, 150] on div "Progress Updates" at bounding box center [239, 155] width 64 height 11
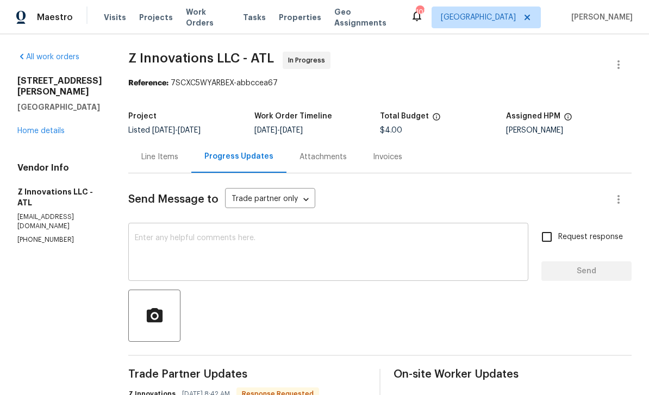
click at [158, 246] on textarea at bounding box center [328, 253] width 387 height 38
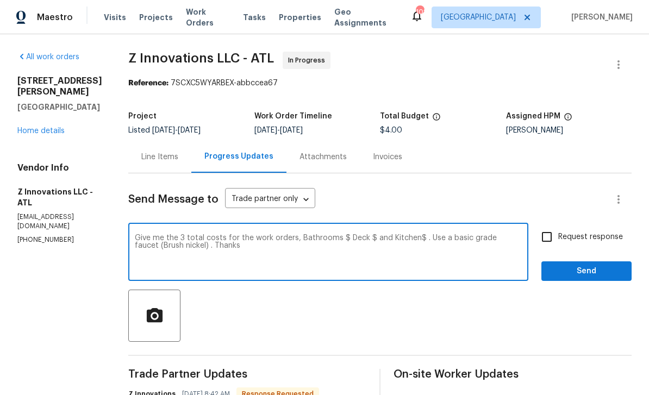
type textarea "Give me the 3 total costs for the work orders, Bathrooms $ Deck $ and Kitchen$ …"
click at [554, 228] on input "Request response" at bounding box center [546, 237] width 23 height 23
checkbox input "true"
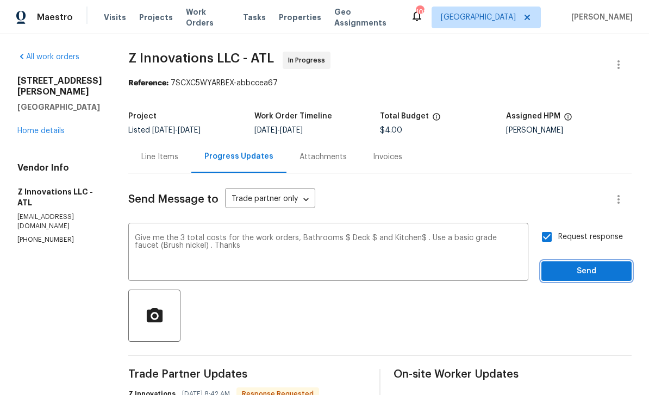
click at [567, 265] on span "Send" at bounding box center [586, 272] width 73 height 14
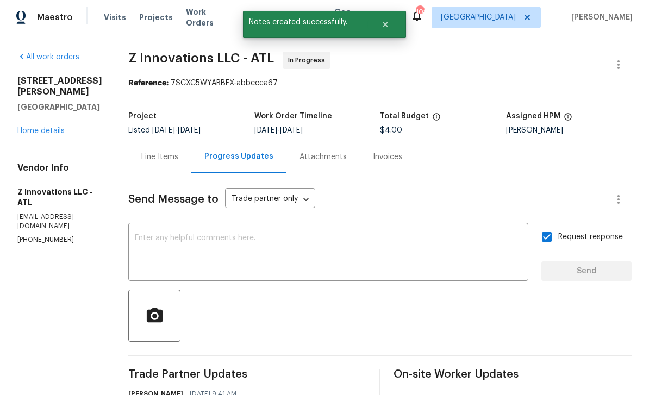
click at [55, 132] on link "Home details" at bounding box center [40, 131] width 47 height 8
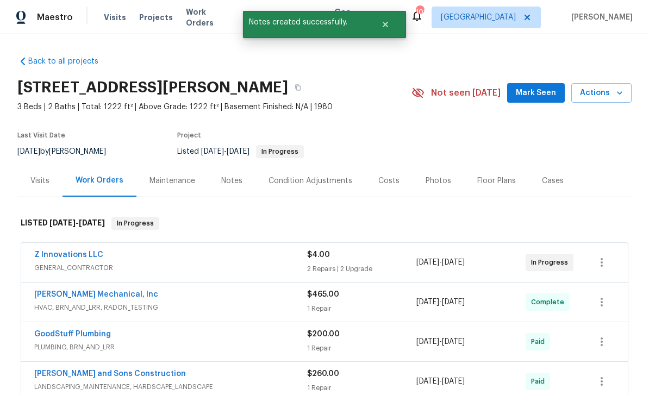
click at [533, 86] on span "Mark Seen" at bounding box center [536, 93] width 40 height 14
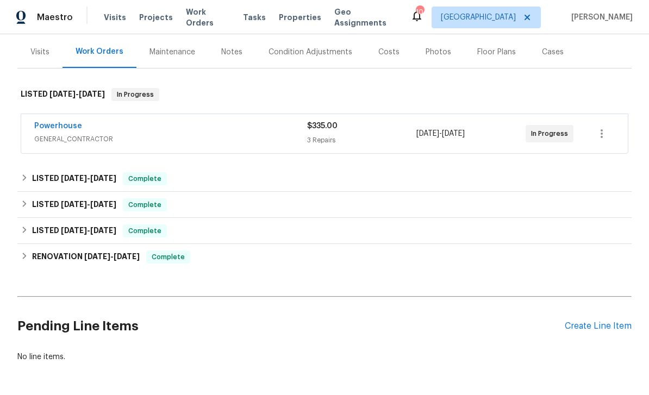
scroll to position [130, 0]
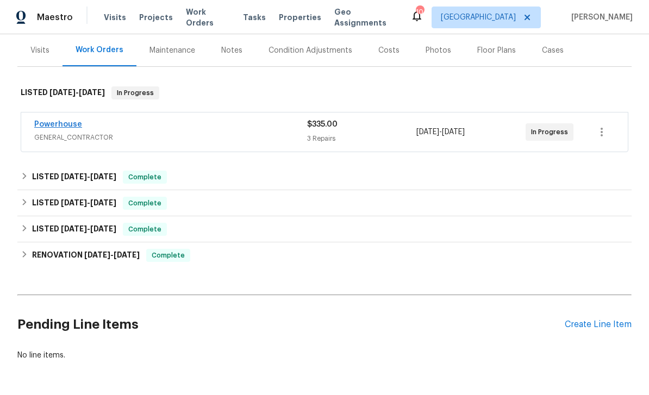
click at [64, 126] on link "Powerhouse" at bounding box center [58, 125] width 48 height 8
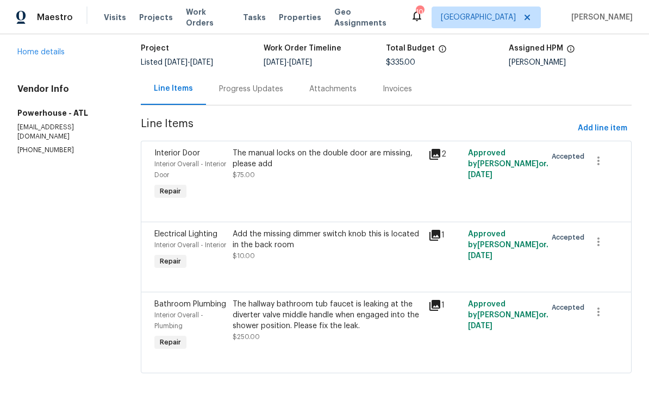
scroll to position [67, 0]
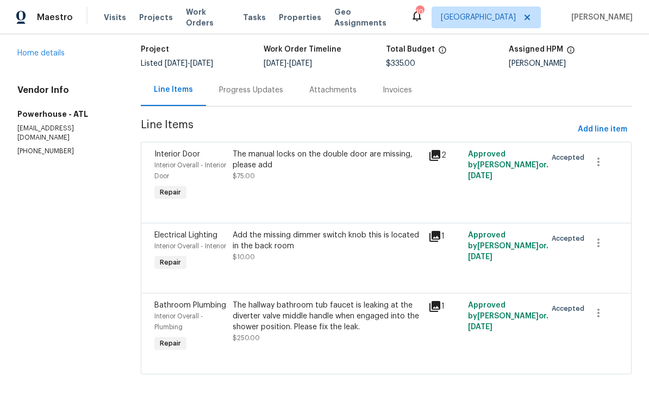
click at [441, 157] on icon at bounding box center [434, 155] width 13 height 13
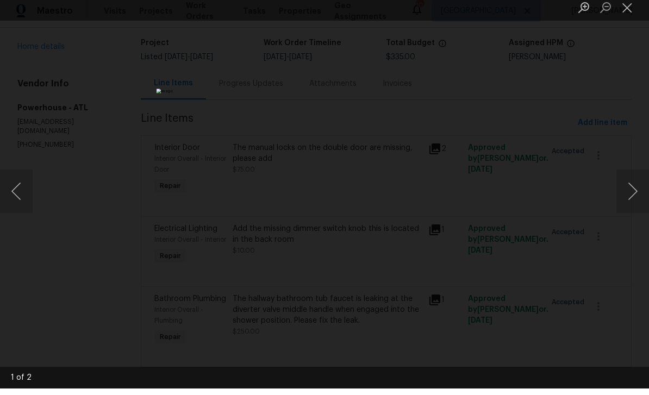
scroll to position [0, 0]
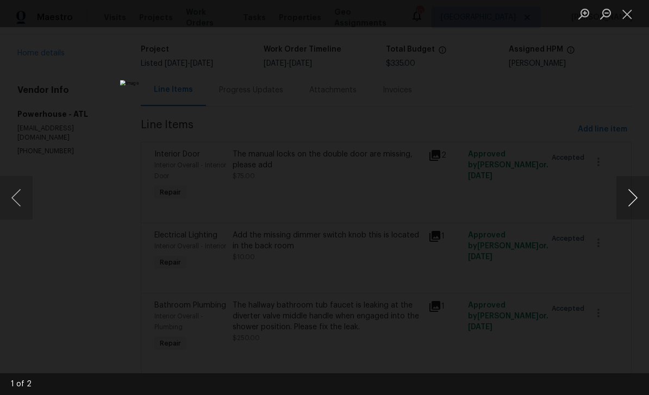
click at [626, 203] on button "Next image" at bounding box center [632, 197] width 33 height 43
click at [634, 15] on button "Close lightbox" at bounding box center [627, 13] width 22 height 19
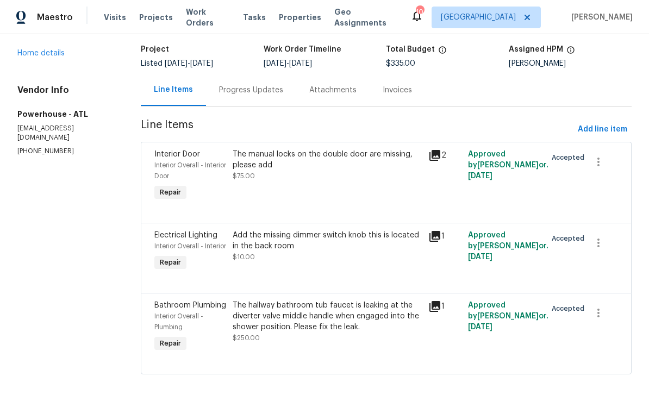
click at [441, 239] on icon at bounding box center [434, 236] width 13 height 13
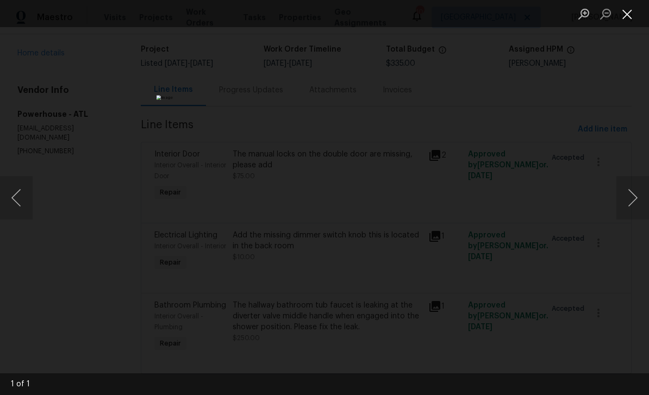
click at [630, 13] on button "Close lightbox" at bounding box center [627, 13] width 22 height 19
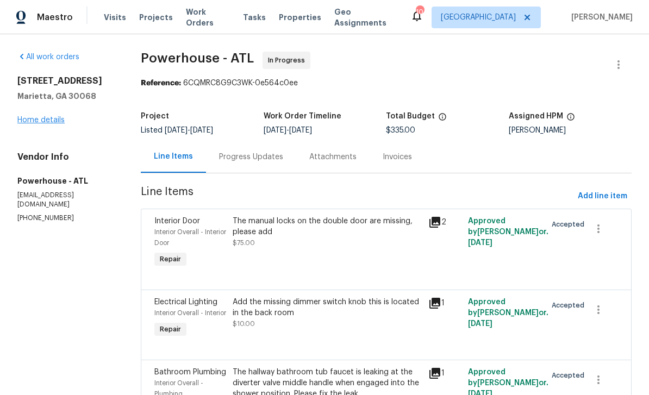
click at [27, 116] on link "Home details" at bounding box center [40, 120] width 47 height 8
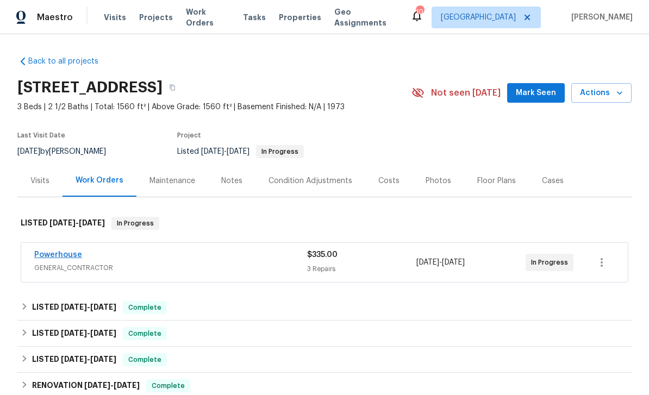
click at [57, 251] on link "Powerhouse" at bounding box center [58, 255] width 48 height 8
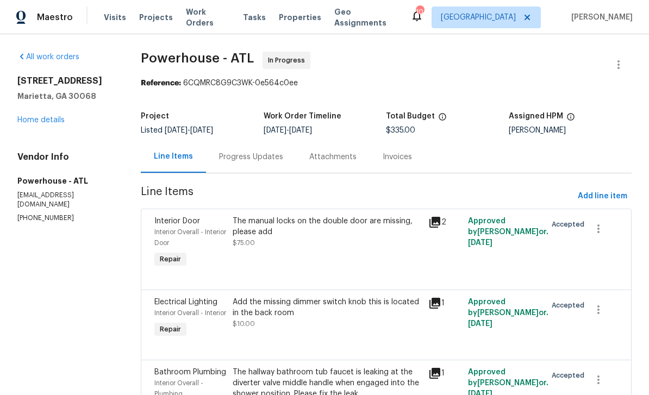
click at [251, 158] on div "Progress Updates" at bounding box center [251, 157] width 64 height 11
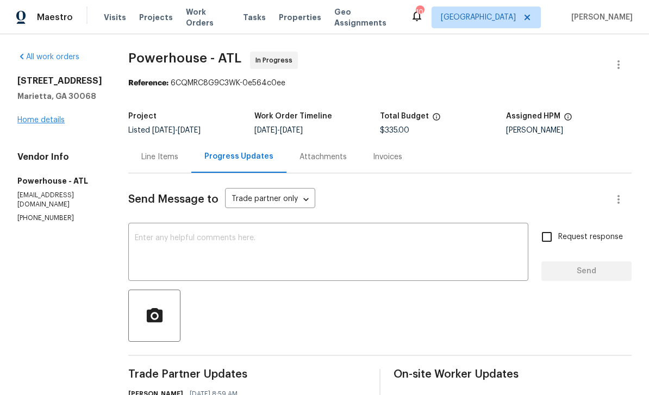
click at [33, 122] on link "Home details" at bounding box center [40, 120] width 47 height 8
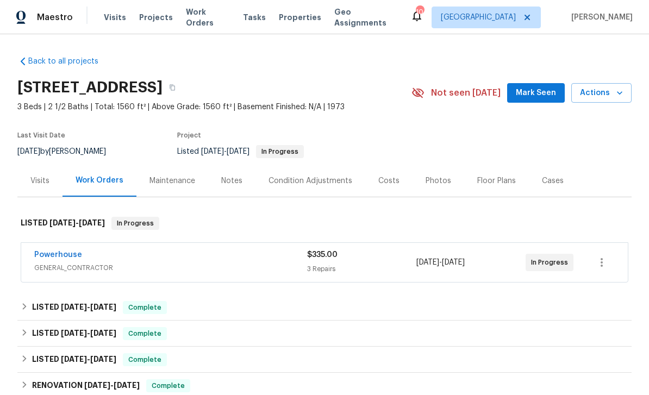
click at [539, 91] on span "Mark Seen" at bounding box center [536, 93] width 40 height 14
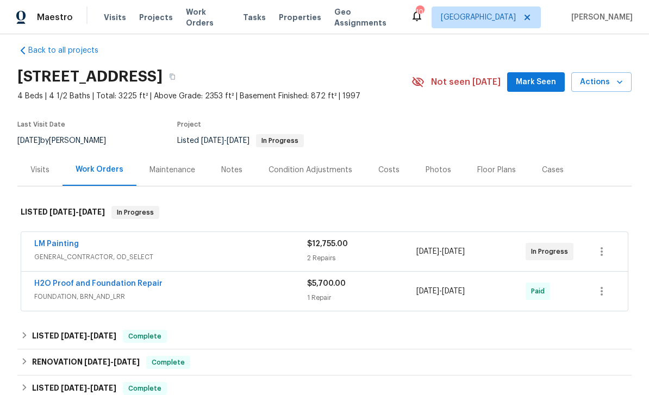
scroll to position [11, 0]
click at [524, 79] on span "Mark Seen" at bounding box center [536, 83] width 40 height 14
click at [45, 244] on link "LM Painting" at bounding box center [56, 244] width 45 height 8
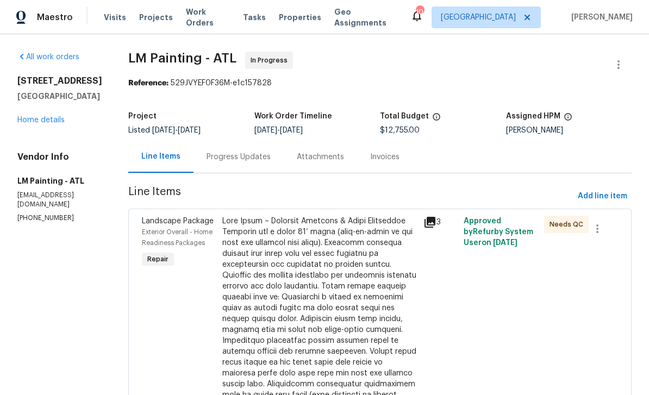
click at [255, 160] on div "Progress Updates" at bounding box center [239, 157] width 64 height 11
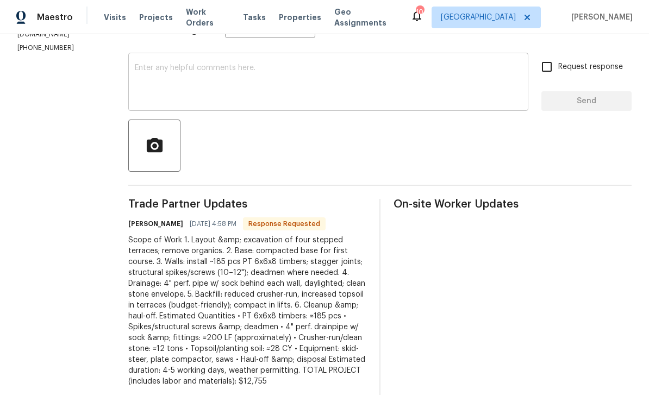
scroll to position [169, 0]
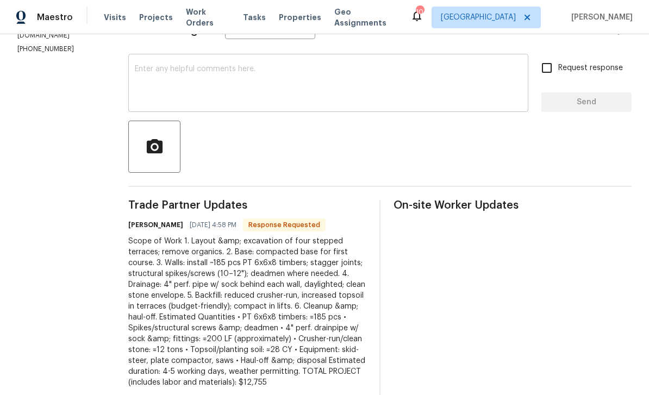
click at [218, 53] on div "Send Message to Trade partner only Trade partner only ​ x ​ Request response Se…" at bounding box center [379, 202] width 503 height 397
click at [208, 71] on textarea at bounding box center [328, 84] width 387 height 38
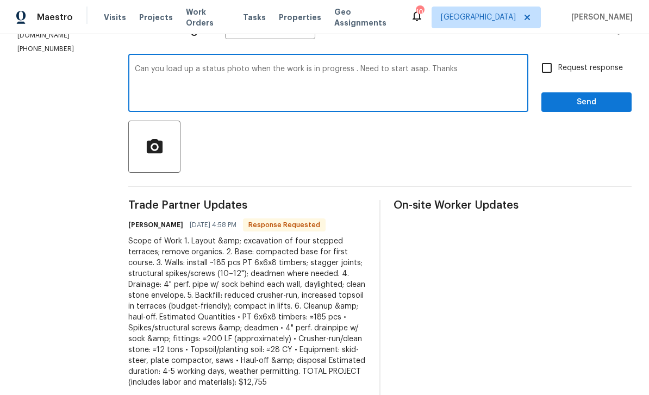
type textarea "Can you load up a status photo when the work is in progress . Need to start asa…"
click at [546, 72] on input "Request response" at bounding box center [546, 68] width 23 height 23
checkbox input "true"
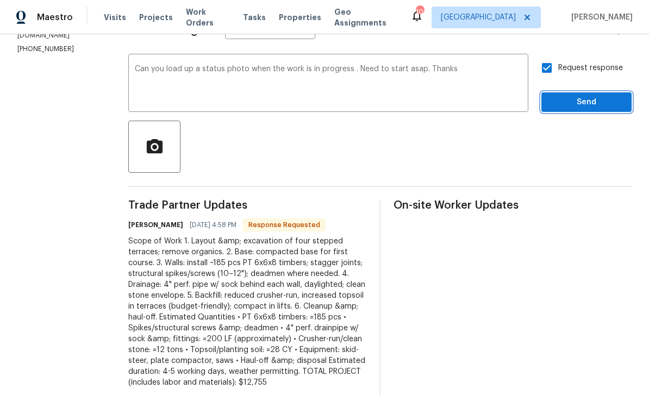
click at [571, 107] on span "Send" at bounding box center [586, 103] width 73 height 14
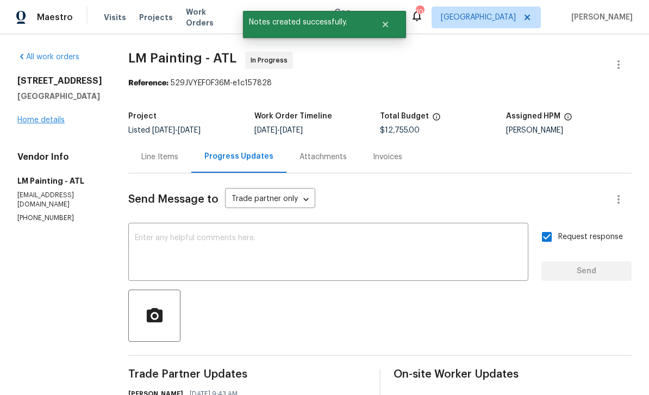
click at [38, 120] on link "Home details" at bounding box center [40, 120] width 47 height 8
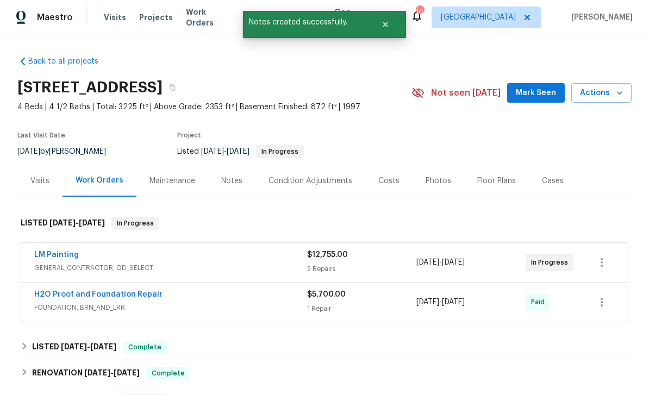
click at [523, 97] on span "Mark Seen" at bounding box center [536, 93] width 40 height 14
